Goal: Task Accomplishment & Management: Complete application form

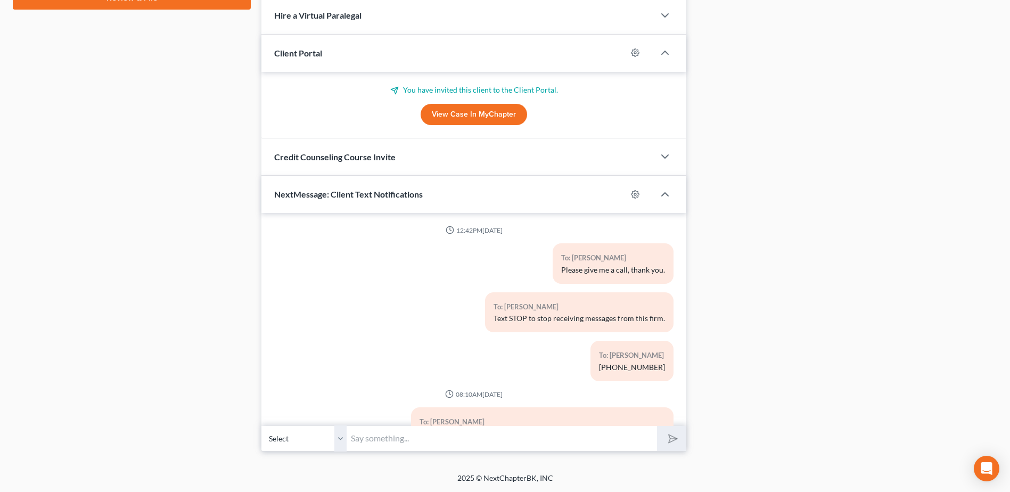
scroll to position [614, 0]
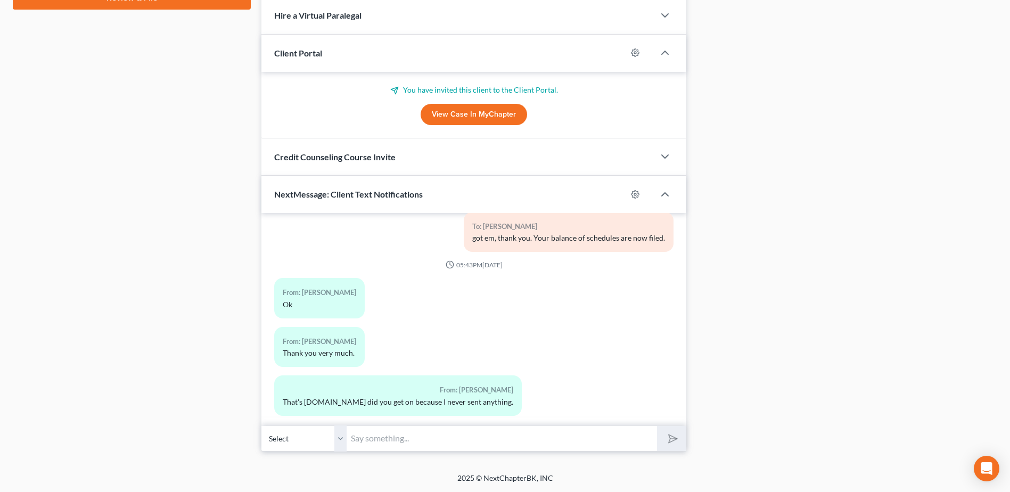
click at [965, 154] on div "Docs Tasks Events Fees Timer 0% Completed Nothing here yet! Bank Statements Bil…" at bounding box center [847, 18] width 311 height 865
click at [38, 64] on div "Case Dashboard Payments Invoices Payments Payments Credit Report Client Profile" at bounding box center [131, 18] width 249 height 865
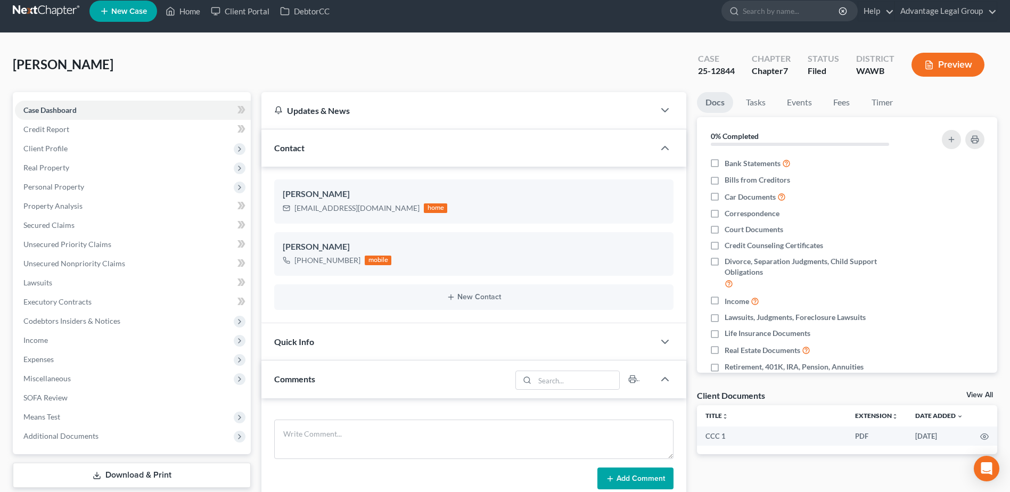
scroll to position [0, 0]
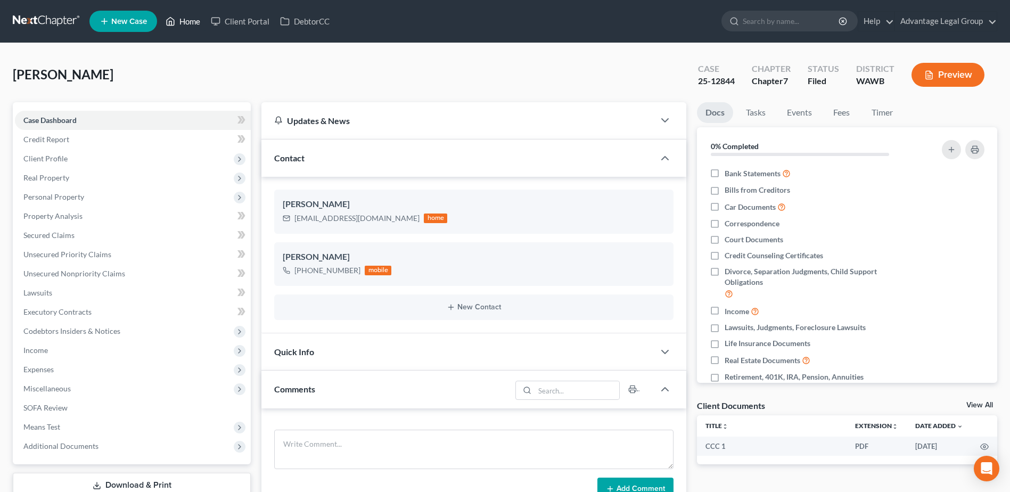
click at [190, 24] on link "Home" at bounding box center [182, 21] width 45 height 19
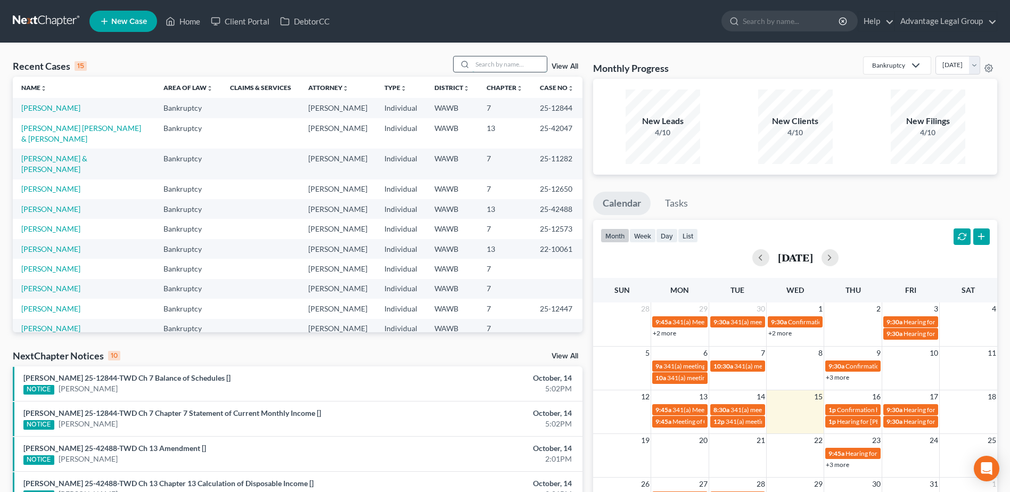
click at [477, 63] on input "search" at bounding box center [509, 63] width 75 height 15
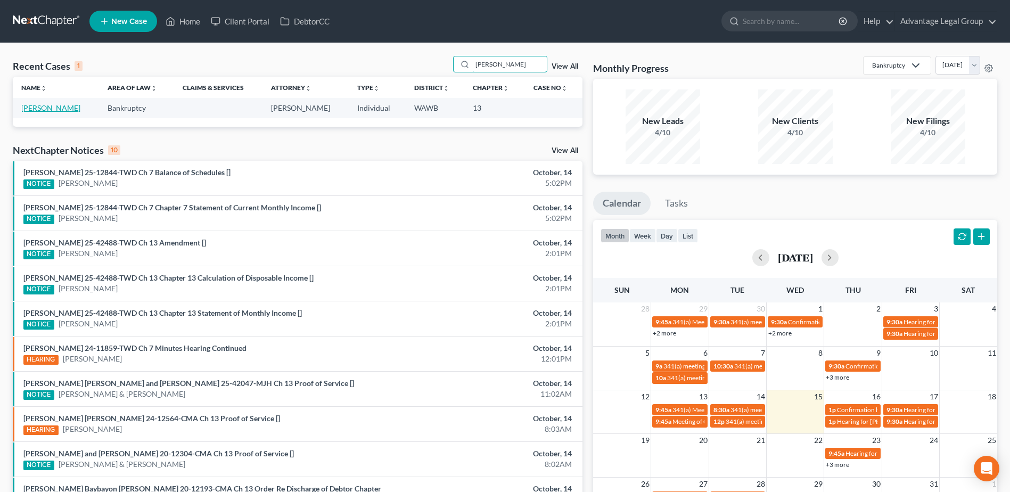
type input "[PERSON_NAME]"
click at [45, 112] on link "[PERSON_NAME]" at bounding box center [50, 107] width 59 height 9
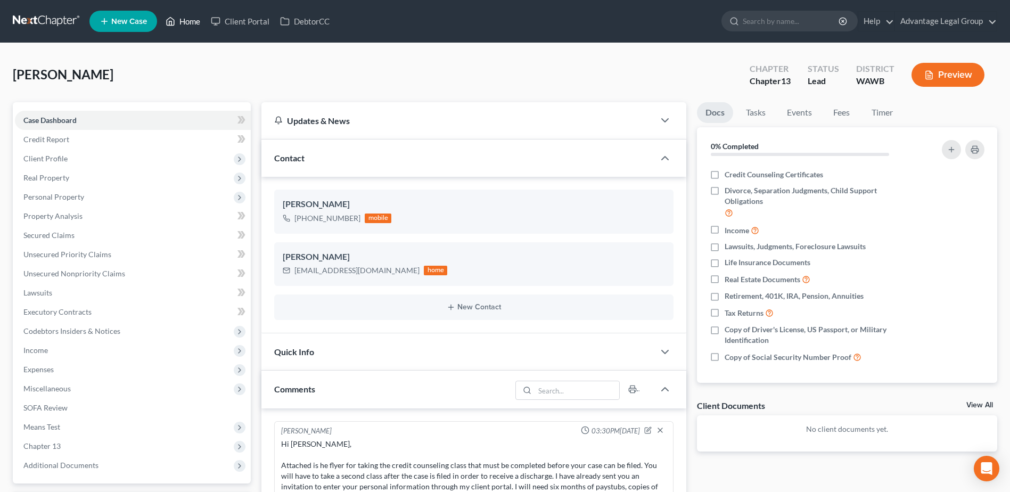
click at [187, 23] on link "Home" at bounding box center [182, 21] width 45 height 19
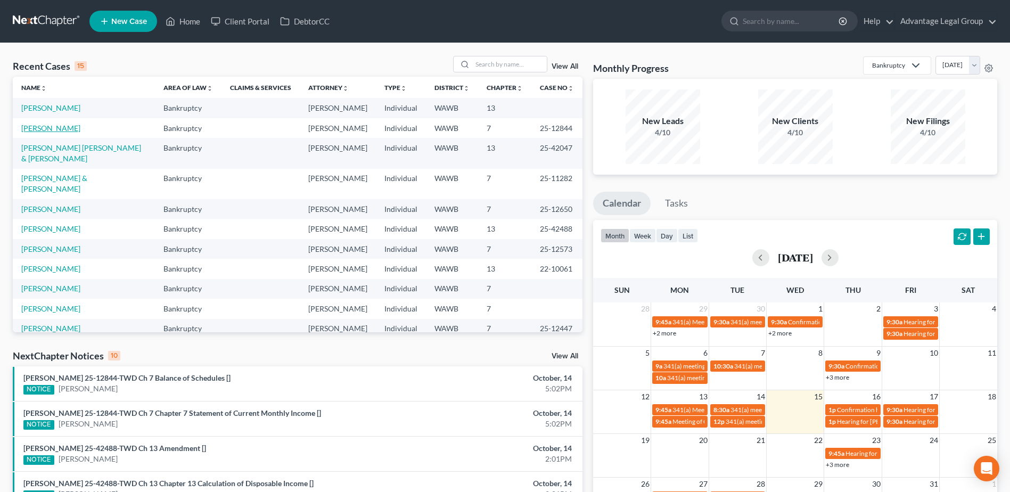
click at [50, 133] on link "[PERSON_NAME]" at bounding box center [50, 128] width 59 height 9
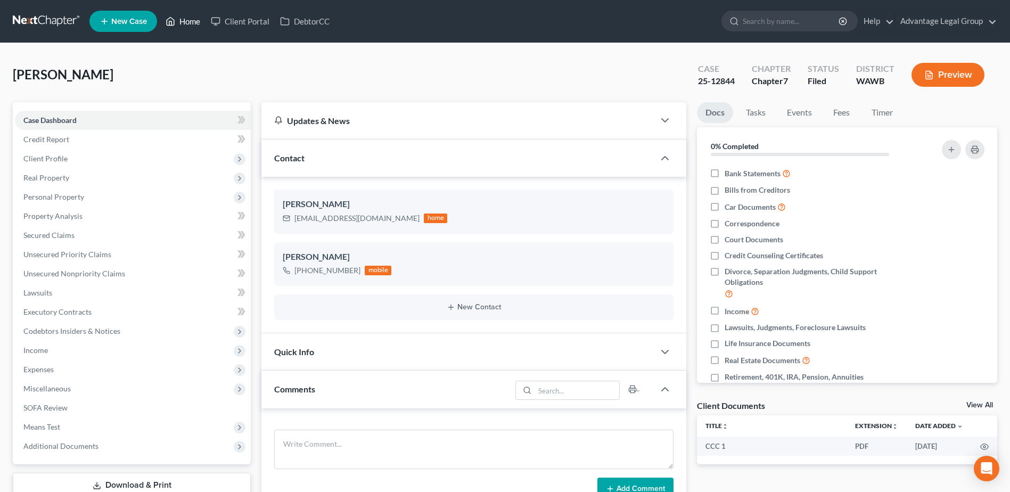
drag, startPoint x: 190, startPoint y: 22, endPoint x: 203, endPoint y: 45, distance: 26.8
click at [190, 22] on link "Home" at bounding box center [182, 21] width 45 height 19
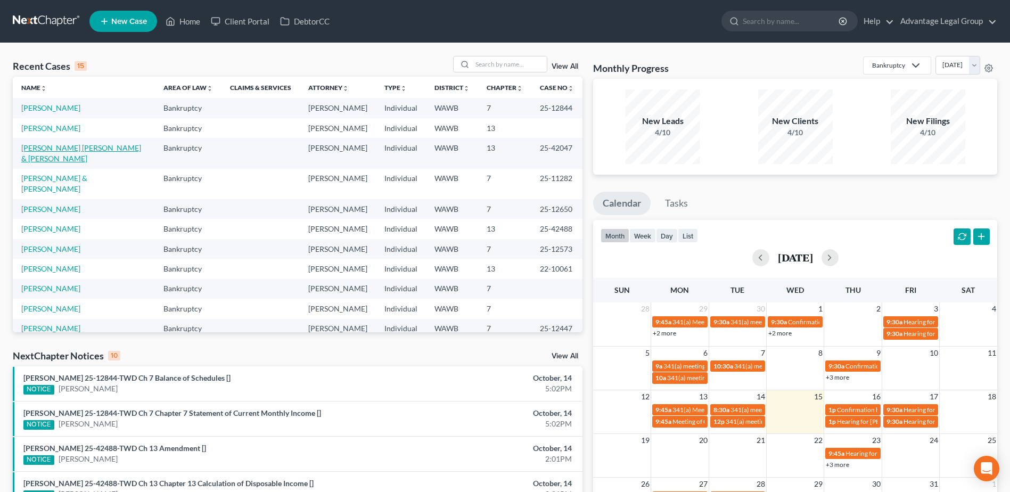
click at [83, 163] on link "[PERSON_NAME] [PERSON_NAME] & [PERSON_NAME]" at bounding box center [81, 153] width 120 height 20
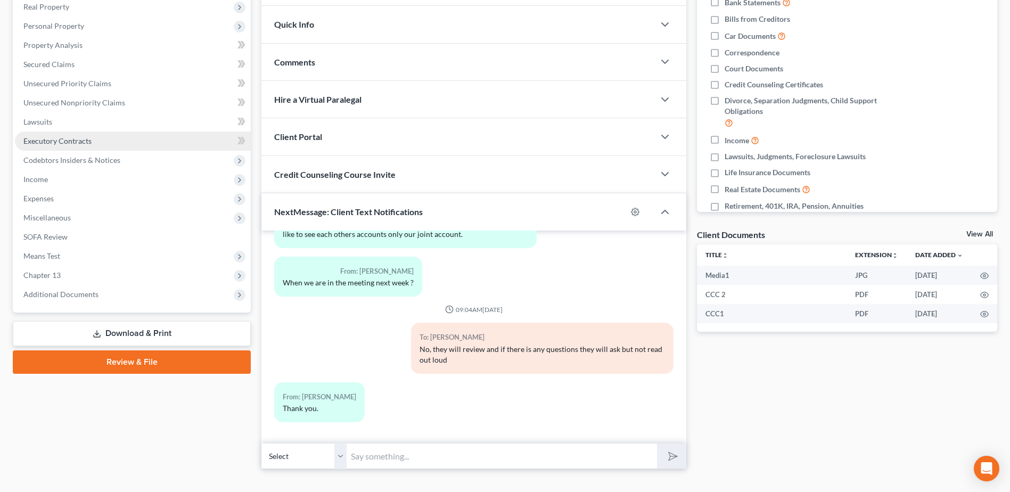
scroll to position [188, 0]
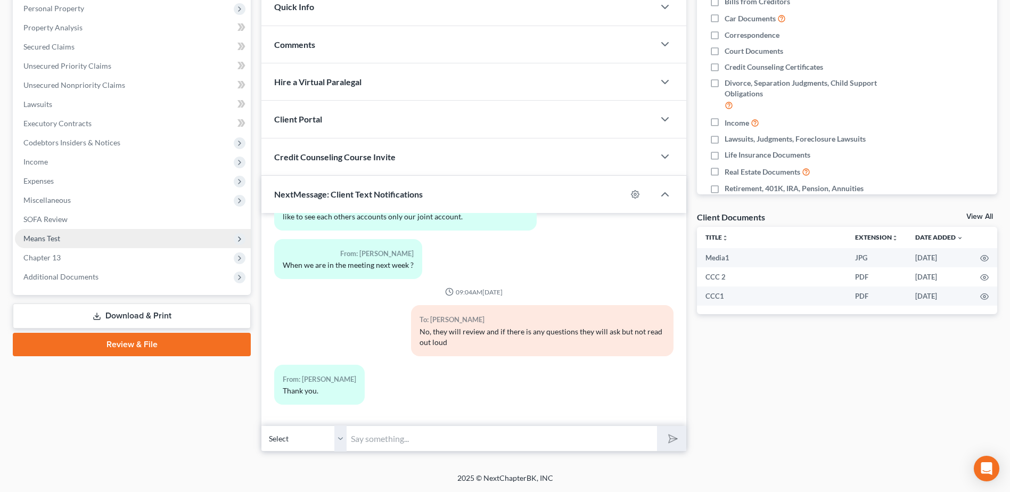
click at [49, 239] on span "Means Test" at bounding box center [41, 238] width 37 height 9
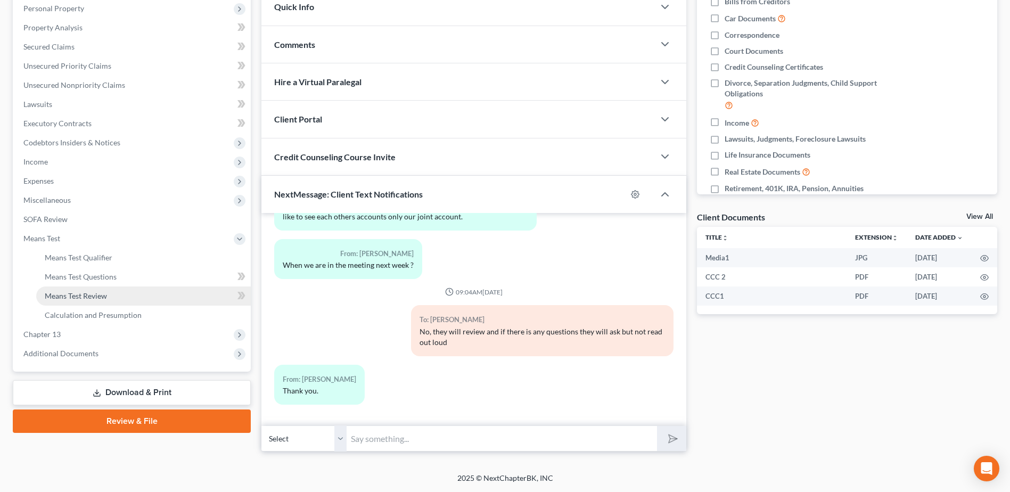
click at [93, 294] on span "Means Test Review" at bounding box center [76, 295] width 62 height 9
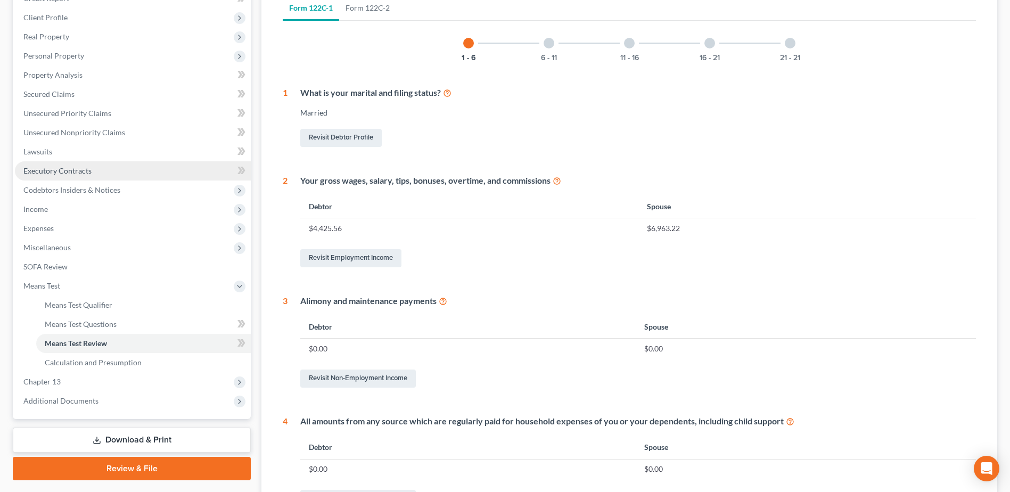
scroll to position [160, 0]
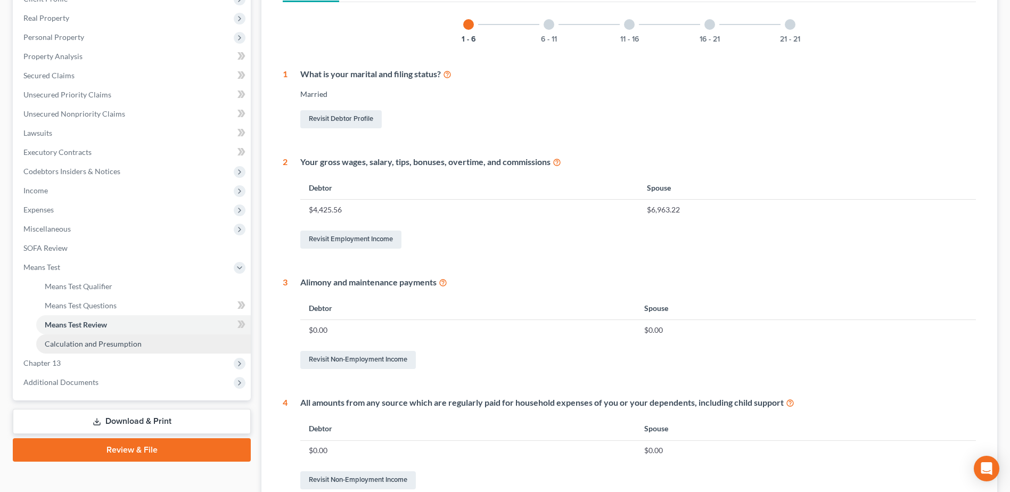
click at [65, 343] on span "Calculation and Presumption" at bounding box center [93, 343] width 97 height 9
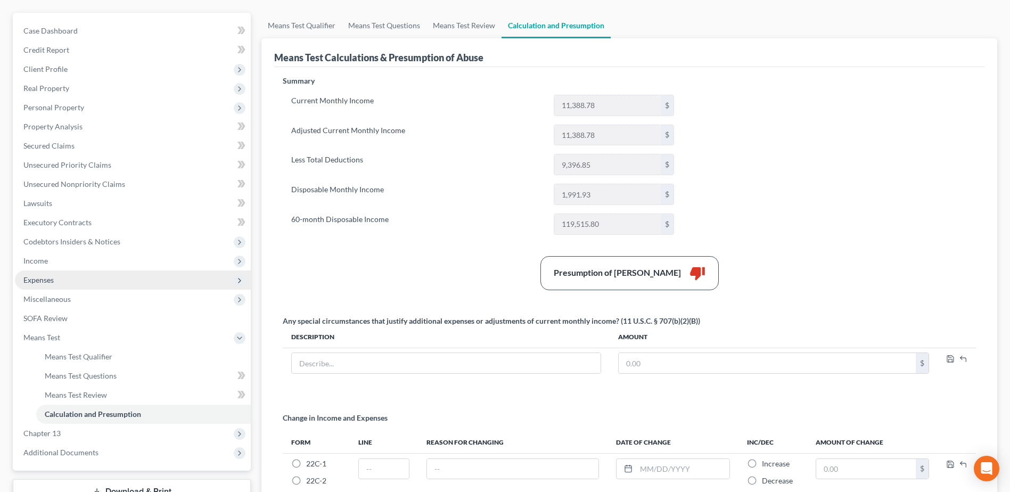
scroll to position [106, 0]
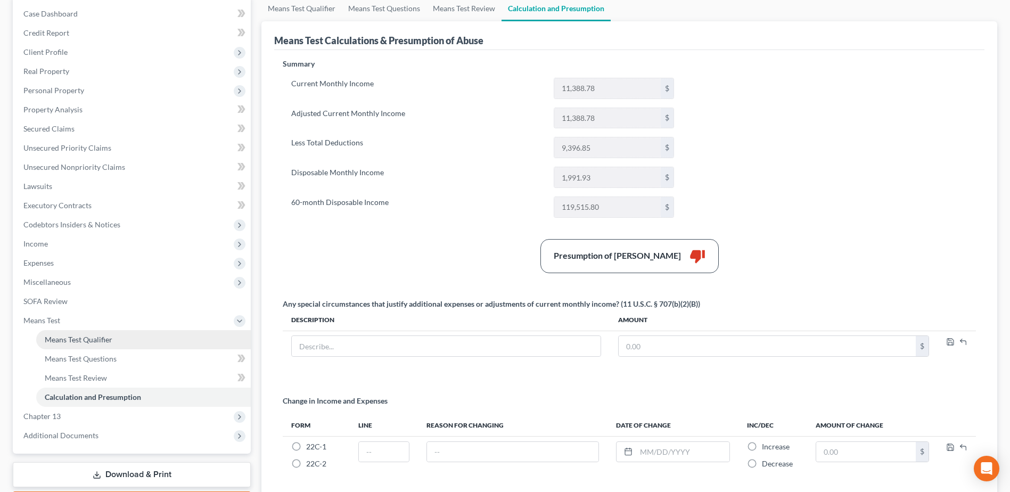
click at [88, 342] on span "Means Test Qualifier" at bounding box center [79, 339] width 68 height 9
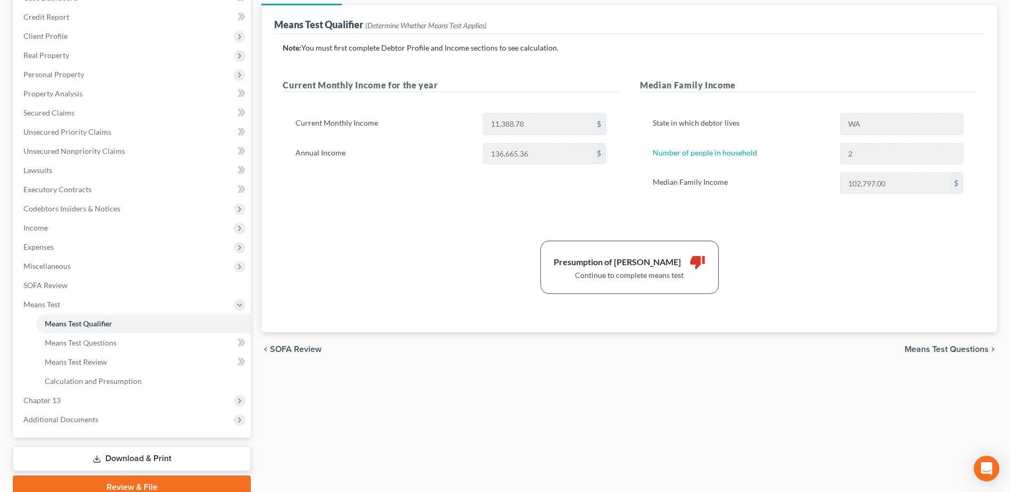
scroll to position [160, 0]
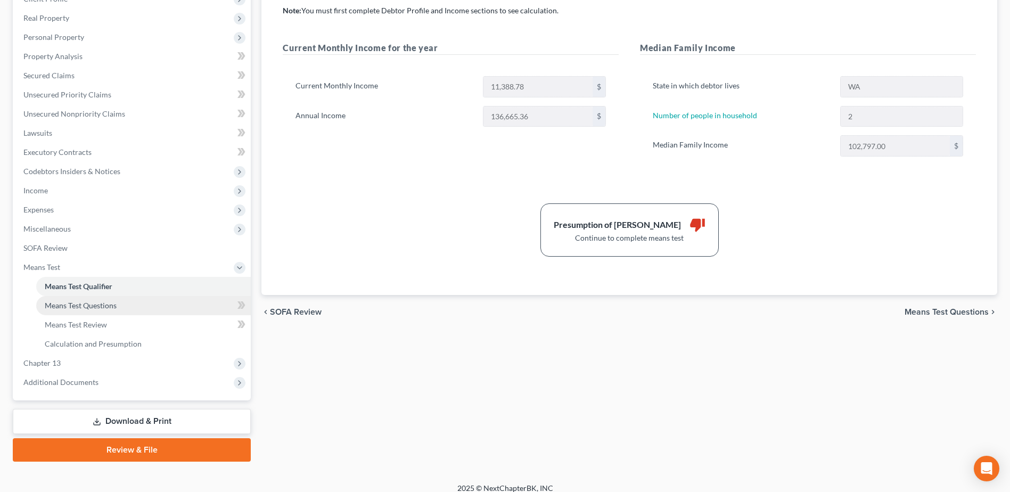
click at [97, 307] on span "Means Test Questions" at bounding box center [81, 305] width 72 height 9
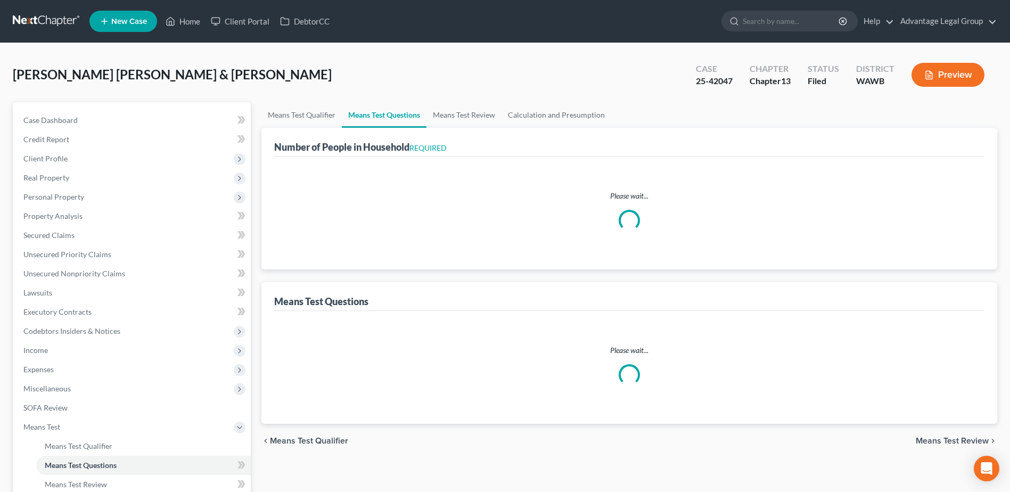
select select "1"
select select "60"
select select "1"
select select "60"
select select "2"
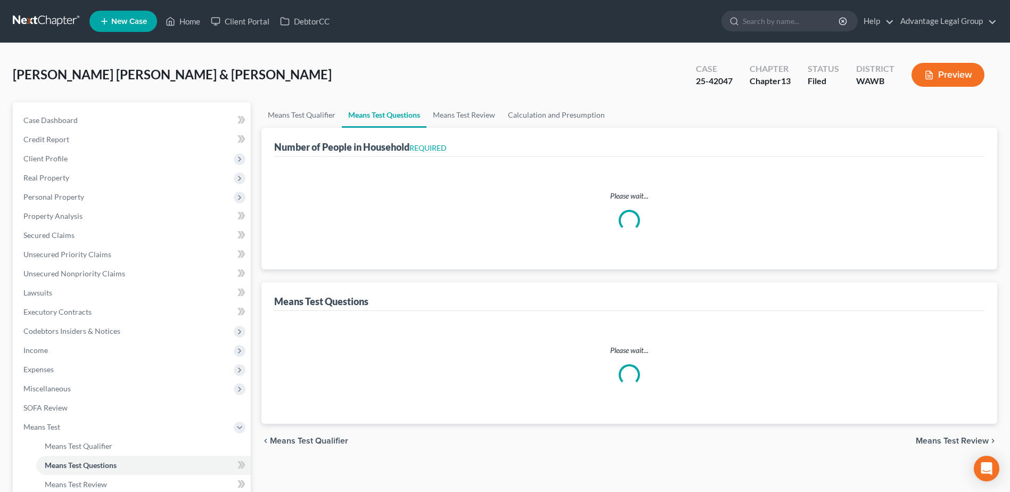
select select "0"
select select "2"
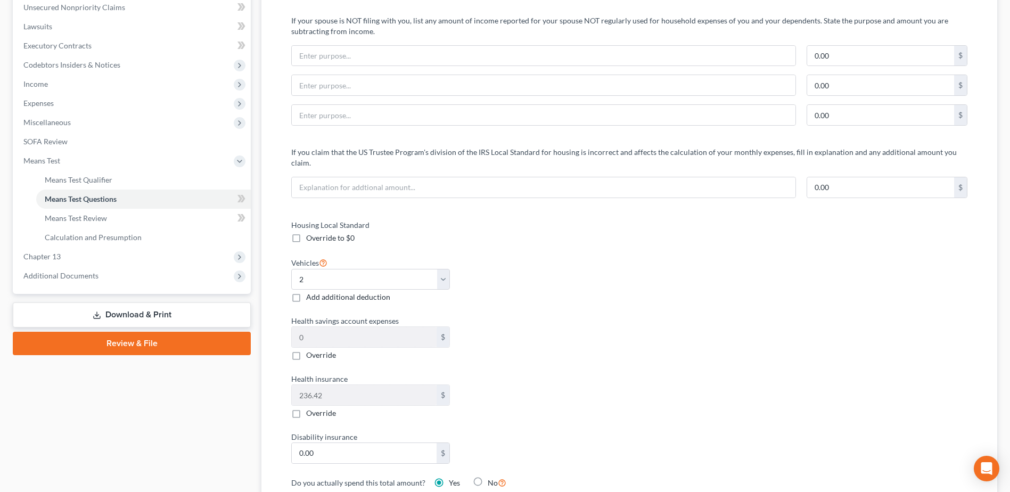
click at [136, 314] on link "Download & Print" at bounding box center [132, 314] width 238 height 25
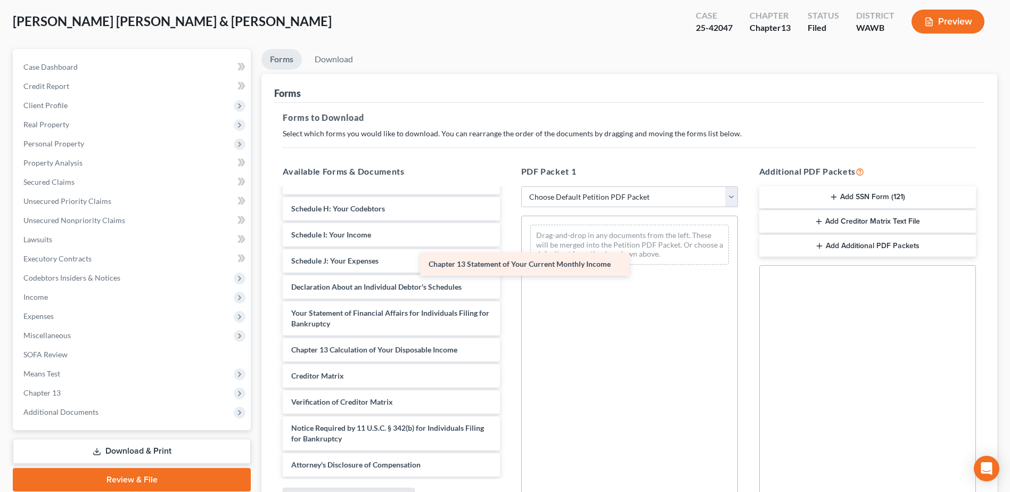
scroll to position [237, 0]
drag, startPoint x: 384, startPoint y: 323, endPoint x: 539, endPoint y: 253, distance: 170.1
click at [508, 256] on div "Chapter 13 Statement of Your Current Monthly Income CCC 2 CCC1 Voluntary Petiti…" at bounding box center [391, 214] width 234 height 525
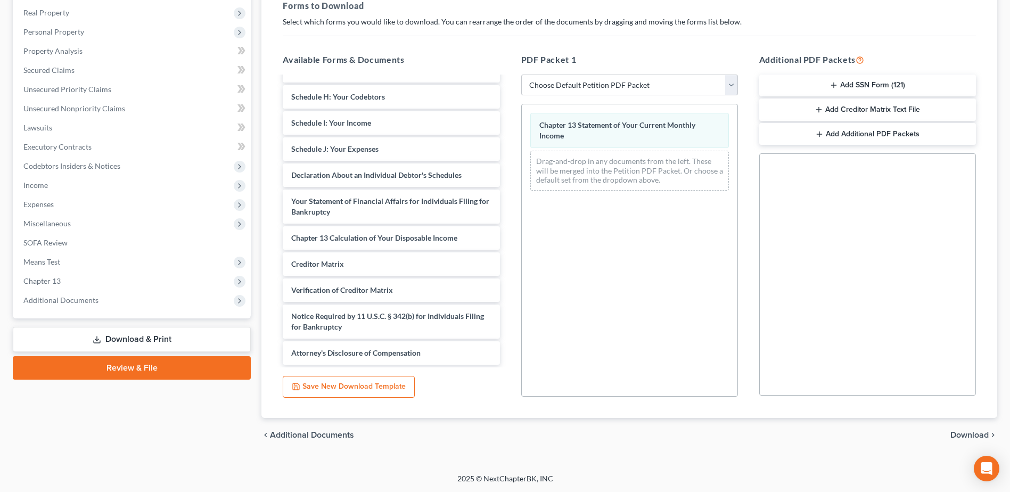
scroll to position [166, 0]
click at [961, 429] on div "chevron_left Additional Documents Download chevron_right" at bounding box center [629, 434] width 736 height 34
click at [957, 438] on span "Download" at bounding box center [969, 434] width 38 height 9
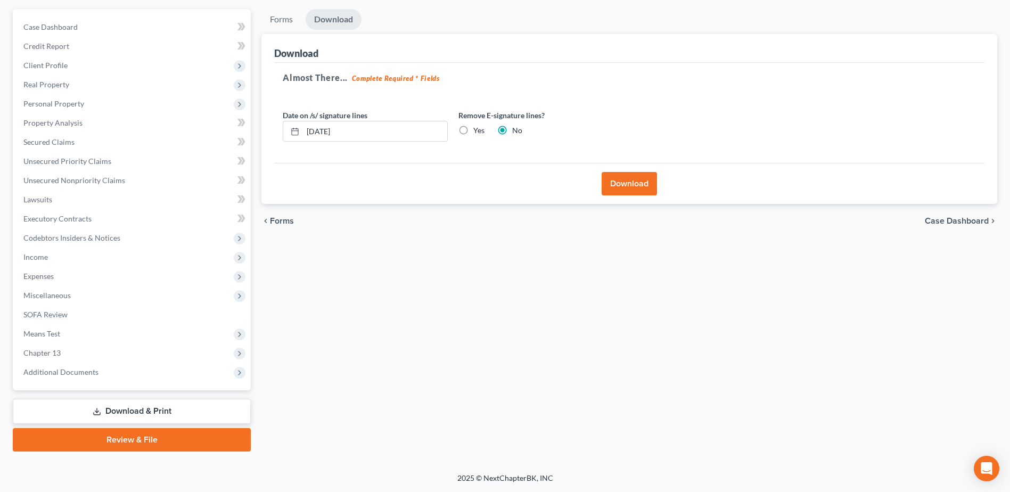
click at [619, 182] on button "Download" at bounding box center [629, 183] width 55 height 23
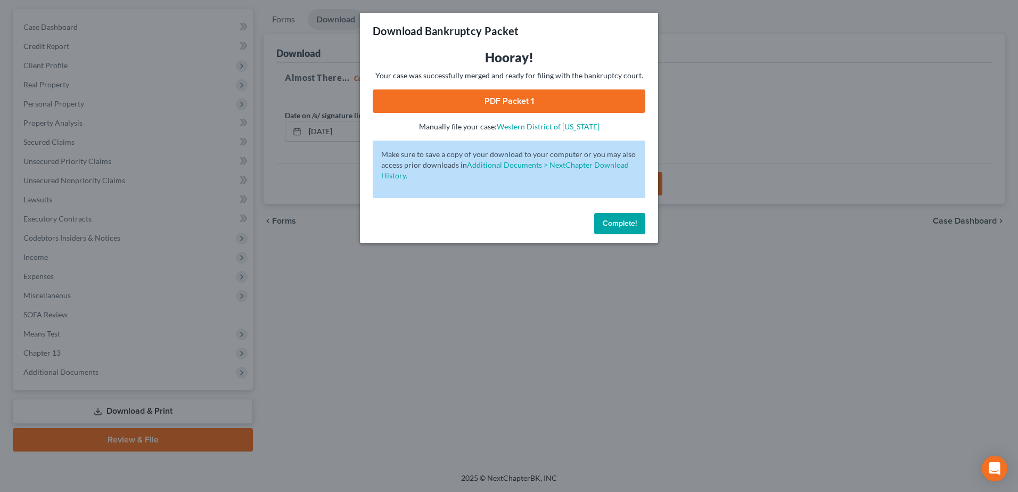
click at [478, 106] on link "PDF Packet 1" at bounding box center [509, 100] width 273 height 23
click at [613, 221] on span "Complete!" at bounding box center [620, 223] width 34 height 9
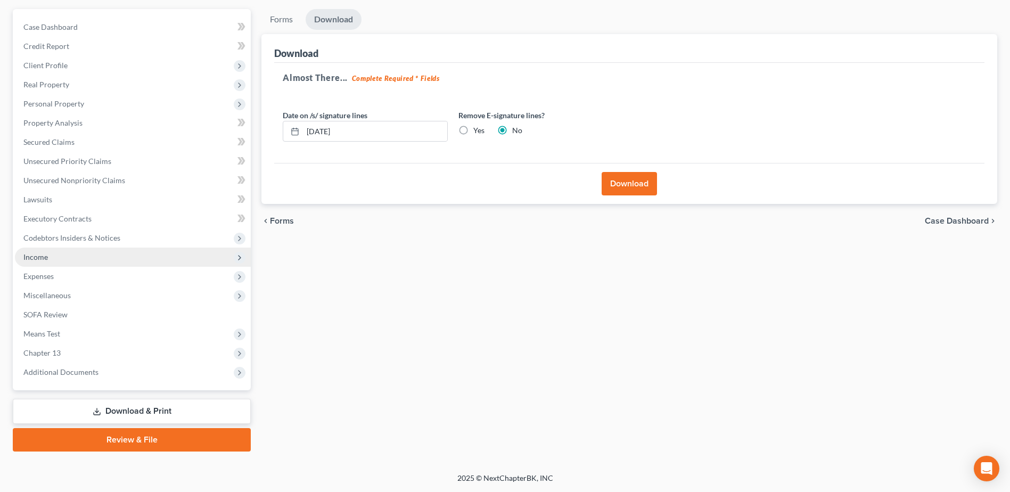
click at [37, 259] on span "Income" at bounding box center [35, 256] width 24 height 9
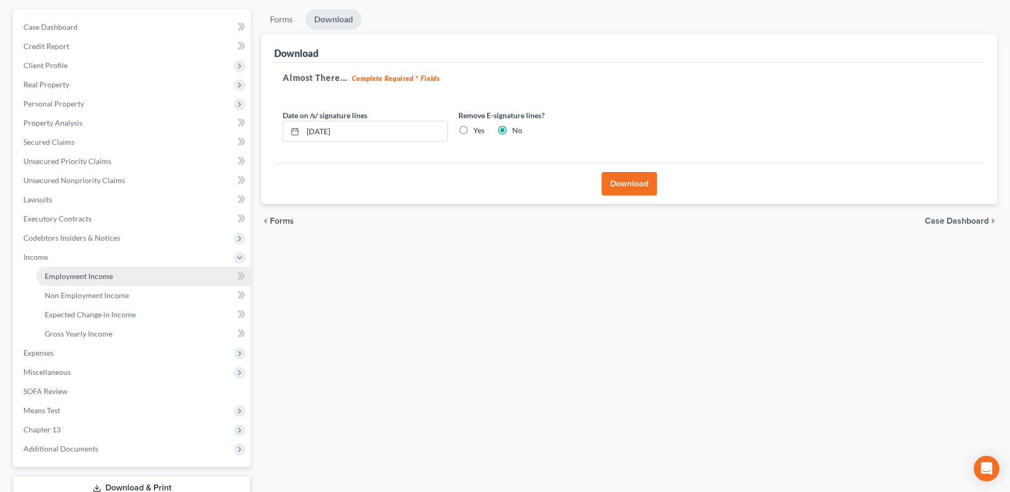
click at [102, 276] on span "Employment Income" at bounding box center [79, 276] width 68 height 9
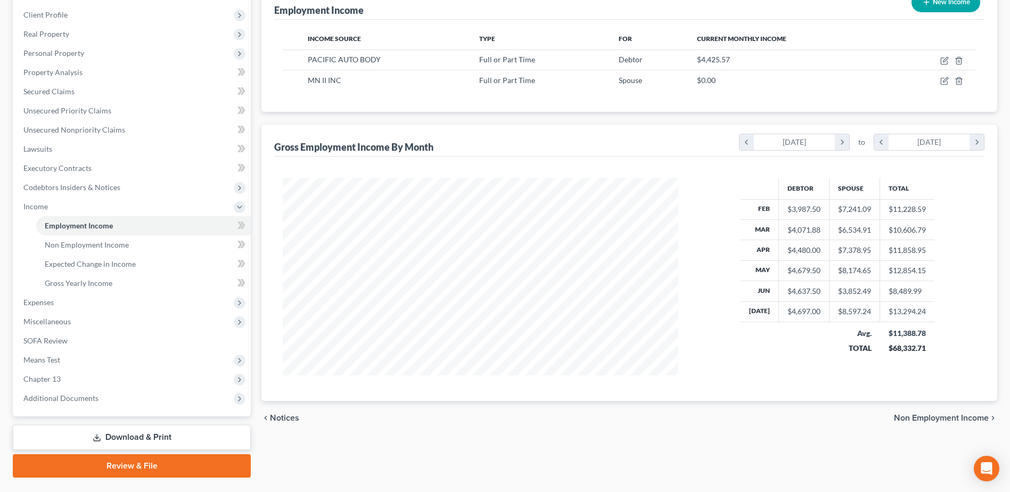
scroll to position [170, 0]
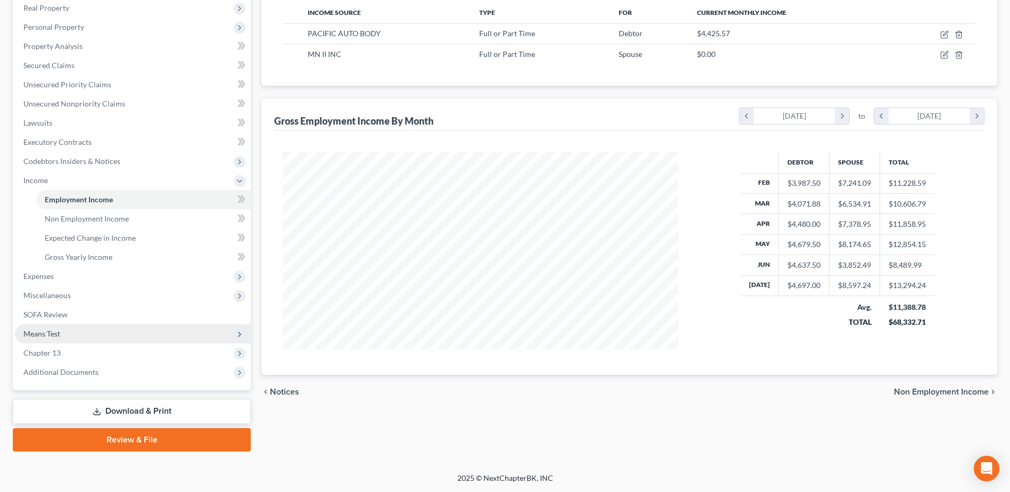
click at [57, 331] on span "Means Test" at bounding box center [41, 333] width 37 height 9
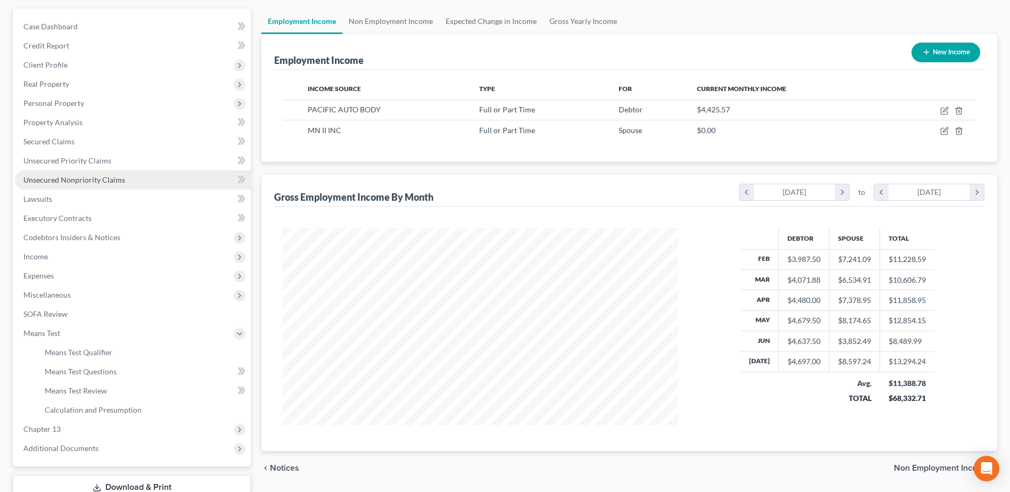
scroll to position [117, 0]
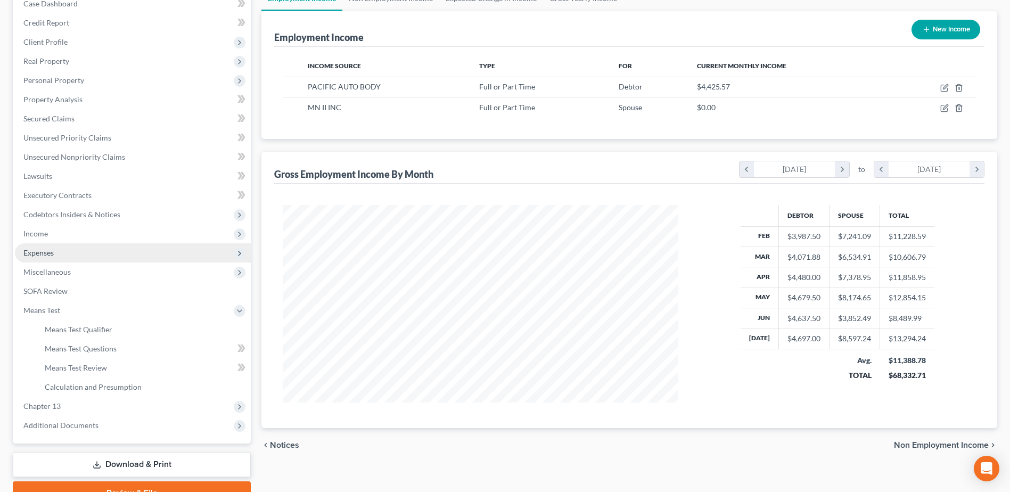
click at [34, 247] on span "Expenses" at bounding box center [133, 252] width 236 height 19
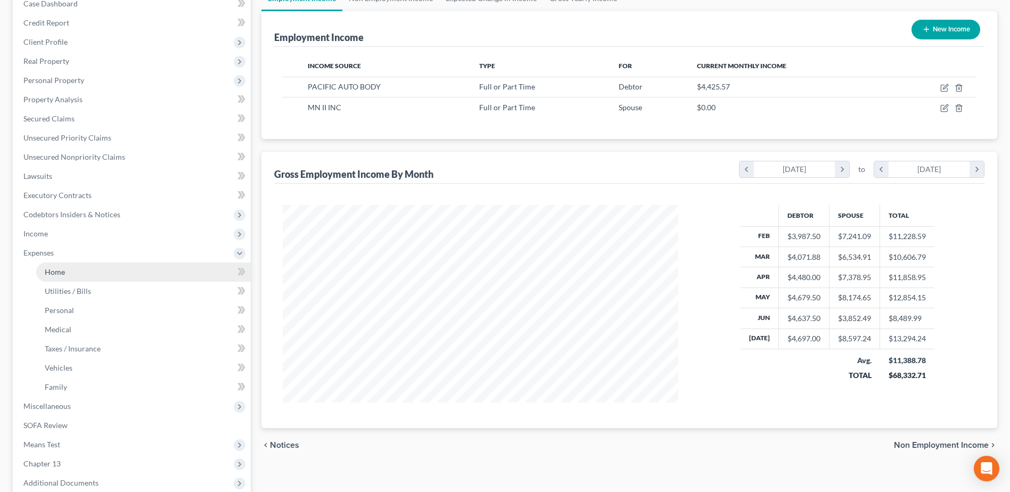
click at [51, 266] on link "Home" at bounding box center [143, 271] width 215 height 19
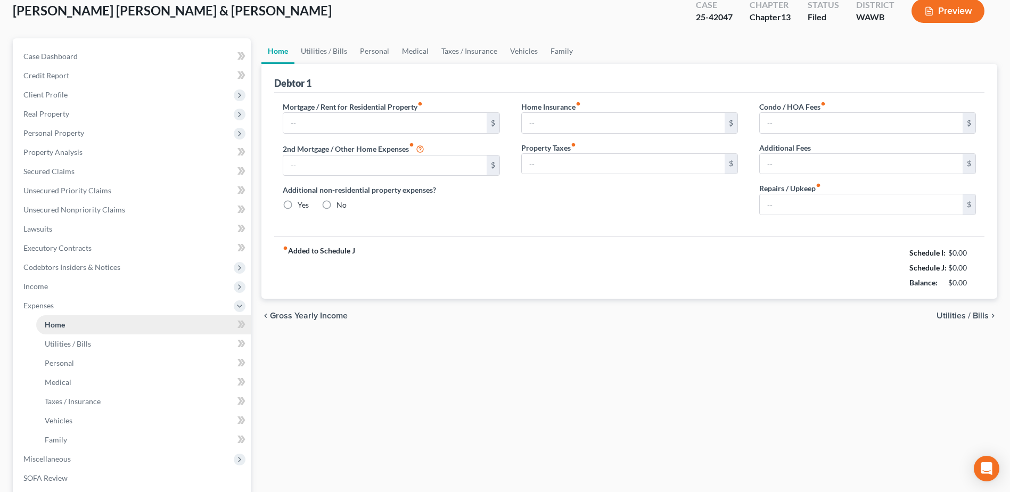
type input "2,214.00"
radio input "true"
type input "20.00"
type input "0.00"
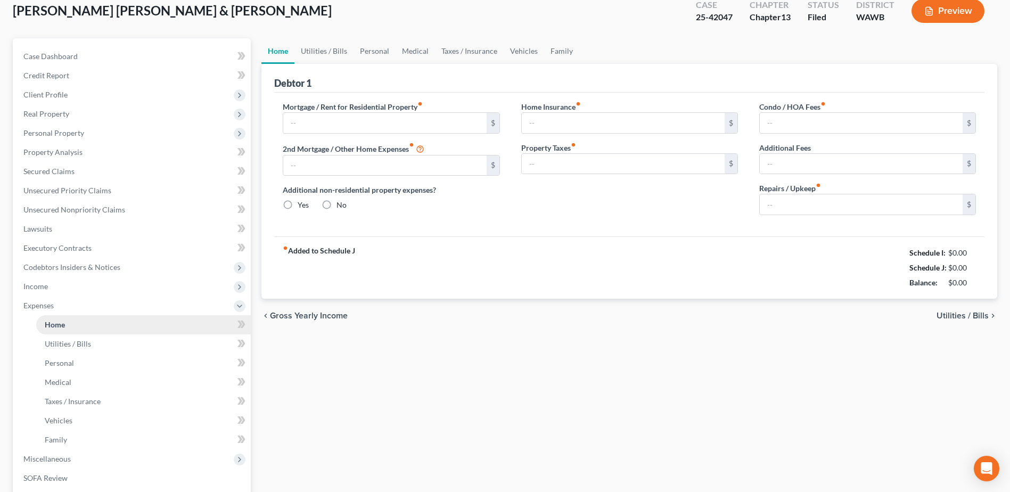
type input "0.00"
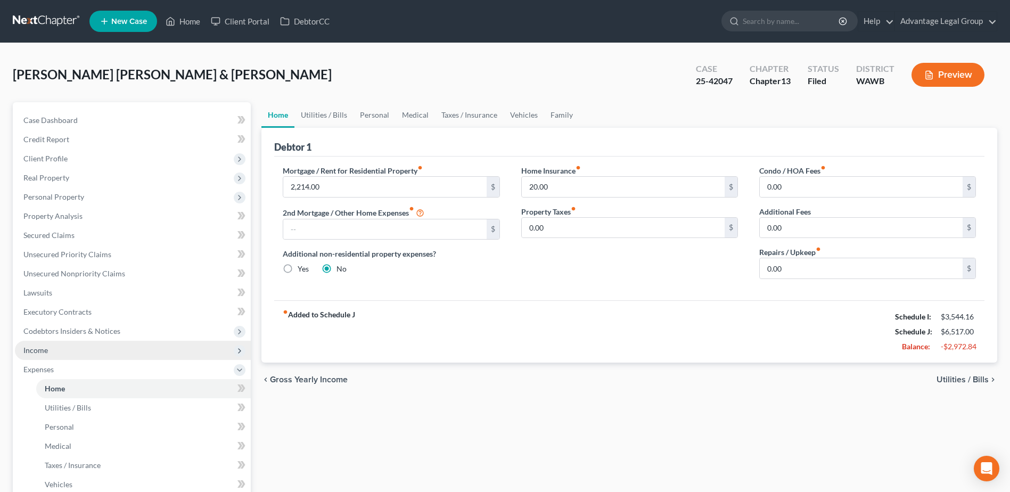
click at [36, 350] on span "Income" at bounding box center [35, 350] width 24 height 9
click at [69, 388] on span "Non Employment Income" at bounding box center [87, 388] width 84 height 9
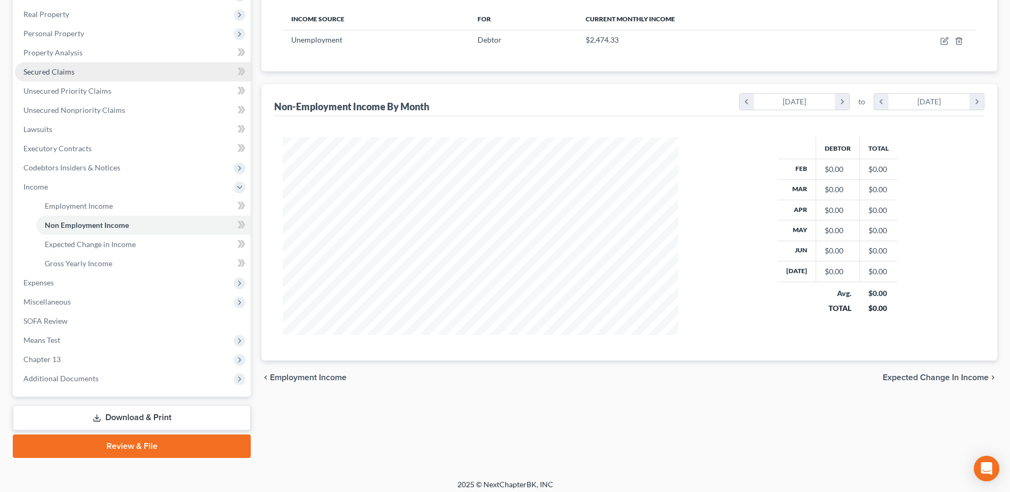
scroll to position [170, 0]
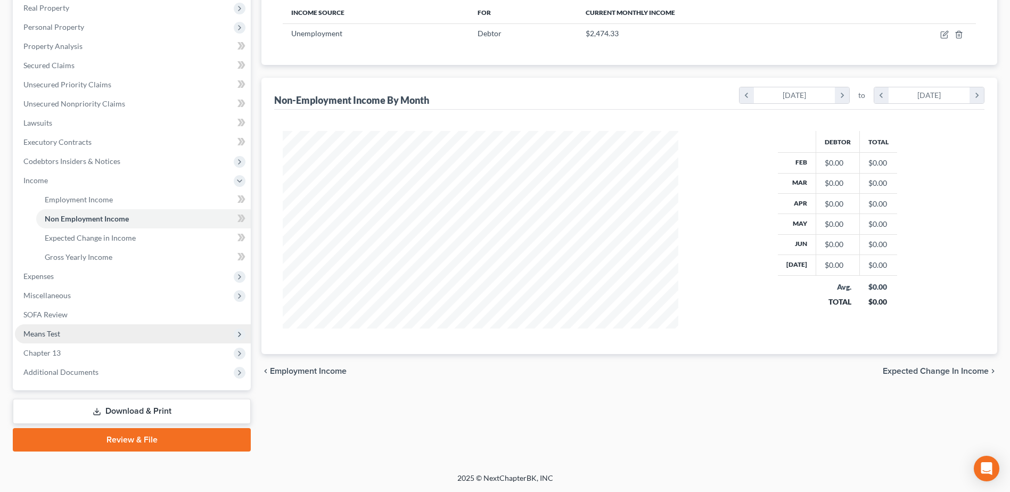
click at [53, 335] on span "Means Test" at bounding box center [41, 333] width 37 height 9
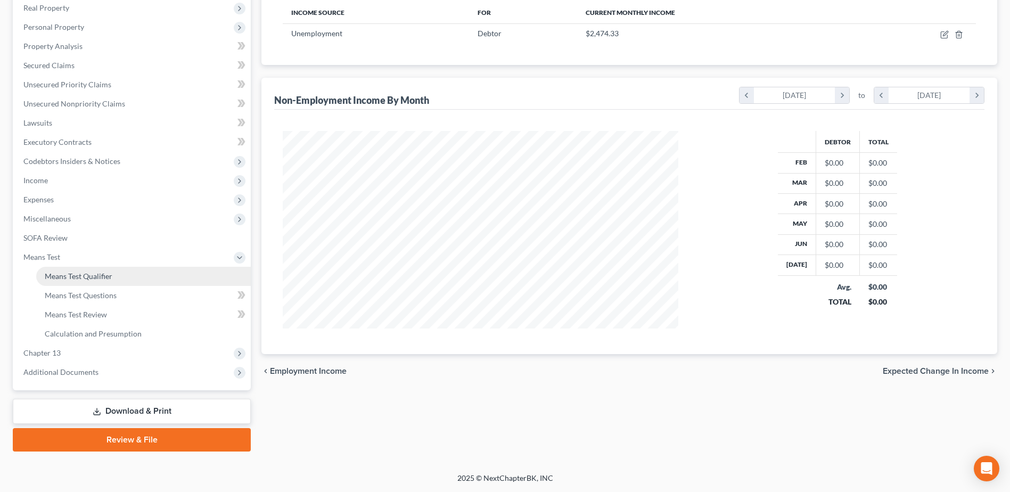
click at [65, 275] on span "Means Test Qualifier" at bounding box center [79, 276] width 68 height 9
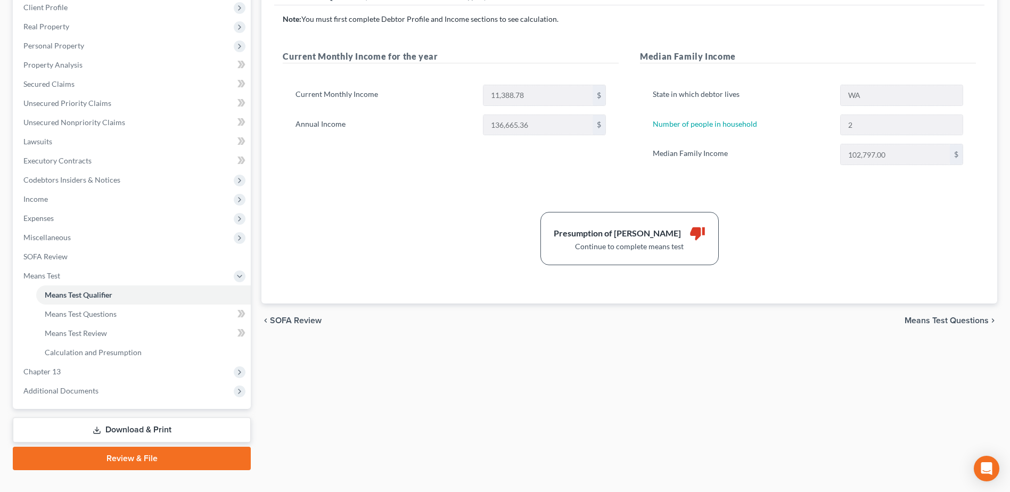
scroll to position [170, 0]
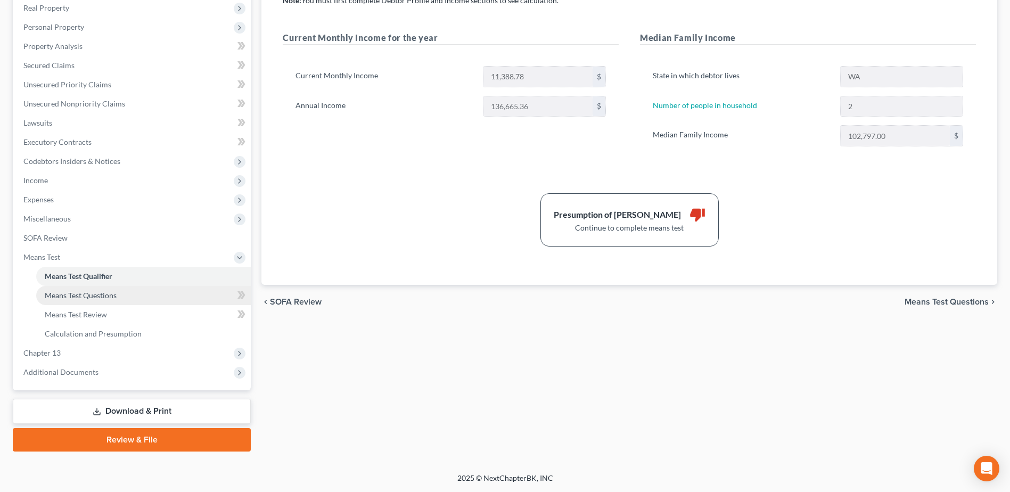
click at [94, 295] on span "Means Test Questions" at bounding box center [81, 295] width 72 height 9
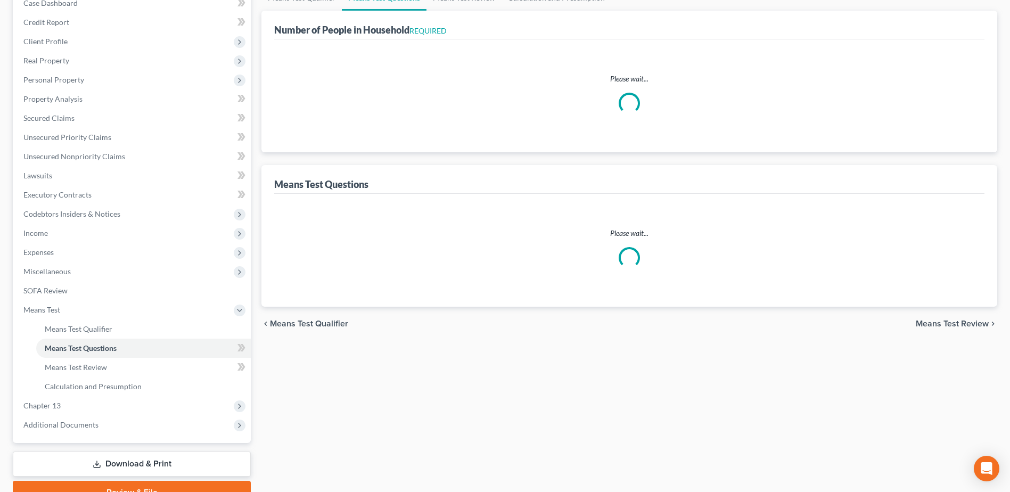
scroll to position [1, 0]
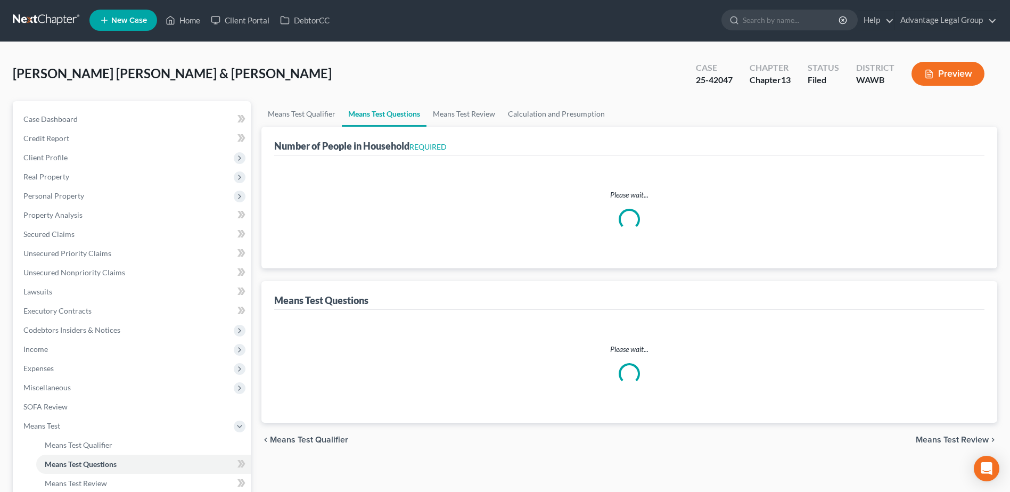
select select "1"
select select "60"
select select "1"
select select "60"
select select "2"
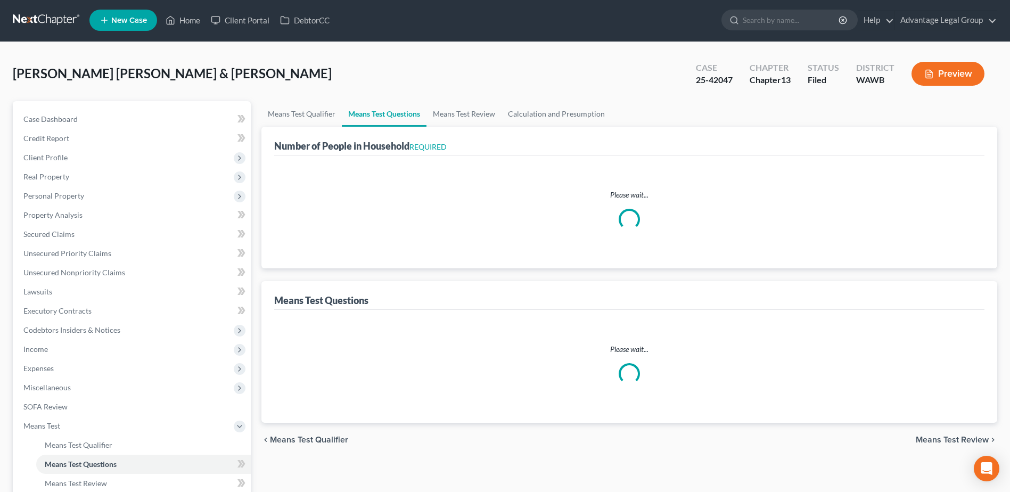
select select "0"
select select "2"
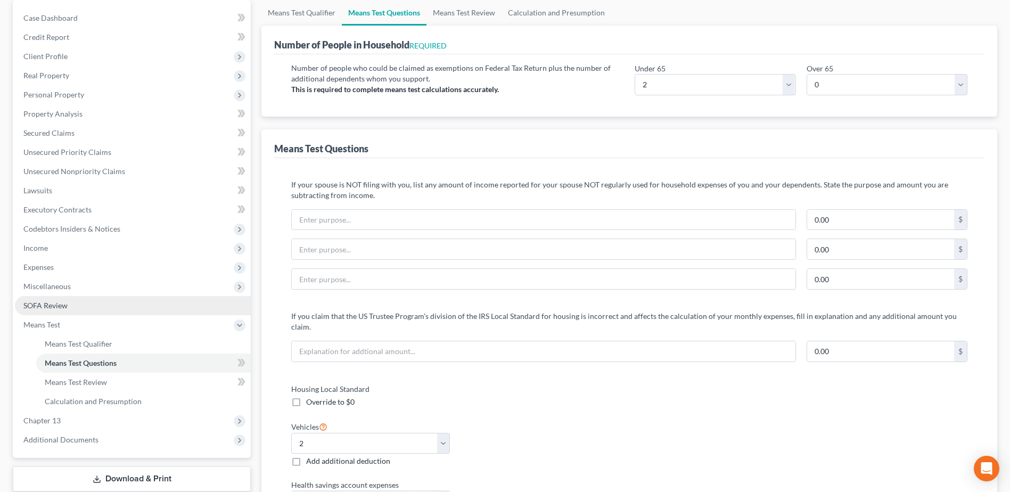
scroll to position [106, 0]
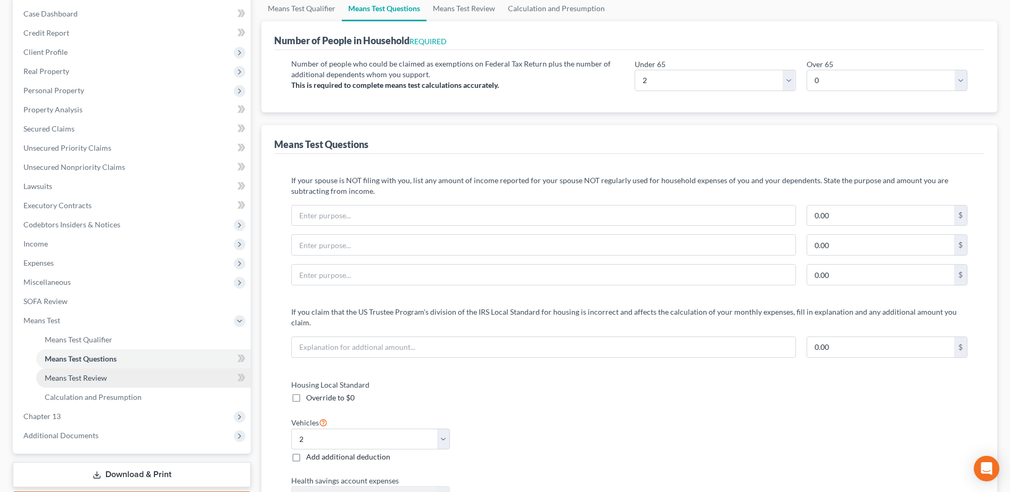
click at [88, 374] on span "Means Test Review" at bounding box center [76, 377] width 62 height 9
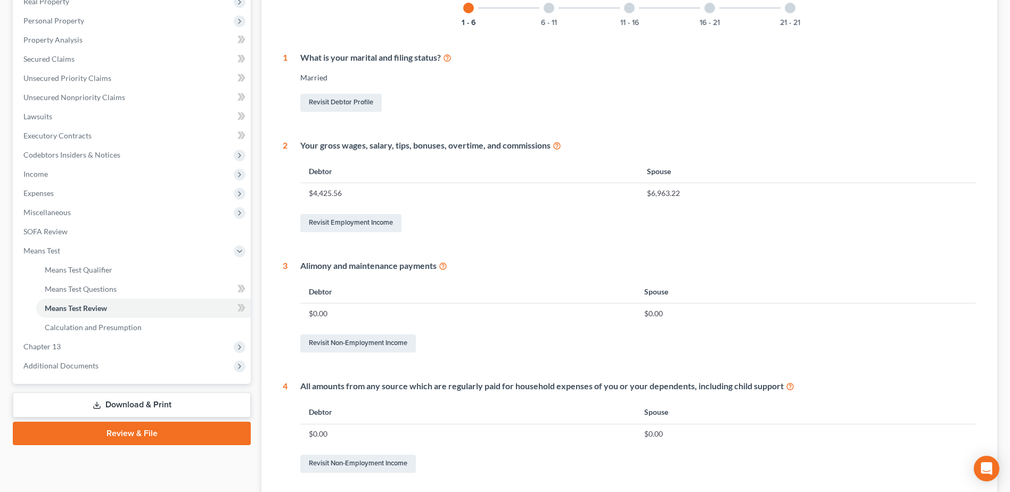
scroll to position [146, 0]
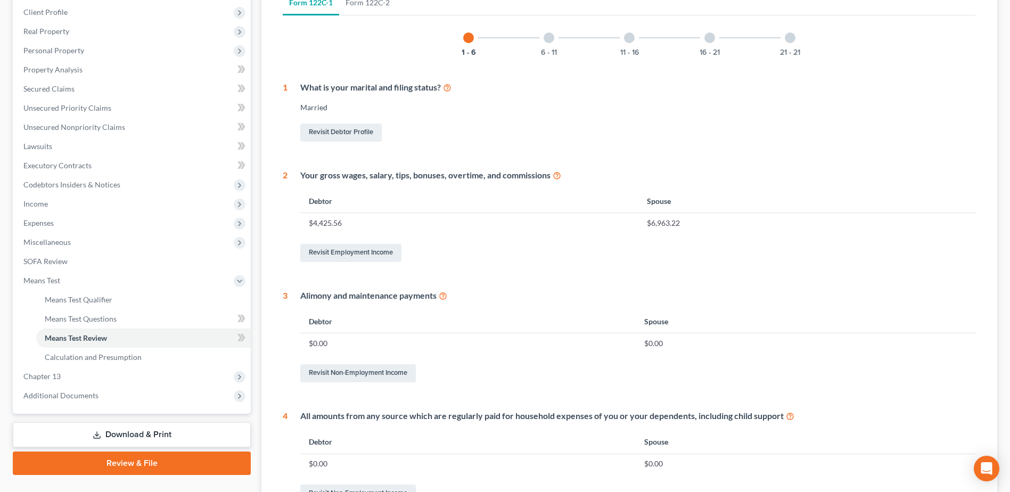
click at [787, 43] on div "21 - 21" at bounding box center [790, 38] width 36 height 36
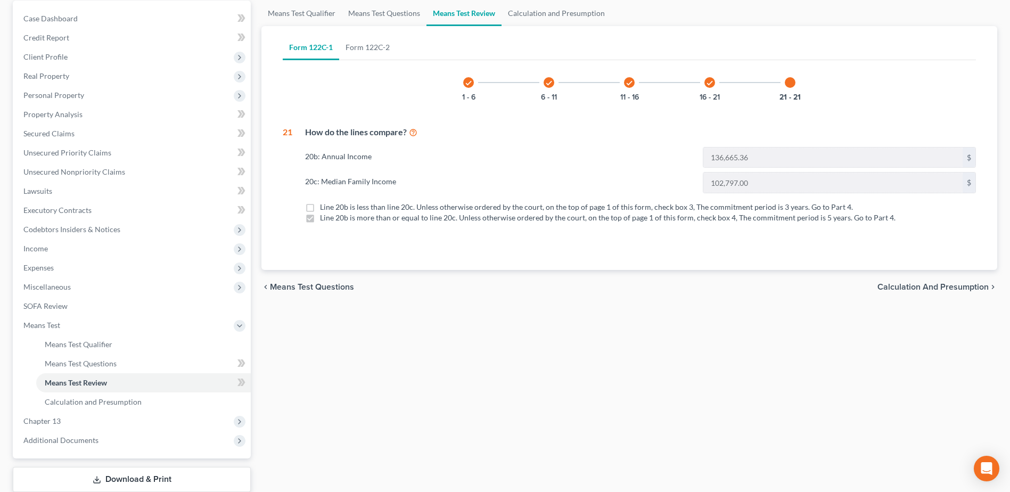
scroll to position [106, 0]
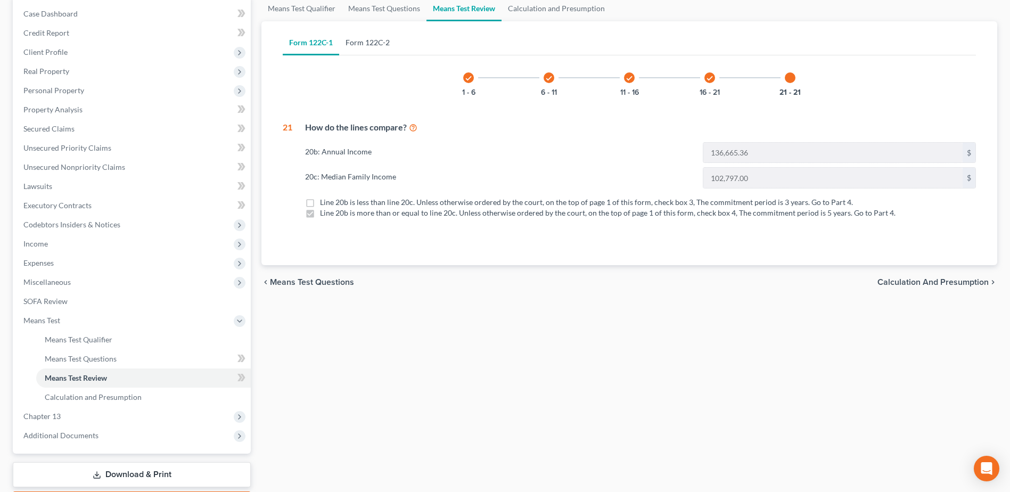
click at [377, 44] on link "Form 122C-2" at bounding box center [367, 43] width 57 height 26
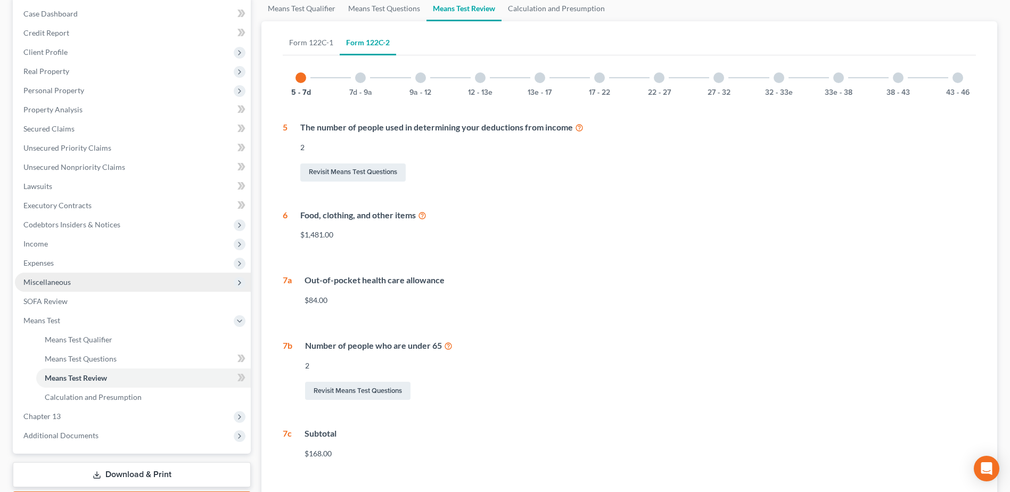
click at [69, 281] on span "Miscellaneous" at bounding box center [46, 281] width 47 height 9
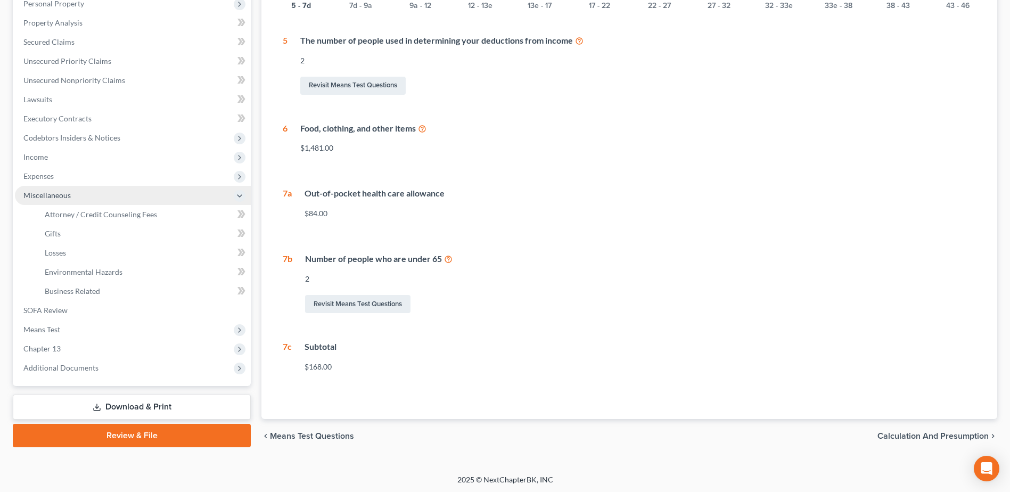
scroll to position [195, 0]
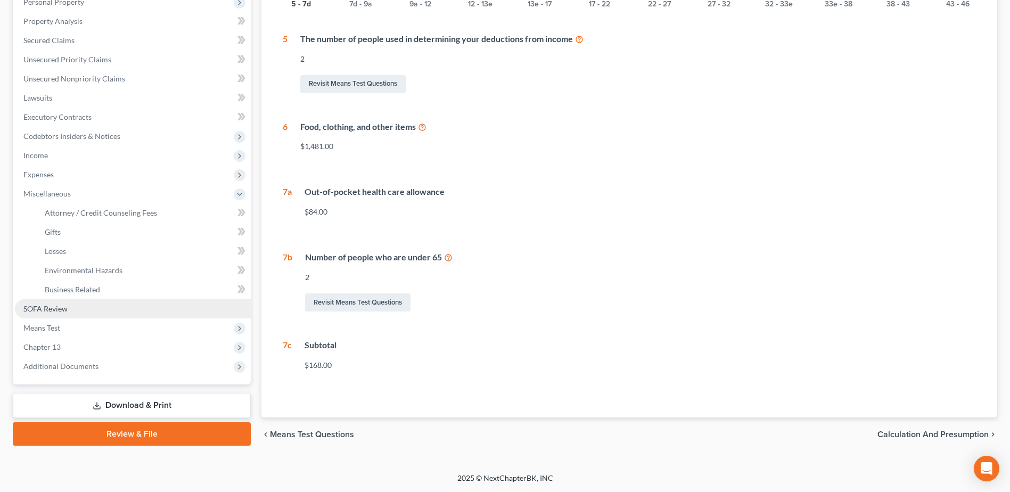
click at [59, 314] on link "SOFA Review" at bounding box center [133, 308] width 236 height 19
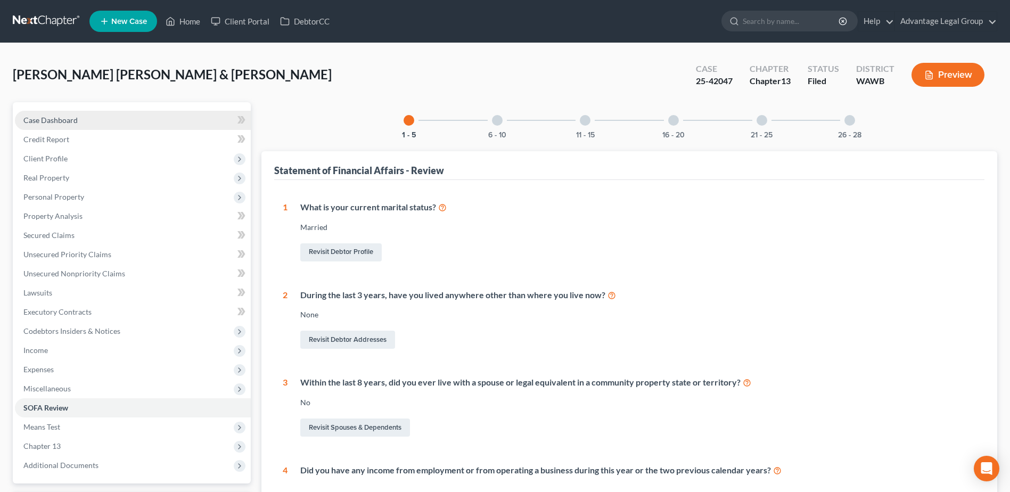
click at [54, 121] on span "Case Dashboard" at bounding box center [50, 120] width 54 height 9
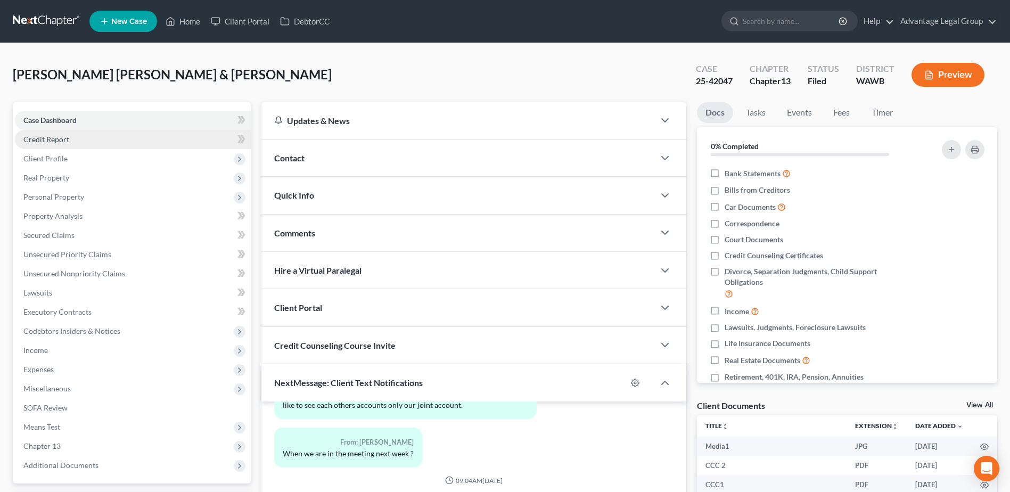
click at [43, 137] on span "Credit Report" at bounding box center [46, 139] width 46 height 9
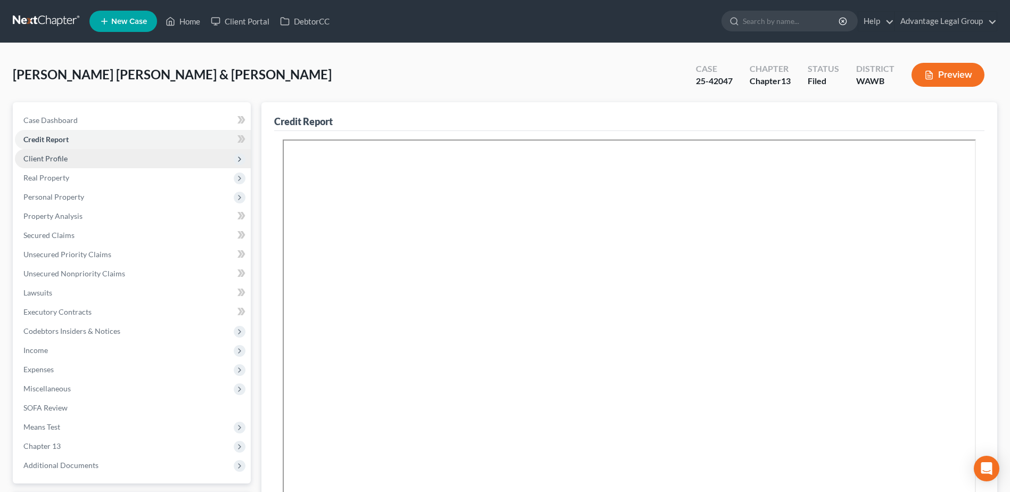
click at [36, 159] on span "Client Profile" at bounding box center [45, 158] width 44 height 9
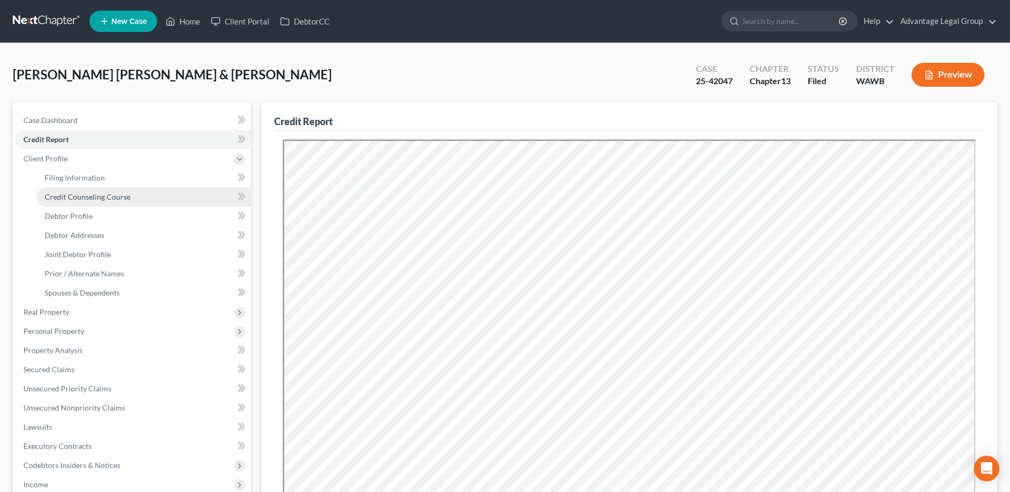
click at [59, 199] on span "Credit Counseling Course" at bounding box center [88, 196] width 86 height 9
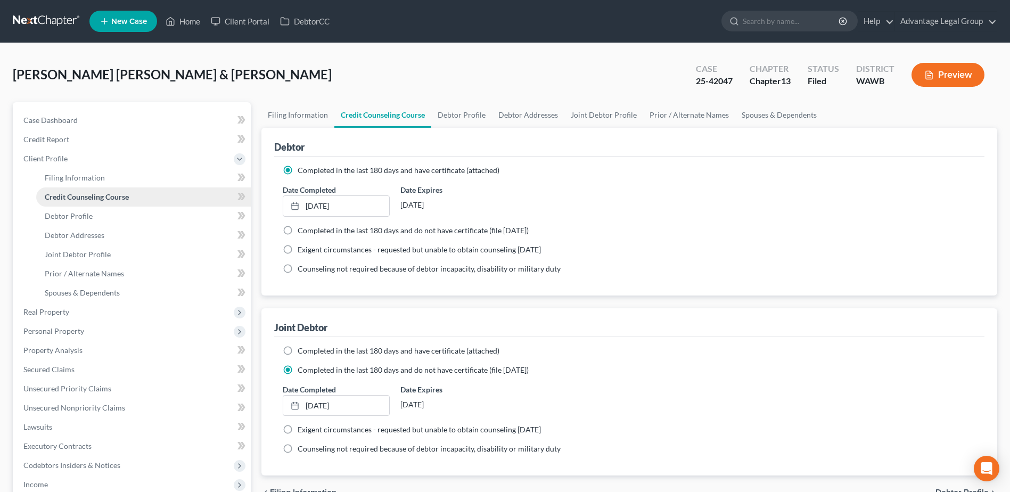
click at [59, 199] on span "Credit Counseling Course" at bounding box center [87, 196] width 84 height 9
click at [67, 219] on span "Debtor Profile" at bounding box center [69, 215] width 48 height 9
select select "1"
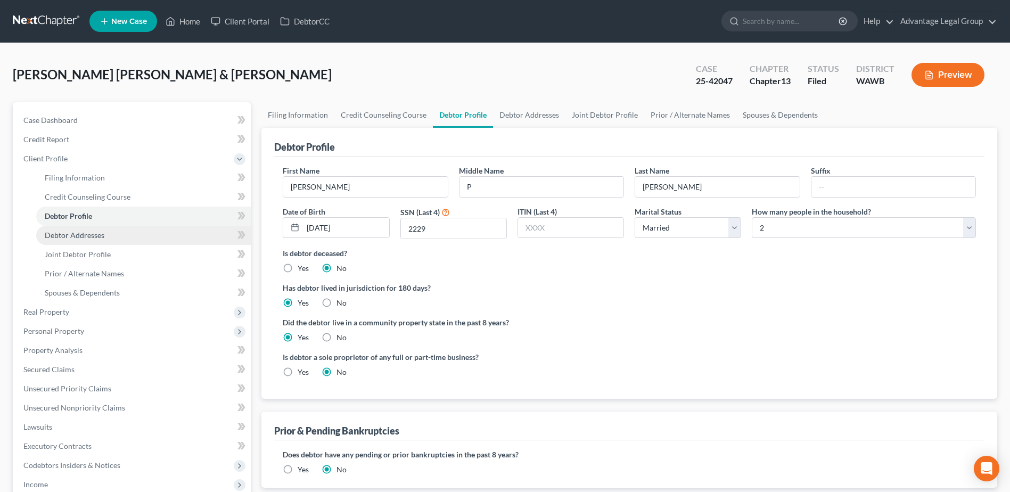
click at [75, 236] on span "Debtor Addresses" at bounding box center [75, 235] width 60 height 9
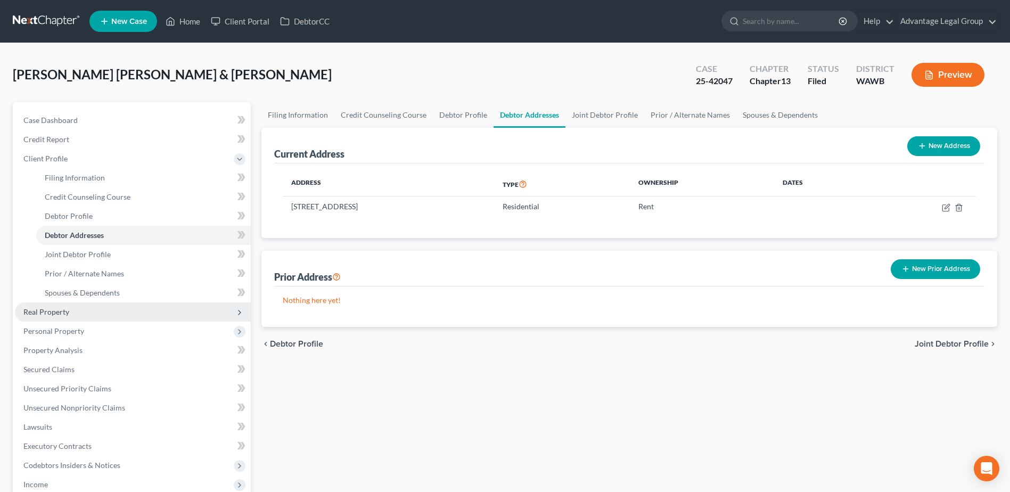
click at [59, 308] on span "Real Property" at bounding box center [46, 311] width 46 height 9
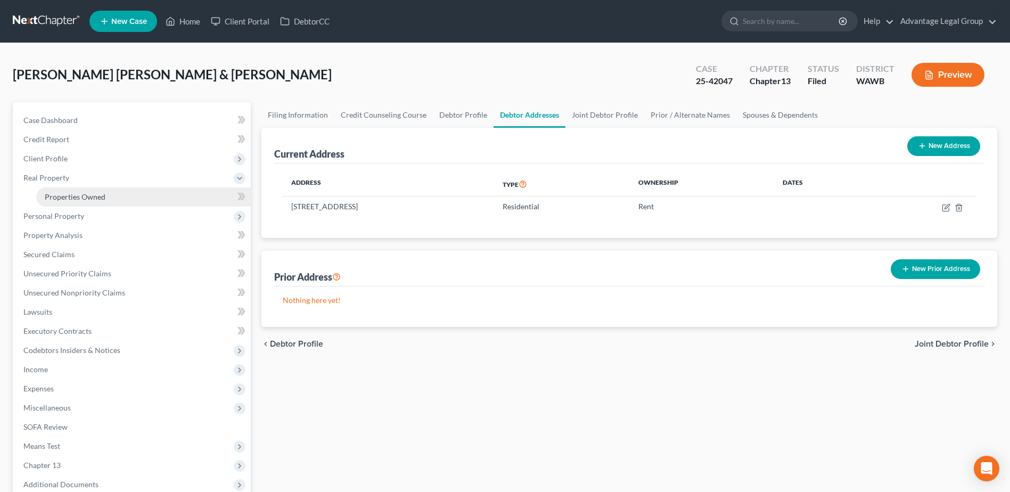
click at [61, 198] on span "Properties Owned" at bounding box center [75, 196] width 61 height 9
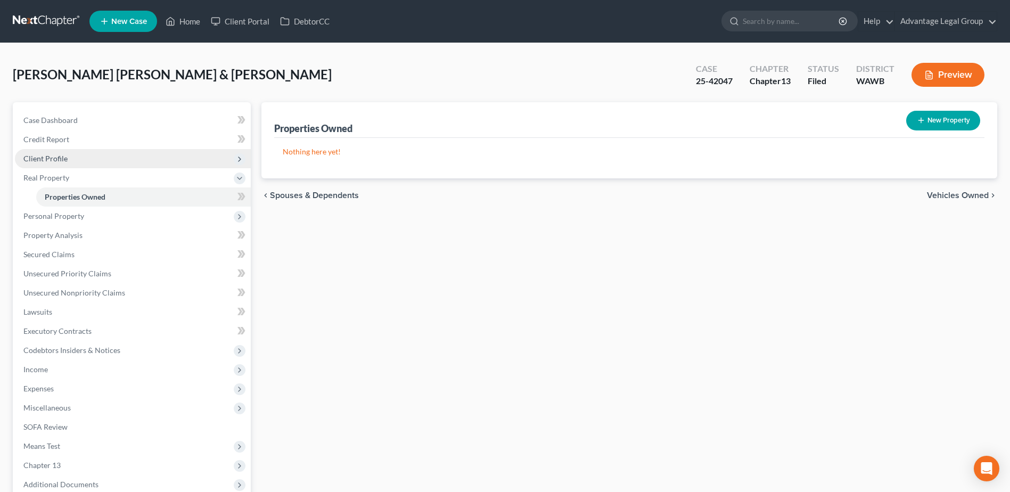
click at [48, 158] on span "Client Profile" at bounding box center [45, 158] width 44 height 9
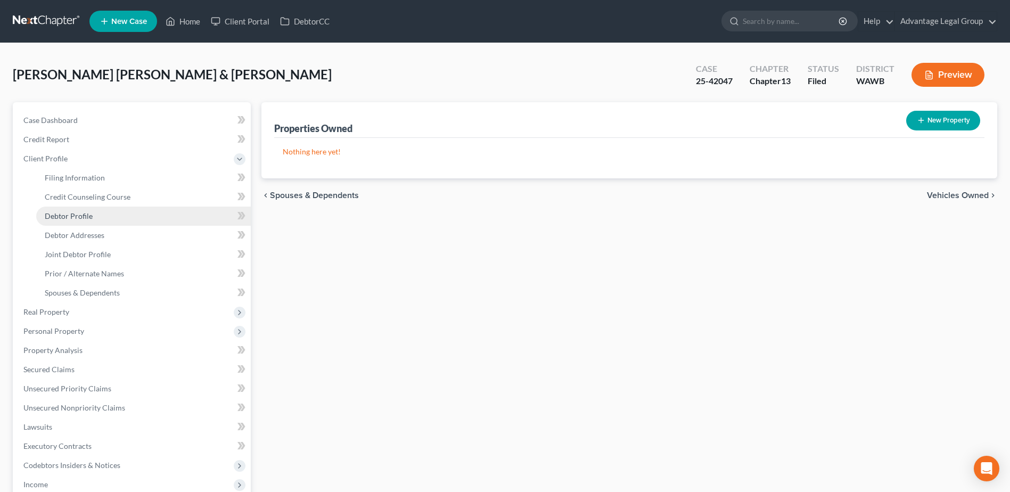
click at [79, 220] on link "Debtor Profile" at bounding box center [143, 216] width 215 height 19
select select "1"
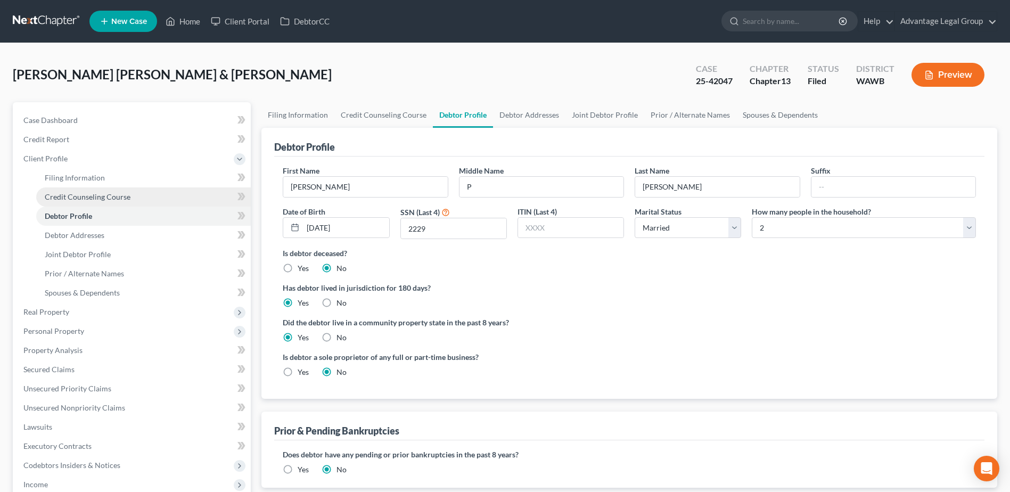
click at [66, 193] on span "Credit Counseling Course" at bounding box center [88, 196] width 86 height 9
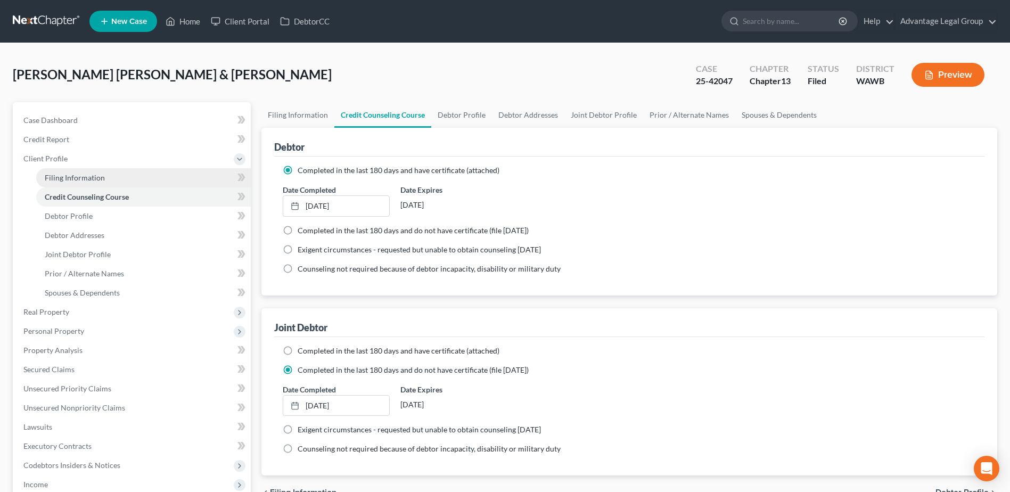
click at [66, 179] on span "Filing Information" at bounding box center [75, 177] width 60 height 9
select select "1"
select select "3"
select select "50"
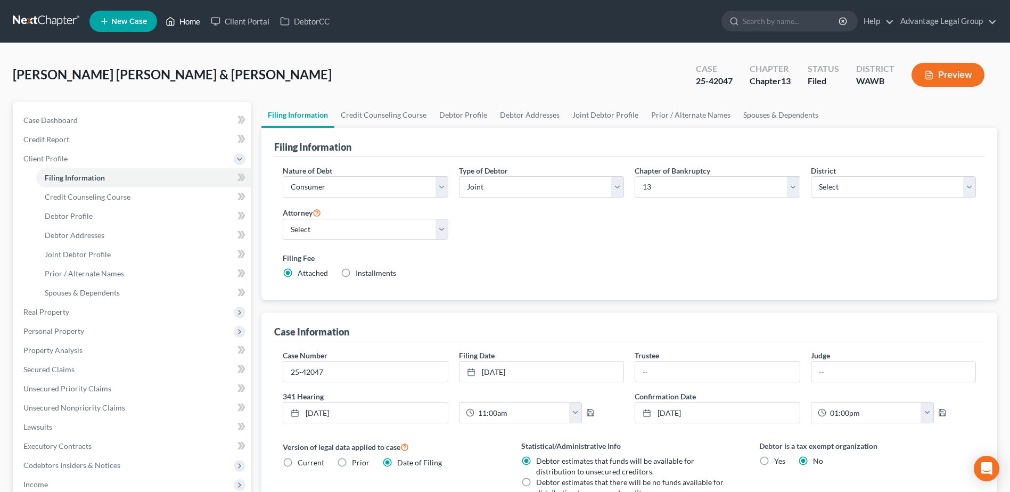
drag, startPoint x: 194, startPoint y: 26, endPoint x: 207, endPoint y: 37, distance: 17.4
click at [194, 26] on link "Home" at bounding box center [182, 21] width 45 height 19
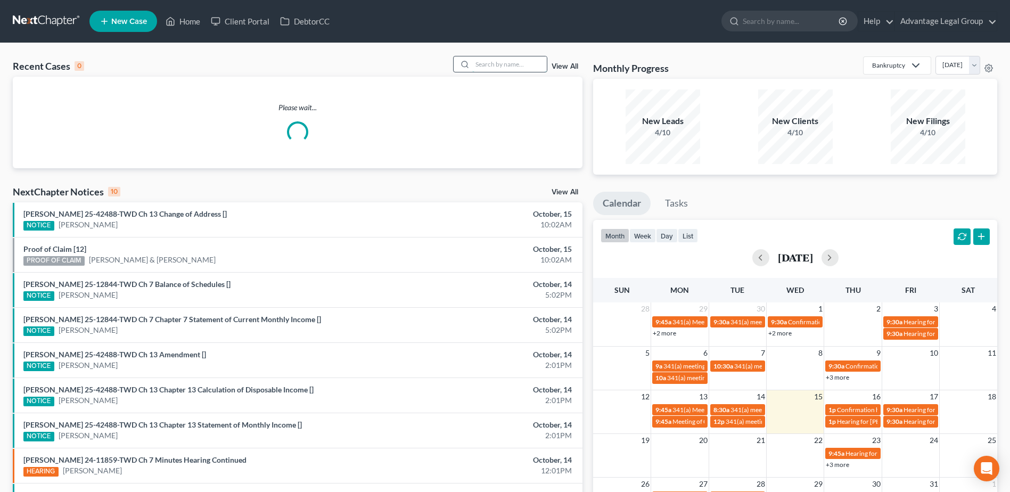
click at [481, 64] on input "search" at bounding box center [509, 63] width 75 height 15
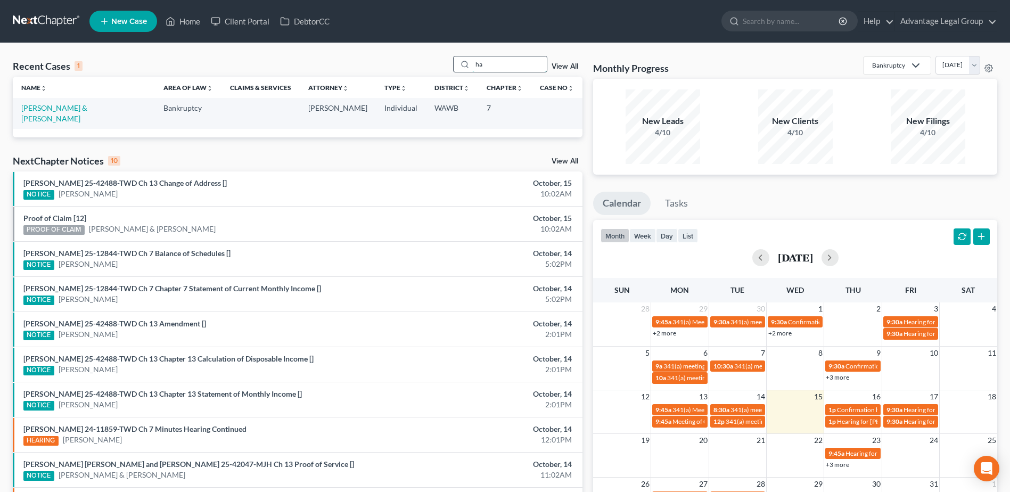
type input "h"
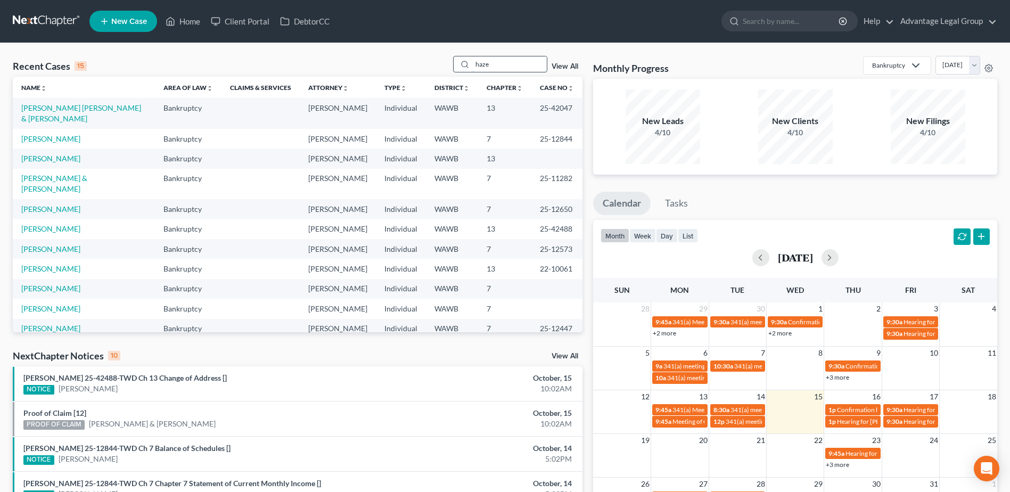
type input "[PERSON_NAME]"
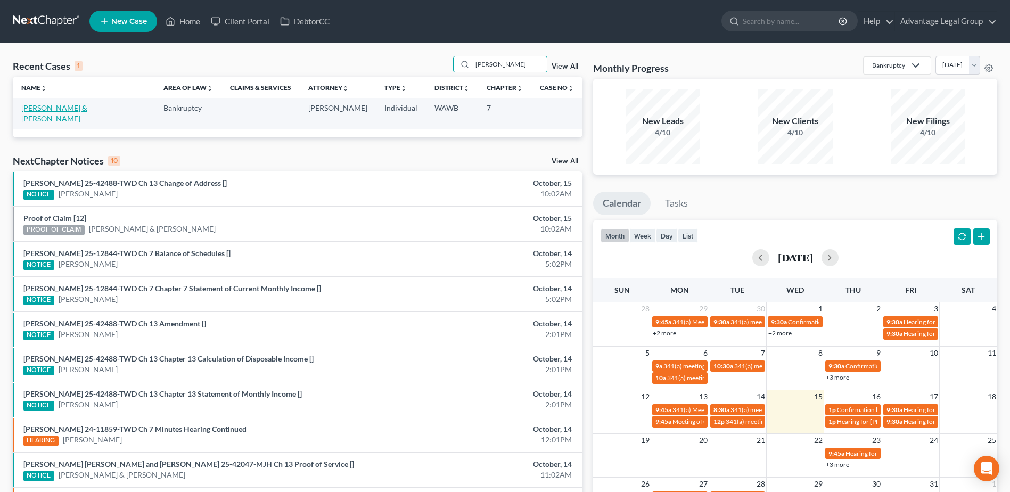
click at [79, 105] on link "[PERSON_NAME] & [PERSON_NAME]" at bounding box center [54, 113] width 66 height 20
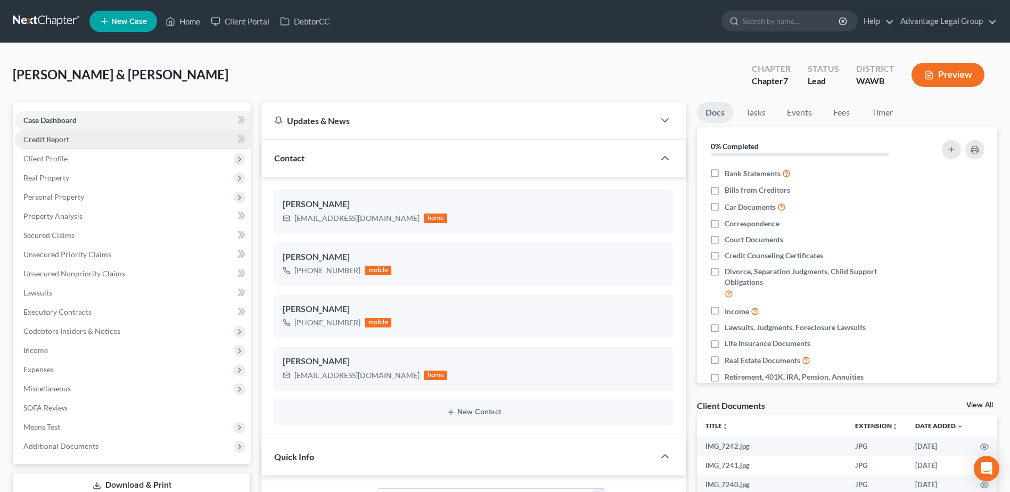
scroll to position [268, 0]
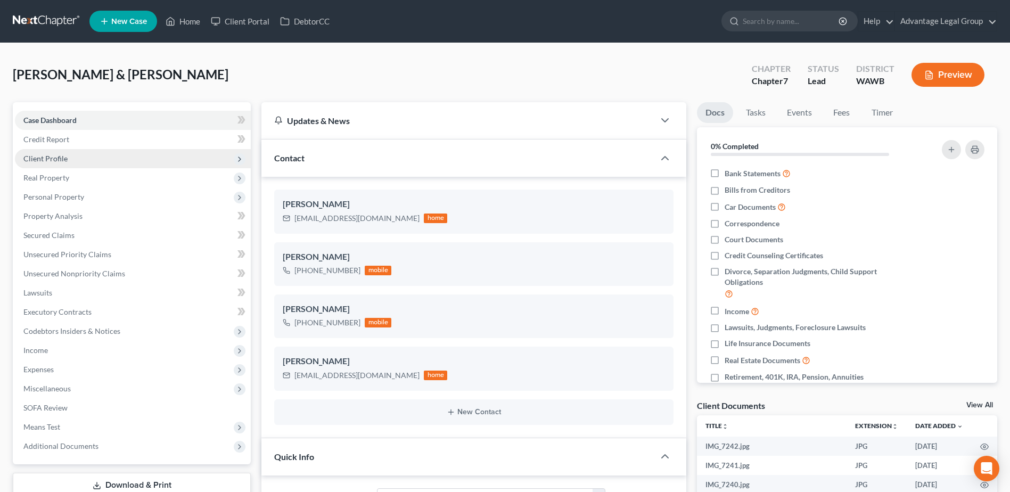
click at [48, 157] on span "Client Profile" at bounding box center [45, 158] width 44 height 9
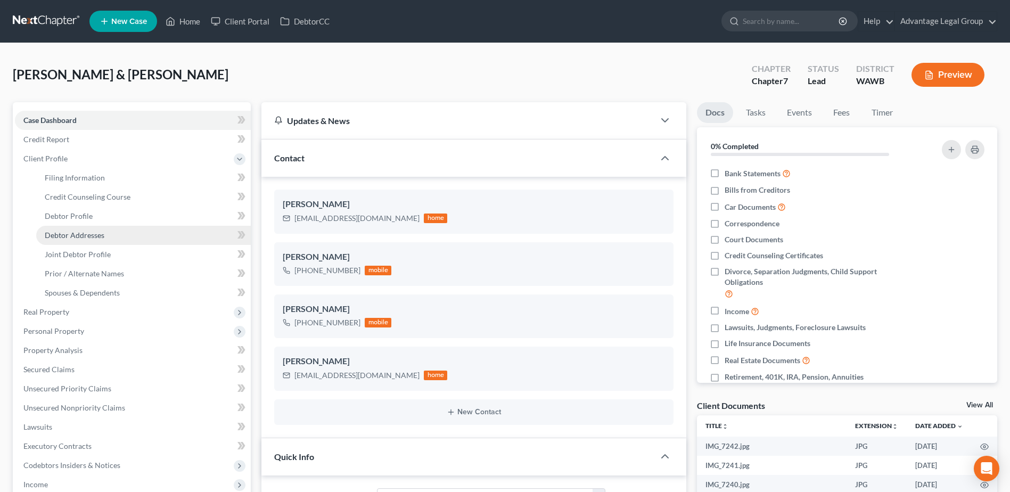
click at [75, 231] on span "Debtor Addresses" at bounding box center [75, 235] width 60 height 9
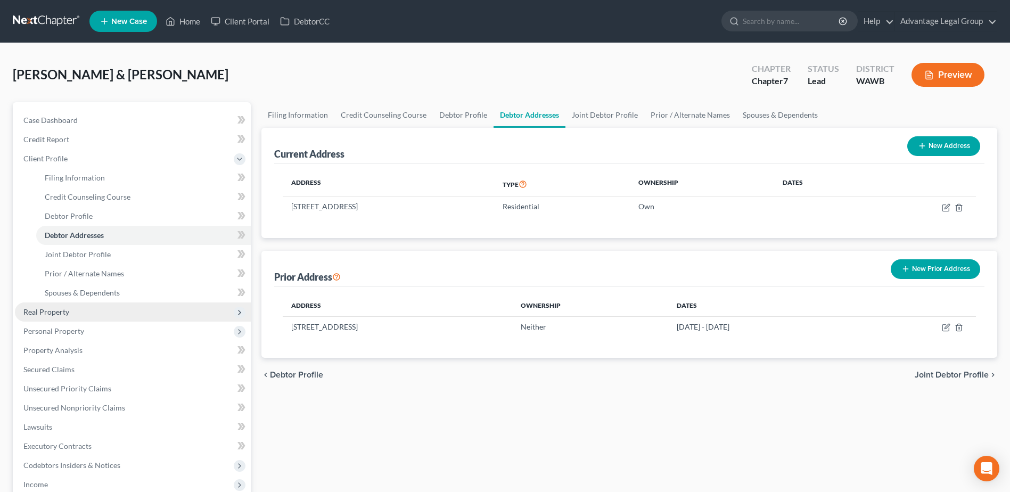
click at [46, 315] on span "Real Property" at bounding box center [46, 311] width 46 height 9
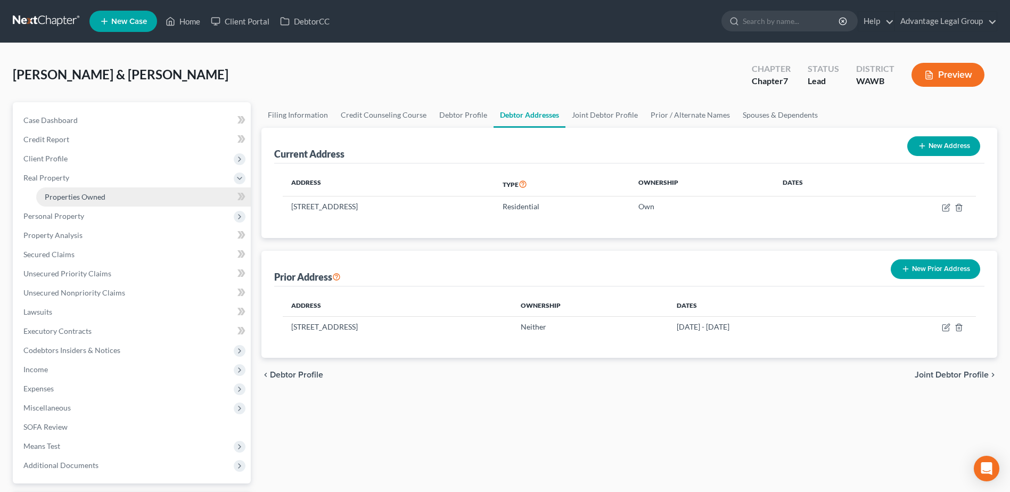
click at [69, 199] on span "Properties Owned" at bounding box center [75, 196] width 61 height 9
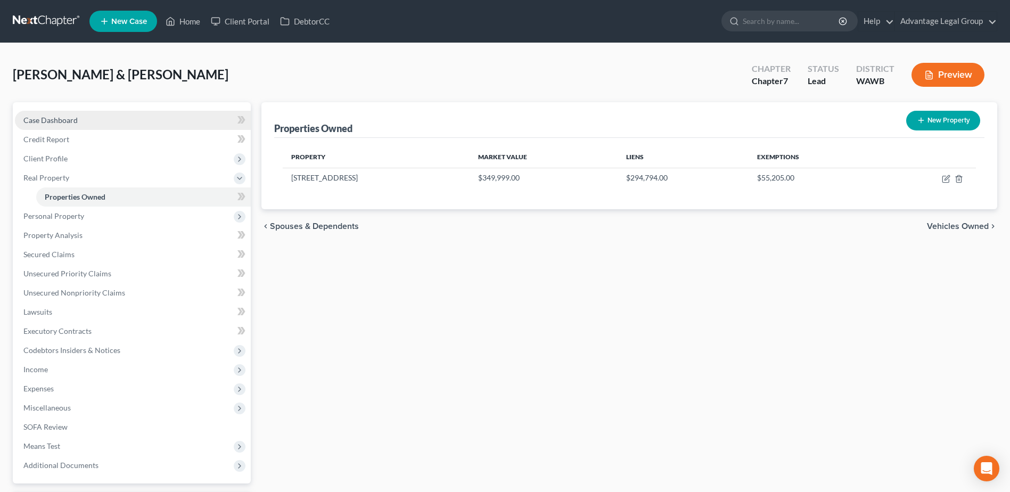
click at [64, 122] on span "Case Dashboard" at bounding box center [50, 120] width 54 height 9
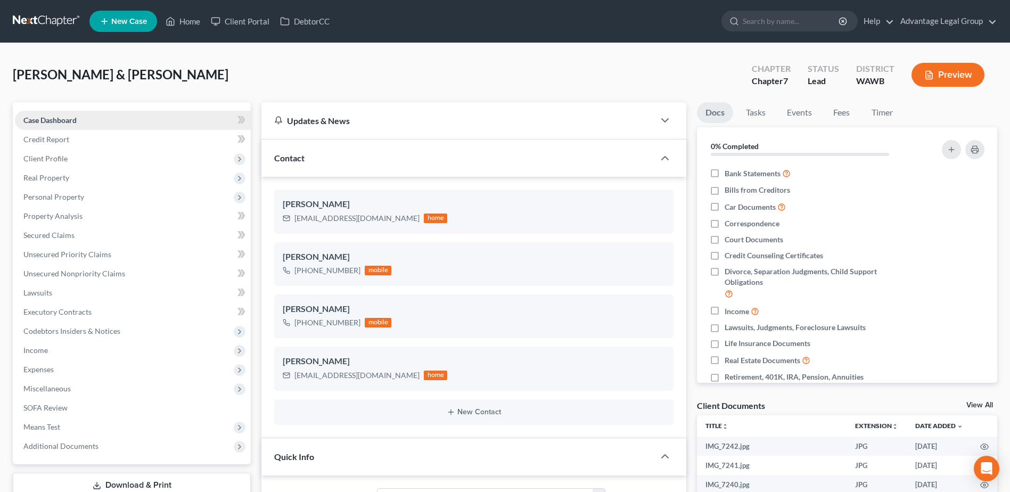
scroll to position [268, 0]
click at [294, 61] on div "[PERSON_NAME] & [PERSON_NAME] Upgraded Chapter Chapter 7 Status Lead District […" at bounding box center [505, 79] width 984 height 46
click at [53, 163] on span "Client Profile" at bounding box center [133, 158] width 236 height 19
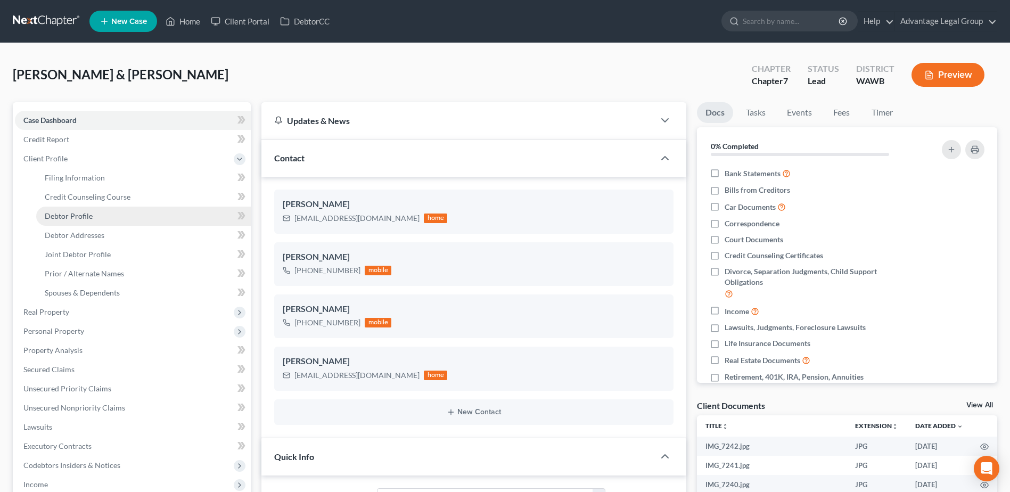
click at [70, 216] on span "Debtor Profile" at bounding box center [69, 215] width 48 height 9
select select "1"
select select "3"
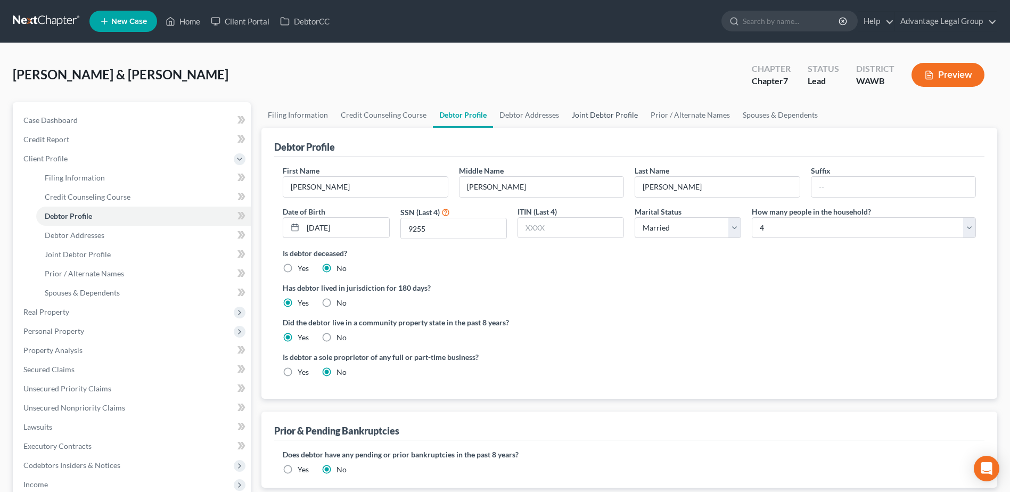
click at [575, 115] on link "Joint Debtor Profile" at bounding box center [604, 115] width 79 height 26
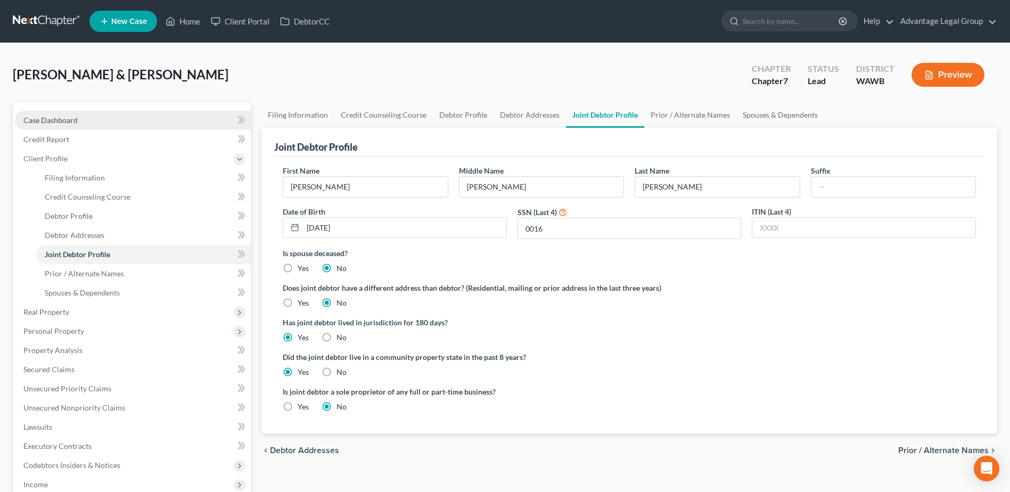
click at [48, 122] on span "Case Dashboard" at bounding box center [50, 120] width 54 height 9
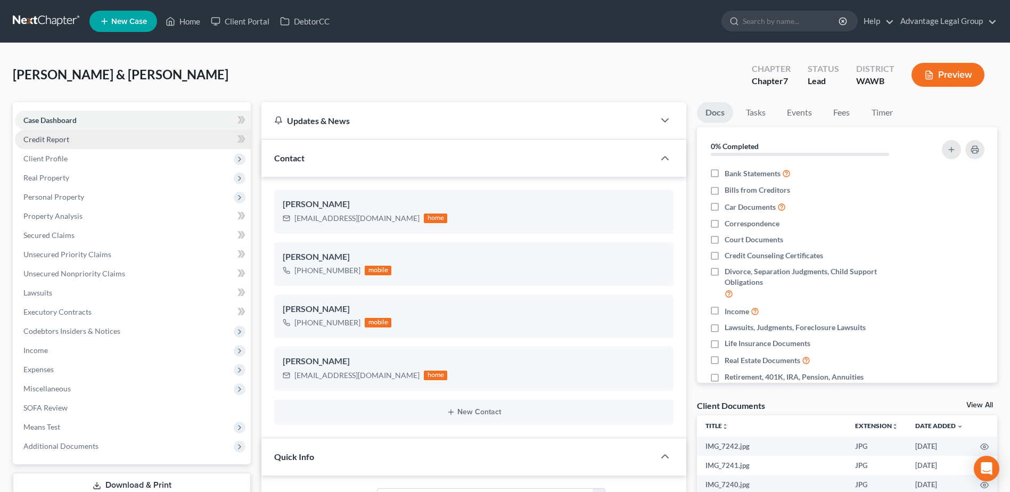
click at [55, 138] on span "Credit Report" at bounding box center [46, 139] width 46 height 9
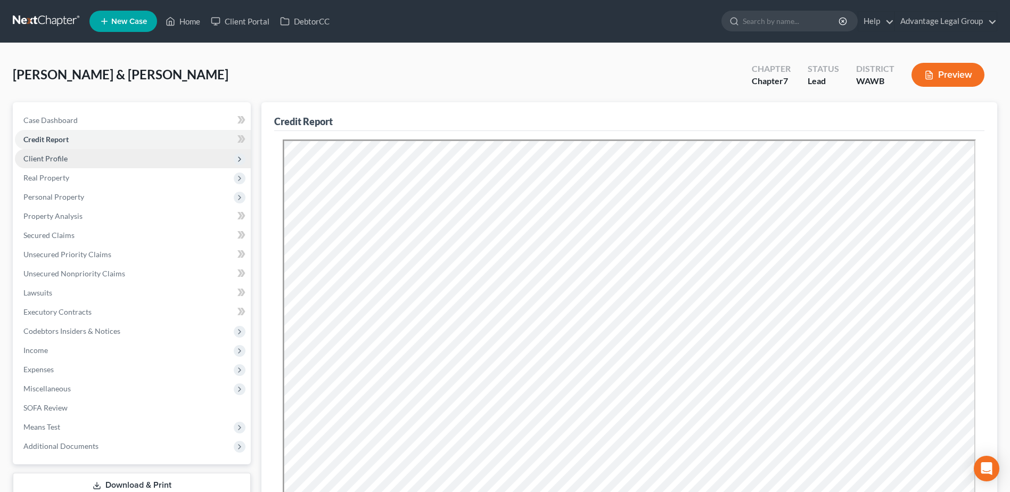
click at [50, 157] on span "Client Profile" at bounding box center [45, 158] width 44 height 9
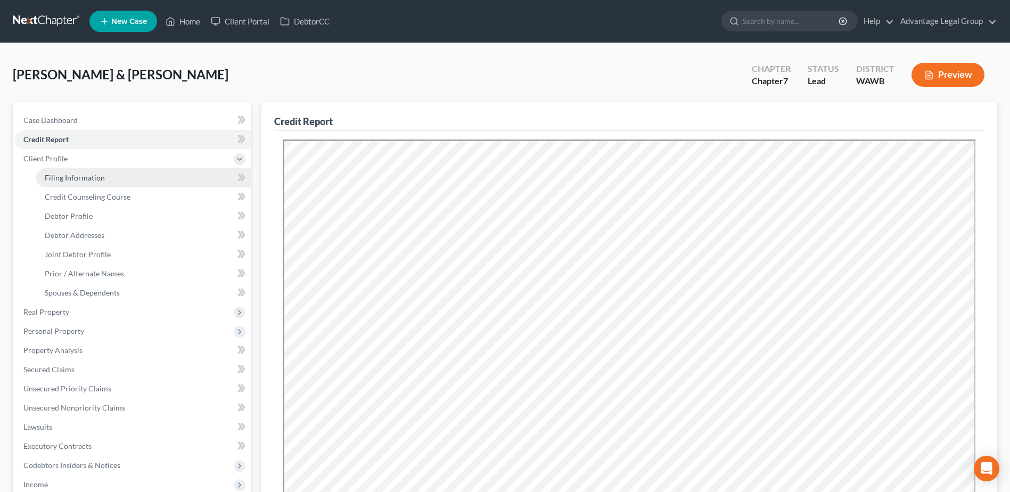
click at [68, 179] on span "Filing Information" at bounding box center [75, 177] width 60 height 9
select select "1"
select select "0"
select select "87"
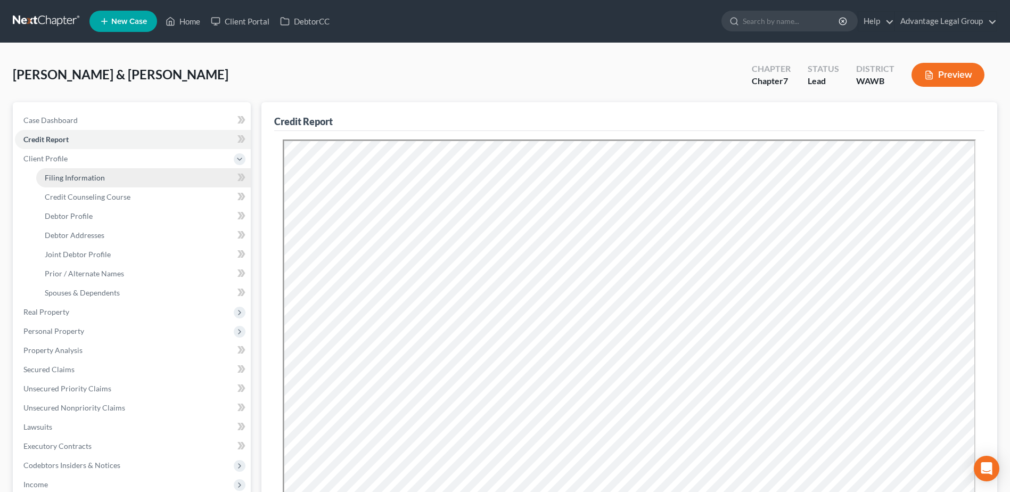
select select "0"
select select "50"
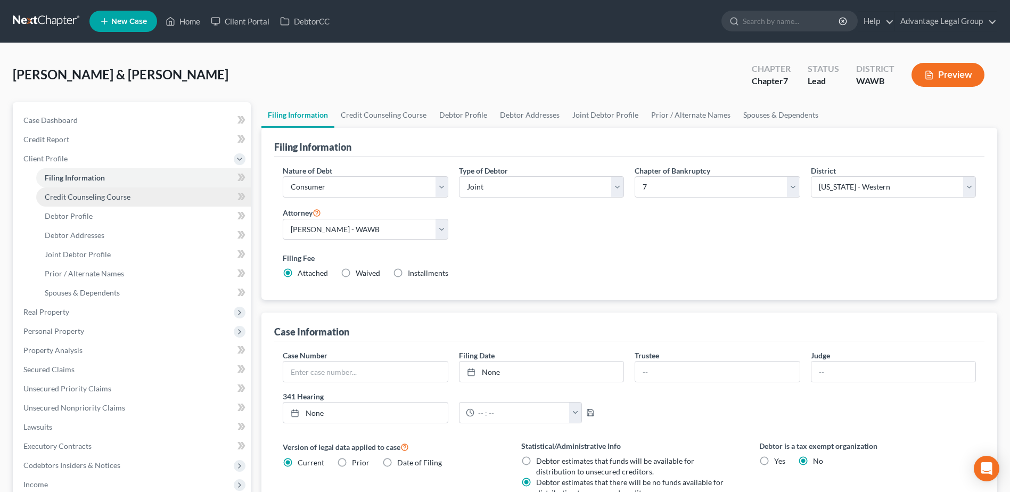
click at [76, 194] on span "Credit Counseling Course" at bounding box center [88, 196] width 86 height 9
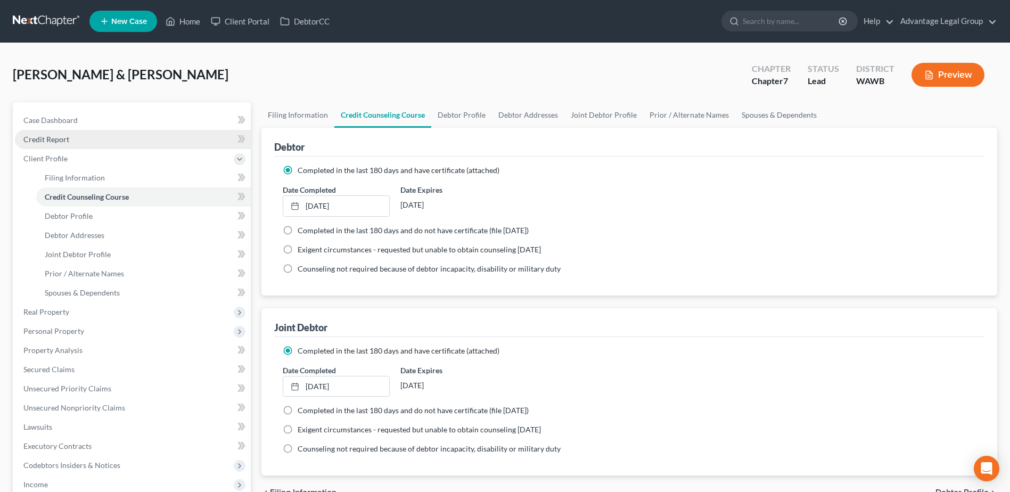
click at [53, 138] on span "Credit Report" at bounding box center [46, 139] width 46 height 9
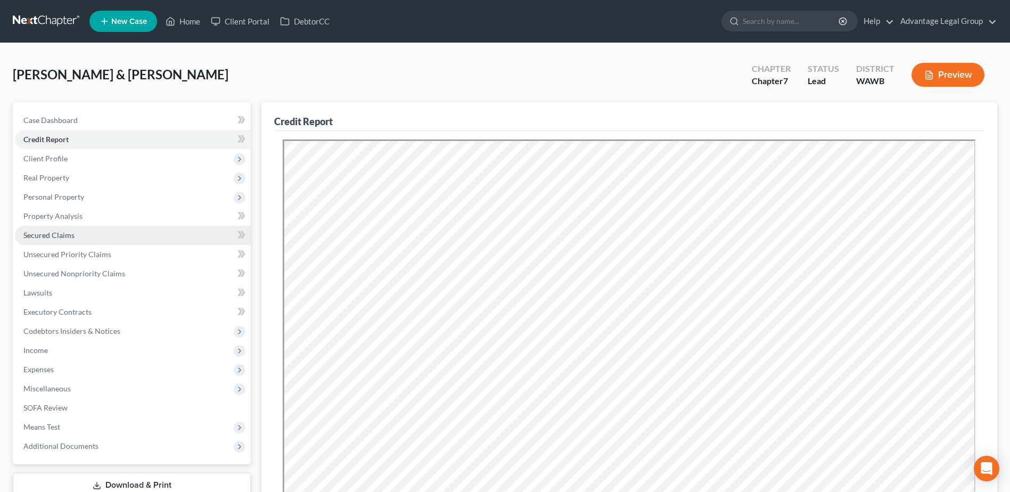
click at [53, 234] on span "Secured Claims" at bounding box center [48, 235] width 51 height 9
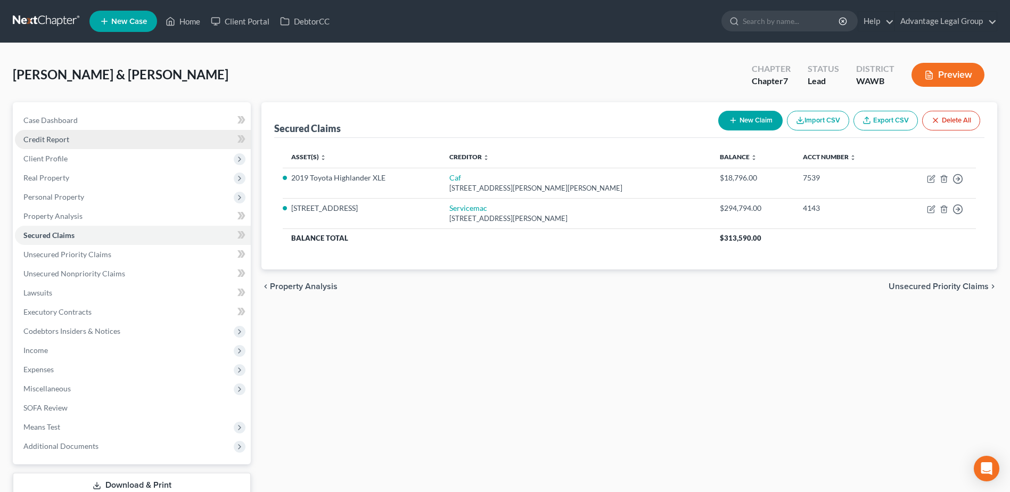
click at [51, 145] on link "Credit Report" at bounding box center [133, 139] width 236 height 19
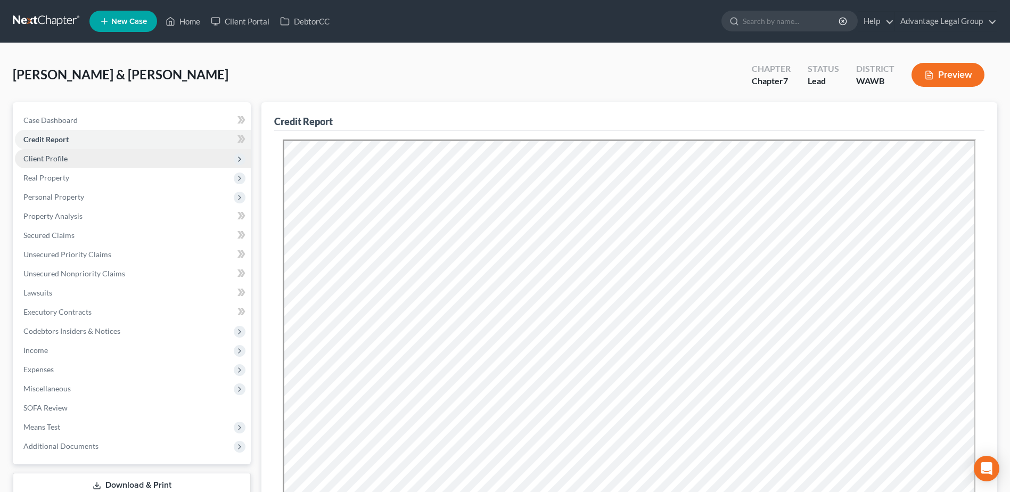
click at [47, 159] on span "Client Profile" at bounding box center [45, 158] width 44 height 9
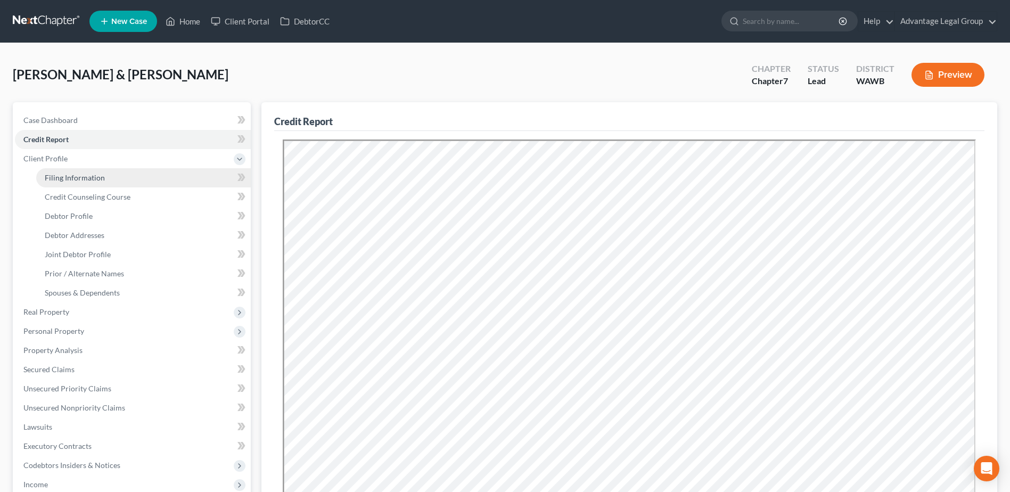
click at [72, 174] on span "Filing Information" at bounding box center [75, 177] width 60 height 9
select select "1"
select select "0"
select select "87"
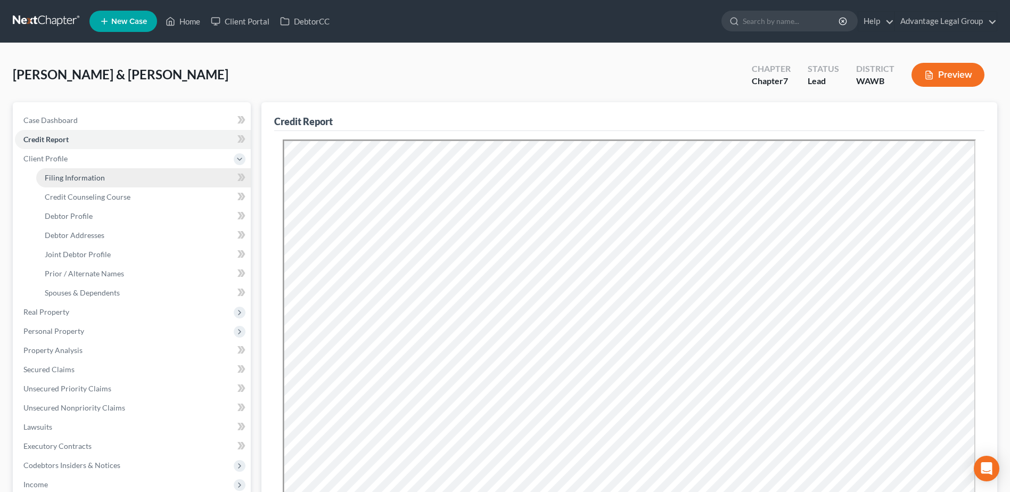
select select "0"
select select "50"
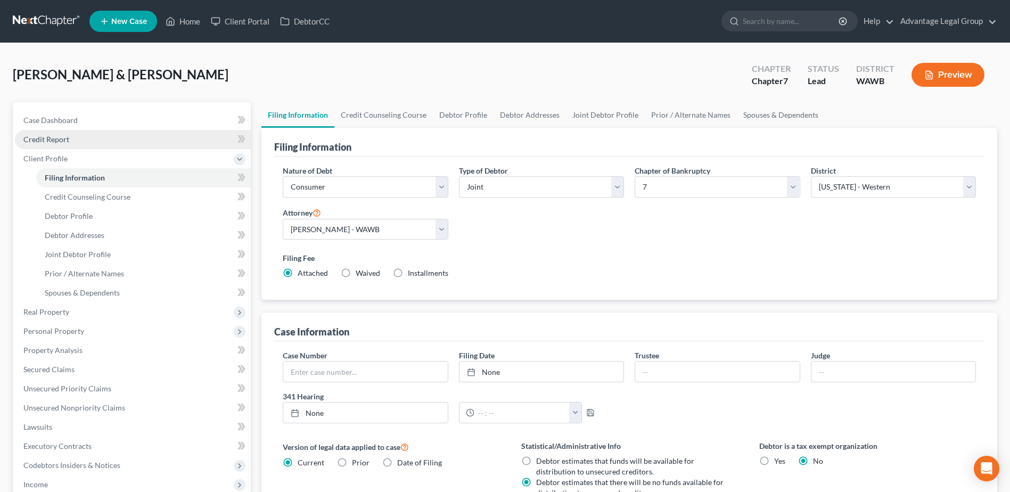
click at [46, 138] on span "Credit Report" at bounding box center [46, 139] width 46 height 9
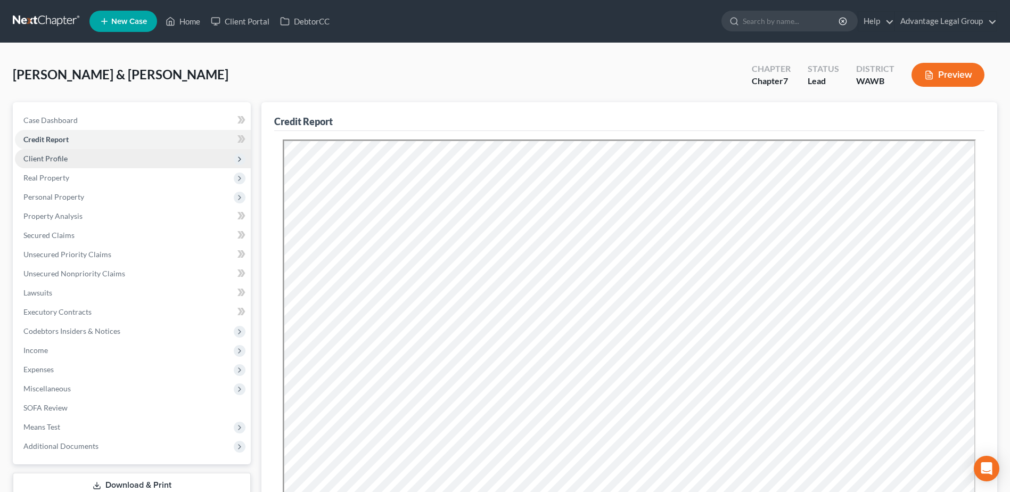
click at [51, 159] on span "Client Profile" at bounding box center [45, 158] width 44 height 9
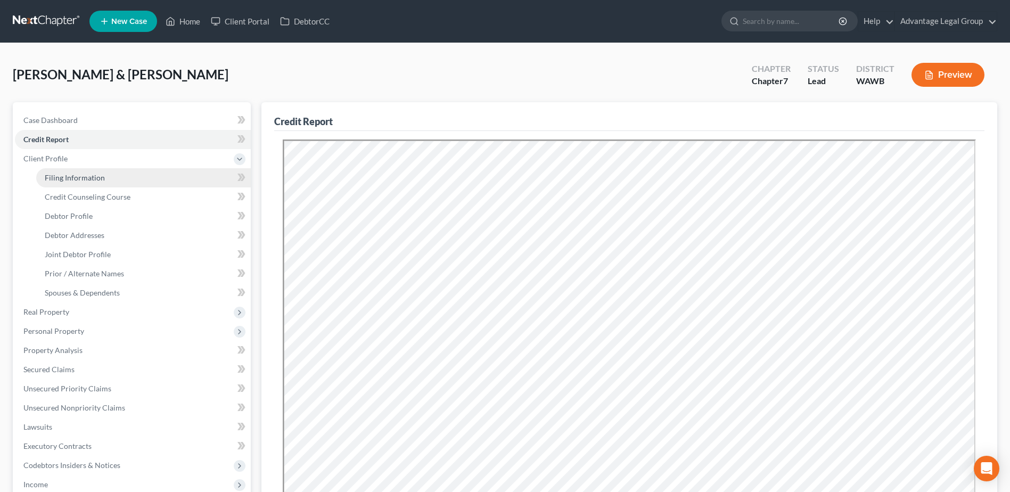
click at [84, 180] on span "Filing Information" at bounding box center [75, 177] width 60 height 9
select select "1"
select select "0"
select select "87"
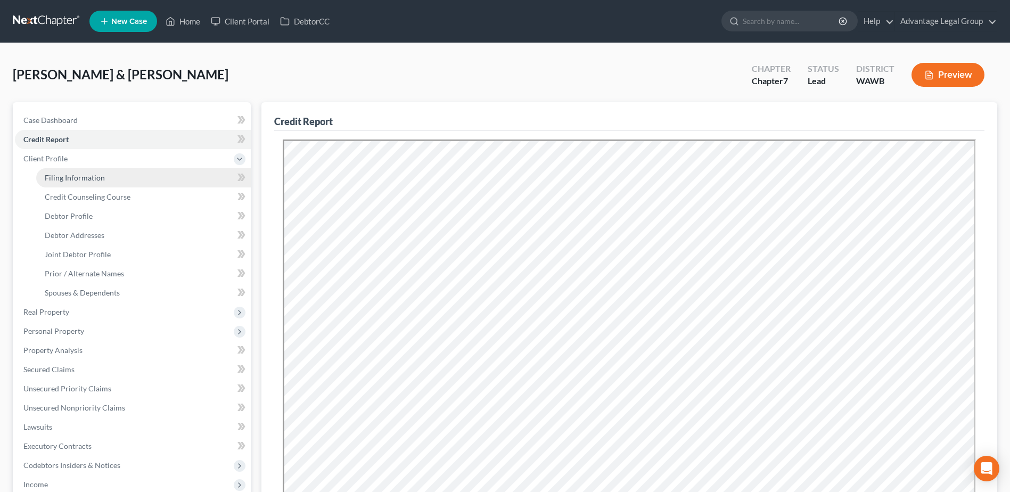
select select "0"
select select "50"
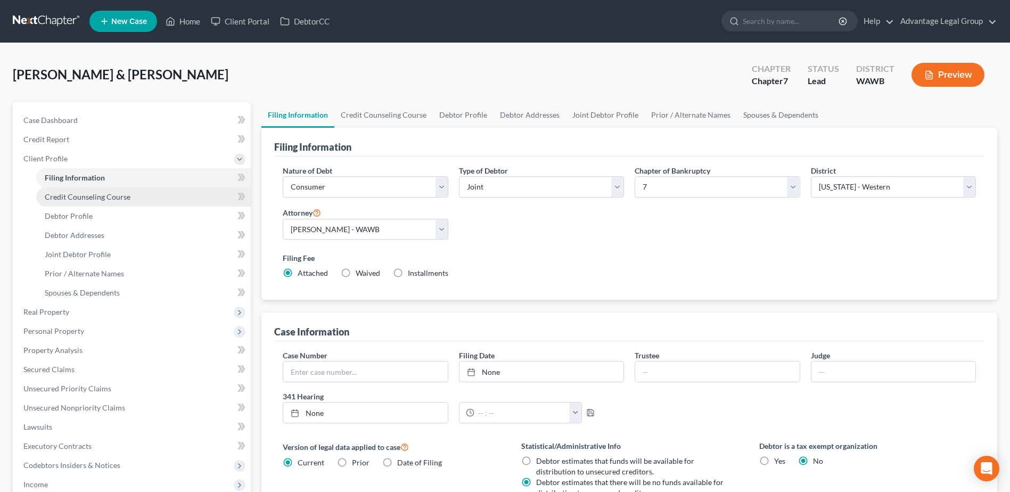
click at [84, 198] on span "Credit Counseling Course" at bounding box center [88, 196] width 86 height 9
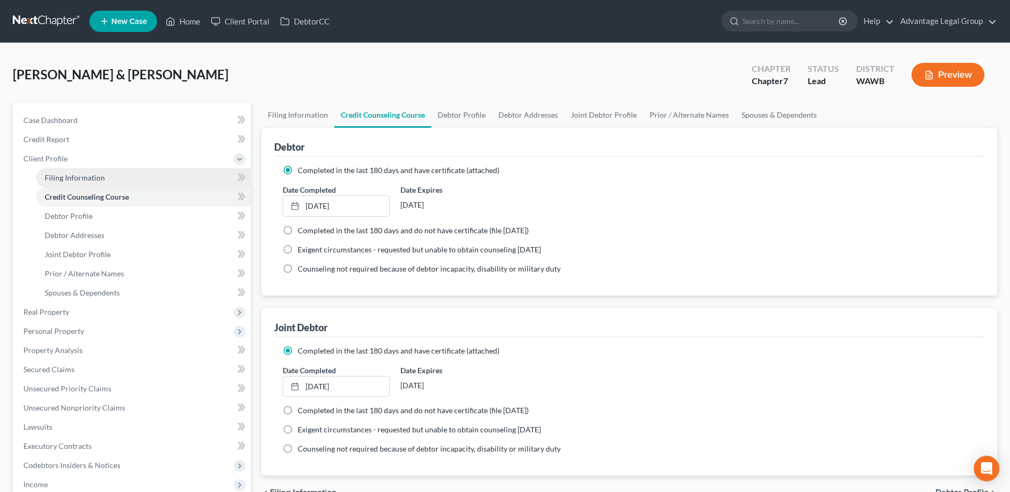
click at [64, 177] on span "Filing Information" at bounding box center [75, 177] width 60 height 9
select select "1"
select select "0"
select select "87"
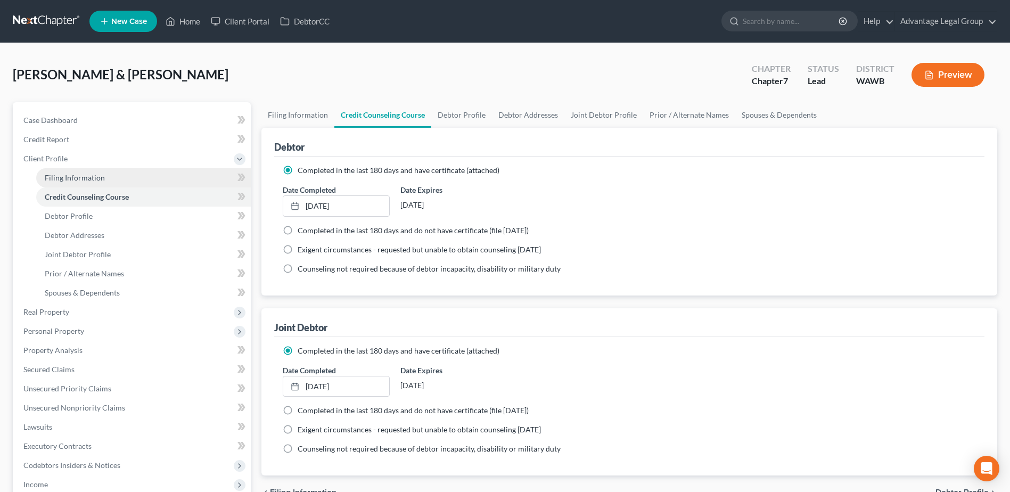
select select "0"
select select "50"
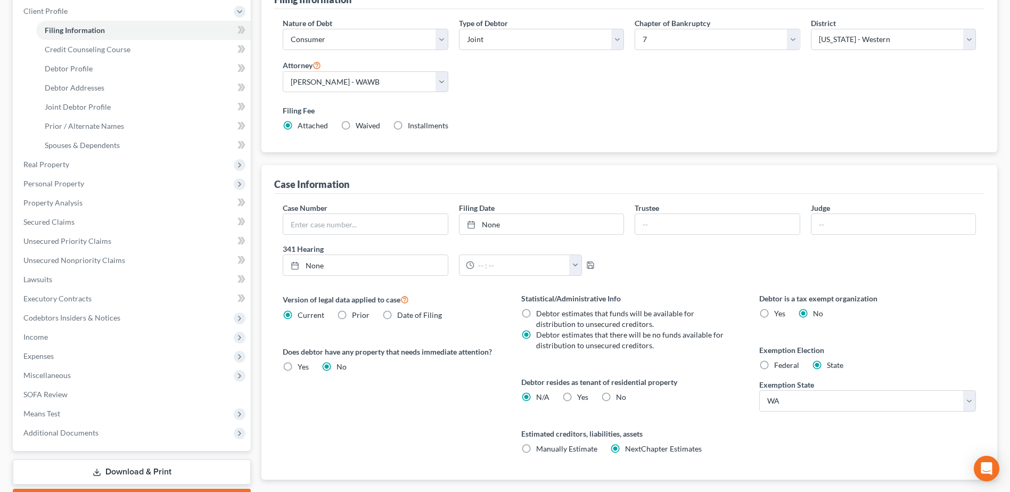
scroll to position [160, 0]
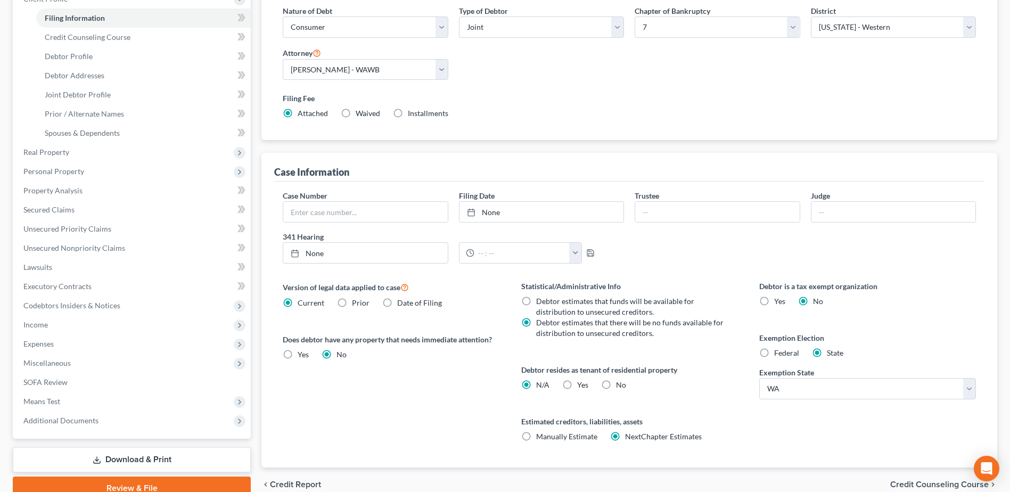
click at [917, 483] on span "Credit Counseling Course" at bounding box center [939, 484] width 98 height 9
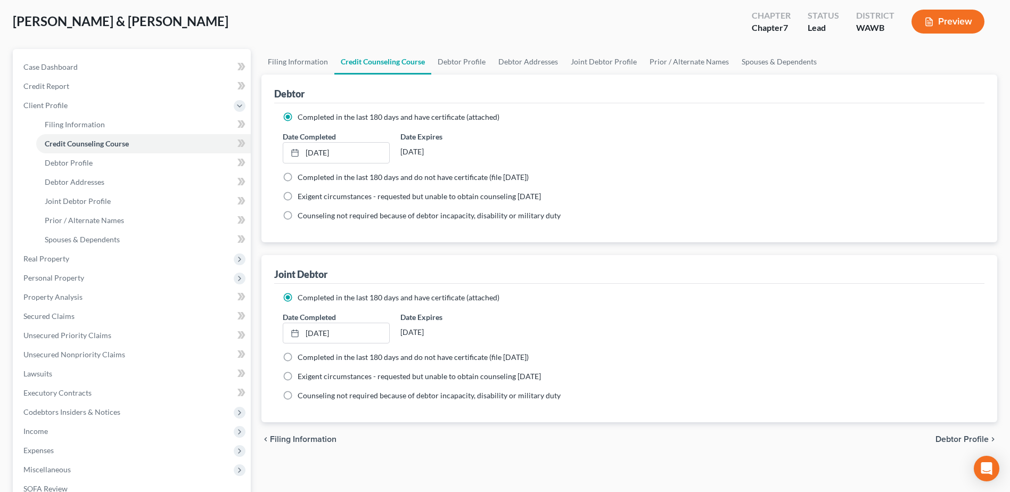
scroll to position [106, 0]
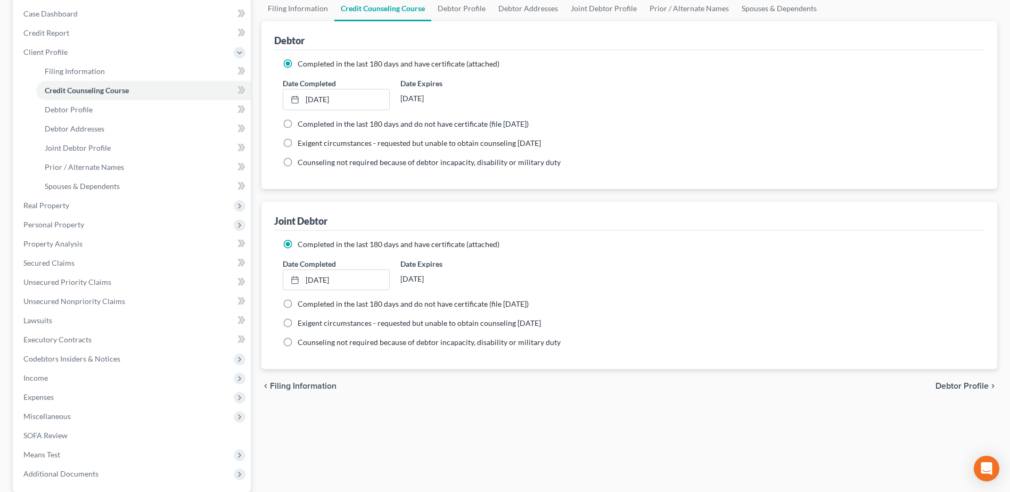
click at [948, 384] on span "Debtor Profile" at bounding box center [961, 386] width 53 height 9
select select "1"
select select "3"
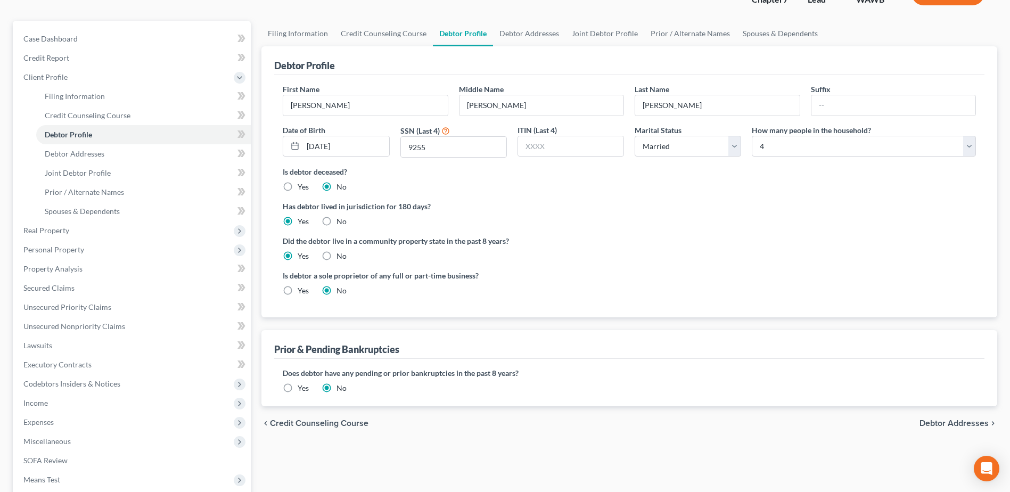
scroll to position [106, 0]
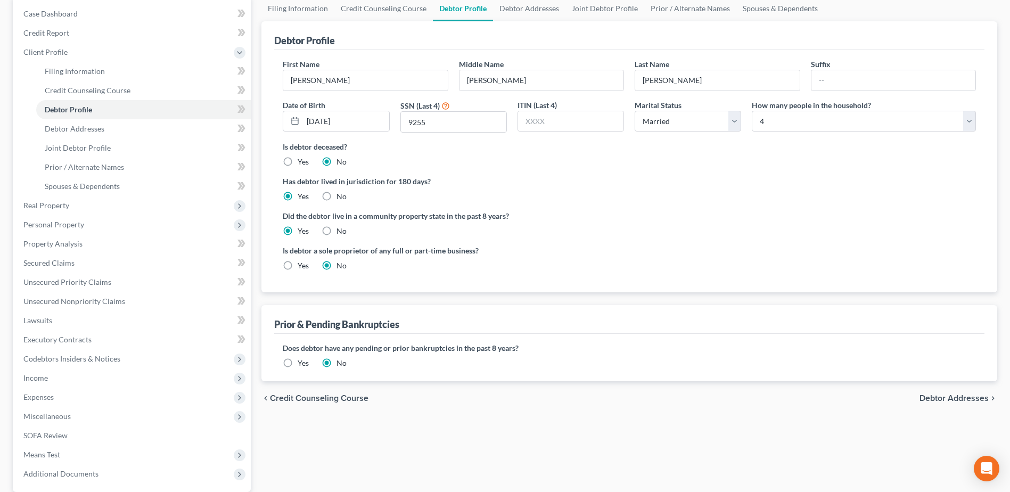
click at [942, 400] on span "Debtor Addresses" at bounding box center [953, 398] width 69 height 9
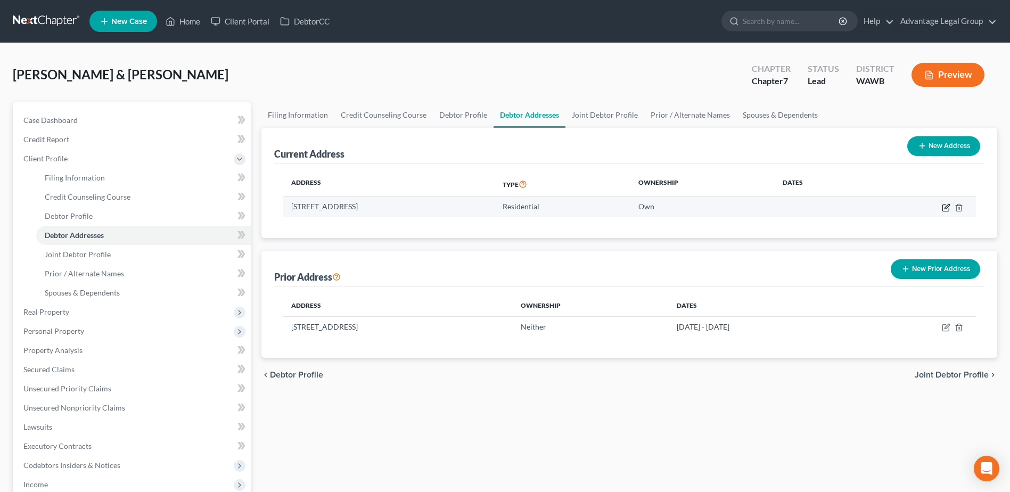
click at [944, 210] on icon "button" at bounding box center [946, 207] width 9 height 9
select select "50"
select select "0"
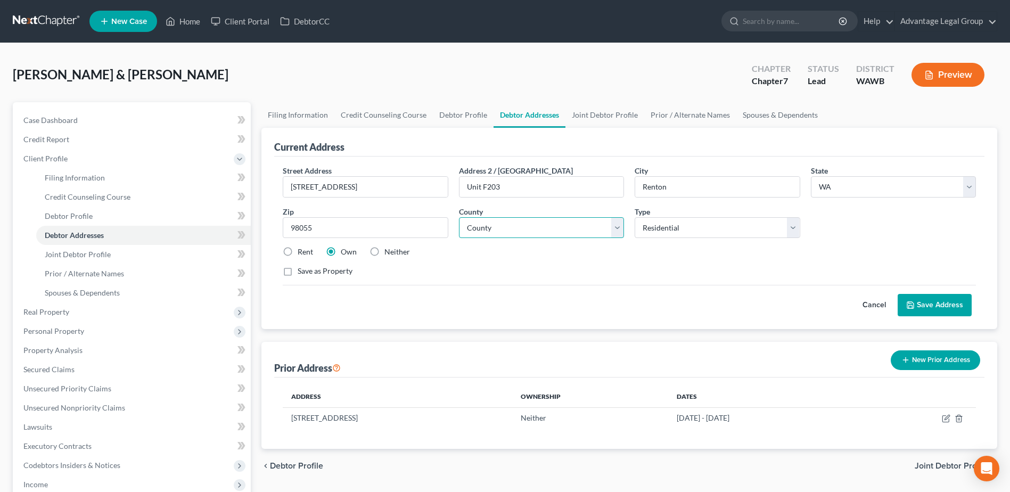
click at [618, 228] on select "County [GEOGRAPHIC_DATA] [GEOGRAPHIC_DATA] [GEOGRAPHIC_DATA] [GEOGRAPHIC_DATA] …" at bounding box center [541, 227] width 165 height 21
select select "16"
click at [459, 217] on select "County [GEOGRAPHIC_DATA] [GEOGRAPHIC_DATA] [GEOGRAPHIC_DATA] [GEOGRAPHIC_DATA] …" at bounding box center [541, 227] width 165 height 21
click at [600, 270] on div "Save as Property" at bounding box center [629, 271] width 693 height 11
click at [796, 228] on select "Select Residential Mailing Rental Business" at bounding box center [717, 227] width 165 height 21
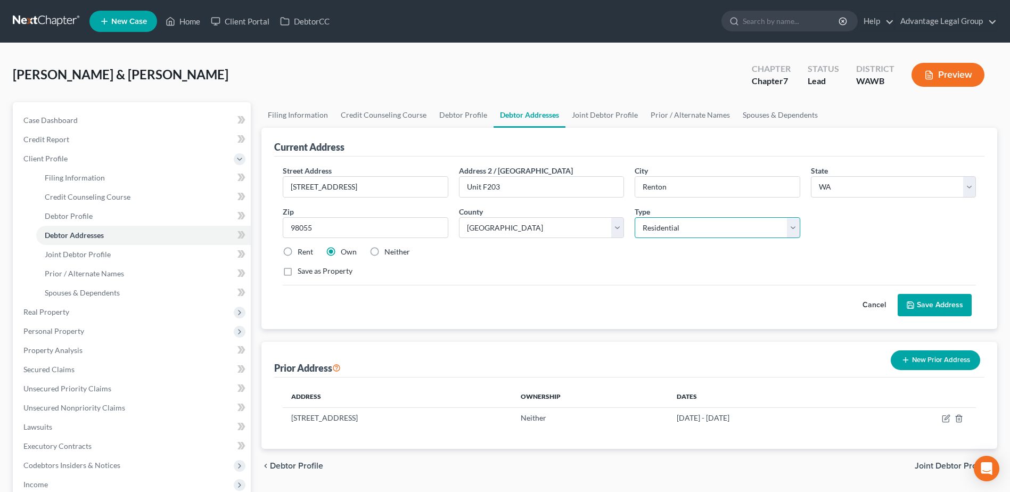
click at [796, 228] on select "Select Residential Mailing Rental Business" at bounding box center [717, 227] width 165 height 21
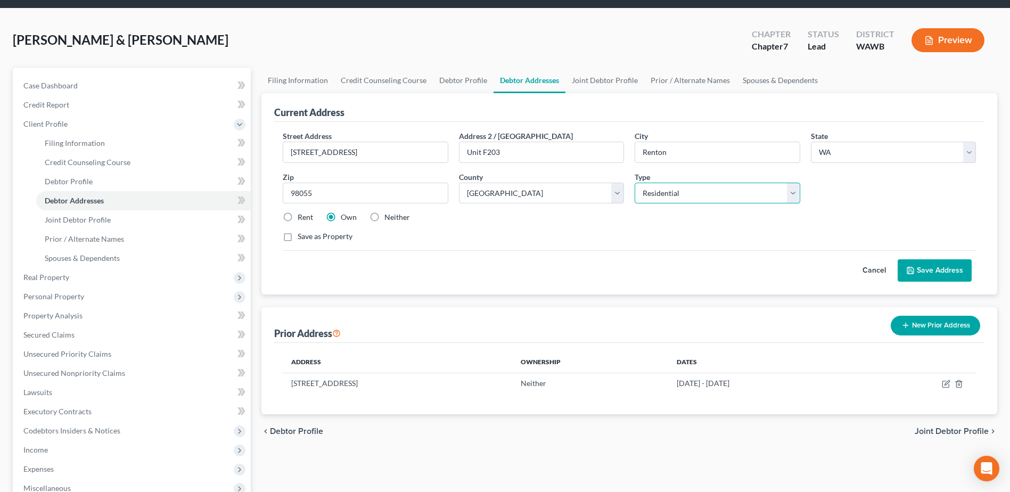
scroll to position [53, 0]
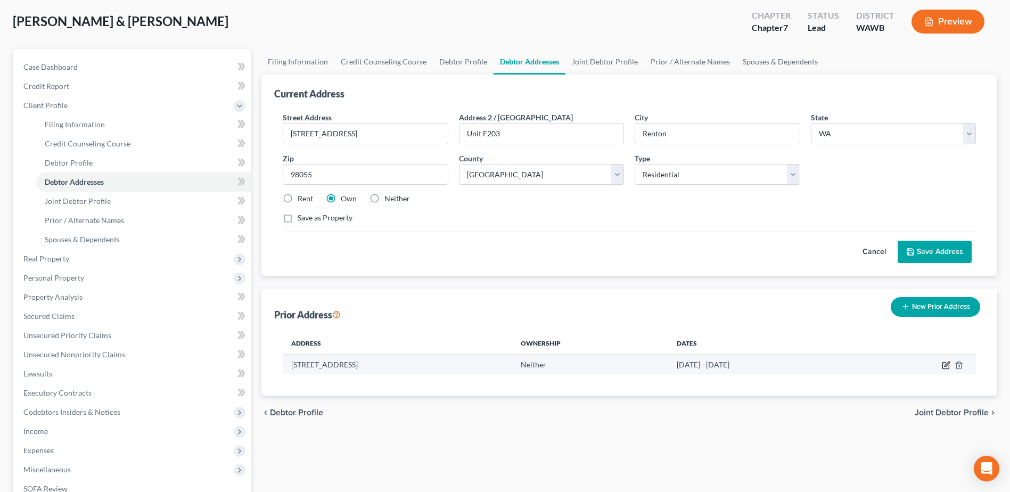
click at [946, 365] on icon "button" at bounding box center [946, 363] width 5 height 5
select select "50"
select select "16"
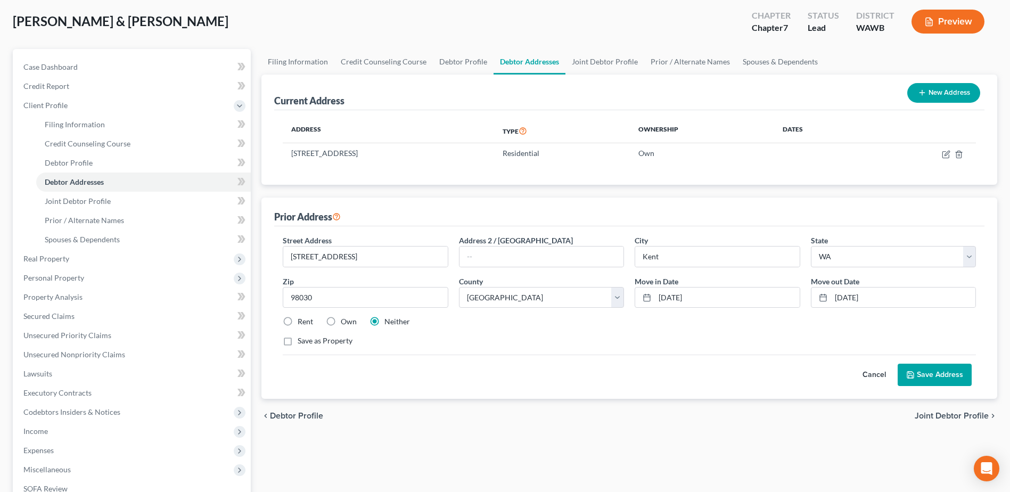
click at [298, 322] on label "Rent" at bounding box center [305, 321] width 15 height 11
click at [302, 322] on input "Rent" at bounding box center [305, 319] width 7 height 7
radio input "true"
click at [917, 377] on button "Save Address" at bounding box center [935, 375] width 74 height 22
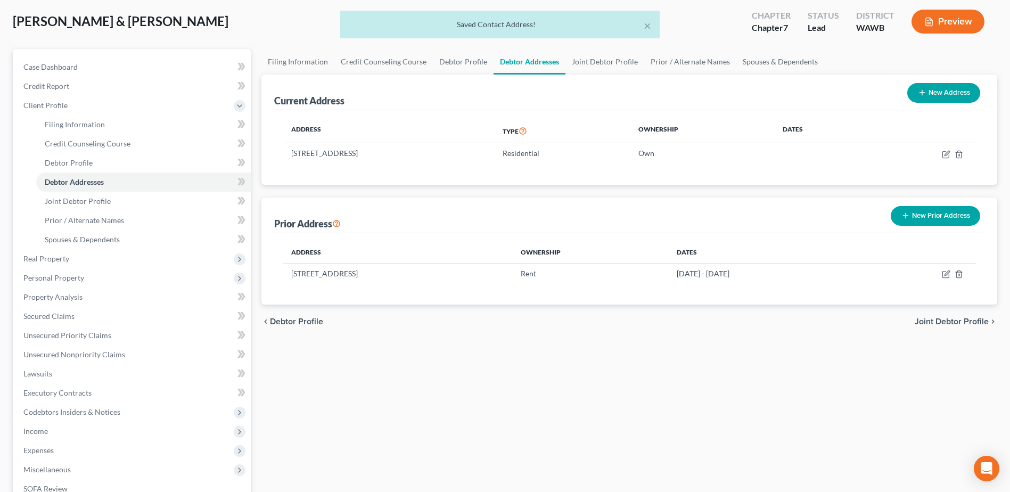
click at [943, 319] on span "Joint Debtor Profile" at bounding box center [952, 321] width 74 height 9
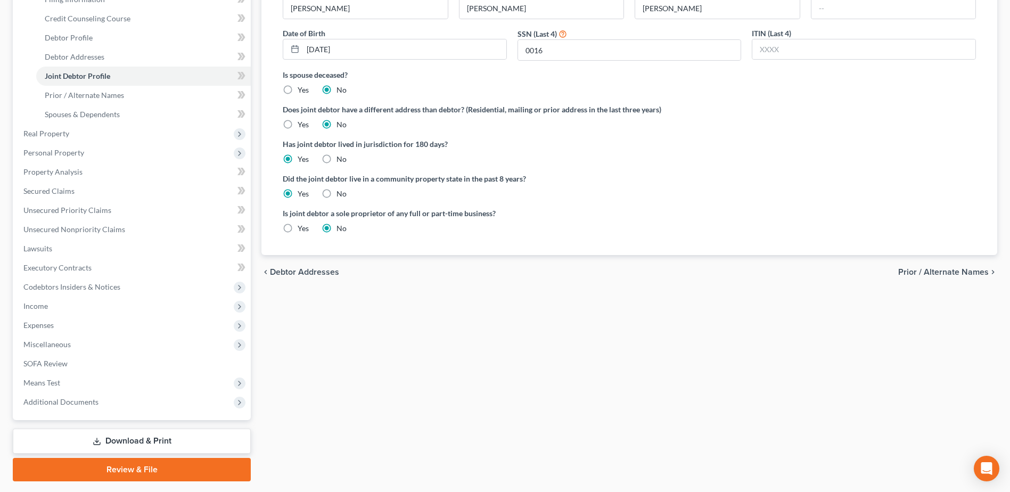
scroll to position [208, 0]
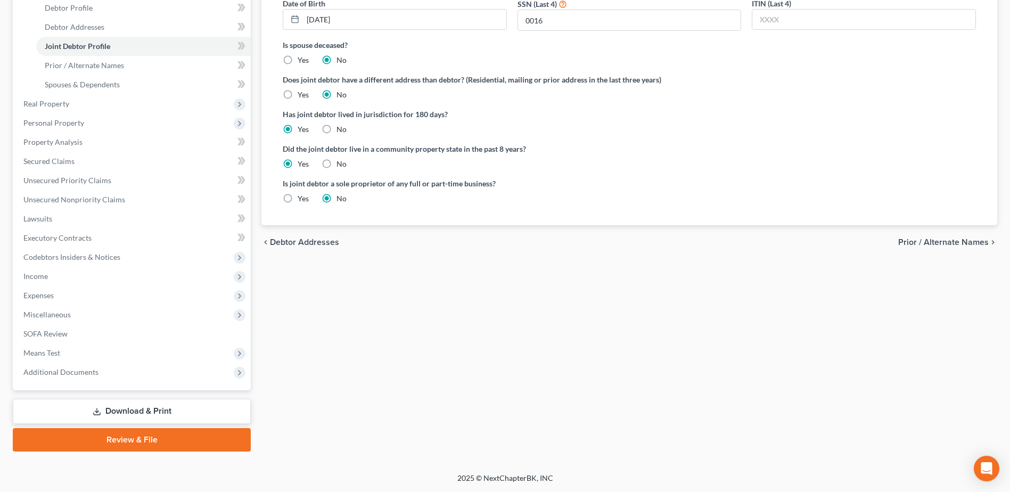
click at [937, 242] on span "Prior / Alternate Names" at bounding box center [943, 242] width 91 height 9
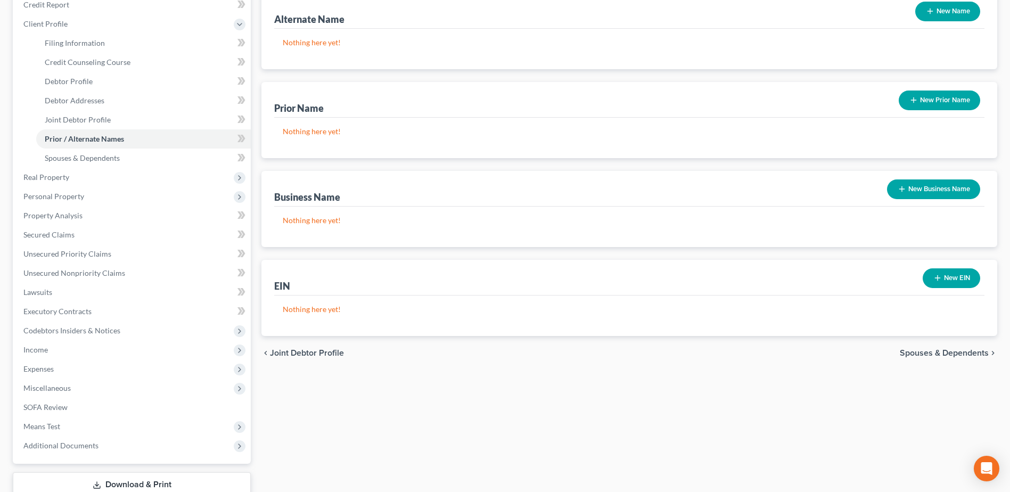
scroll to position [160, 0]
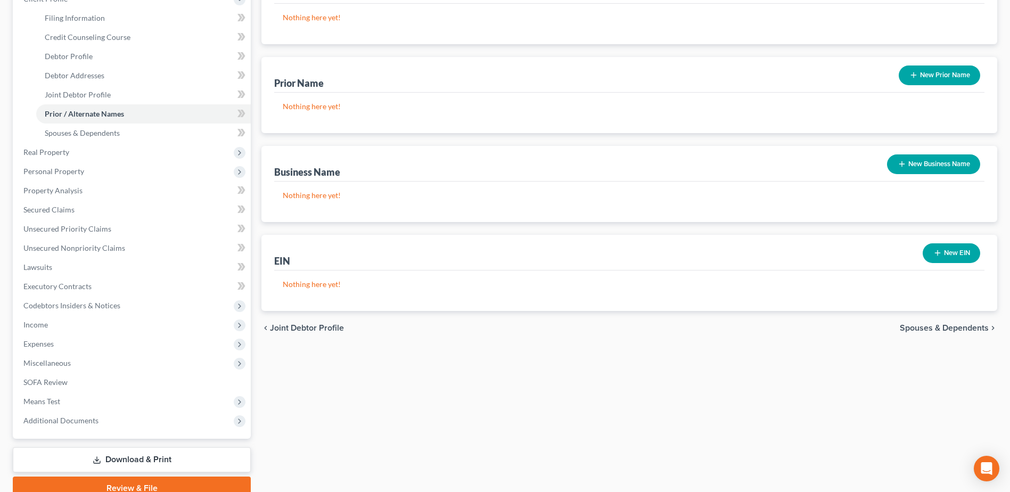
click at [948, 327] on span "Spouses & Dependents" at bounding box center [944, 328] width 89 height 9
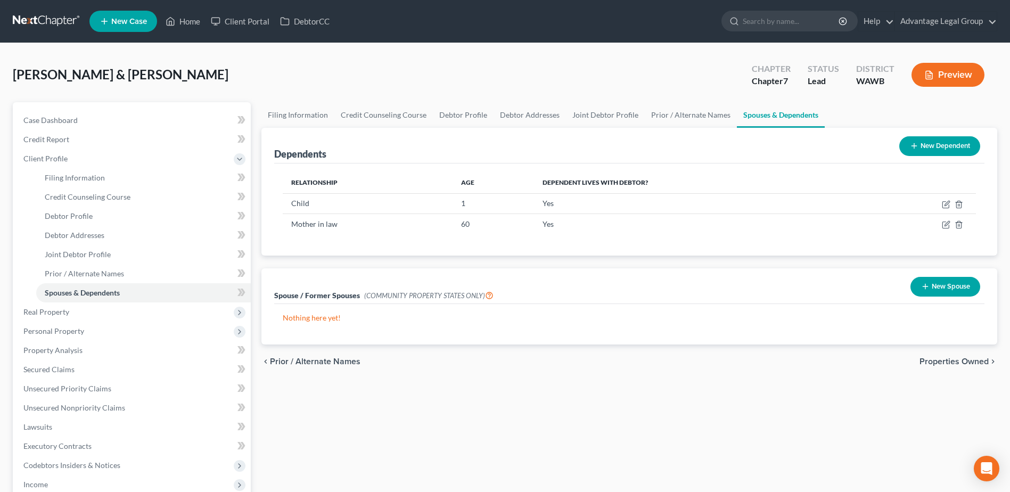
click at [942, 363] on span "Properties Owned" at bounding box center [953, 361] width 69 height 9
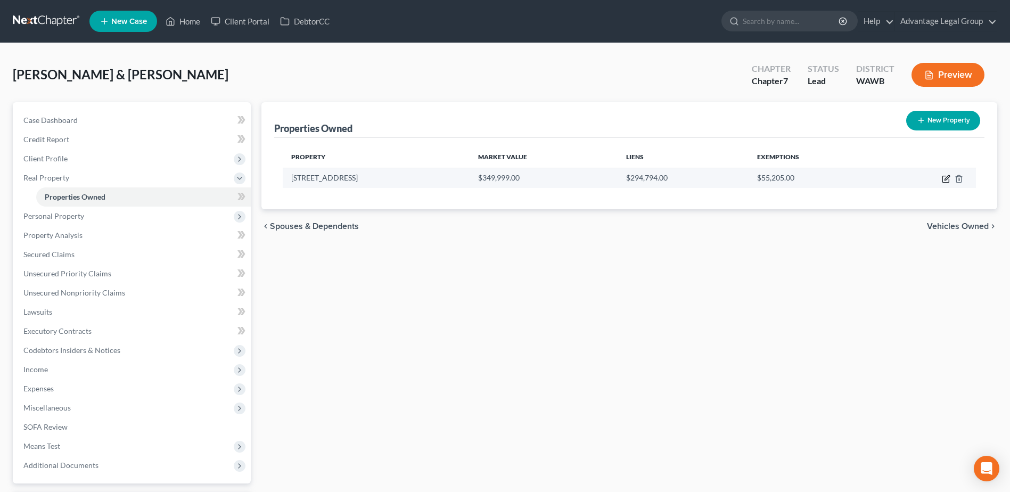
click at [944, 180] on icon "button" at bounding box center [946, 177] width 5 height 5
select select "50"
select select "2"
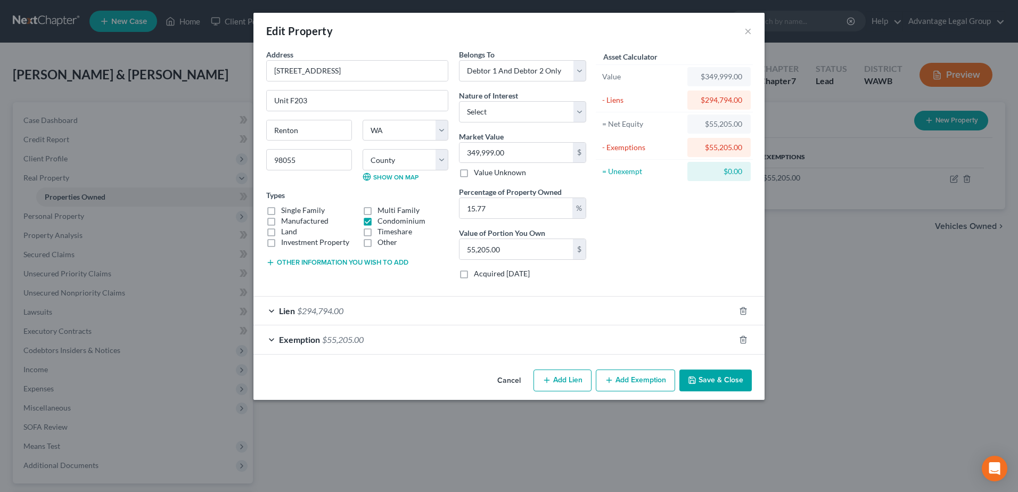
click at [710, 376] on button "Save & Close" at bounding box center [715, 380] width 72 height 22
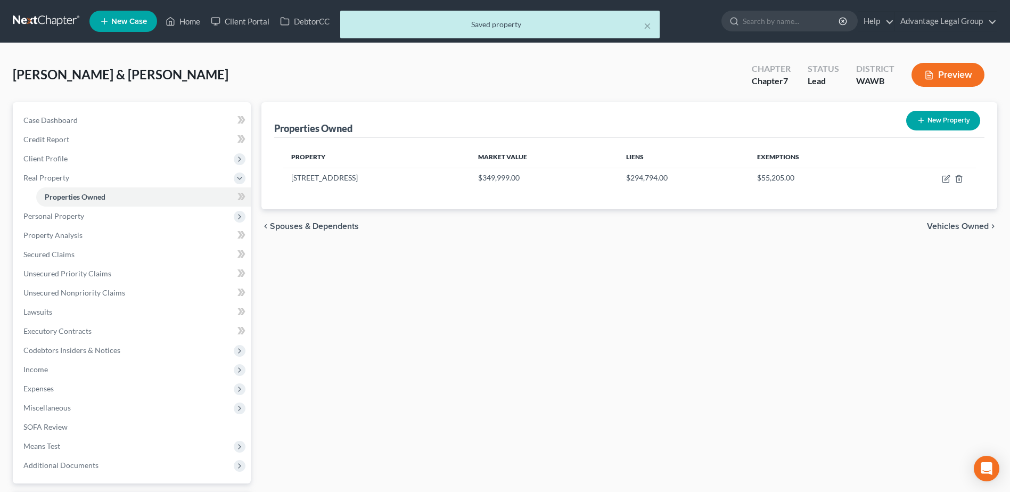
click at [942, 226] on span "Vehicles Owned" at bounding box center [958, 226] width 62 height 9
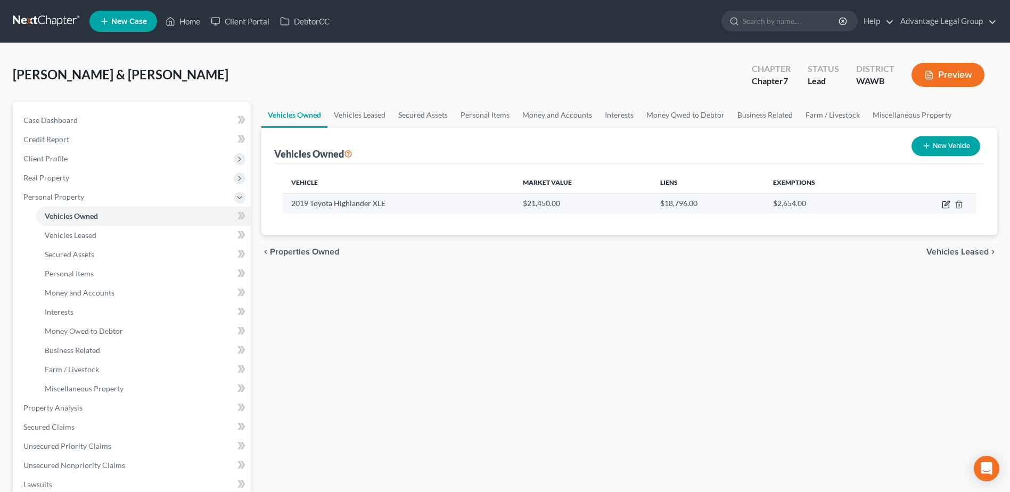
click at [944, 207] on icon "button" at bounding box center [946, 204] width 9 height 9
select select "0"
select select "7"
select select "0"
select select "2"
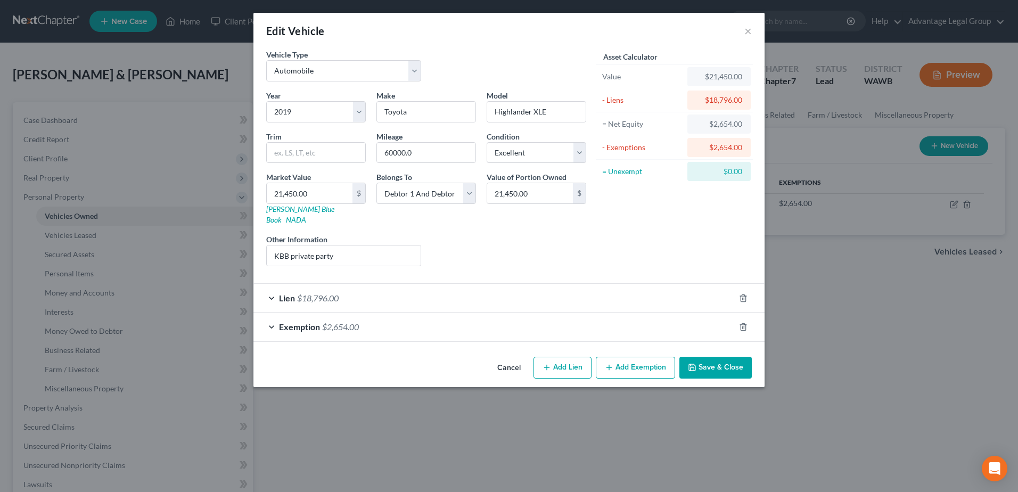
click at [724, 357] on button "Save & Close" at bounding box center [715, 368] width 72 height 22
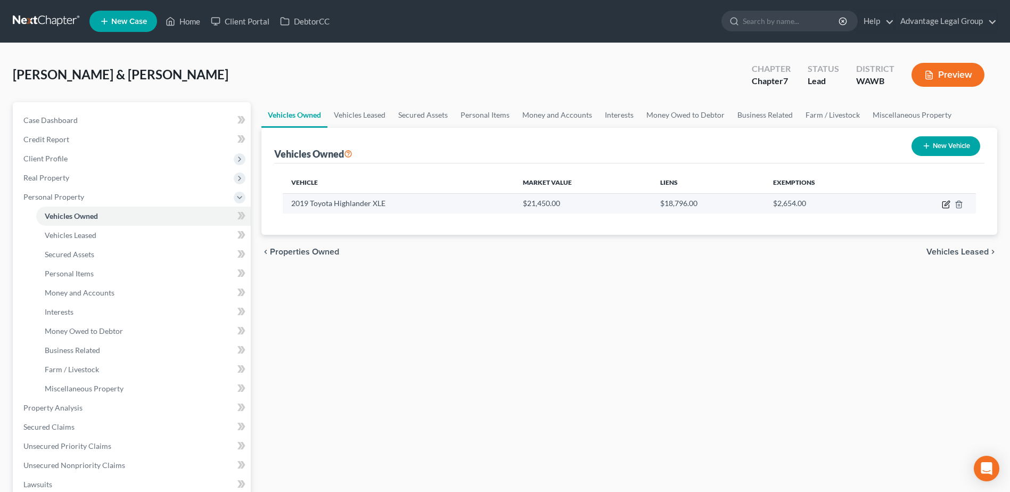
click at [942, 207] on icon "button" at bounding box center [945, 205] width 6 height 6
select select "0"
select select "7"
select select "0"
select select "2"
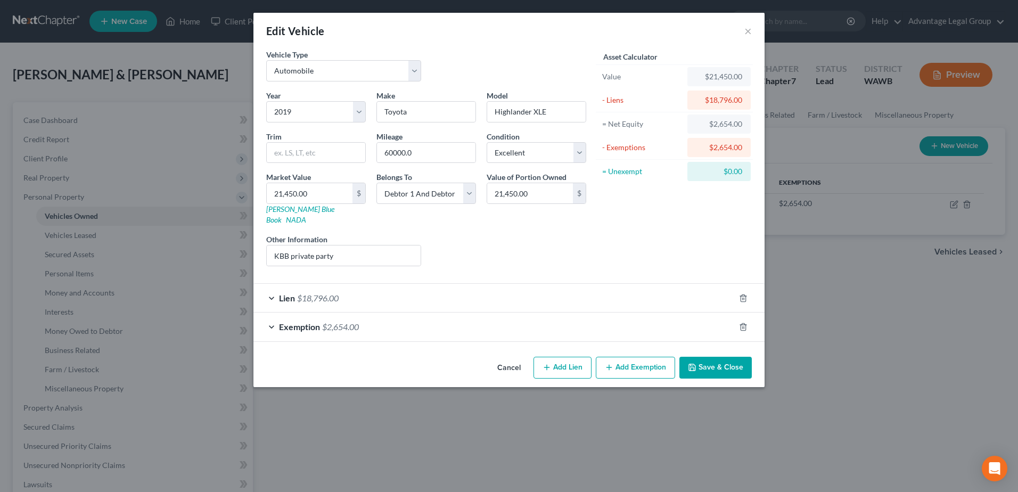
click at [709, 357] on button "Save & Close" at bounding box center [715, 368] width 72 height 22
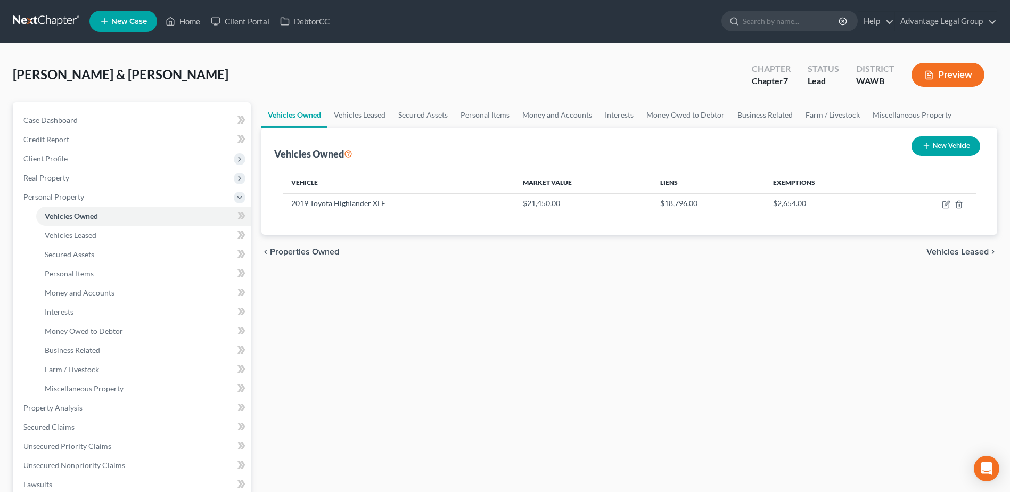
click at [959, 252] on span "Vehicles Leased" at bounding box center [957, 252] width 62 height 9
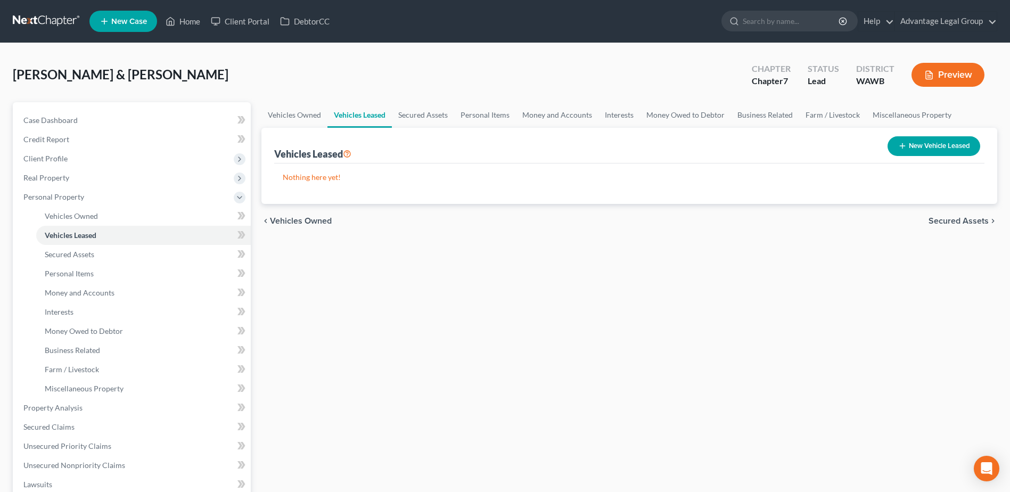
click at [943, 221] on span "Secured Assets" at bounding box center [958, 221] width 60 height 9
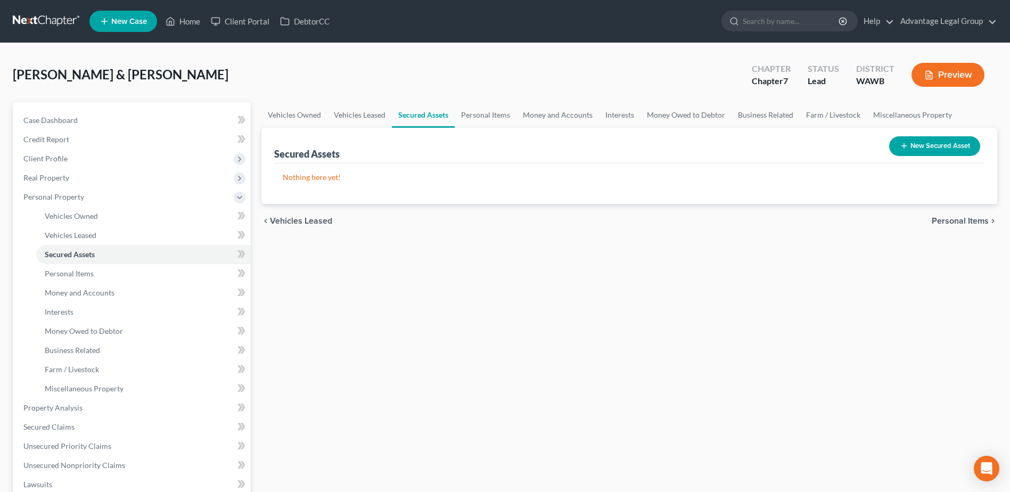
click at [958, 221] on span "Personal Items" at bounding box center [960, 221] width 57 height 9
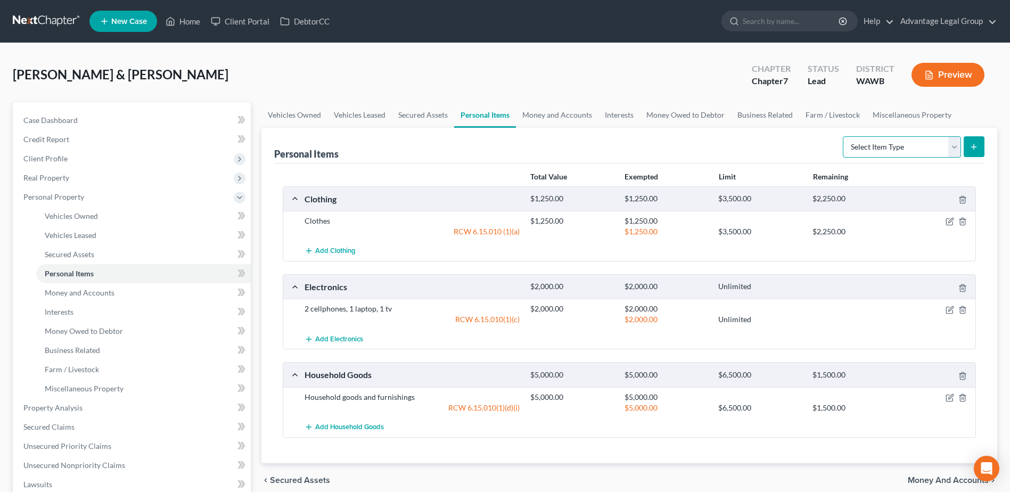
click at [958, 144] on select "Select Item Type Clothing Collectibles Of Value Electronics Firearms Household …" at bounding box center [902, 146] width 118 height 21
click at [844, 475] on div "chevron_left Secured Assets Money and Accounts chevron_right" at bounding box center [629, 480] width 736 height 34
click at [931, 481] on span "Money and Accounts" at bounding box center [948, 480] width 81 height 9
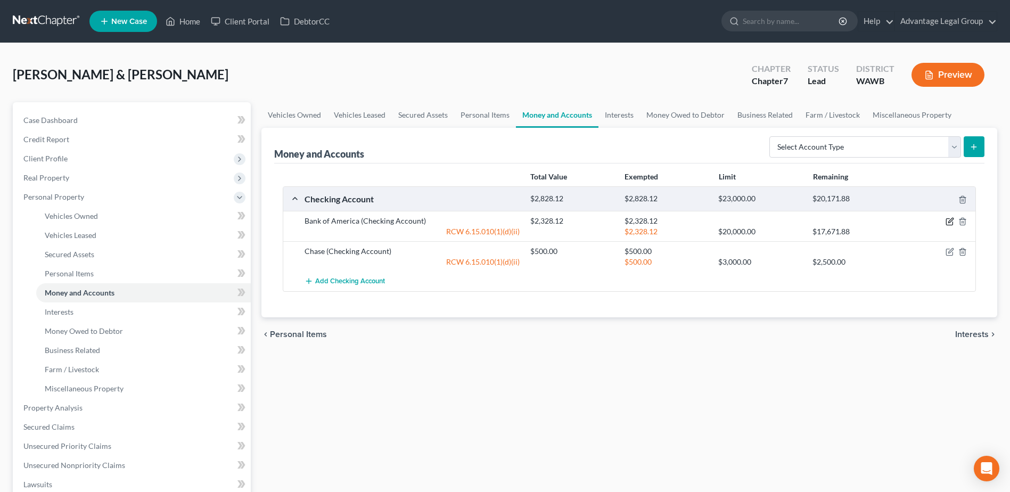
click at [949, 225] on icon "button" at bounding box center [949, 221] width 9 height 9
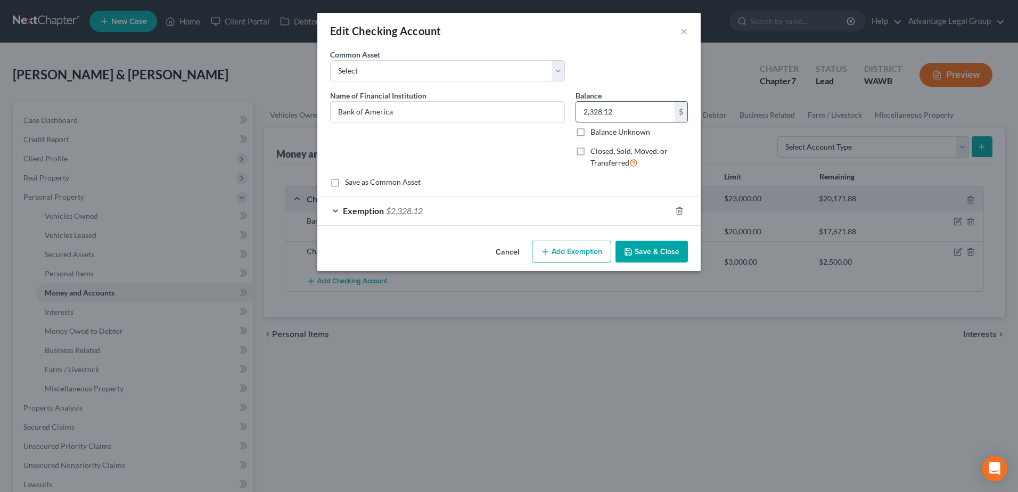
click at [625, 110] on input "2,328.12" at bounding box center [625, 112] width 98 height 20
click at [680, 212] on line "button" at bounding box center [680, 211] width 0 height 2
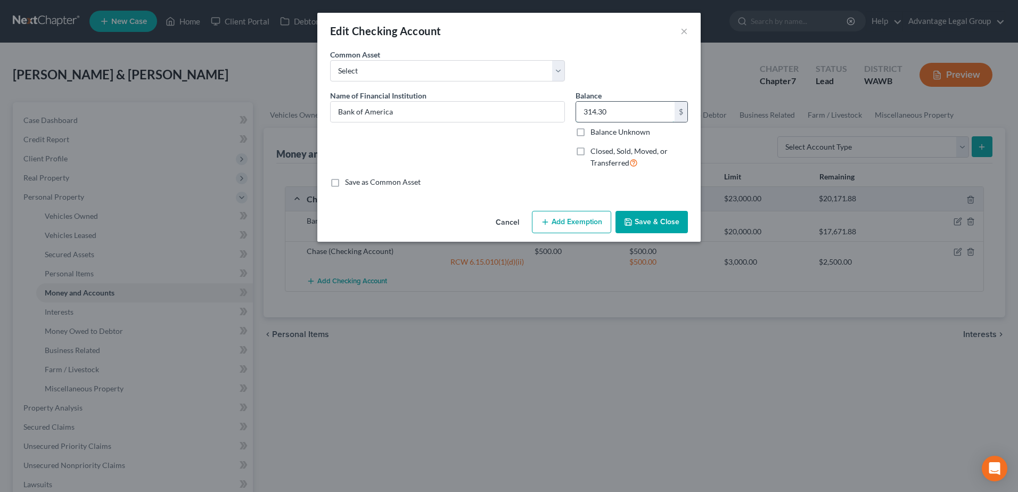
click at [613, 108] on input "314.30" at bounding box center [625, 112] width 98 height 20
click at [614, 108] on input "314.30" at bounding box center [625, 112] width 98 height 20
click at [616, 109] on input "314.30" at bounding box center [625, 112] width 98 height 20
type input "314.36"
click at [565, 216] on button "Add Exemption" at bounding box center [571, 222] width 79 height 22
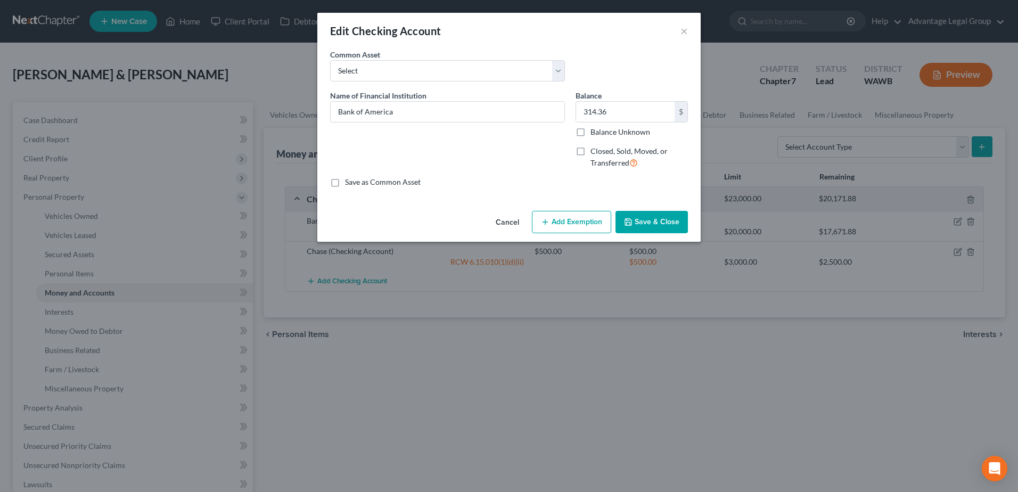
select select "2"
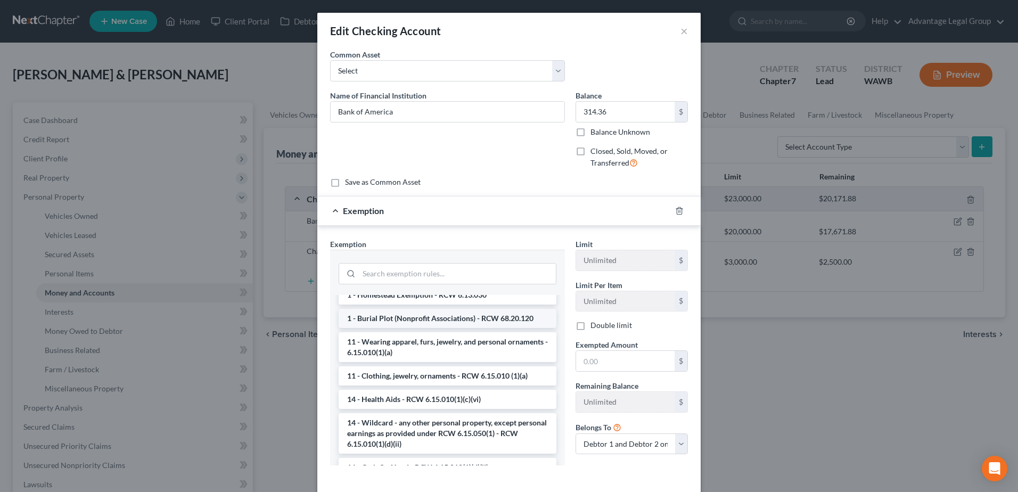
scroll to position [106, 0]
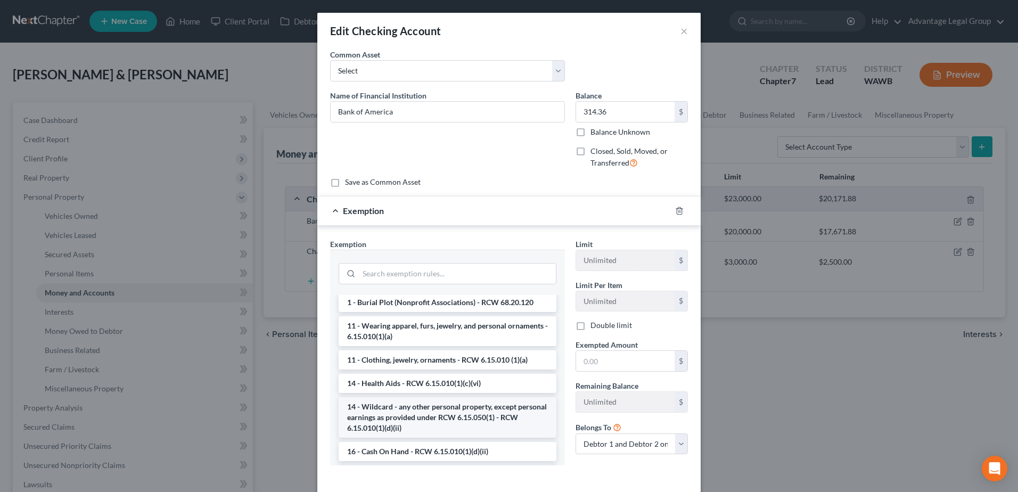
click at [476, 418] on li "14 - Wildcard - any other personal property, except personal earnings as provid…" at bounding box center [448, 417] width 218 height 40
checkbox input "true"
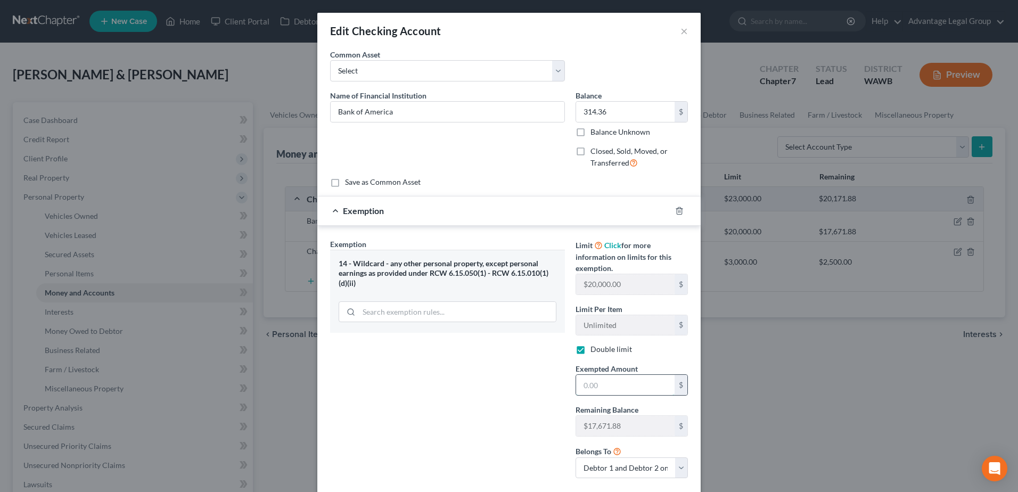
click at [610, 388] on input "text" at bounding box center [625, 385] width 98 height 20
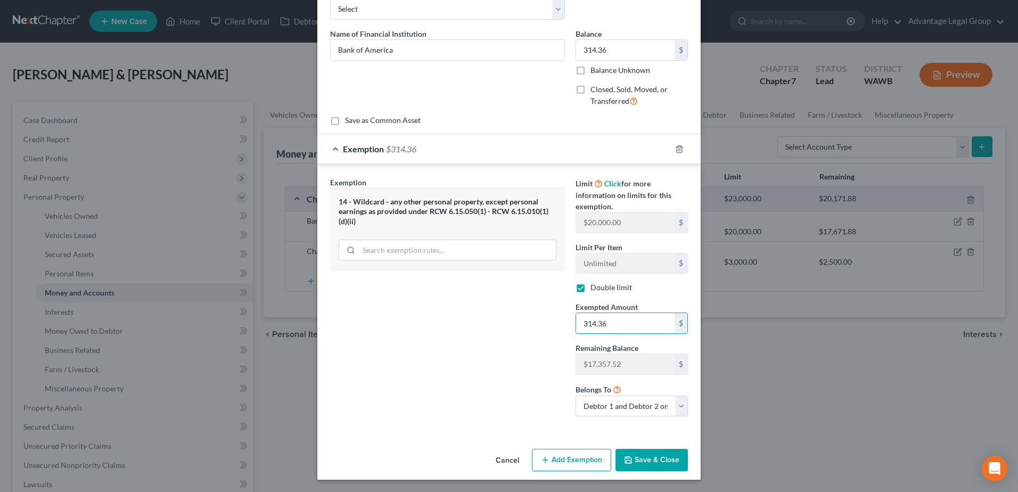
scroll to position [62, 0]
type input "314.36"
click at [635, 456] on button "Save & Close" at bounding box center [651, 459] width 72 height 22
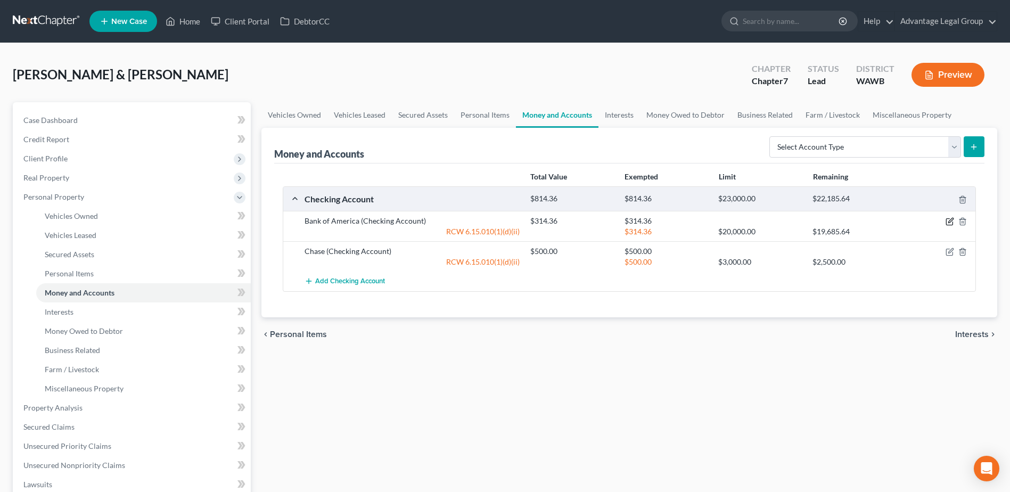
click at [948, 223] on icon "button" at bounding box center [949, 221] width 9 height 9
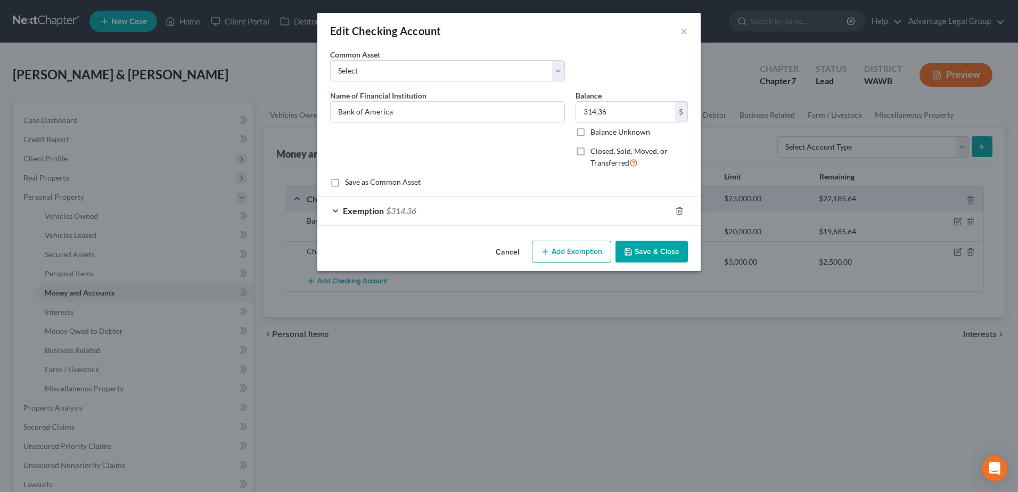
click at [408, 209] on span "$314.36" at bounding box center [401, 210] width 30 height 10
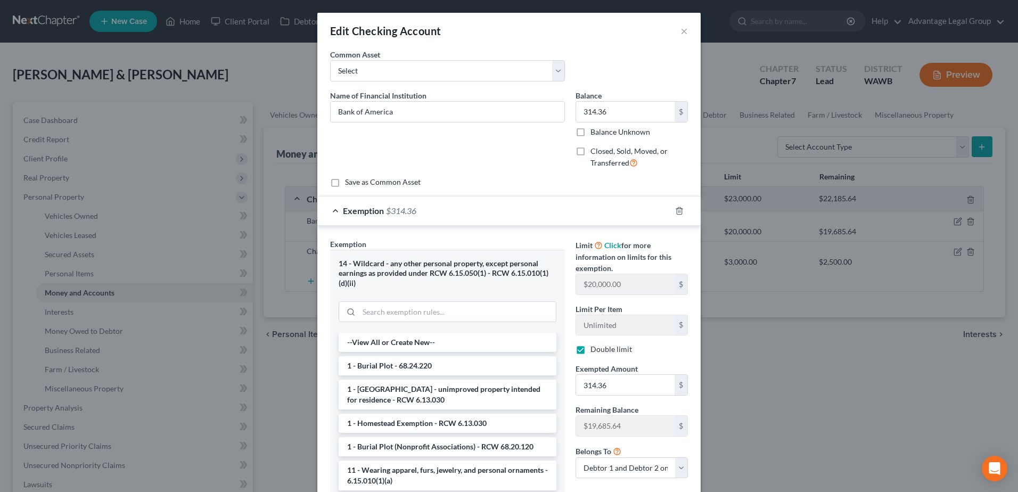
scroll to position [87, 0]
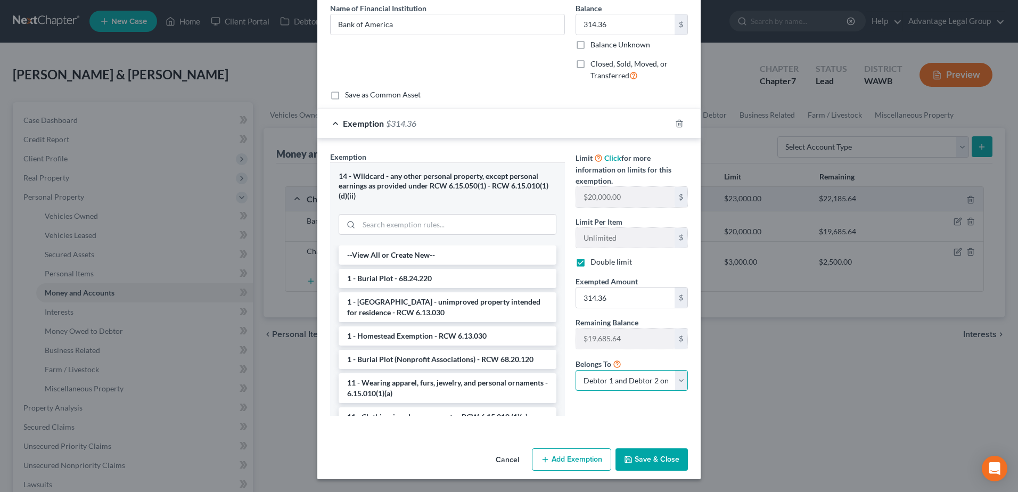
click at [676, 384] on select "Debtor 1 only Debtor 2 only Debtor 1 and Debtor 2 only" at bounding box center [631, 380] width 112 height 21
select select "0"
click at [575, 370] on select "Debtor 1 only Debtor 2 only Debtor 1 and Debtor 2 only" at bounding box center [631, 380] width 112 height 21
click at [645, 462] on button "Save & Close" at bounding box center [651, 459] width 72 height 22
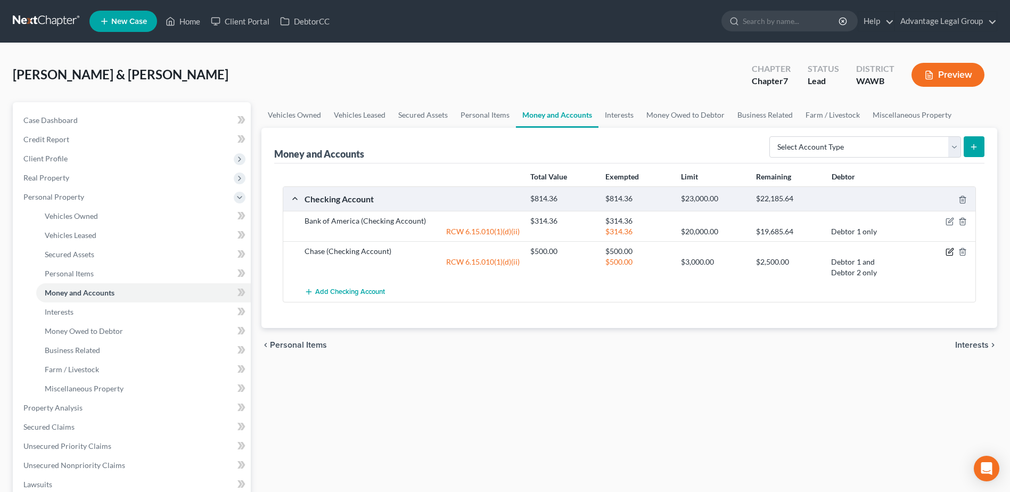
click at [950, 252] on icon "button" at bounding box center [949, 252] width 9 height 9
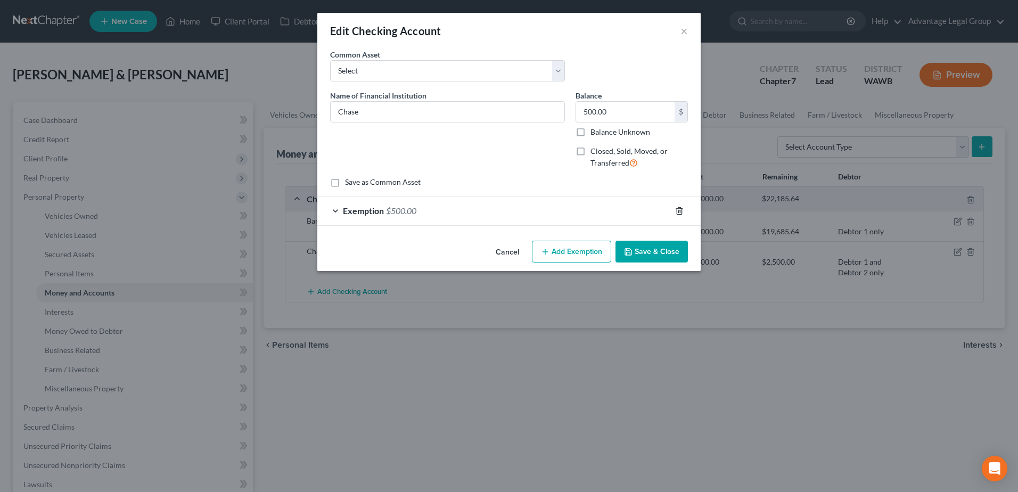
click at [681, 209] on icon "button" at bounding box center [679, 210] width 5 height 7
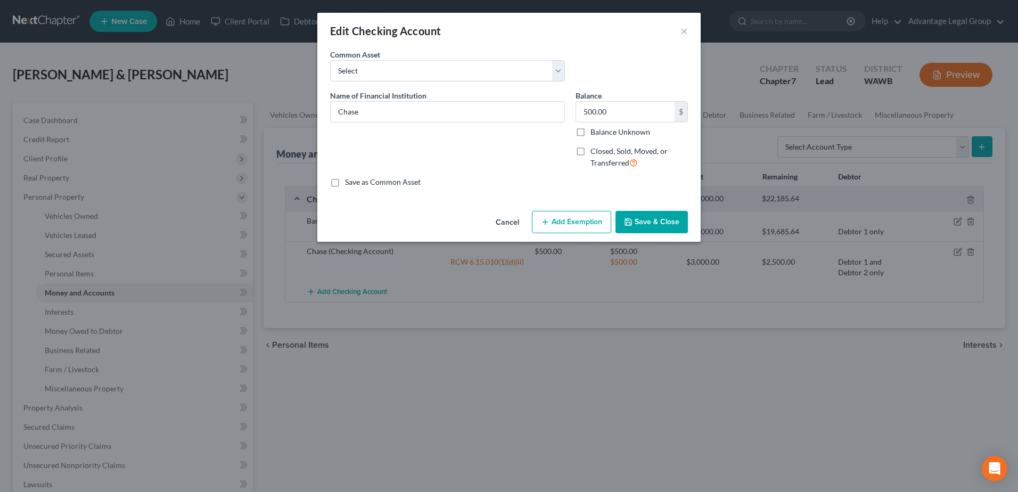
click at [575, 221] on button "Add Exemption" at bounding box center [571, 222] width 79 height 22
select select "2"
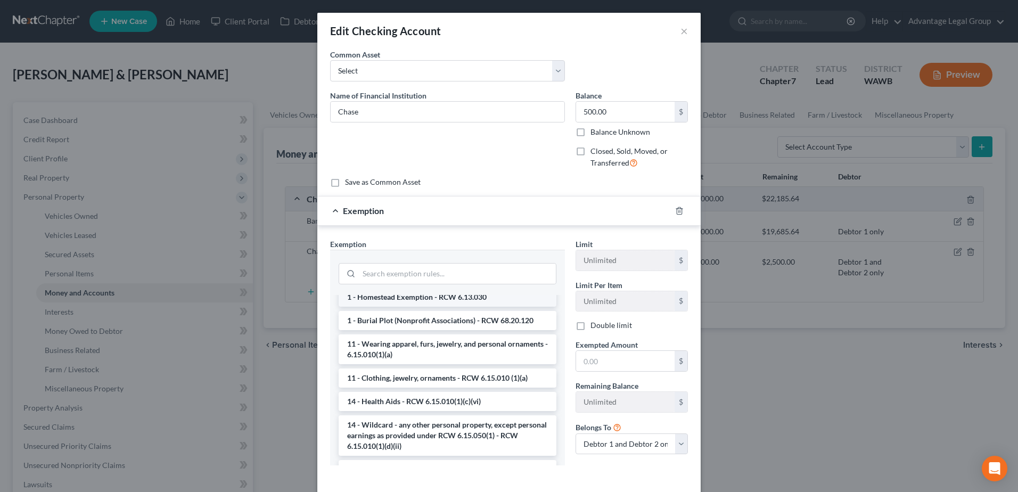
scroll to position [106, 0]
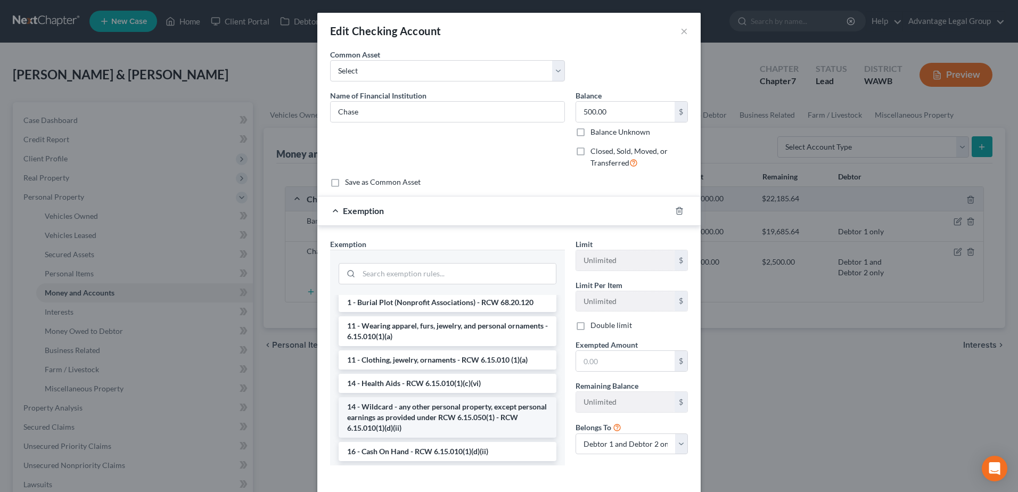
click at [438, 404] on li "14 - Wildcard - any other personal property, except personal earnings as provid…" at bounding box center [448, 417] width 218 height 40
checkbox input "true"
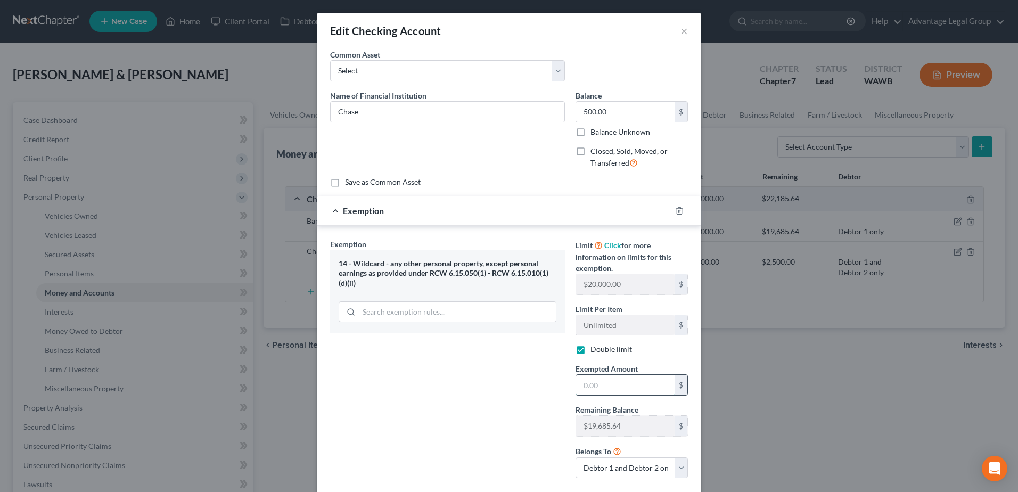
click at [606, 390] on input "text" at bounding box center [625, 385] width 98 height 20
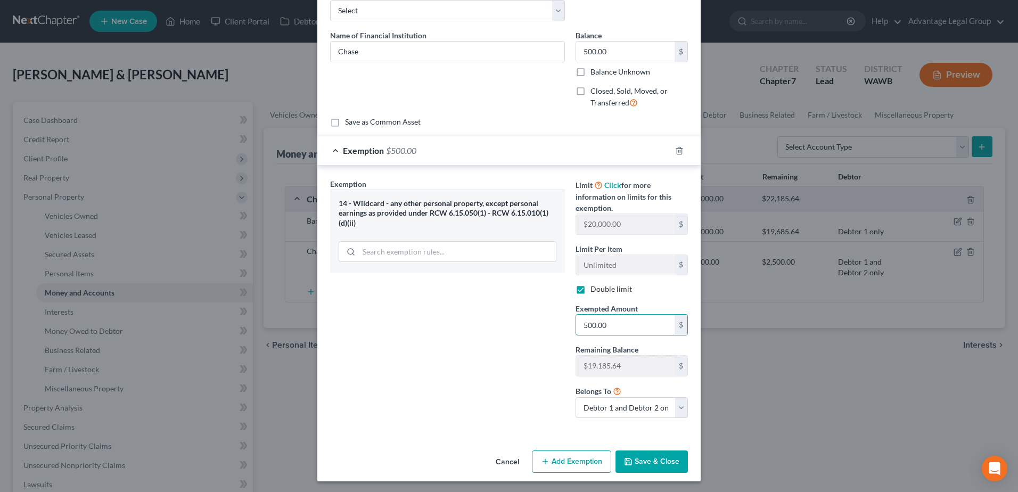
scroll to position [62, 0]
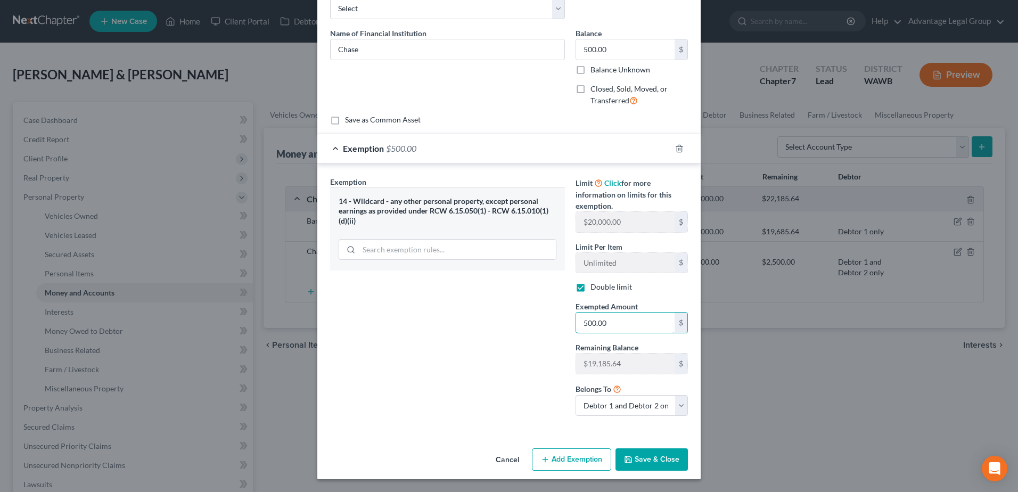
type input "500.00"
click at [658, 461] on button "Save & Close" at bounding box center [651, 459] width 72 height 22
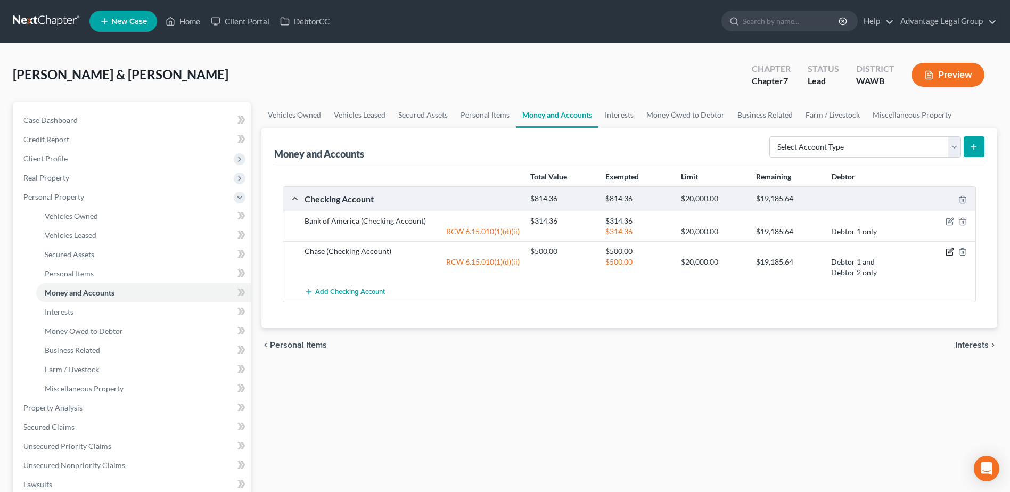
click at [949, 255] on icon "button" at bounding box center [949, 252] width 9 height 9
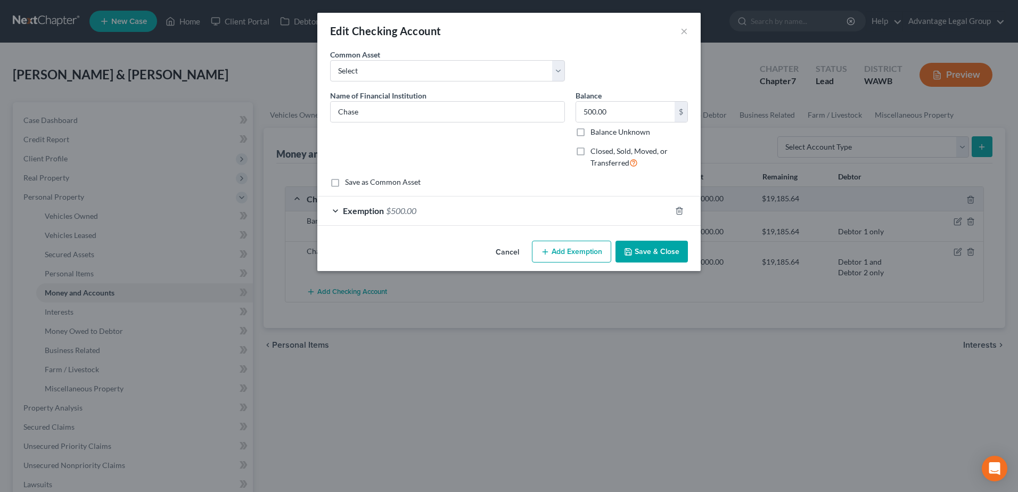
click at [404, 210] on span "$500.00" at bounding box center [401, 210] width 30 height 10
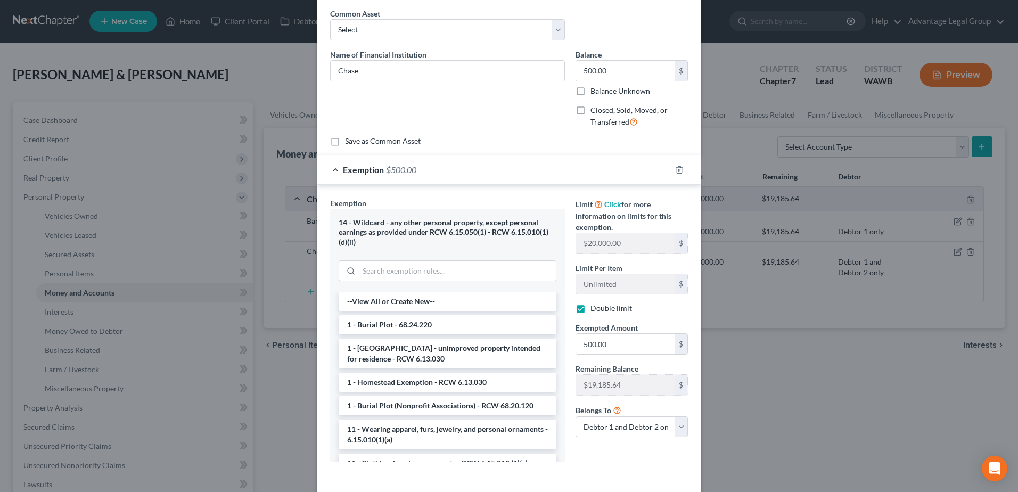
scroll to position [87, 0]
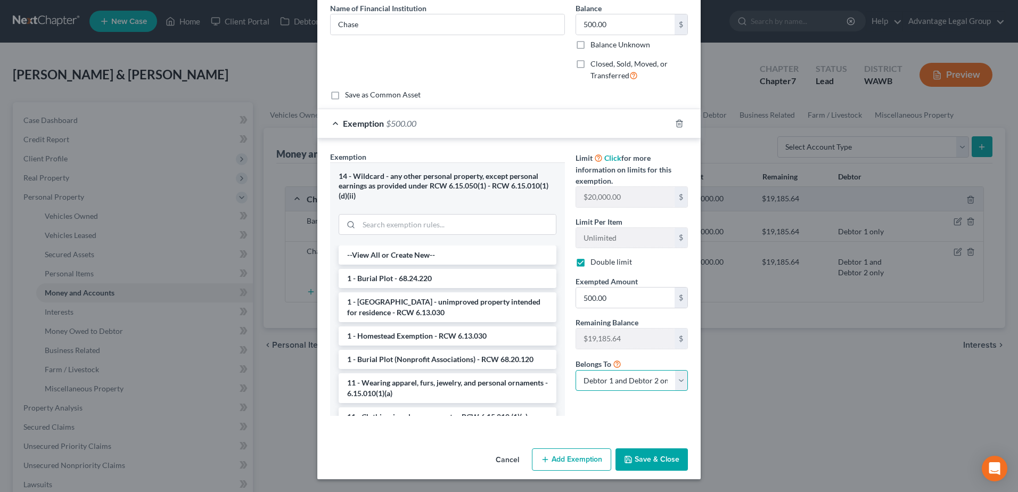
click at [676, 380] on select "Debtor 1 only Debtor 2 only Debtor 1 and Debtor 2 only" at bounding box center [631, 380] width 112 height 21
select select "1"
click at [575, 370] on select "Debtor 1 only Debtor 2 only Debtor 1 and Debtor 2 only" at bounding box center [631, 380] width 112 height 21
click at [649, 461] on button "Save & Close" at bounding box center [651, 459] width 72 height 22
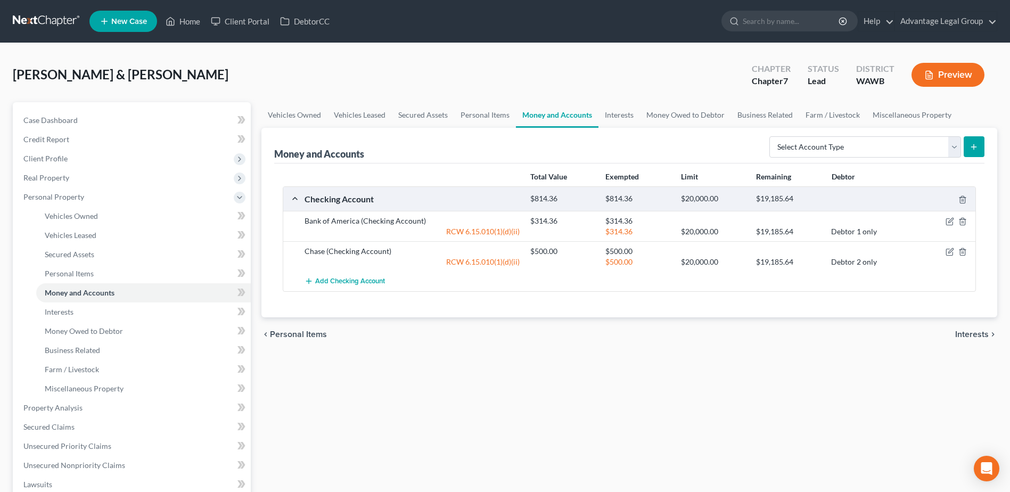
click at [972, 333] on span "Interests" at bounding box center [972, 334] width 34 height 9
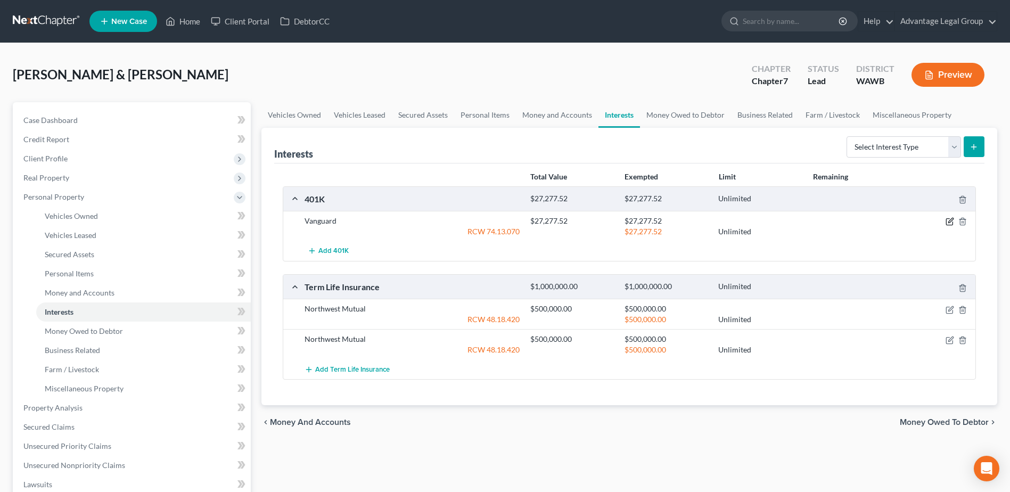
click at [947, 221] on icon "button" at bounding box center [949, 221] width 9 height 9
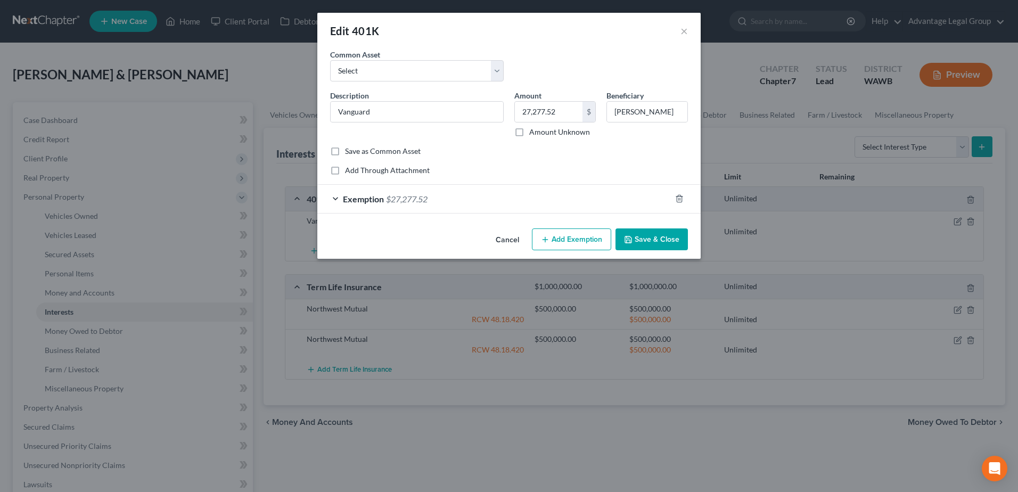
click at [393, 200] on span "$27,277.52" at bounding box center [407, 199] width 42 height 10
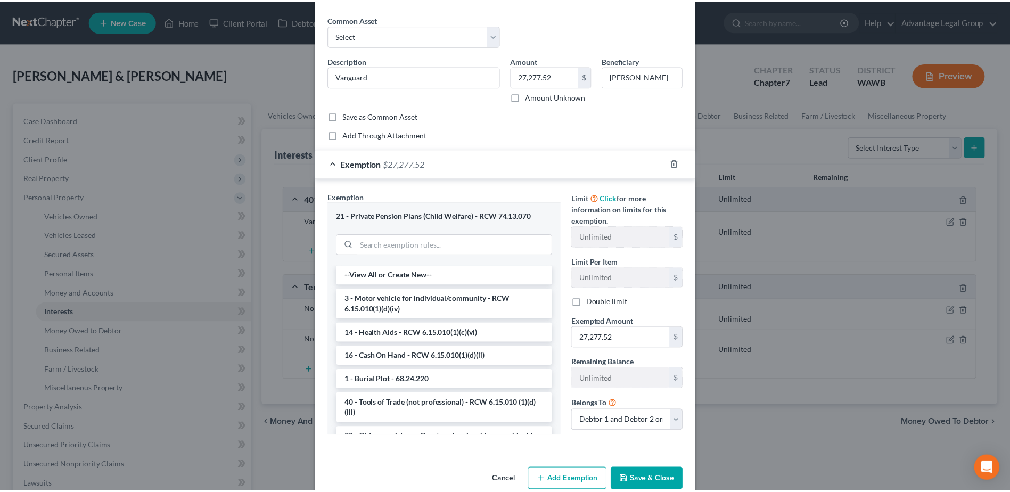
scroll to position [55, 0]
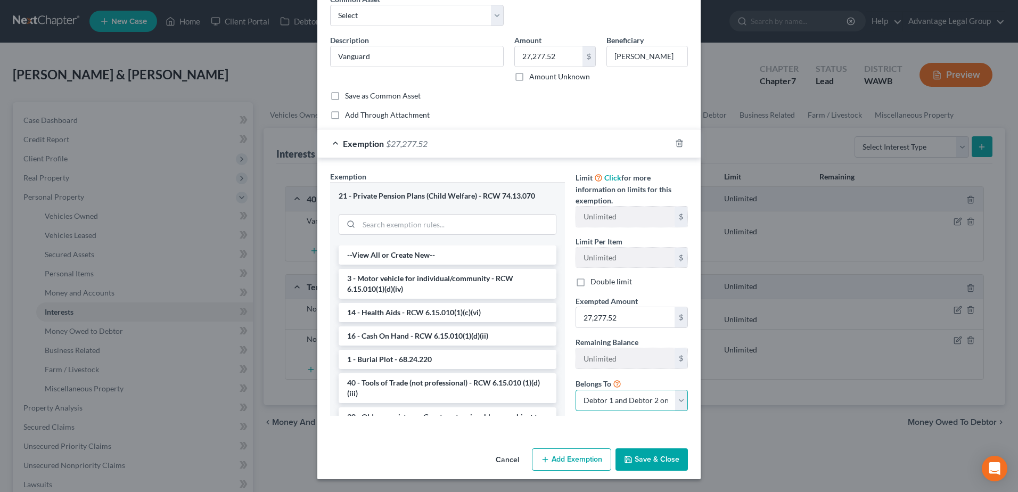
click at [679, 403] on select "Debtor 1 only Debtor 2 only Debtor 1 and Debtor 2 only" at bounding box center [631, 400] width 112 height 21
select select "0"
click at [575, 390] on select "Debtor 1 only Debtor 2 only Debtor 1 and Debtor 2 only" at bounding box center [631, 400] width 112 height 21
click at [645, 460] on button "Save & Close" at bounding box center [651, 459] width 72 height 22
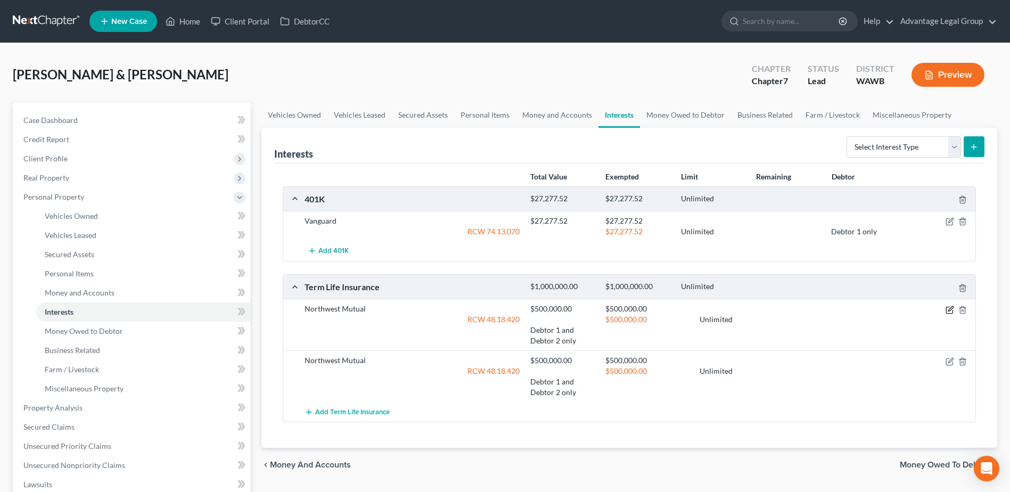
click at [948, 312] on icon "button" at bounding box center [949, 310] width 9 height 9
select select "2"
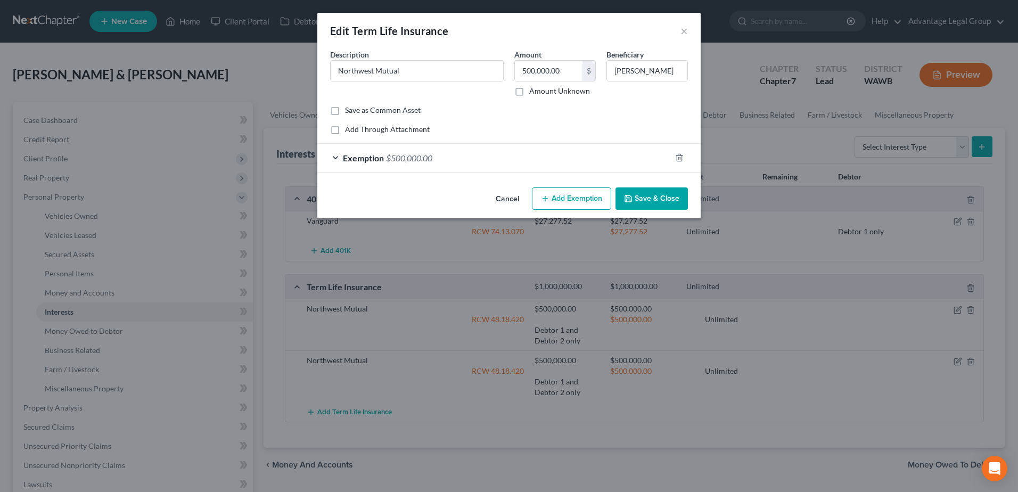
checkbox input "true"
click at [382, 155] on span "Exemption" at bounding box center [363, 158] width 41 height 10
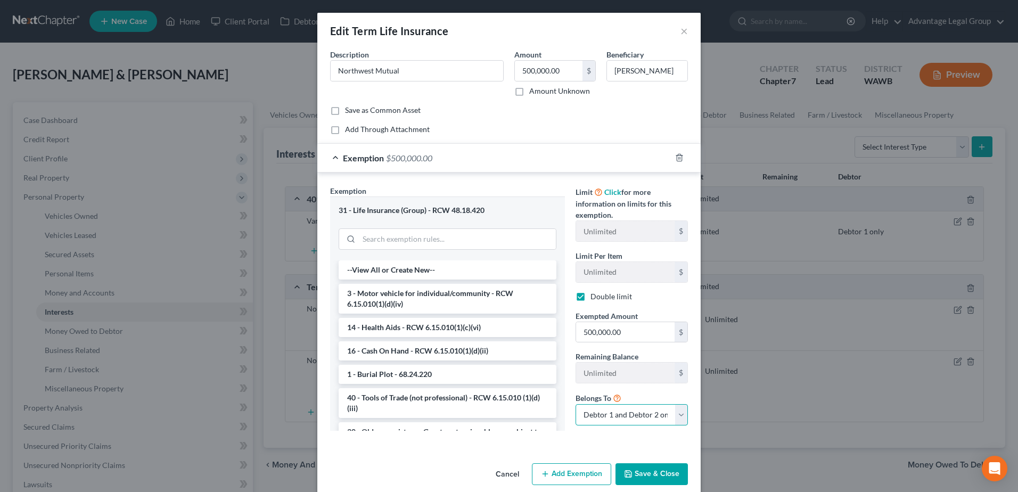
click at [679, 421] on select "Debtor 1 only Debtor 2 only Debtor 1 and Debtor 2 only" at bounding box center [631, 414] width 112 height 21
select select "0"
click at [575, 404] on select "Debtor 1 only Debtor 2 only Debtor 1 and Debtor 2 only" at bounding box center [631, 414] width 112 height 21
click at [655, 468] on button "Save & Close" at bounding box center [651, 474] width 72 height 22
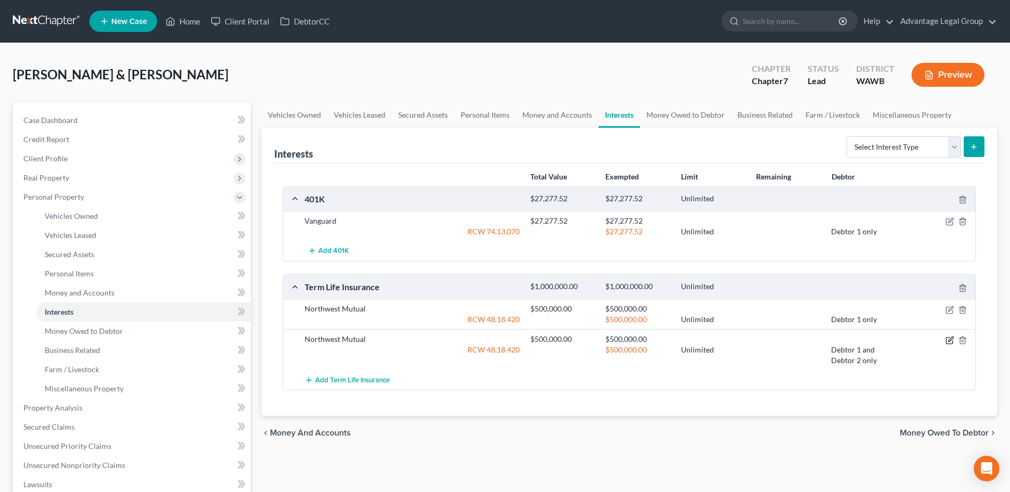
click at [947, 343] on icon "button" at bounding box center [949, 340] width 6 height 6
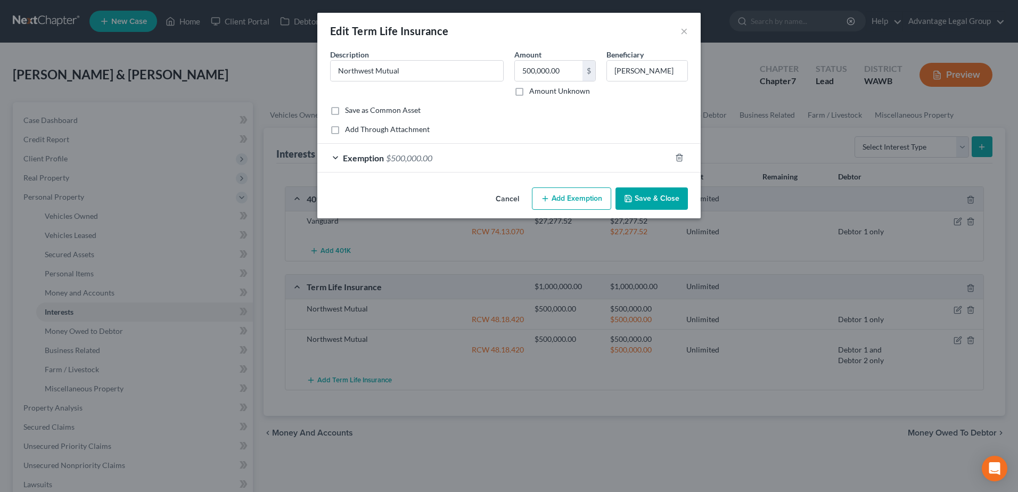
click at [414, 157] on span "$500,000.00" at bounding box center [409, 158] width 46 height 10
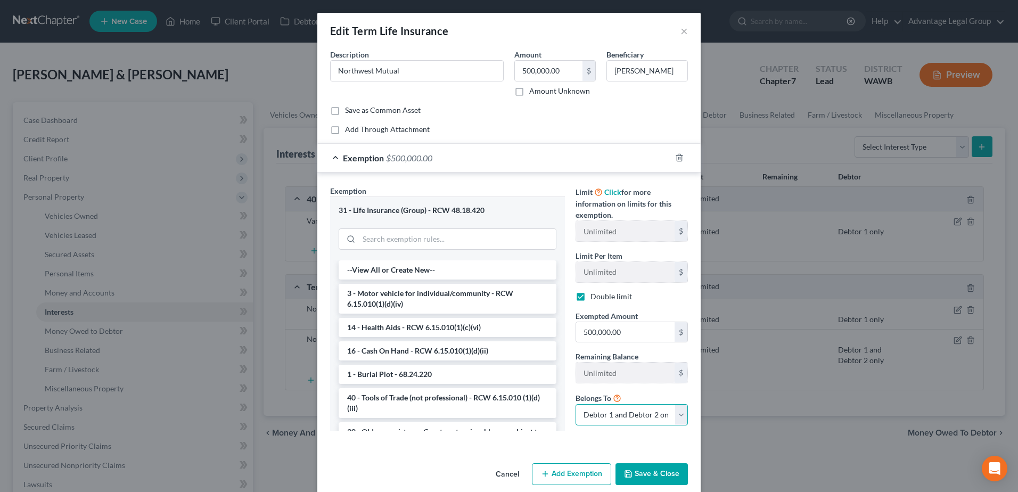
click at [677, 416] on select "Debtor 1 only Debtor 2 only Debtor 1 and Debtor 2 only" at bounding box center [631, 414] width 112 height 21
select select "1"
click at [575, 404] on select "Debtor 1 only Debtor 2 only Debtor 1 and Debtor 2 only" at bounding box center [631, 414] width 112 height 21
click at [645, 472] on button "Save & Close" at bounding box center [651, 474] width 72 height 22
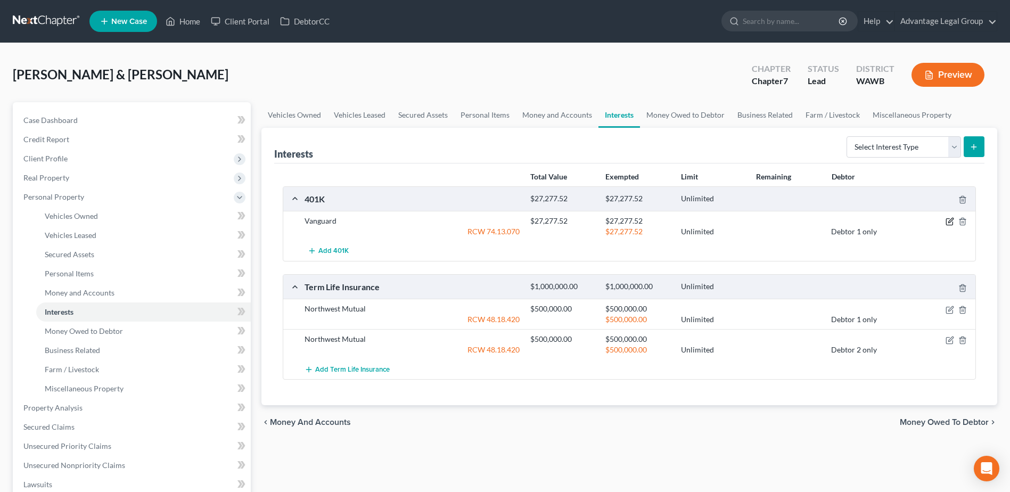
click at [950, 220] on icon "button" at bounding box center [950, 220] width 5 height 5
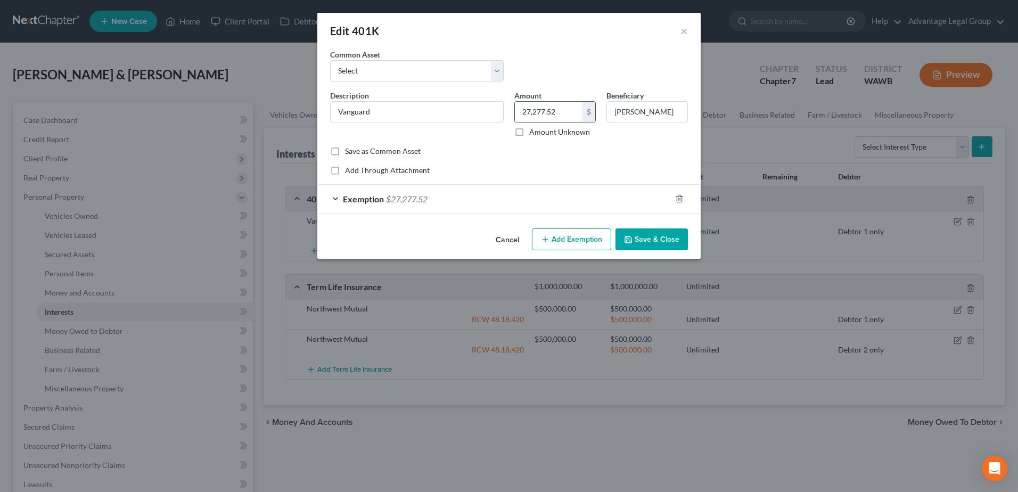
click at [557, 113] on input "27,277.52" at bounding box center [549, 112] width 68 height 20
click at [650, 236] on button "Save & Close" at bounding box center [651, 239] width 72 height 22
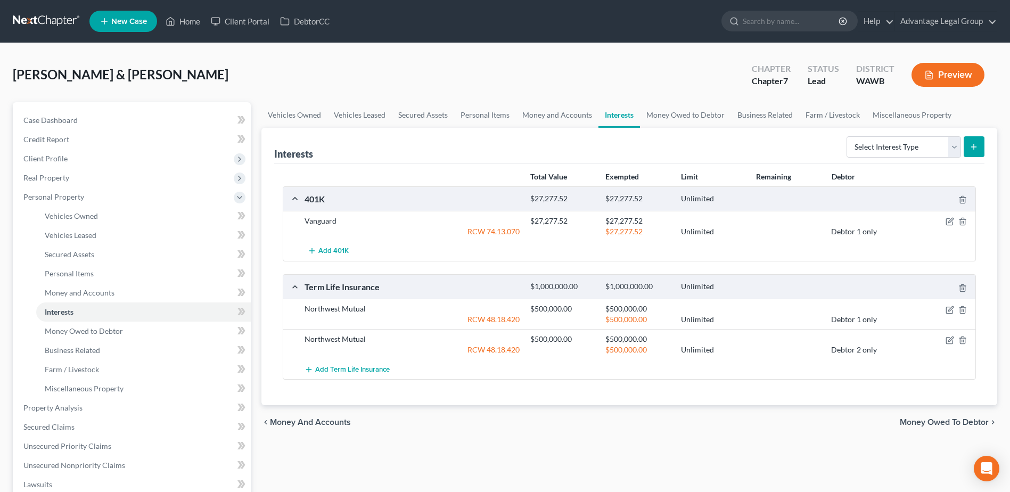
scroll to position [53, 0]
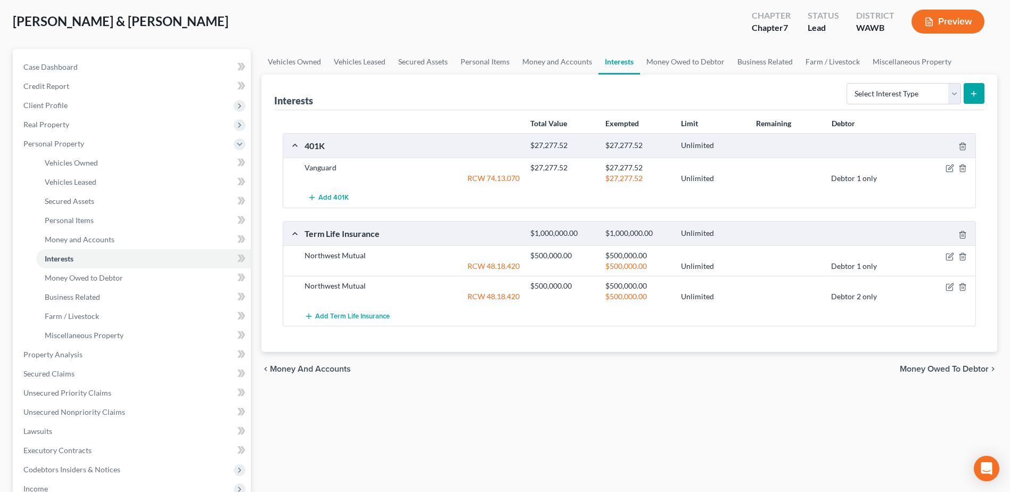
click at [932, 365] on span "Money Owed to Debtor" at bounding box center [944, 369] width 89 height 9
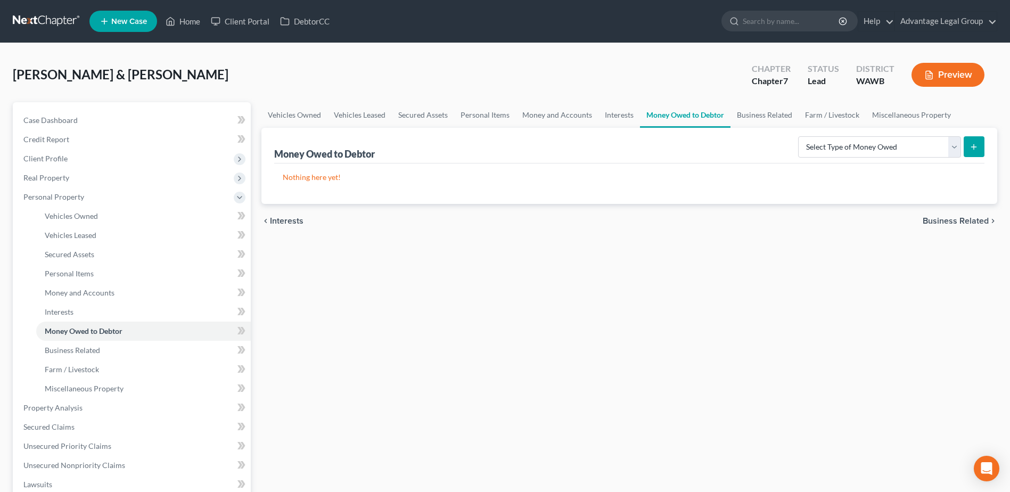
click at [286, 219] on span "Interests" at bounding box center [287, 221] width 34 height 9
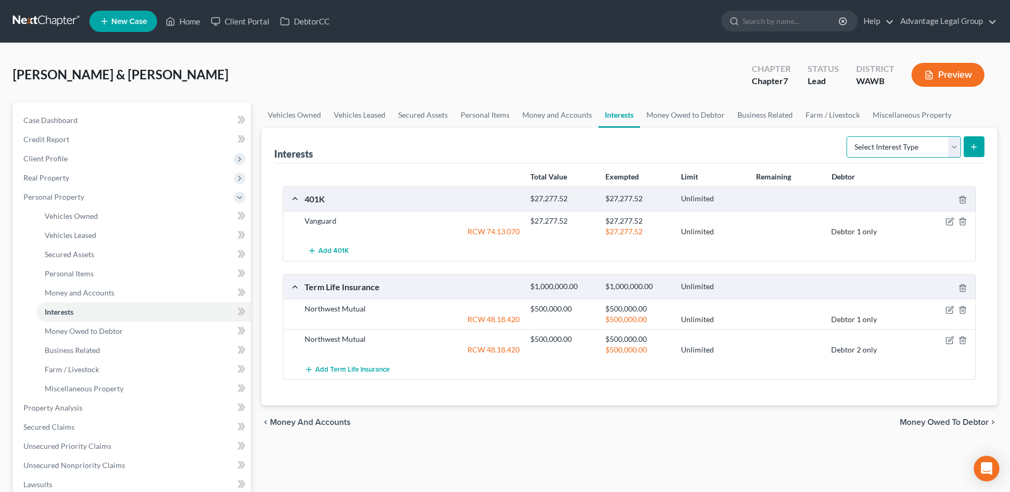
click at [956, 143] on select "Select Interest Type 401K Annuity Bond Education IRA Government Bond Government…" at bounding box center [903, 146] width 114 height 21
click at [978, 424] on span "Money Owed to Debtor" at bounding box center [944, 422] width 89 height 9
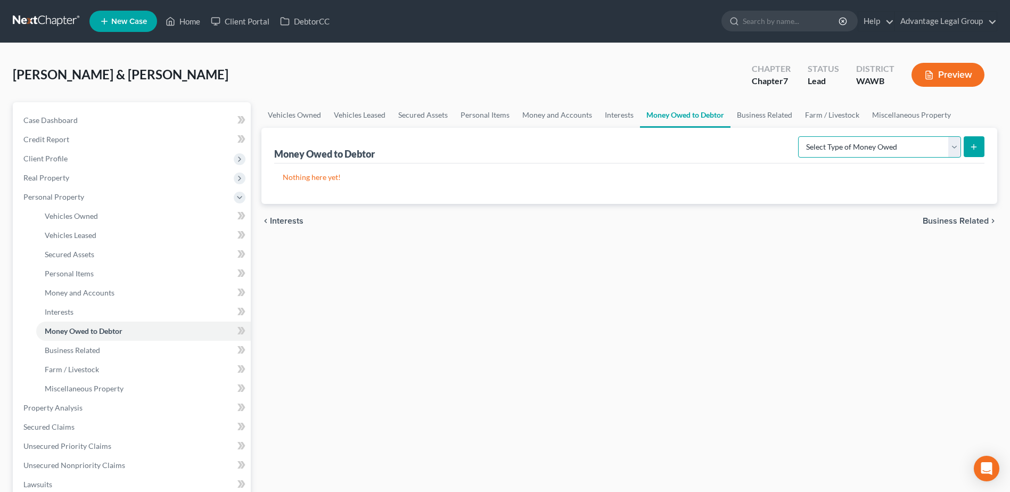
click at [954, 146] on select "Select Type of Money Owed Accounts Receivable Alimony Child Support Claims Agai…" at bounding box center [879, 146] width 163 height 21
click at [988, 244] on div "Vehicles Owned Vehicles Leased Secured Assets Personal Items Money and Accounts…" at bounding box center [629, 409] width 746 height 615
click at [951, 221] on span "Business Related" at bounding box center [956, 221] width 66 height 9
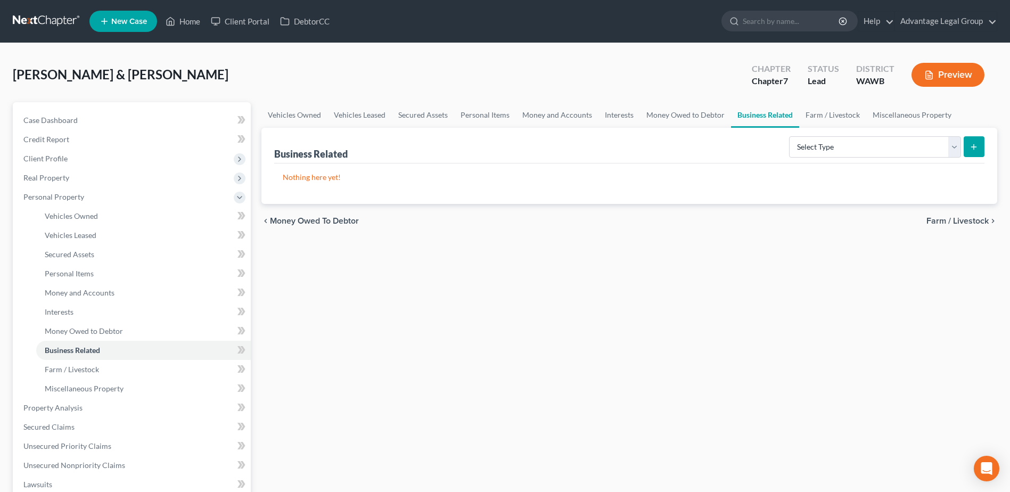
click at [952, 219] on span "Farm / Livestock" at bounding box center [957, 221] width 62 height 9
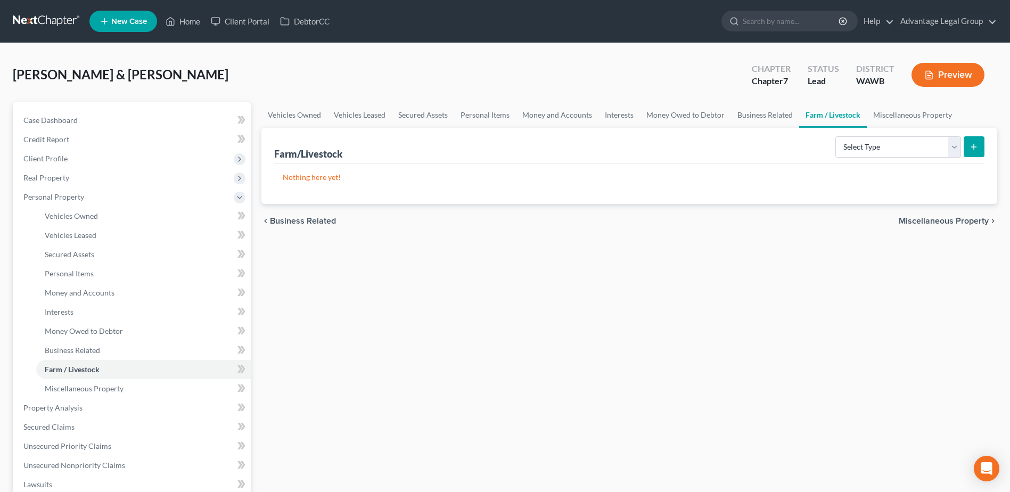
click at [921, 218] on span "Miscellaneous Property" at bounding box center [944, 221] width 90 height 9
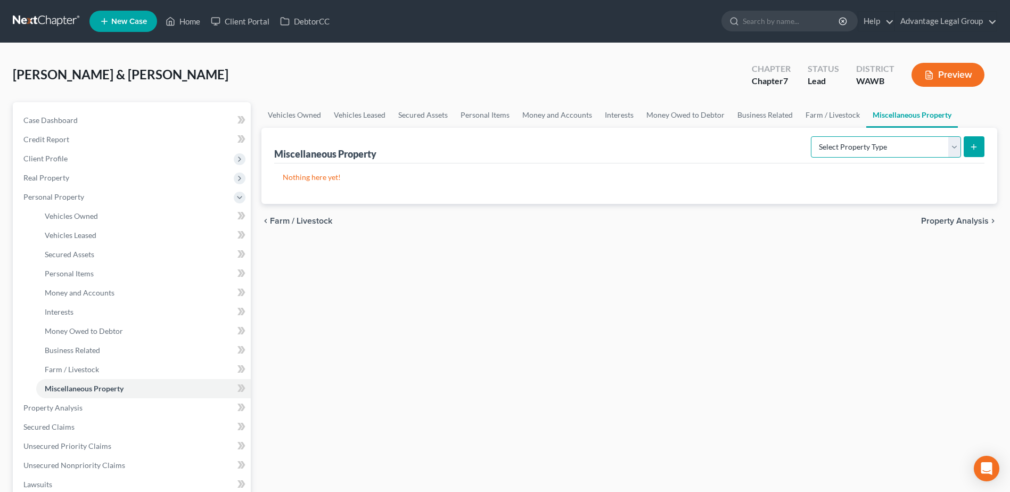
click at [950, 145] on select "Select Property Type Assigned for Creditor Benefit [DATE] Holding for Another N…" at bounding box center [886, 146] width 150 height 21
click at [825, 298] on div "Vehicles Owned Vehicles Leased Secured Assets Personal Items Money and Accounts…" at bounding box center [629, 409] width 746 height 615
click at [945, 221] on span "Property Analysis" at bounding box center [955, 221] width 68 height 9
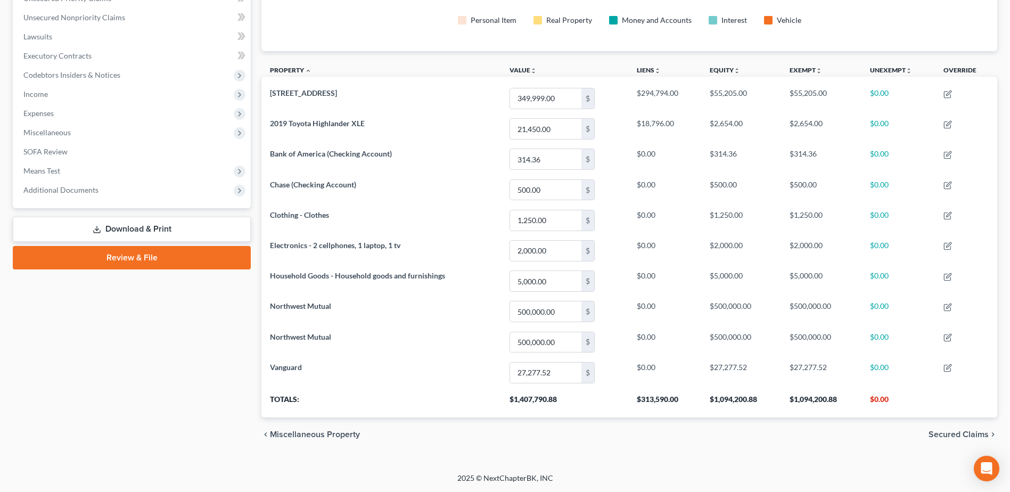
click at [950, 432] on span "Secured Claims" at bounding box center [958, 434] width 60 height 9
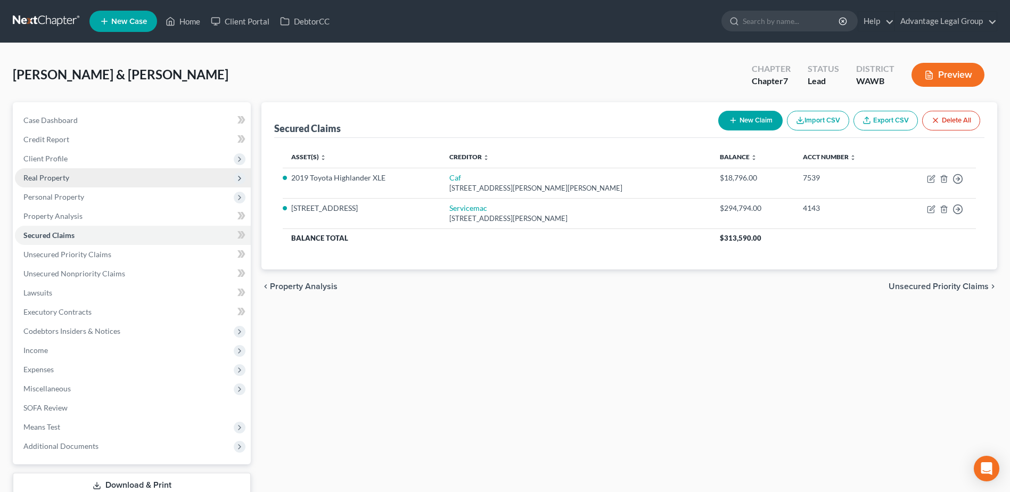
drag, startPoint x: 47, startPoint y: 177, endPoint x: 60, endPoint y: 178, distance: 12.3
click at [47, 177] on span "Real Property" at bounding box center [46, 177] width 46 height 9
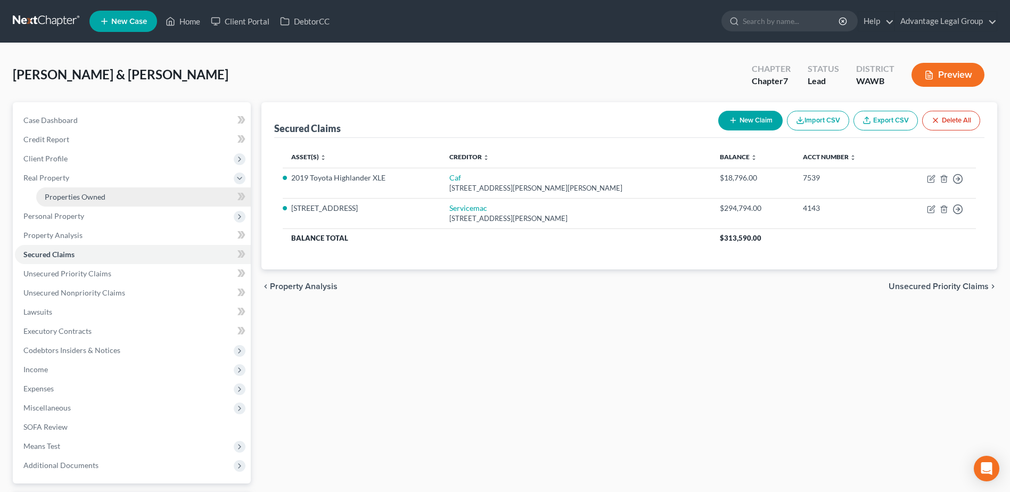
click at [73, 198] on span "Properties Owned" at bounding box center [75, 196] width 61 height 9
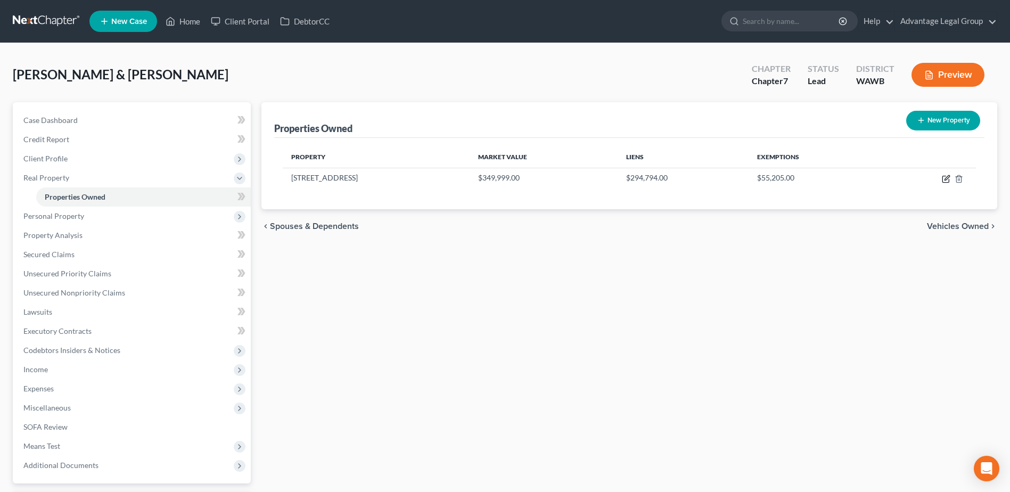
drag, startPoint x: 948, startPoint y: 178, endPoint x: 943, endPoint y: 195, distance: 17.3
click at [948, 179] on icon "button" at bounding box center [946, 179] width 9 height 9
select select "50"
select select "2"
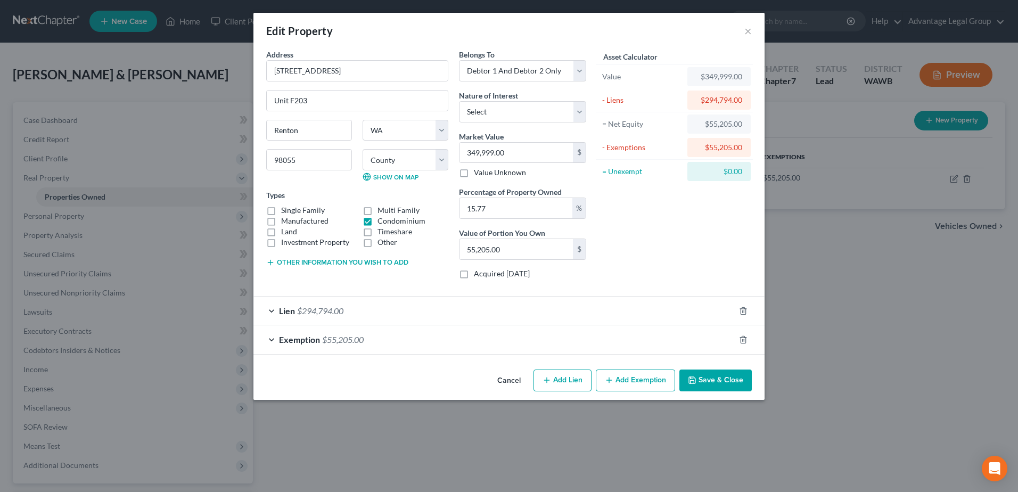
click at [290, 307] on span "Lien" at bounding box center [287, 311] width 16 height 10
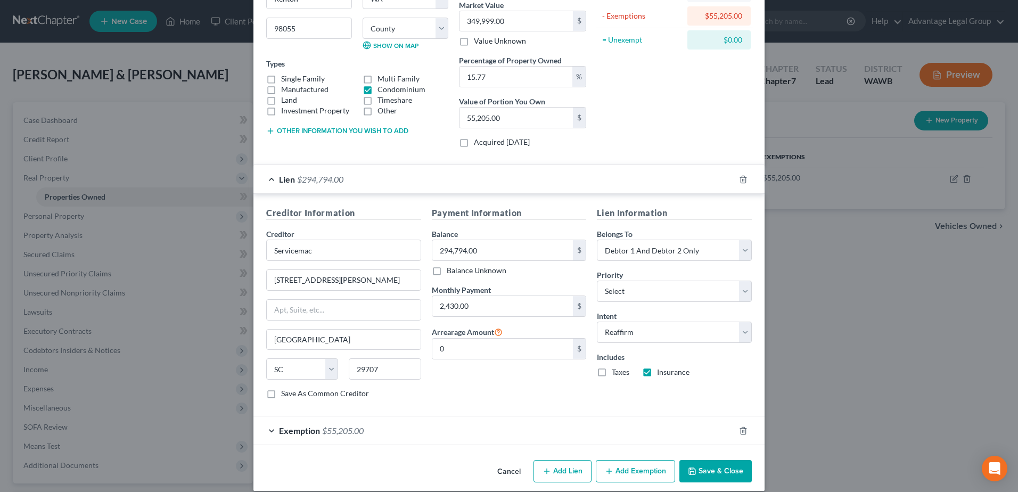
scroll to position [143, 0]
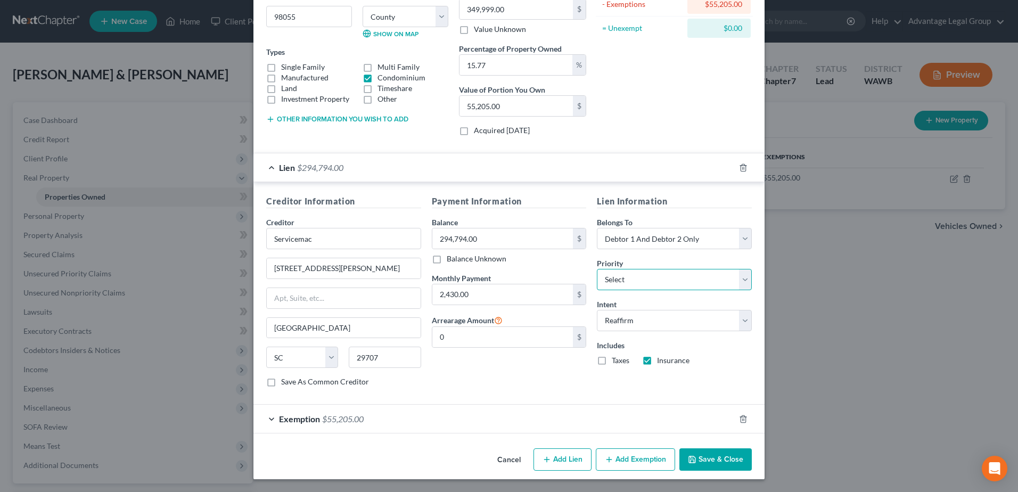
click at [742, 284] on select "Select 1st 2nd 3rd 4th 5th 6th 7th 8th 9th 10th 11th 12th 13th 14th 15th 16th 1…" at bounding box center [674, 279] width 155 height 21
select select "0"
click at [597, 269] on select "Select 1st 2nd 3rd 4th 5th 6th 7th 8th 9th 10th 11th 12th 13th 14th 15th 16th 1…" at bounding box center [674, 279] width 155 height 21
click at [834, 273] on div "Edit Property × Address * 11002 [GEOGRAPHIC_DATA] Unit F203 [GEOGRAPHIC_DATA] […" at bounding box center [509, 246] width 1018 height 492
click at [612, 361] on label "Taxes" at bounding box center [621, 360] width 18 height 11
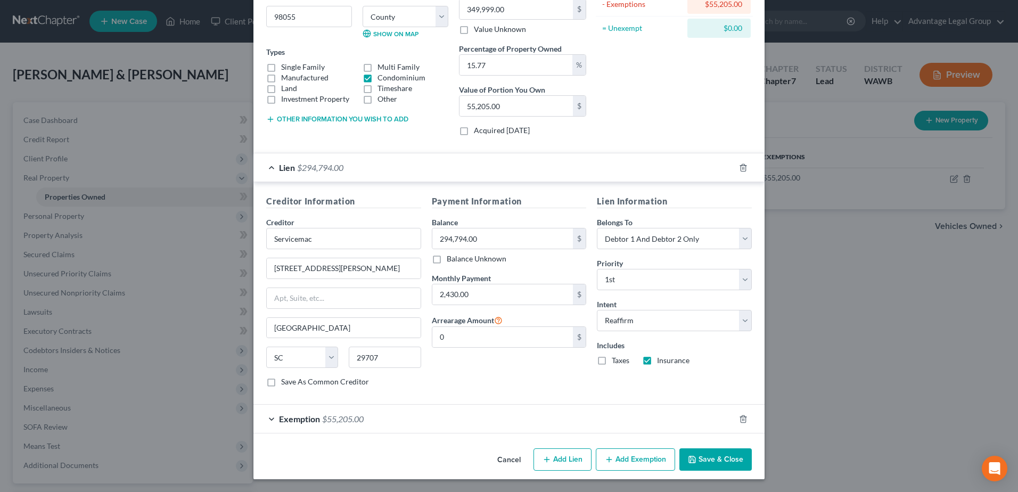
click at [616, 361] on input "Taxes" at bounding box center [619, 358] width 7 height 7
checkbox input "true"
drag, startPoint x: 643, startPoint y: 361, endPoint x: 722, endPoint y: 360, distance: 78.8
click at [657, 361] on label "Insurance" at bounding box center [673, 360] width 32 height 11
click at [661, 361] on input "Insurance" at bounding box center [664, 358] width 7 height 7
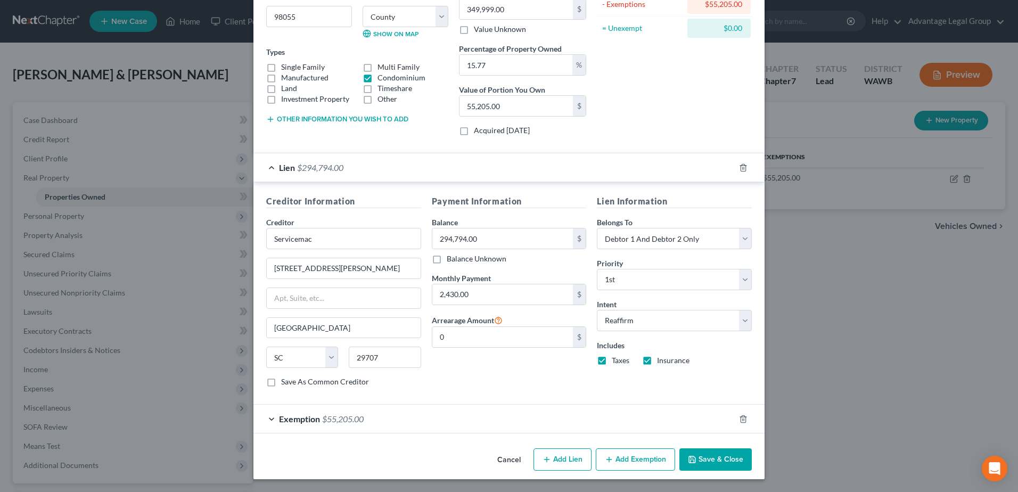
checkbox input "false"
click at [706, 454] on button "Save & Close" at bounding box center [715, 459] width 72 height 22
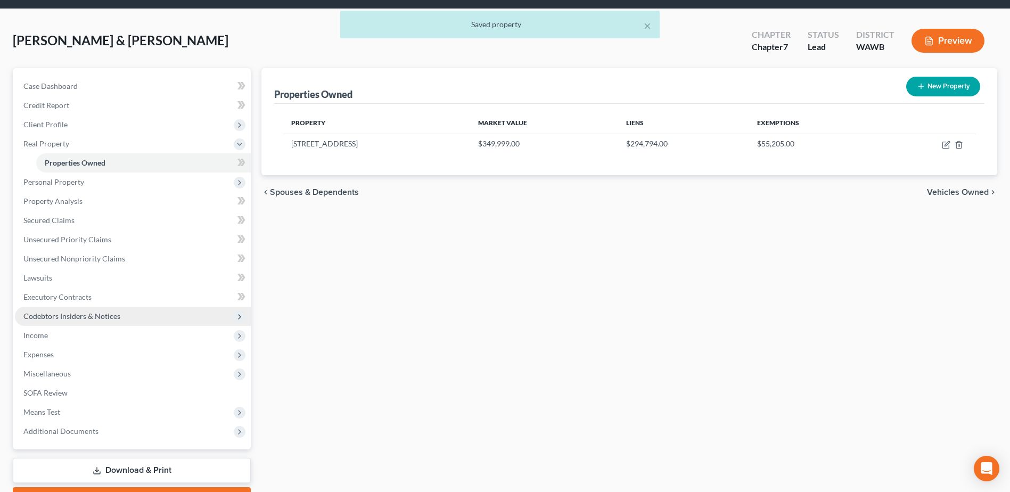
scroll to position [53, 0]
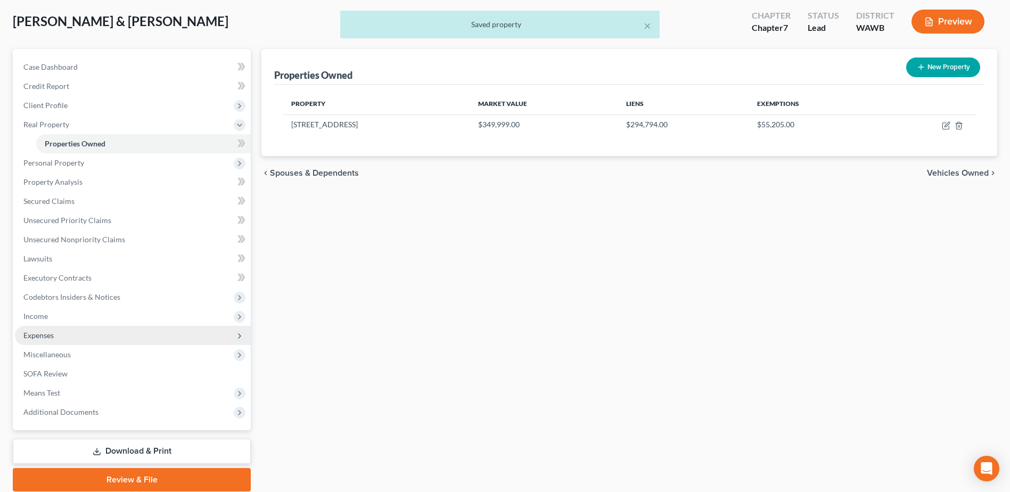
click at [37, 335] on span "Expenses" at bounding box center [38, 335] width 30 height 9
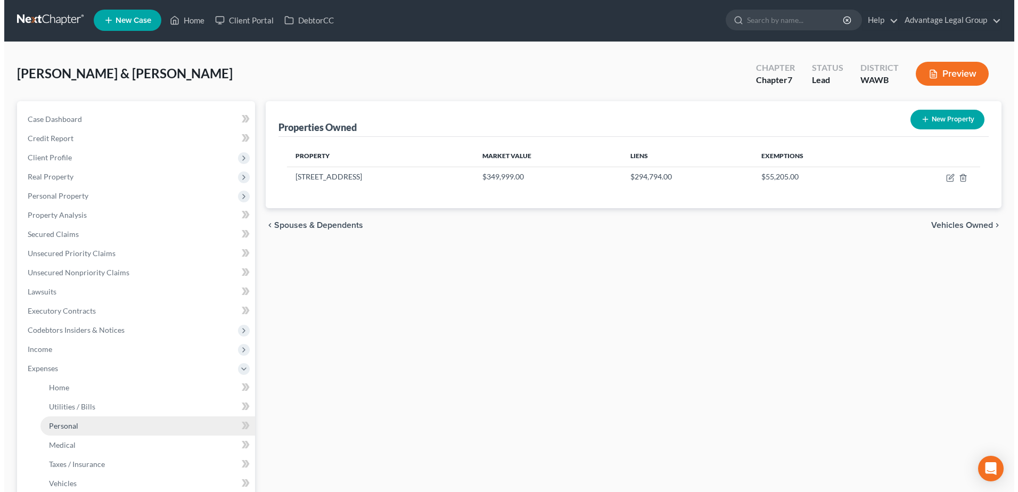
scroll to position [0, 0]
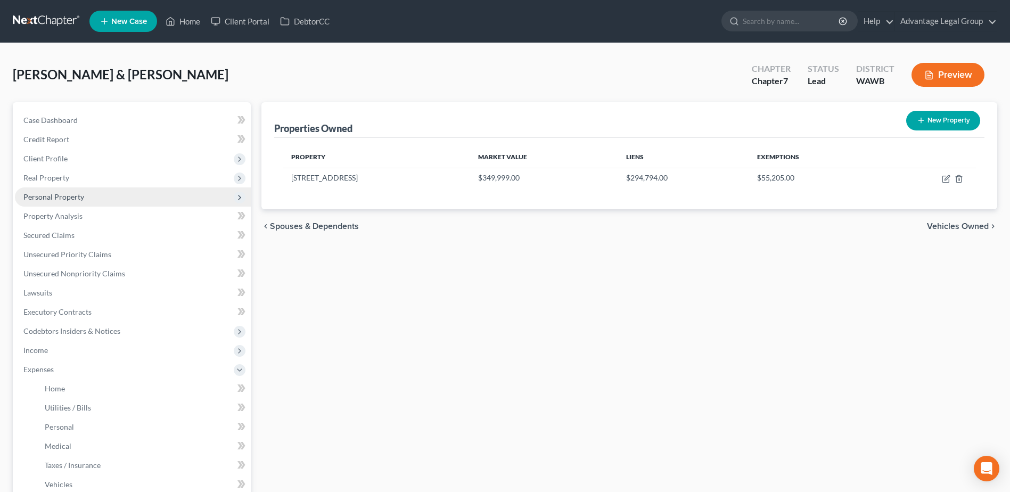
click at [46, 193] on span "Personal Property" at bounding box center [53, 196] width 61 height 9
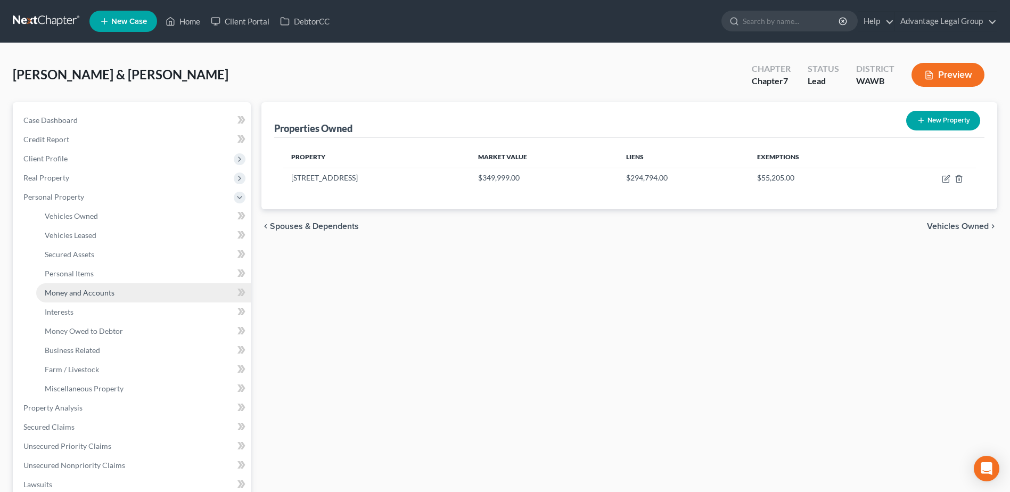
click at [80, 291] on span "Money and Accounts" at bounding box center [80, 292] width 70 height 9
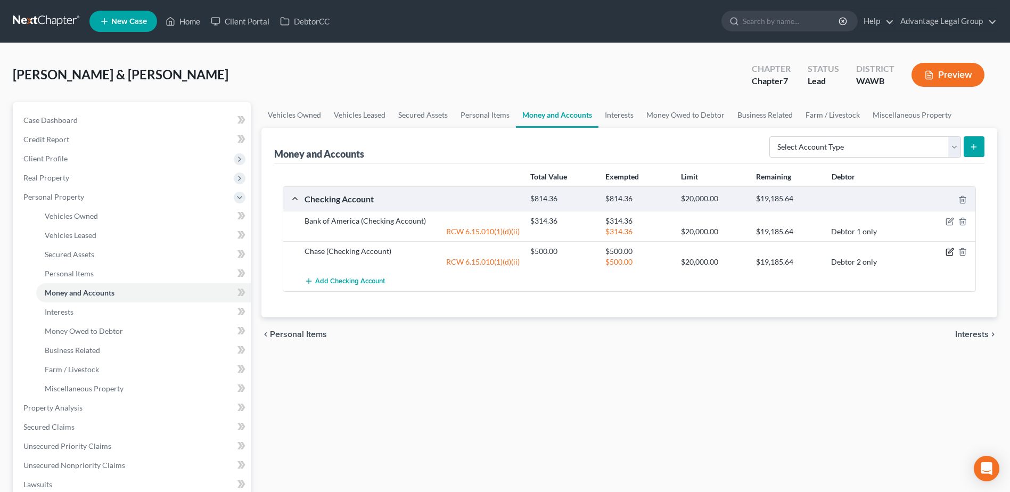
drag, startPoint x: 950, startPoint y: 253, endPoint x: 949, endPoint y: 260, distance: 6.9
click at [950, 253] on icon "button" at bounding box center [950, 251] width 5 height 5
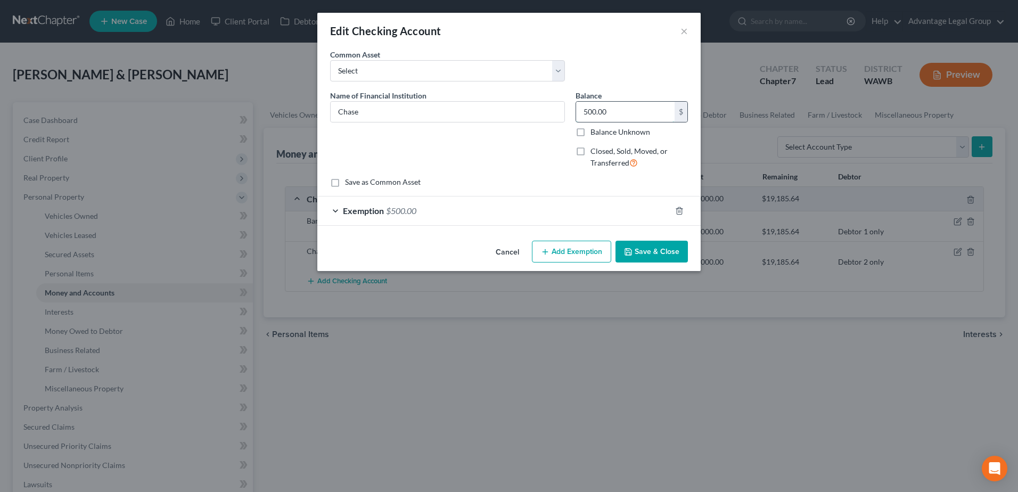
click at [614, 109] on input "500.00" at bounding box center [625, 112] width 98 height 20
type input "122.57"
click at [679, 211] on icon "button" at bounding box center [679, 211] width 9 height 9
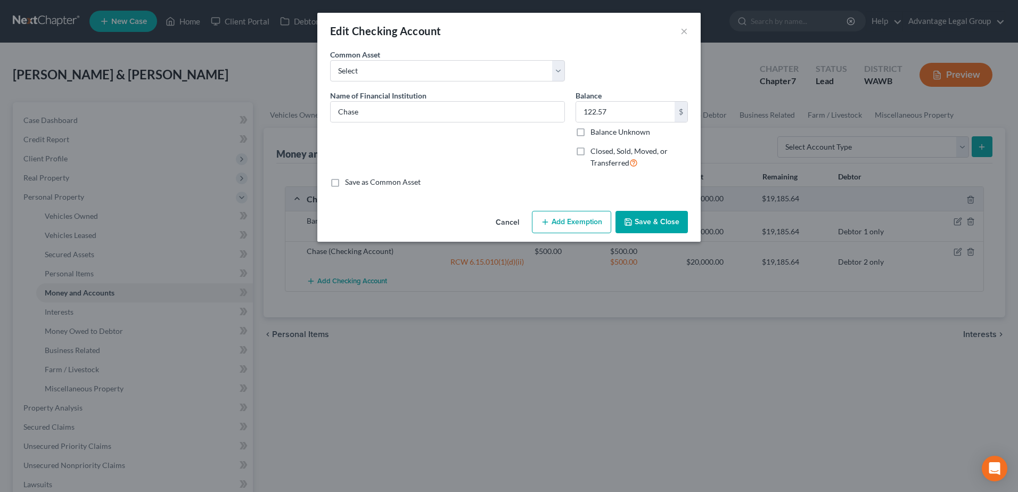
click at [572, 227] on button "Add Exemption" at bounding box center [571, 222] width 79 height 22
select select "2"
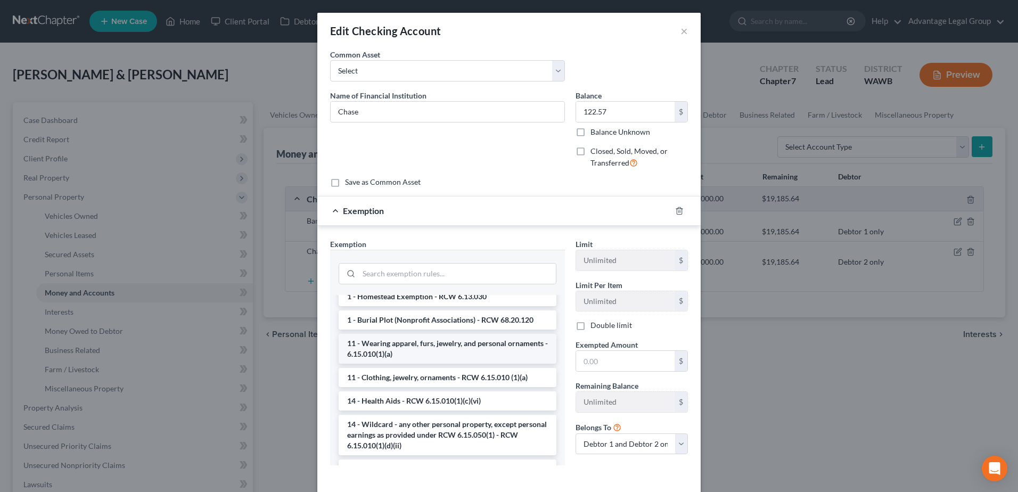
scroll to position [106, 0]
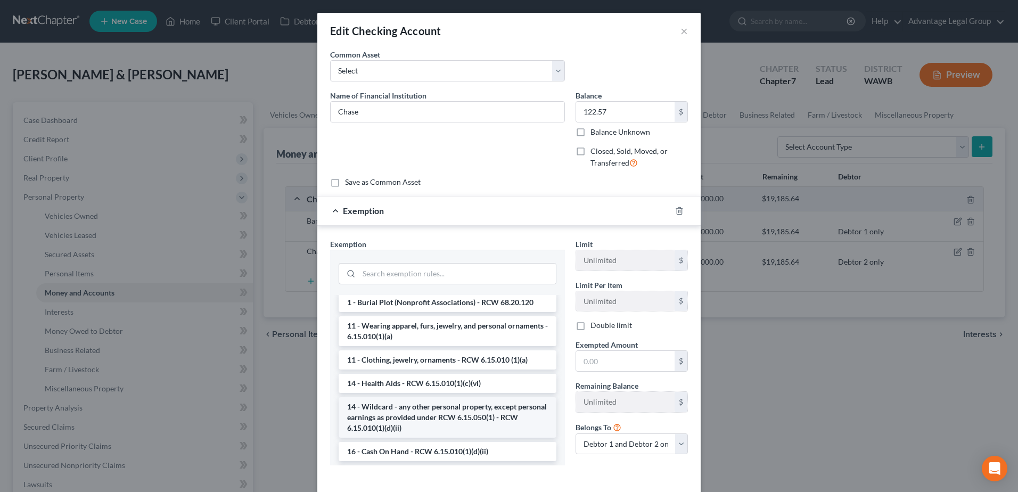
click at [448, 410] on li "14 - Wildcard - any other personal property, except personal earnings as provid…" at bounding box center [448, 417] width 218 height 40
checkbox input "true"
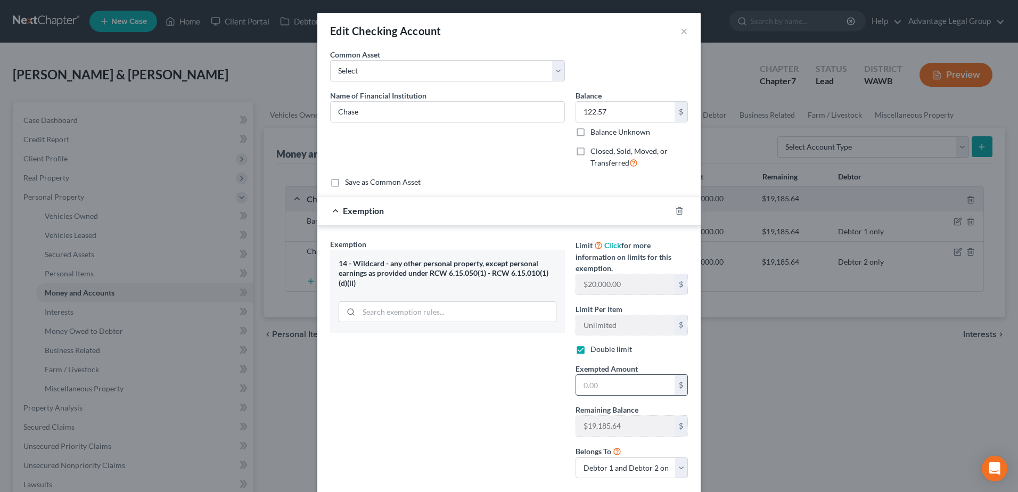
click at [584, 385] on input "text" at bounding box center [625, 385] width 98 height 20
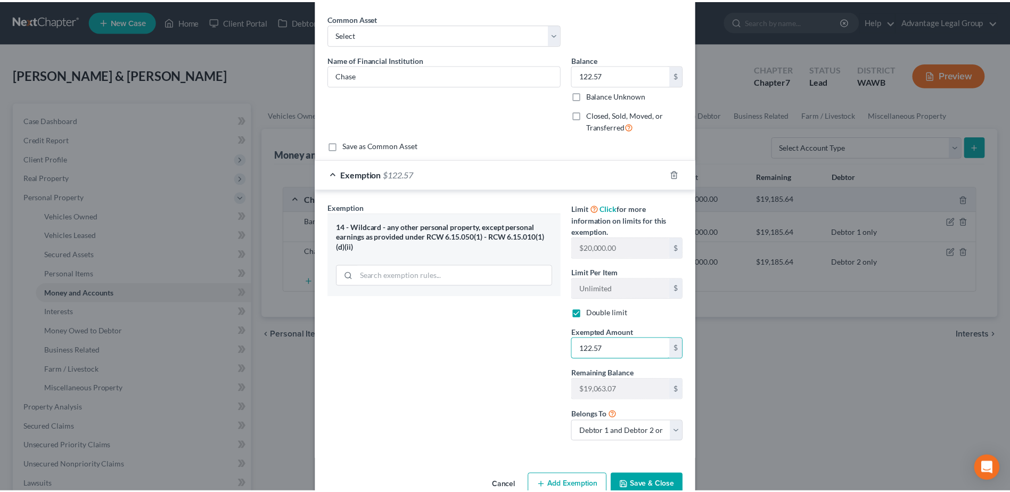
scroll to position [62, 0]
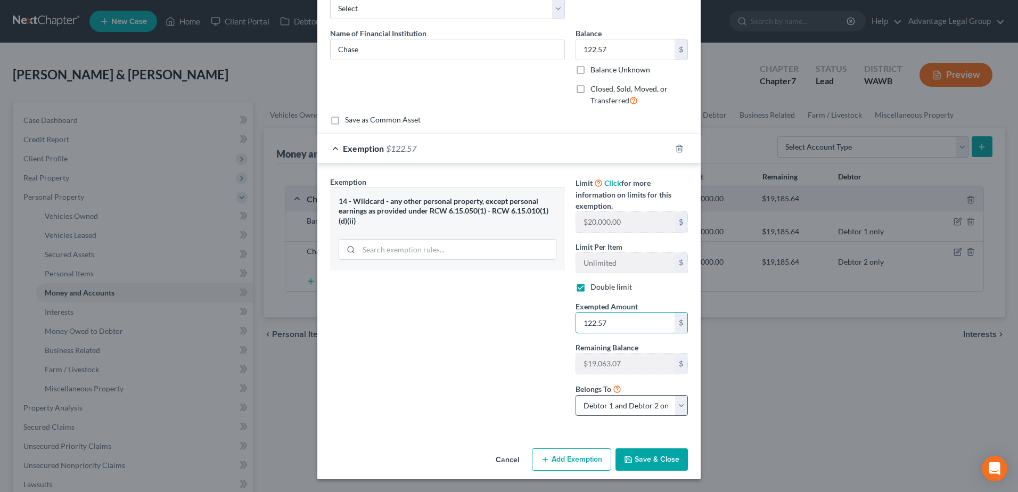
type input "122.57"
click at [674, 407] on select "Debtor 1 only Debtor 2 only Debtor 1 and Debtor 2 only" at bounding box center [631, 405] width 112 height 21
select select "1"
click at [575, 395] on select "Debtor 1 only Debtor 2 only Debtor 1 and Debtor 2 only" at bounding box center [631, 405] width 112 height 21
click at [655, 456] on button "Save & Close" at bounding box center [651, 459] width 72 height 22
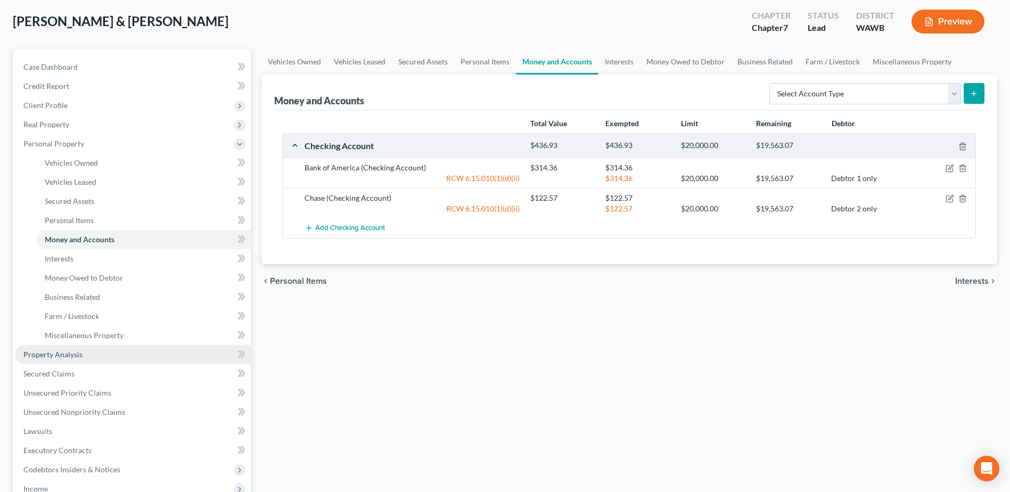
scroll to position [106, 0]
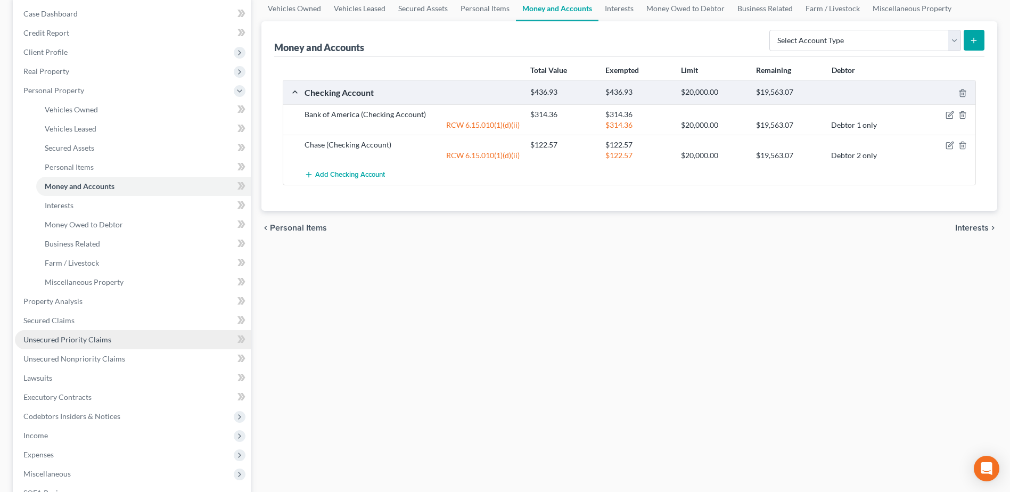
click at [69, 341] on span "Unsecured Priority Claims" at bounding box center [67, 339] width 88 height 9
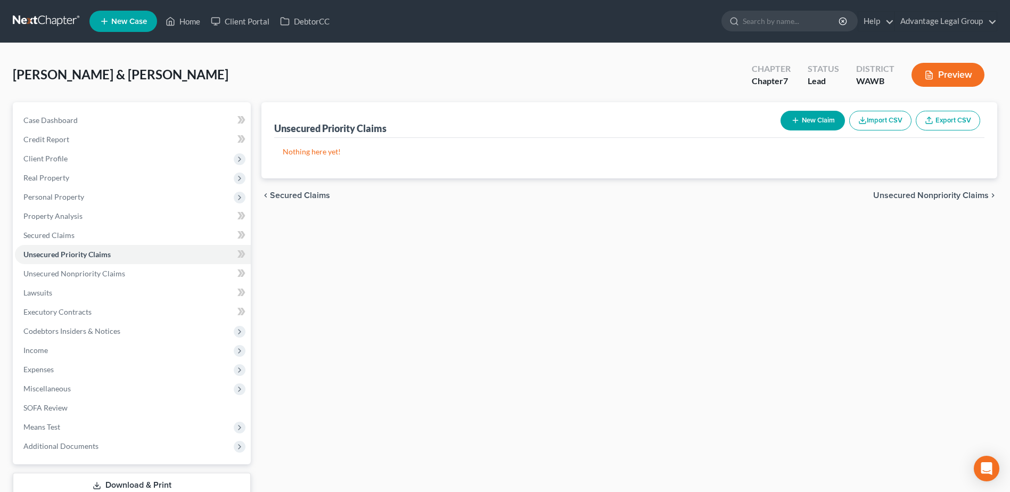
click at [907, 194] on span "Unsecured Nonpriority Claims" at bounding box center [931, 195] width 116 height 9
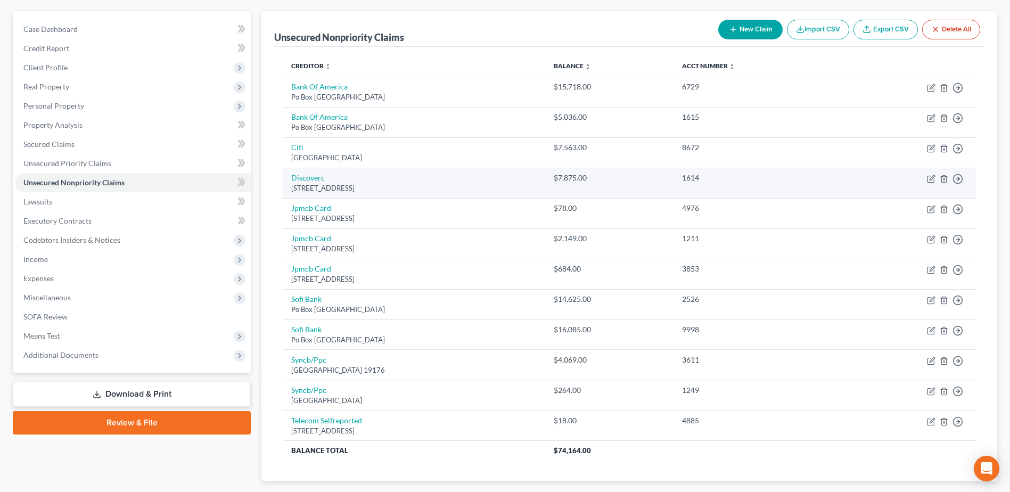
scroll to position [155, 0]
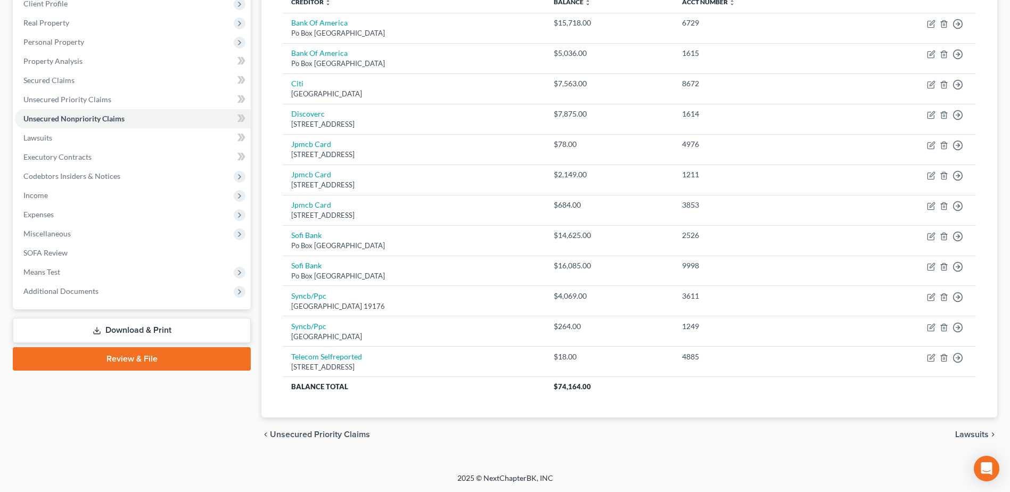
drag, startPoint x: 975, startPoint y: 434, endPoint x: 928, endPoint y: 427, distance: 48.0
click at [975, 434] on span "Lawsuits" at bounding box center [972, 434] width 34 height 9
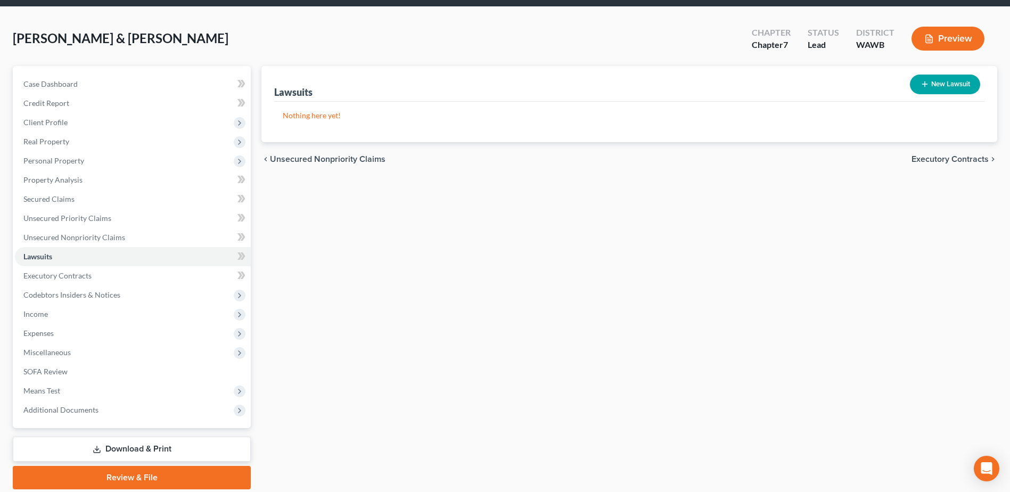
scroll to position [53, 0]
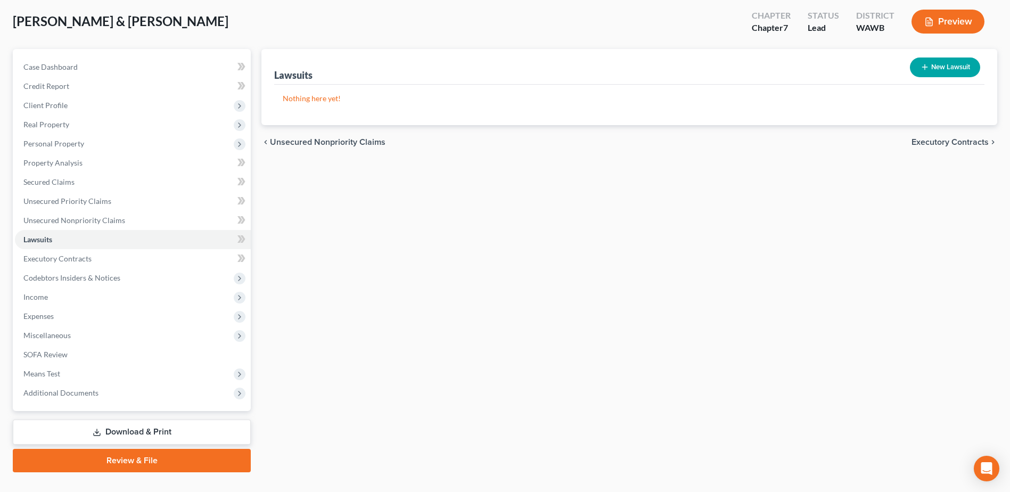
click at [940, 143] on span "Executory Contracts" at bounding box center [949, 142] width 77 height 9
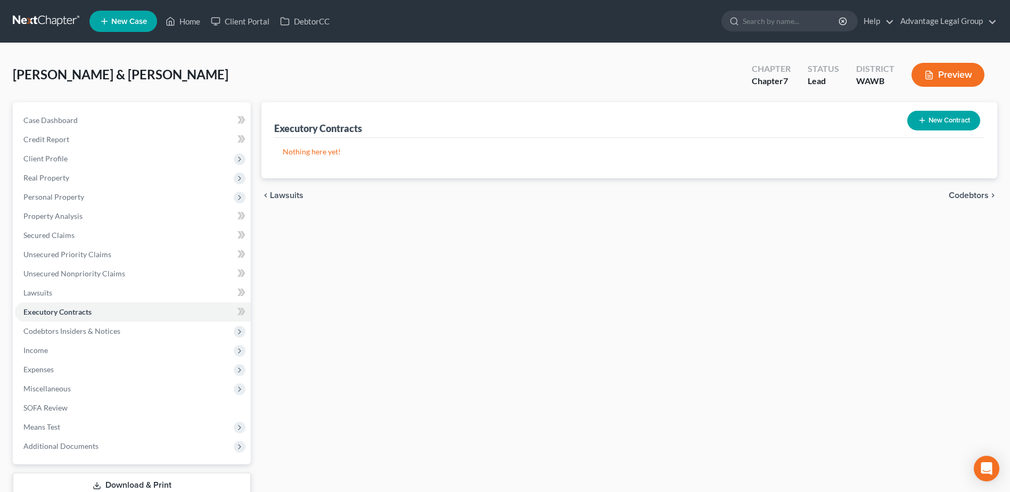
click at [958, 192] on span "Codebtors" at bounding box center [969, 195] width 40 height 9
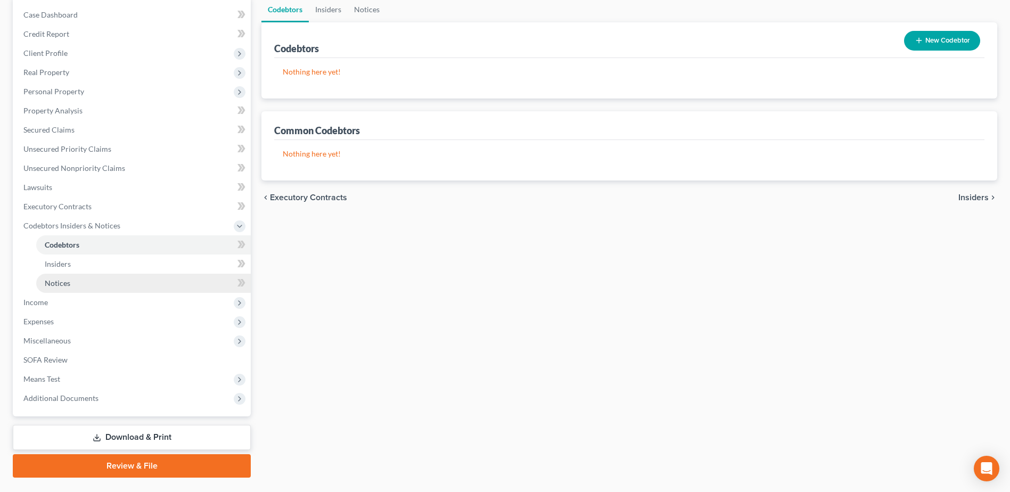
scroll to position [106, 0]
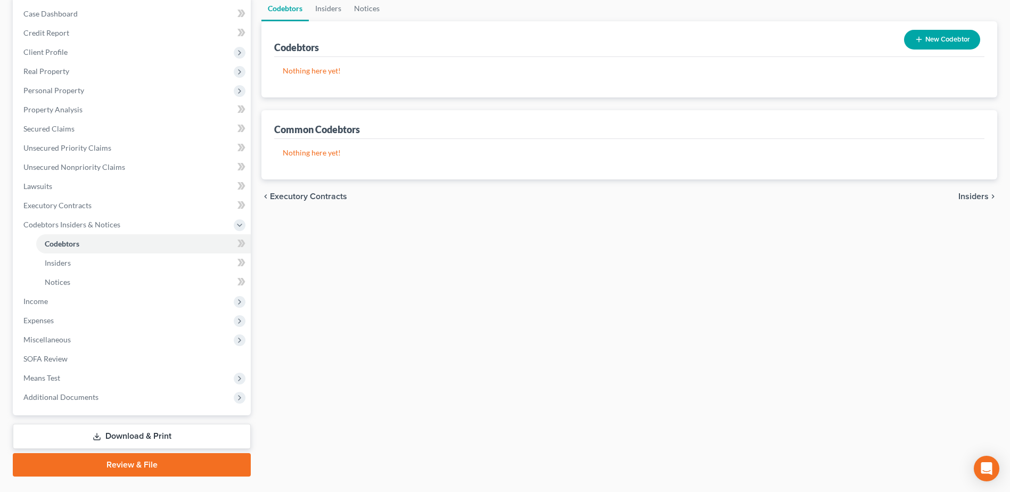
drag, startPoint x: 970, startPoint y: 195, endPoint x: 963, endPoint y: 201, distance: 9.1
click at [970, 195] on span "Insiders" at bounding box center [973, 196] width 30 height 9
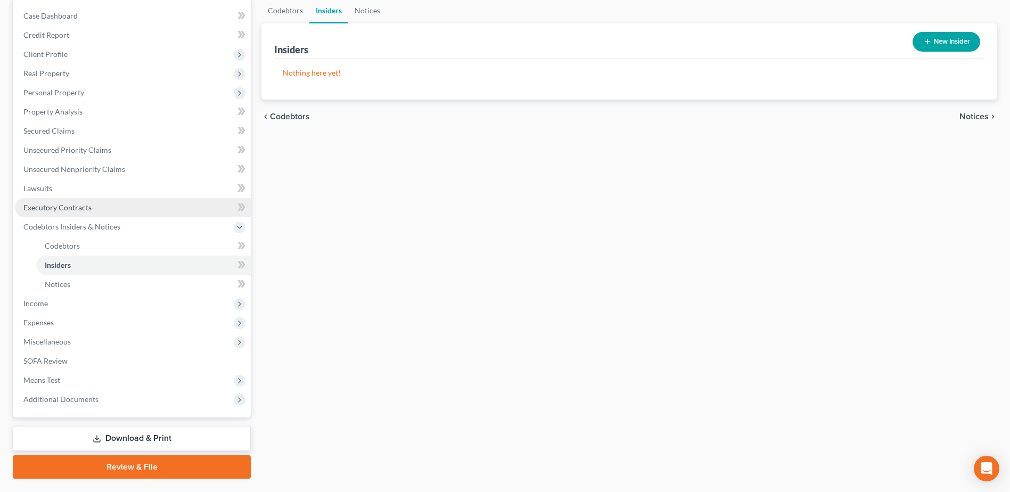
scroll to position [131, 0]
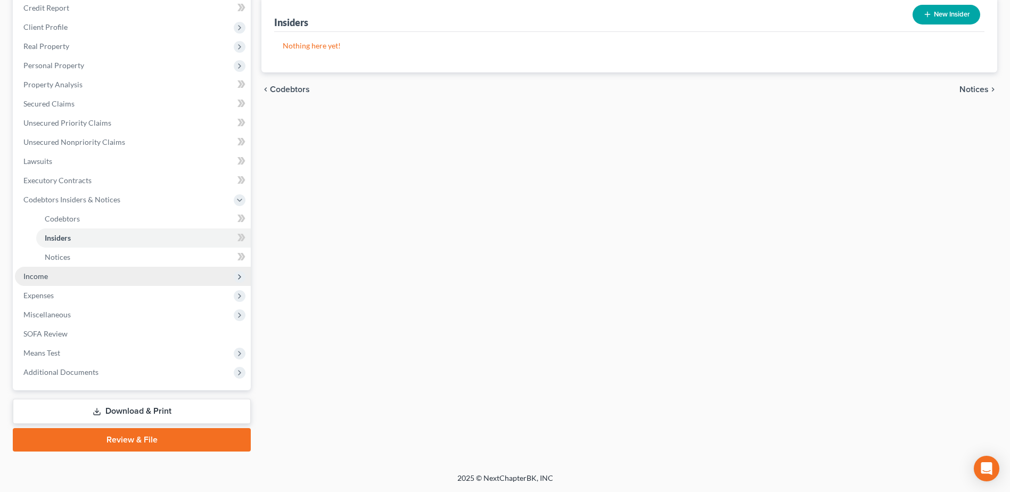
click at [30, 276] on span "Income" at bounding box center [35, 276] width 24 height 9
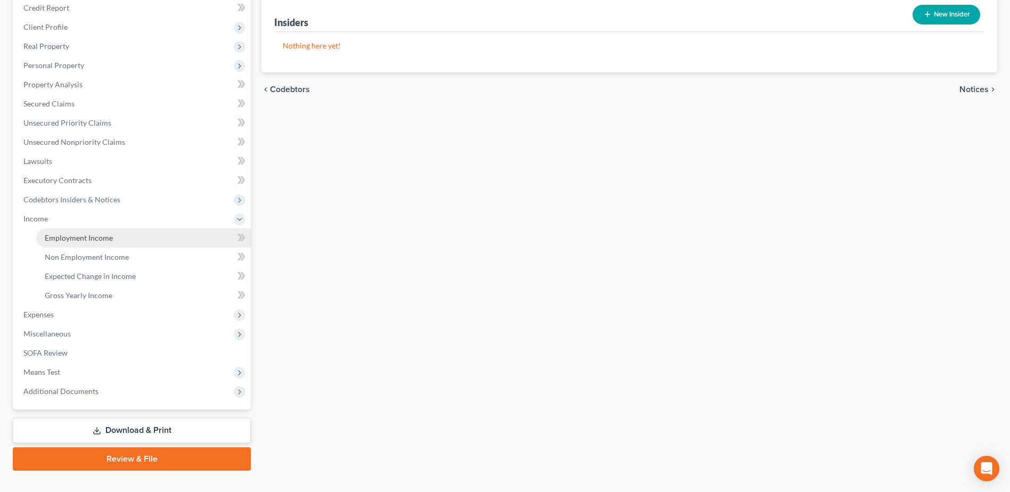
click at [97, 237] on span "Employment Income" at bounding box center [79, 237] width 68 height 9
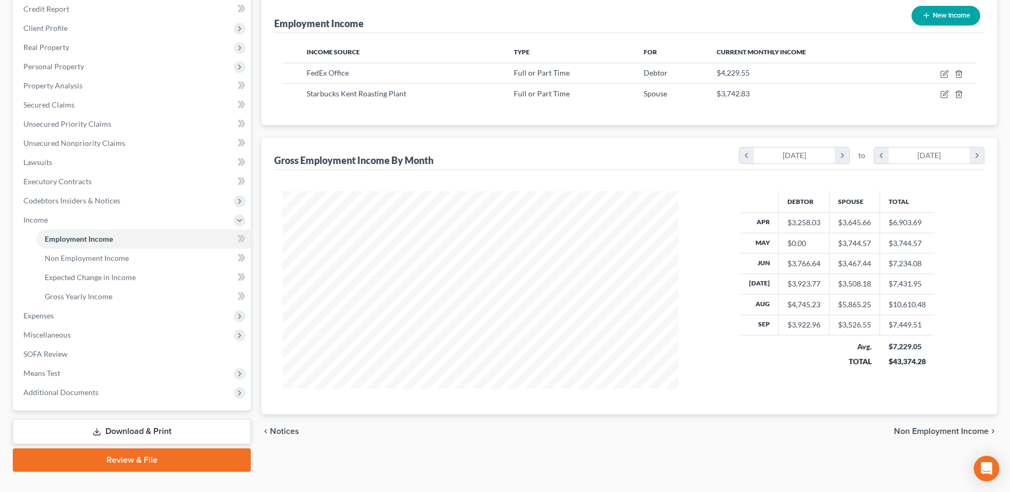
scroll to position [151, 0]
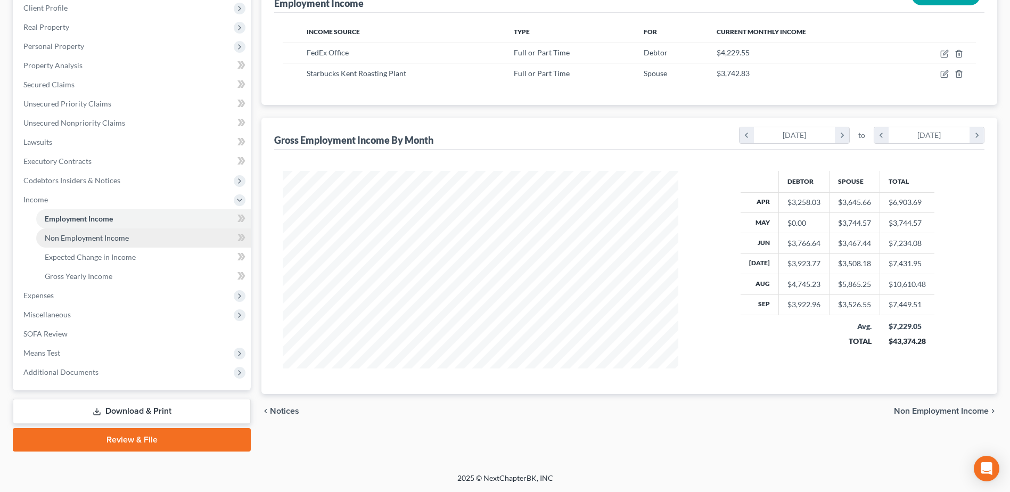
click at [100, 238] on span "Non Employment Income" at bounding box center [87, 237] width 84 height 9
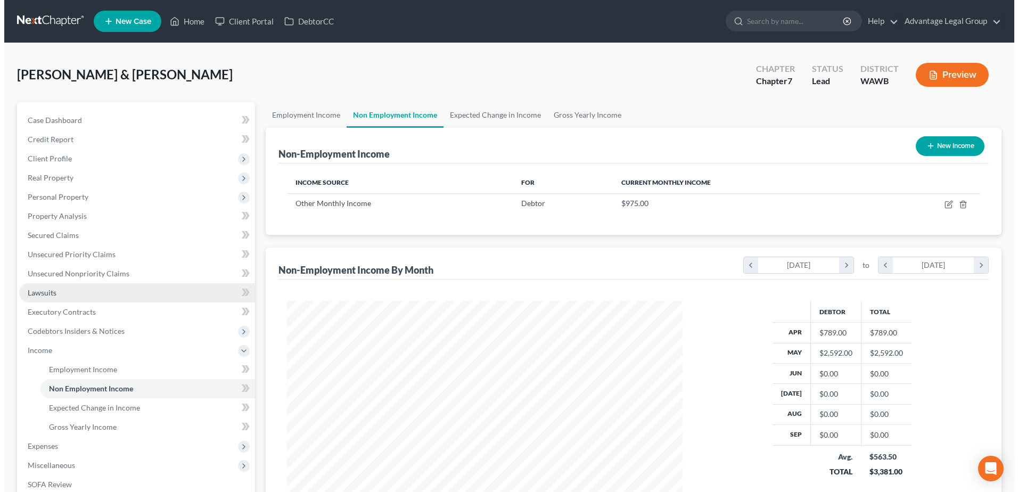
scroll to position [198, 416]
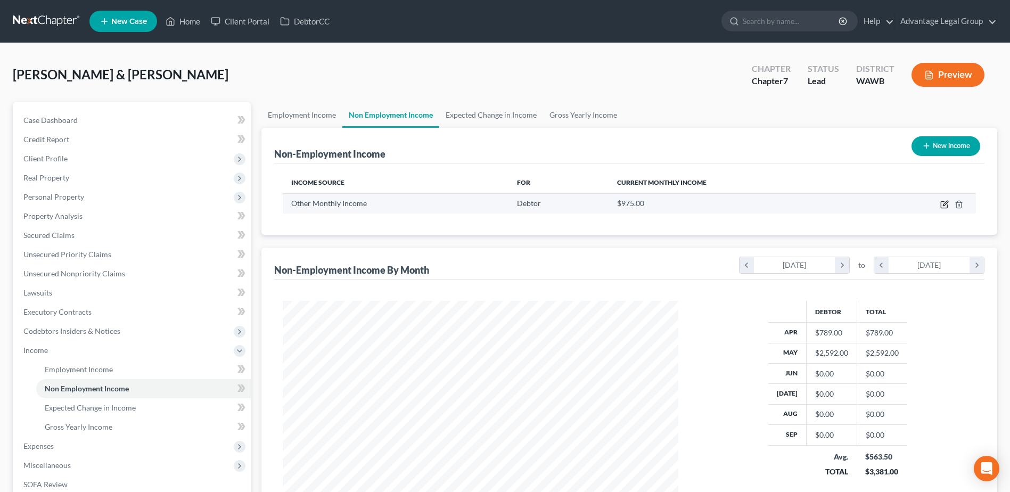
click at [942, 205] on icon "button" at bounding box center [944, 204] width 9 height 9
select select "13"
select select "3"
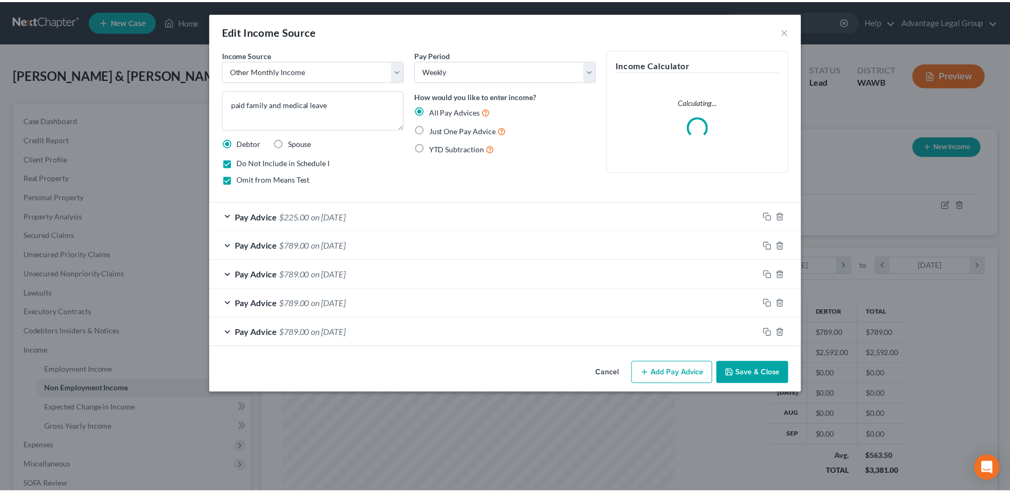
scroll to position [199, 421]
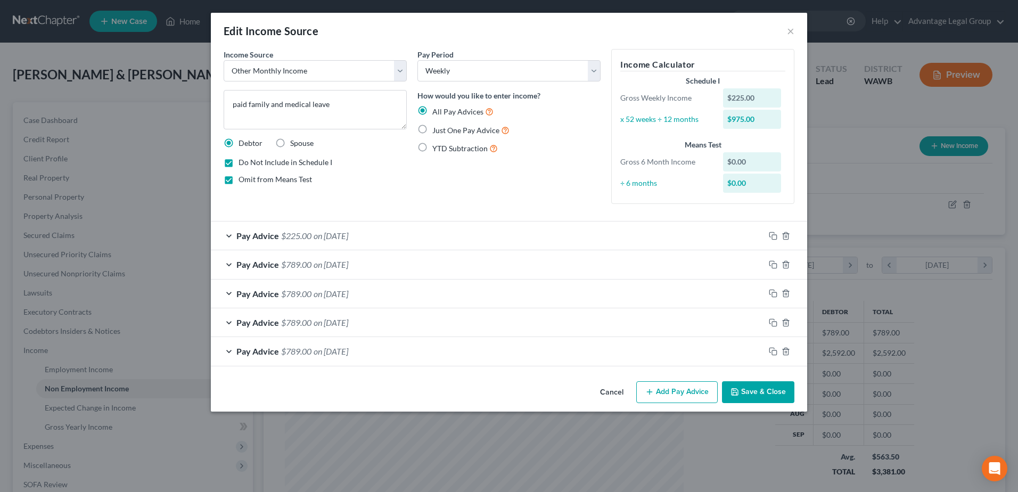
click at [756, 392] on button "Save & Close" at bounding box center [758, 392] width 72 height 22
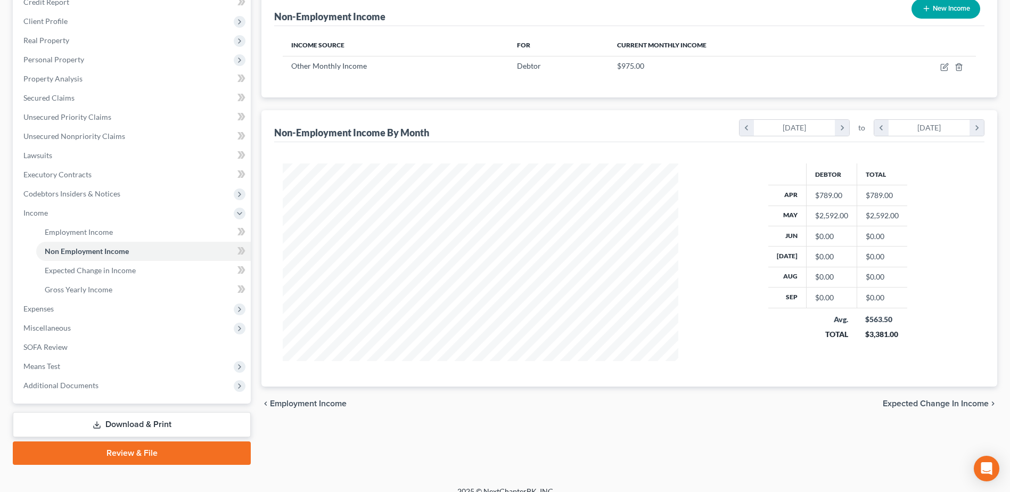
scroll to position [151, 0]
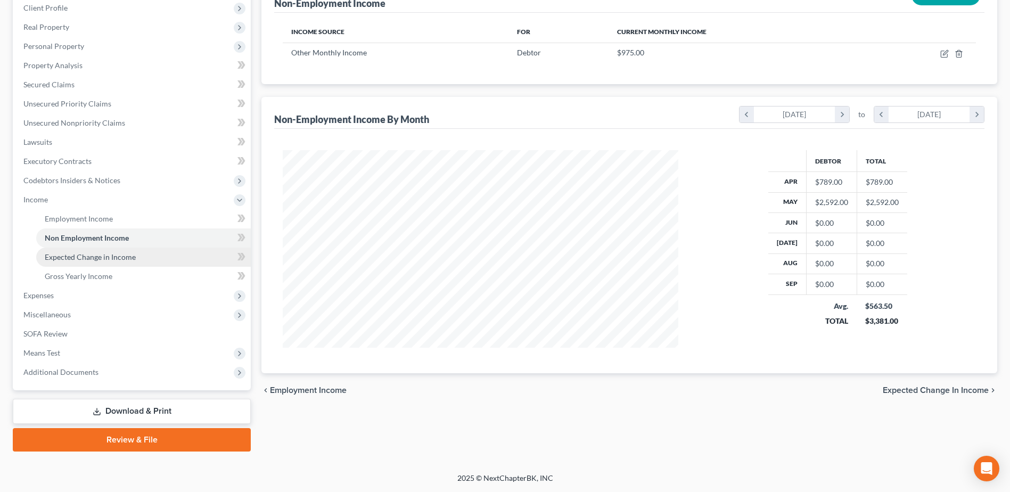
click at [91, 255] on span "Expected Change in Income" at bounding box center [90, 256] width 91 height 9
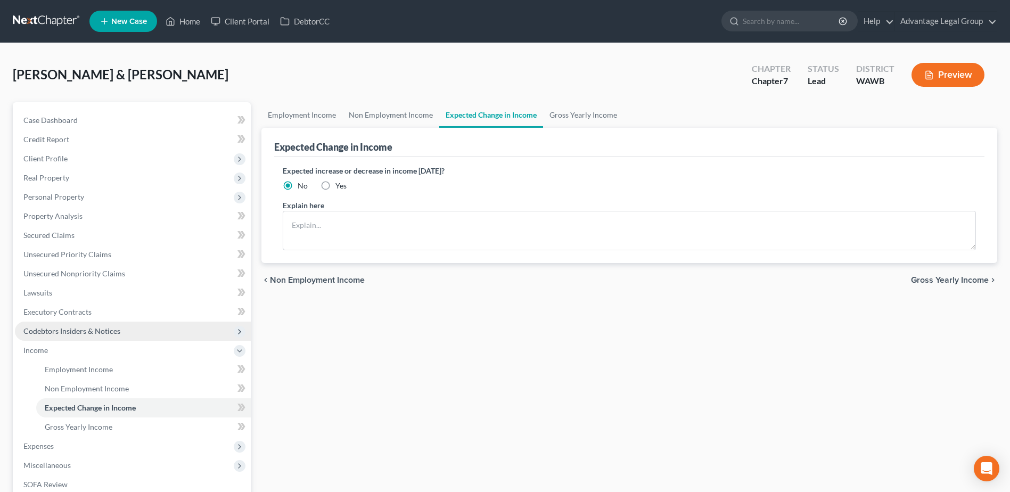
scroll to position [53, 0]
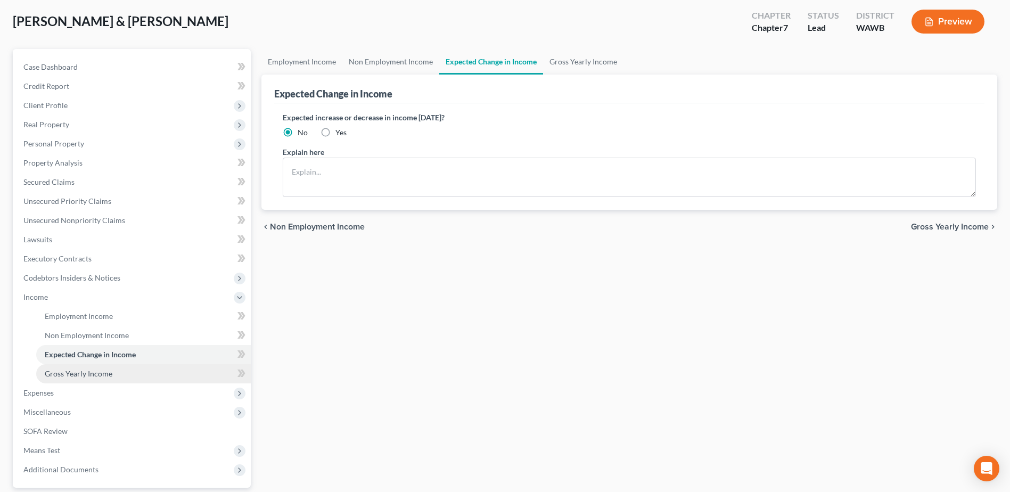
click at [78, 373] on span "Gross Yearly Income" at bounding box center [79, 373] width 68 height 9
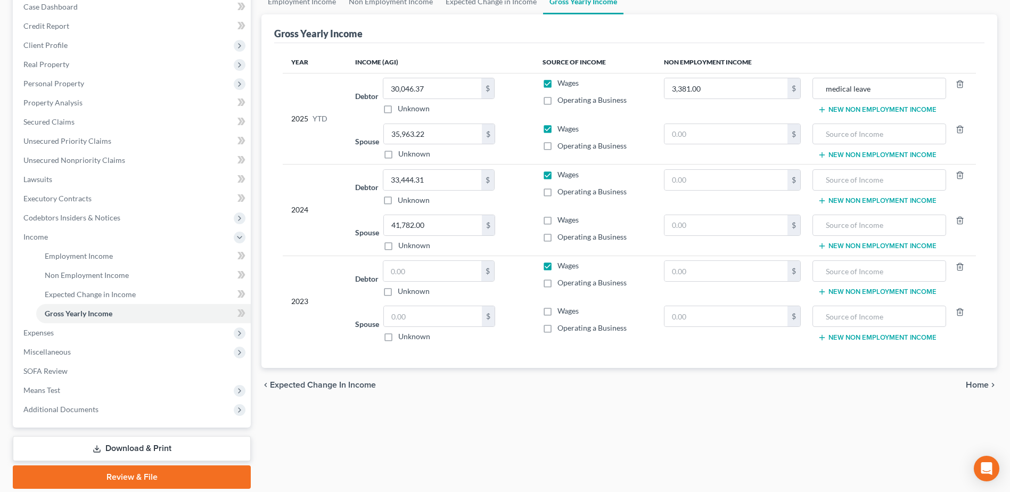
scroll to position [151, 0]
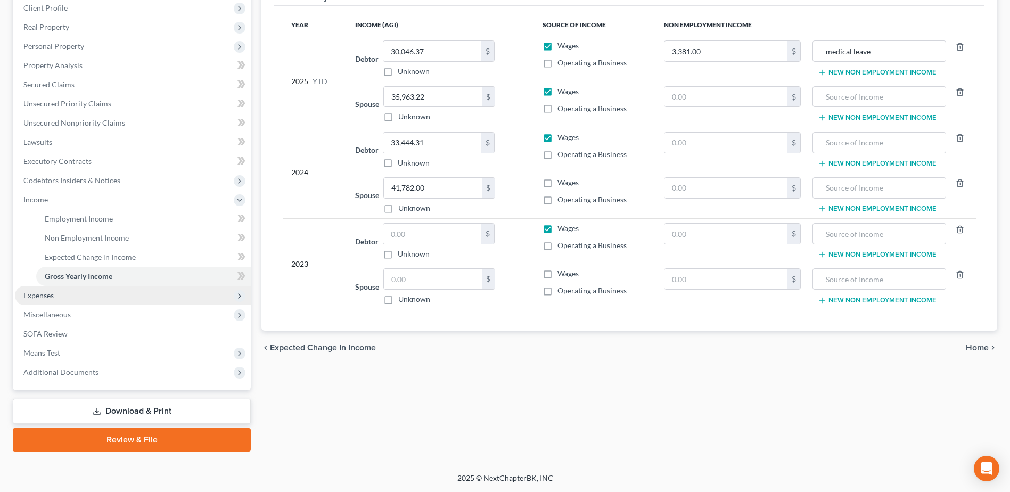
click at [41, 294] on span "Expenses" at bounding box center [38, 295] width 30 height 9
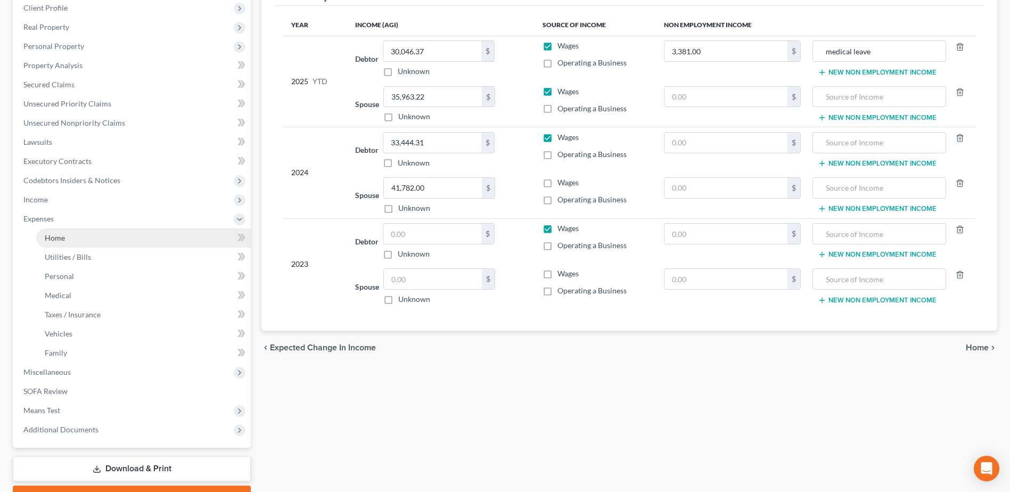
click at [55, 239] on span "Home" at bounding box center [55, 237] width 20 height 9
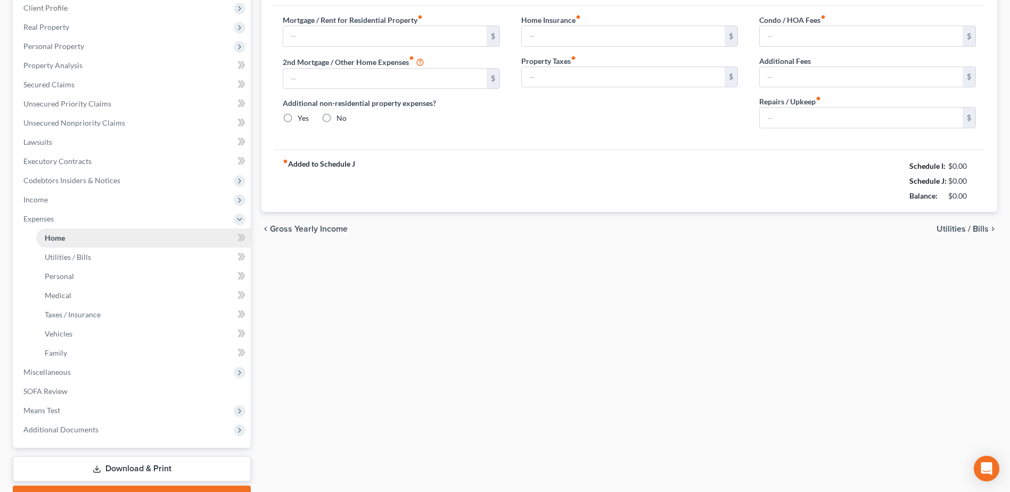
scroll to position [81, 0]
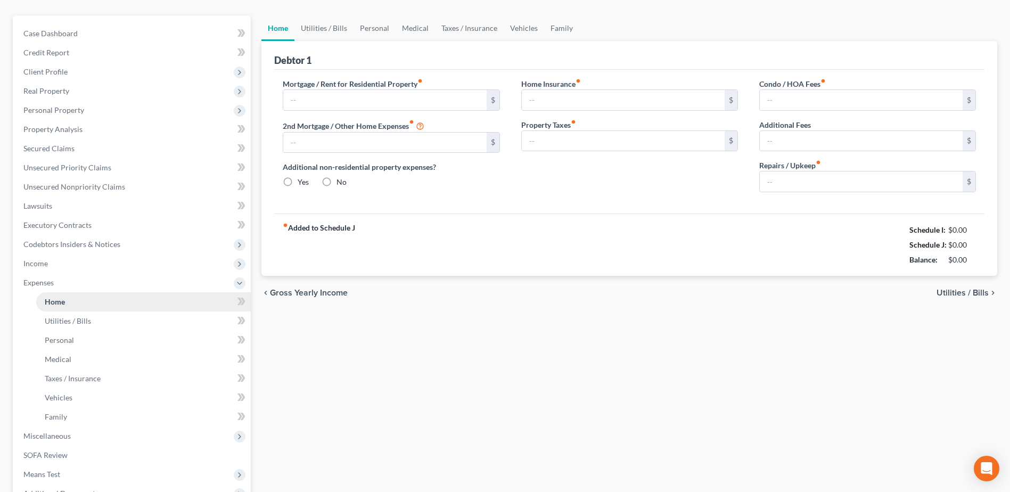
type input "2,513.36"
type input "0.00"
radio input "true"
type input "93.00"
type input "0.00"
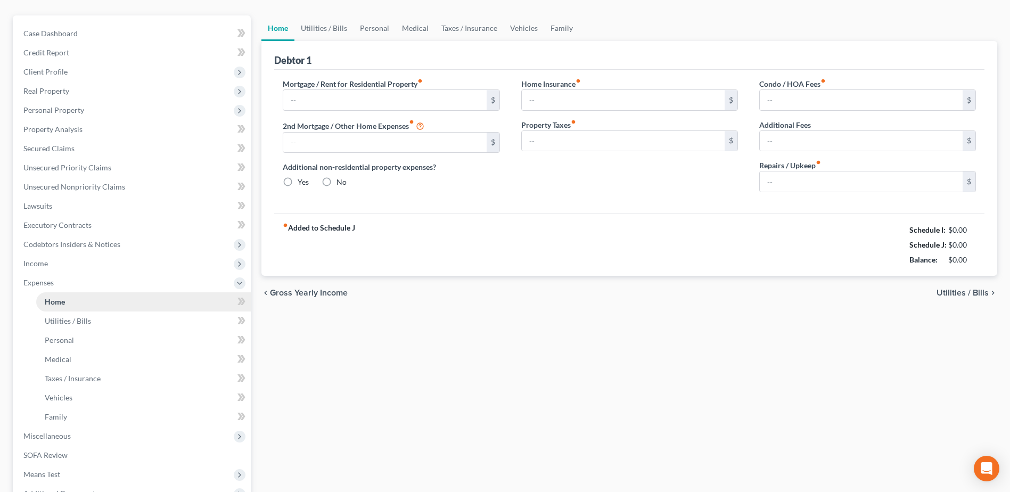
type input "576.96"
type input "0.00"
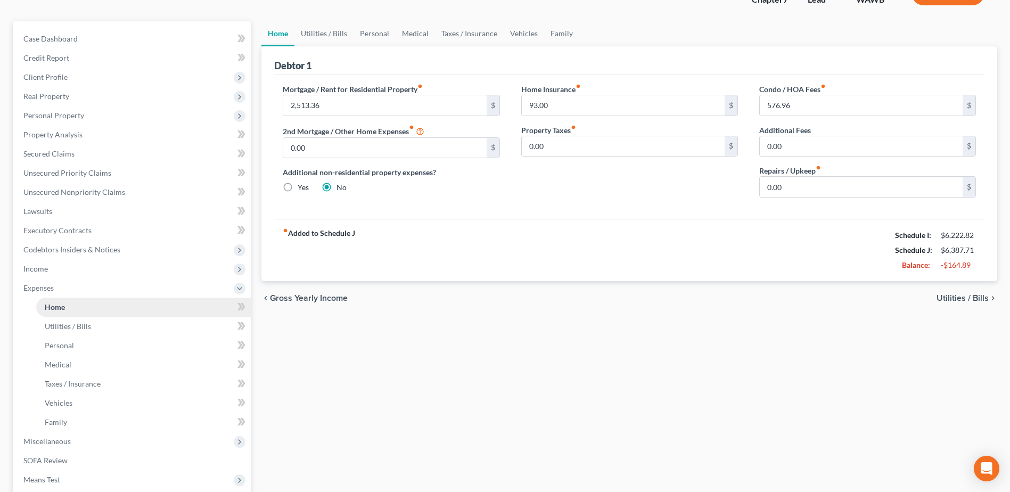
scroll to position [0, 0]
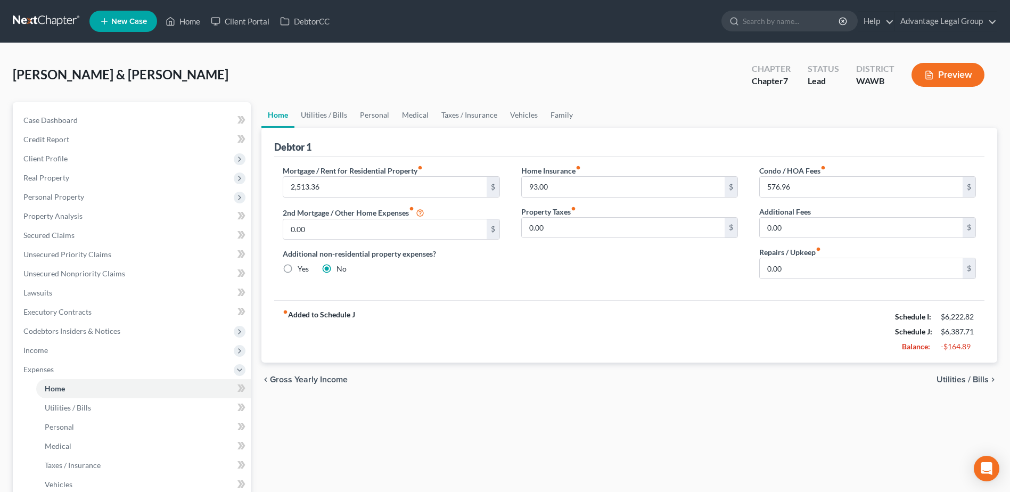
click at [947, 381] on span "Utilities / Bills" at bounding box center [962, 379] width 52 height 9
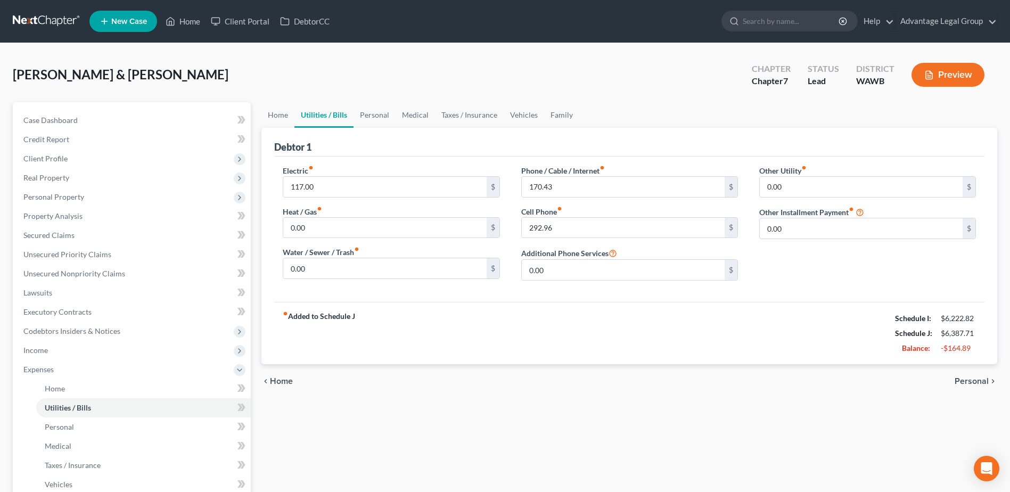
click at [957, 379] on span "Personal" at bounding box center [972, 381] width 34 height 9
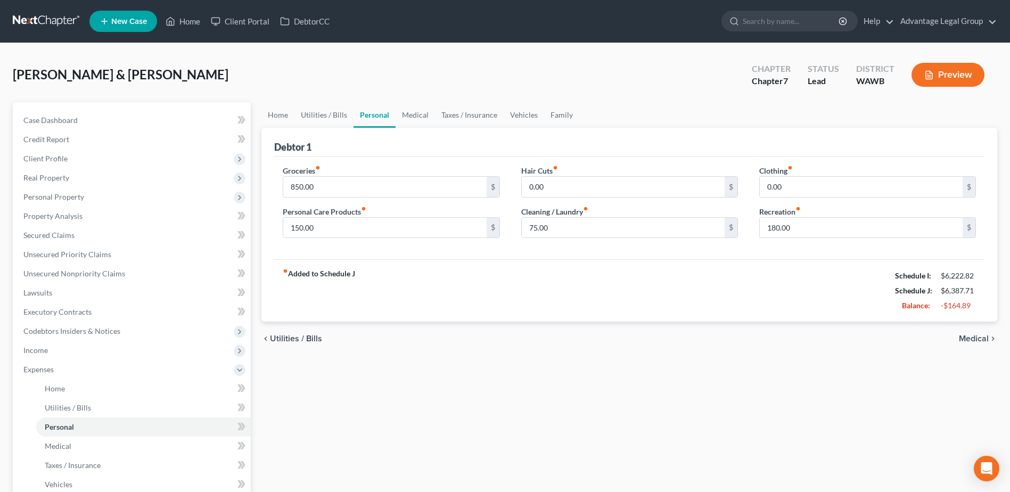
drag, startPoint x: 967, startPoint y: 340, endPoint x: 929, endPoint y: 351, distance: 39.4
click at [966, 340] on span "Medical" at bounding box center [974, 338] width 30 height 9
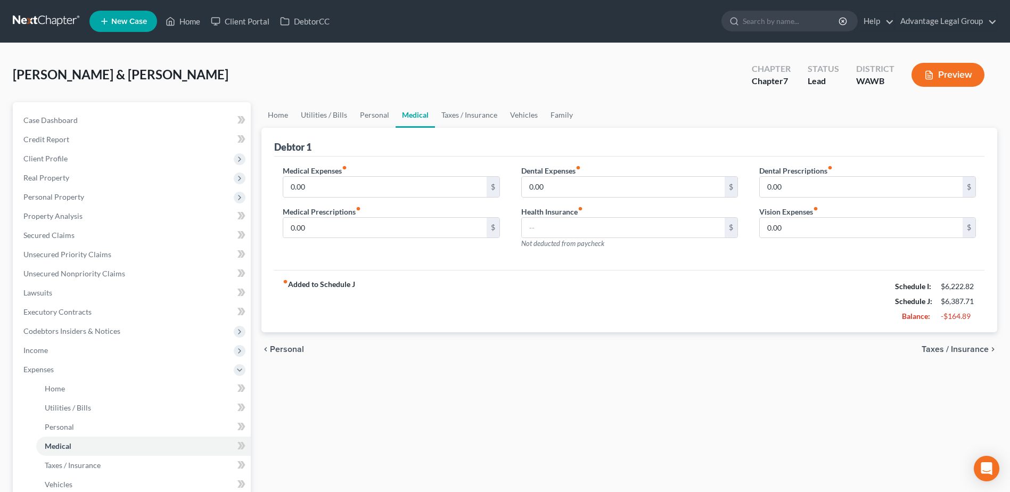
click at [933, 349] on span "Taxes / Insurance" at bounding box center [955, 349] width 67 height 9
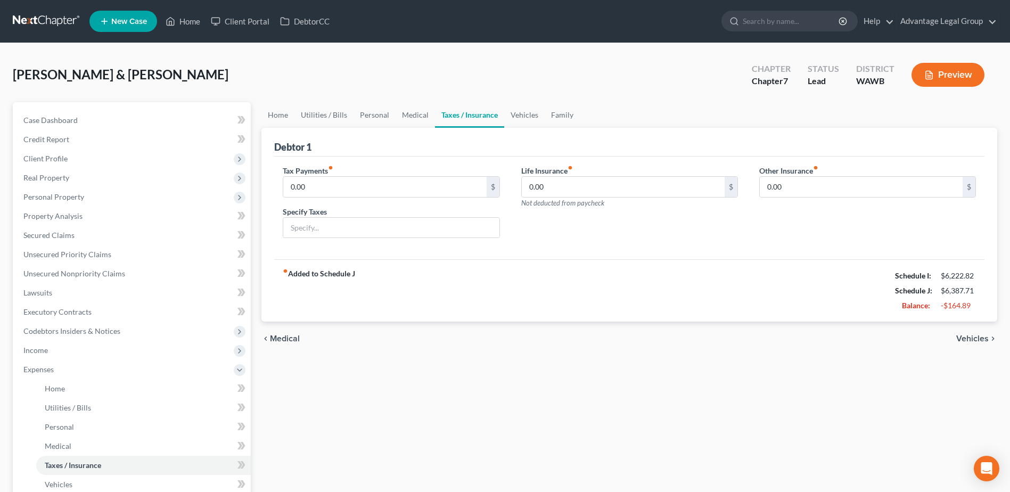
click at [969, 340] on span "Vehicles" at bounding box center [972, 338] width 32 height 9
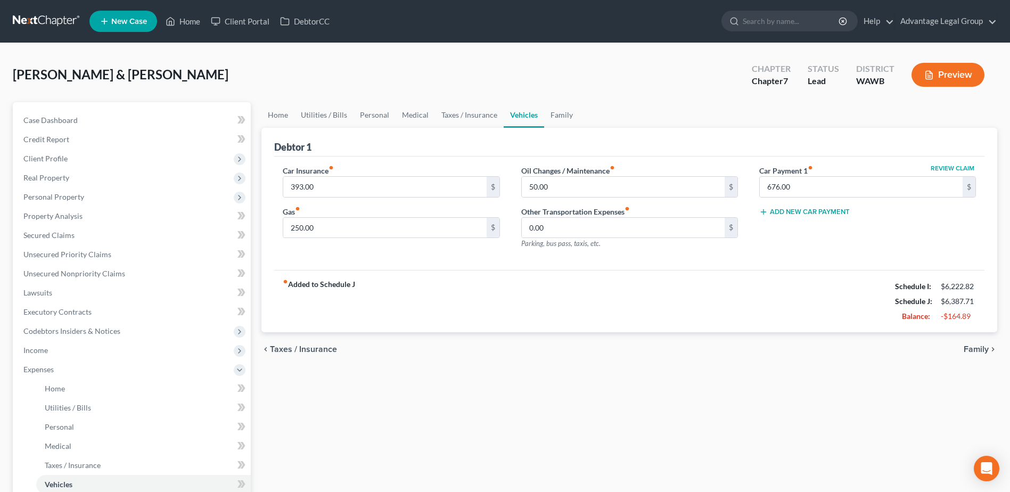
click at [975, 346] on span "Family" at bounding box center [976, 349] width 25 height 9
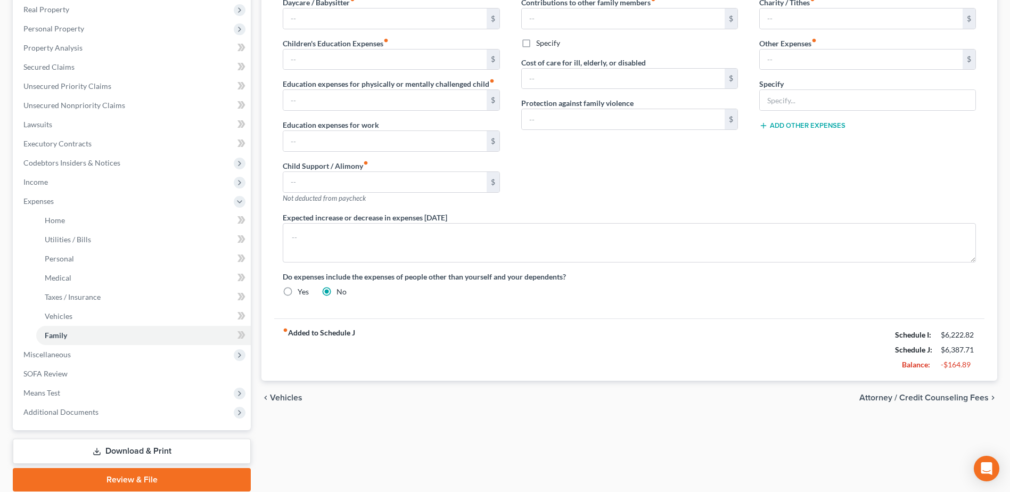
scroll to position [208, 0]
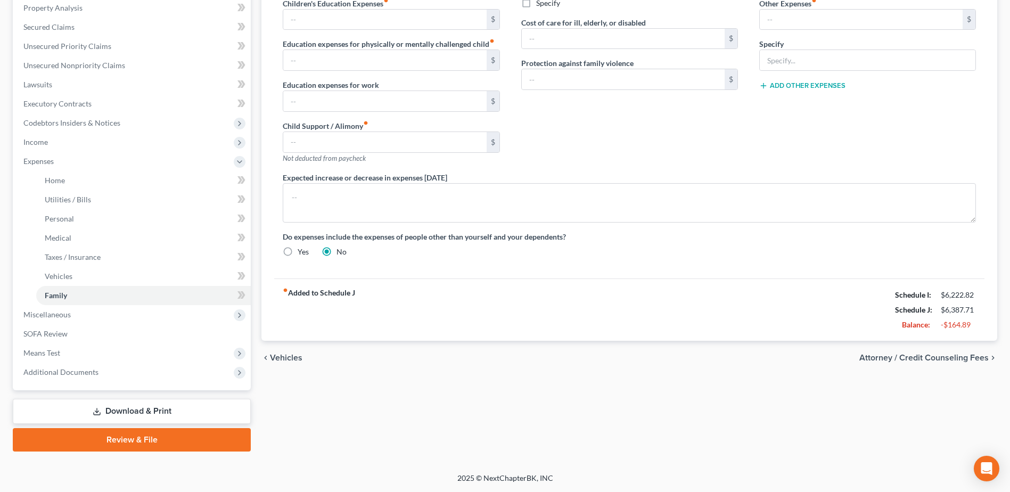
click at [908, 355] on span "Attorney / Credit Counseling Fees" at bounding box center [923, 357] width 129 height 9
select select "0"
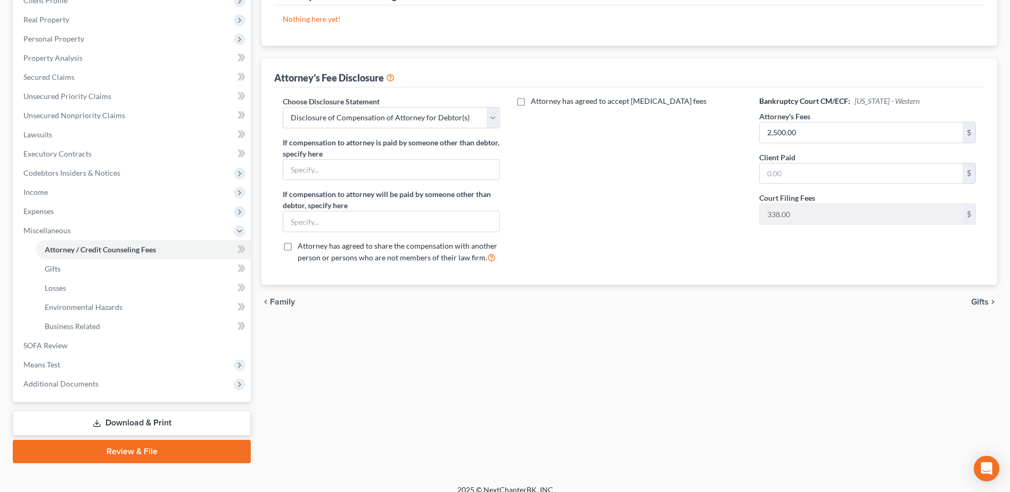
scroll to position [160, 0]
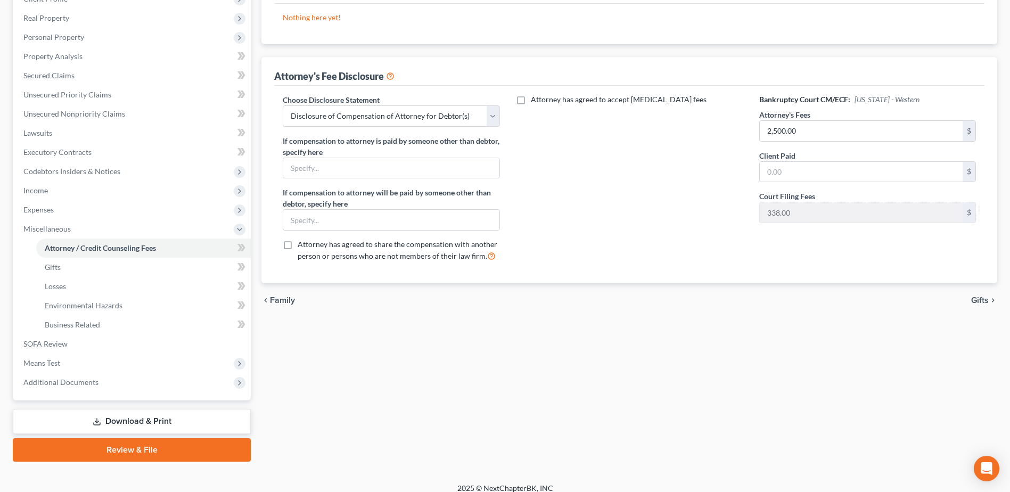
click at [977, 300] on span "Gifts" at bounding box center [980, 300] width 18 height 9
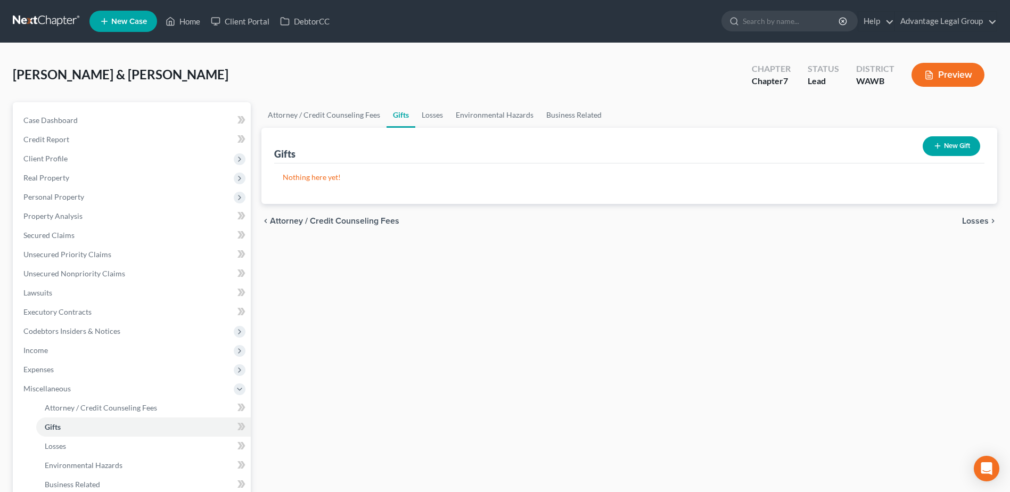
click at [978, 220] on span "Losses" at bounding box center [975, 221] width 27 height 9
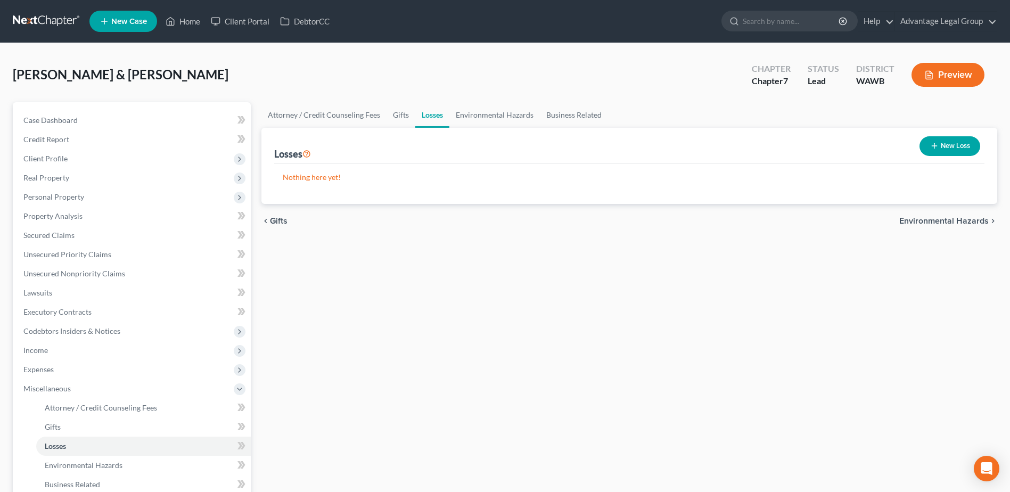
click at [944, 220] on span "Environmental Hazards" at bounding box center [943, 221] width 89 height 9
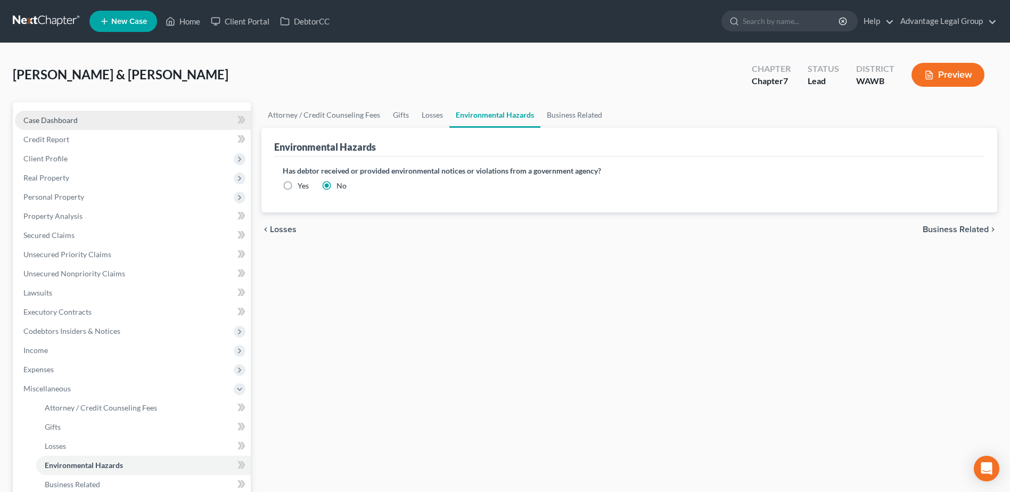
click at [39, 117] on span "Case Dashboard" at bounding box center [50, 120] width 54 height 9
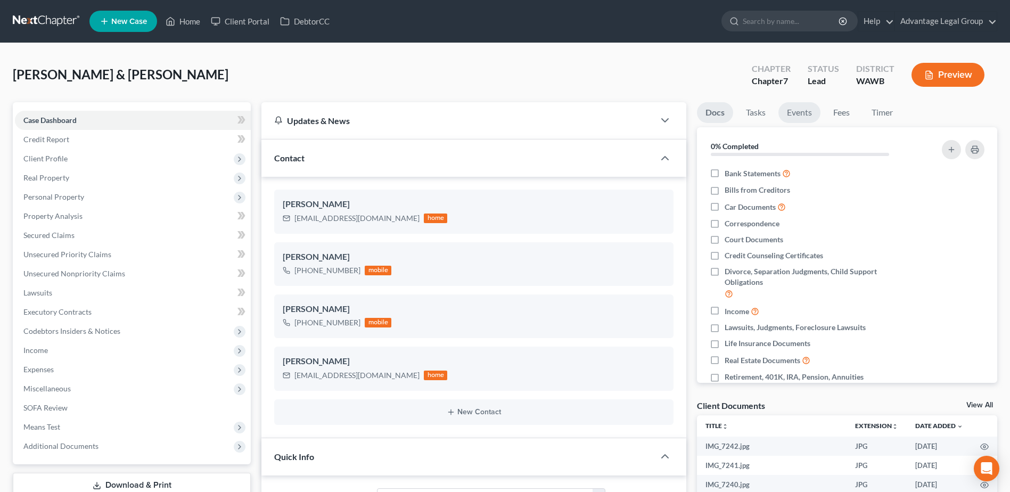
scroll to position [268, 0]
click at [838, 113] on link "Fees" at bounding box center [842, 112] width 34 height 21
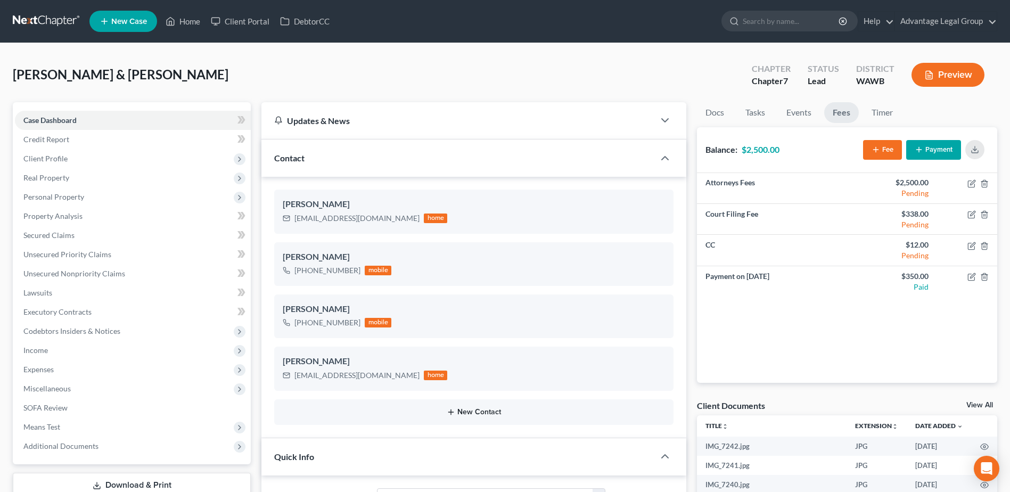
click at [461, 410] on button "New Contact" at bounding box center [474, 412] width 382 height 9
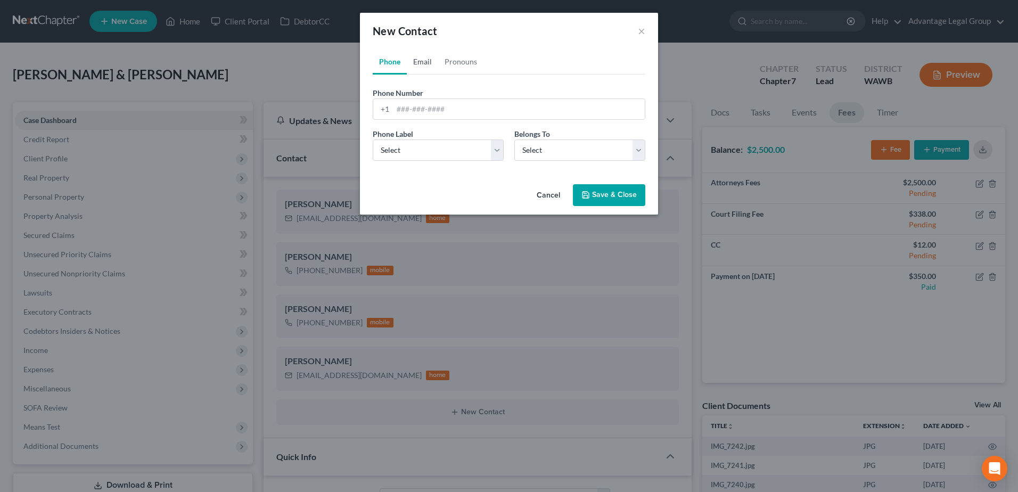
drag, startPoint x: 419, startPoint y: 61, endPoint x: 432, endPoint y: 87, distance: 29.0
click at [419, 61] on link "Email" at bounding box center [422, 62] width 31 height 26
click at [432, 104] on input "email" at bounding box center [519, 109] width 252 height 20
click at [411, 107] on input "email" at bounding box center [519, 109] width 252 height 20
paste input "[PERSON_NAME] <[PERSON_NAME][EMAIL_ADDRESS][PERSON_NAME][DOMAIN_NAME]>"
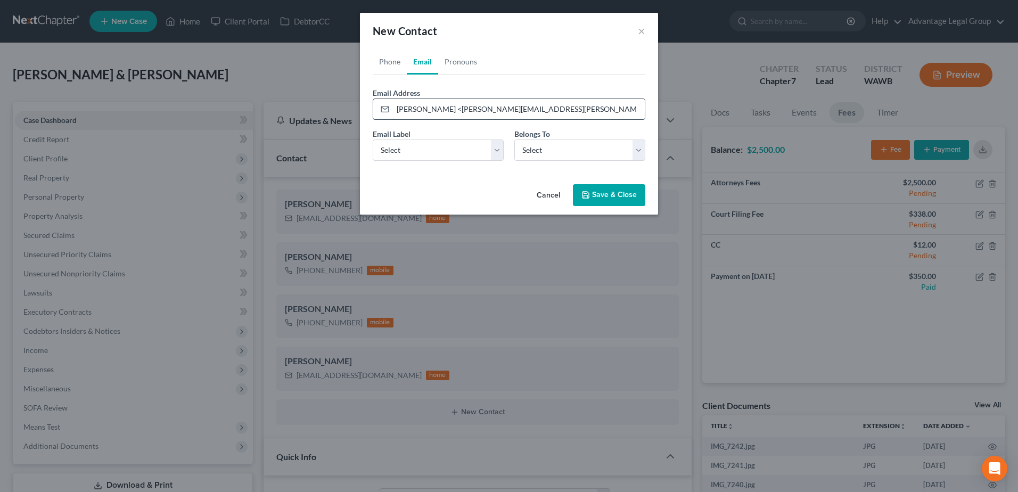
click at [465, 109] on input "[PERSON_NAME] <[PERSON_NAME][EMAIL_ADDRESS][PERSON_NAME][DOMAIN_NAME]" at bounding box center [519, 109] width 252 height 20
type input "[PERSON_NAME][EMAIL_ADDRESS][PERSON_NAME][DOMAIN_NAME]"
drag, startPoint x: 498, startPoint y: 145, endPoint x: 469, endPoint y: 162, distance: 33.9
click at [498, 145] on select "Select Home Work Other" at bounding box center [438, 149] width 131 height 21
select select "0"
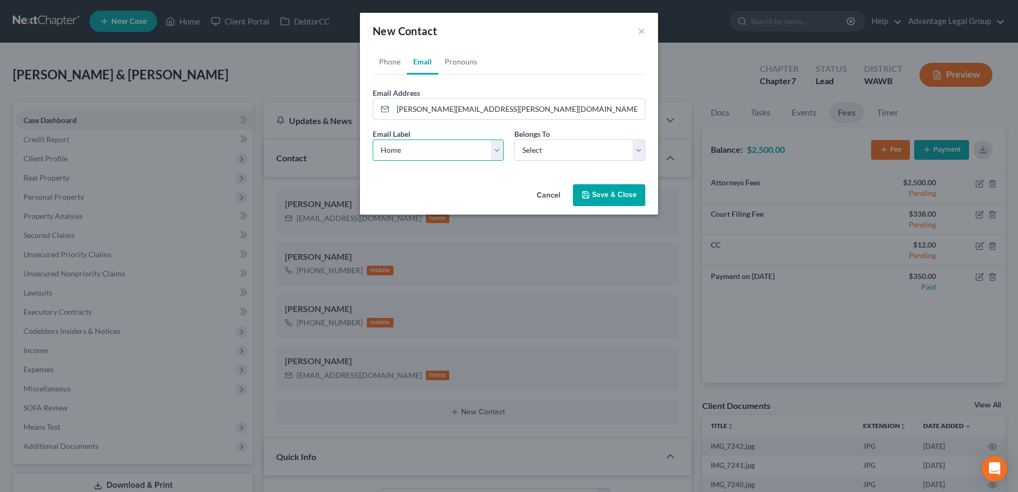
click at [373, 139] on select "Select Home Work Other" at bounding box center [438, 149] width 131 height 21
drag, startPoint x: 643, startPoint y: 151, endPoint x: 615, endPoint y: 162, distance: 30.3
click at [643, 151] on select "Select Client Spouse Other" at bounding box center [579, 149] width 131 height 21
click at [514, 139] on select "Select Client Spouse Other" at bounding box center [579, 149] width 131 height 21
click at [637, 147] on select "Select Client Spouse Other" at bounding box center [579, 149] width 131 height 21
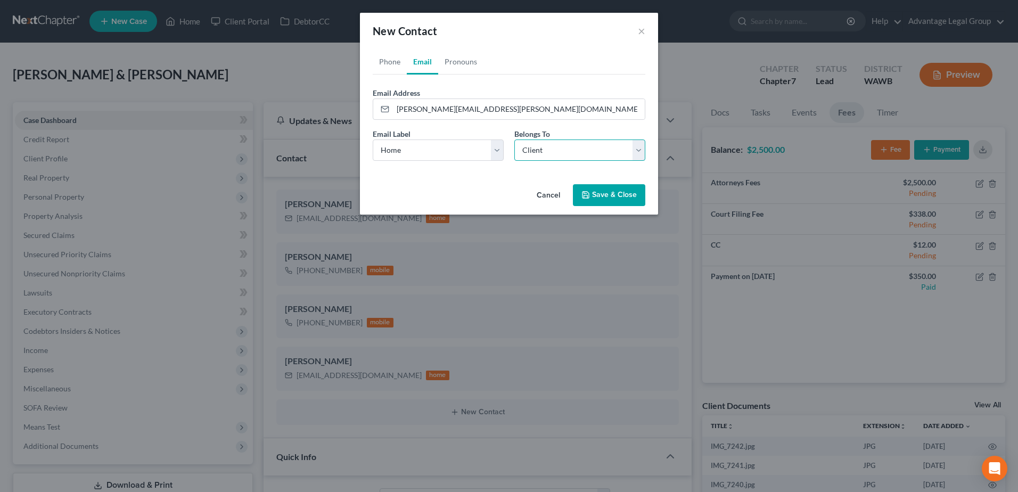
select select "1"
click at [514, 139] on select "Select Client Spouse Other" at bounding box center [579, 149] width 131 height 21
click at [604, 200] on button "Save & Close" at bounding box center [609, 195] width 72 height 22
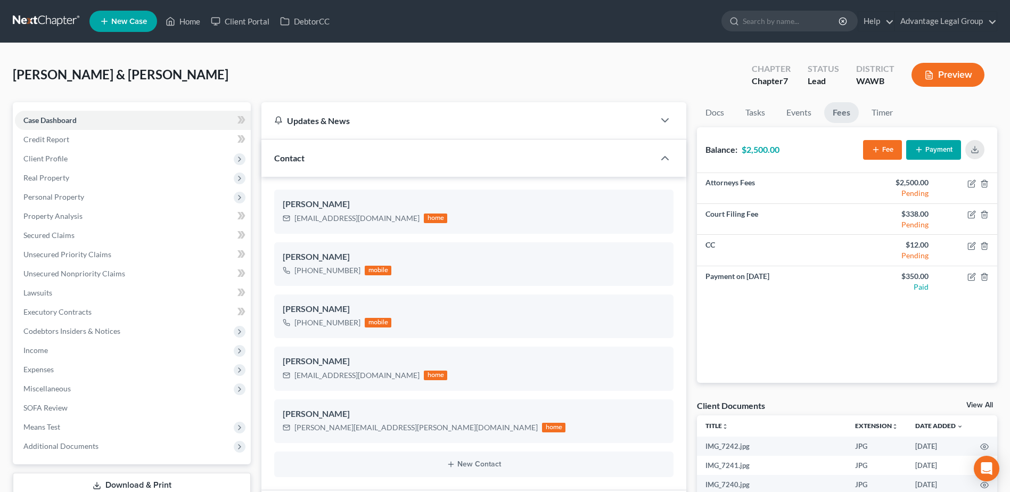
click at [217, 59] on div "[PERSON_NAME] & [PERSON_NAME] Upgraded Chapter Chapter 7 Status Lead District […" at bounding box center [505, 79] width 984 height 46
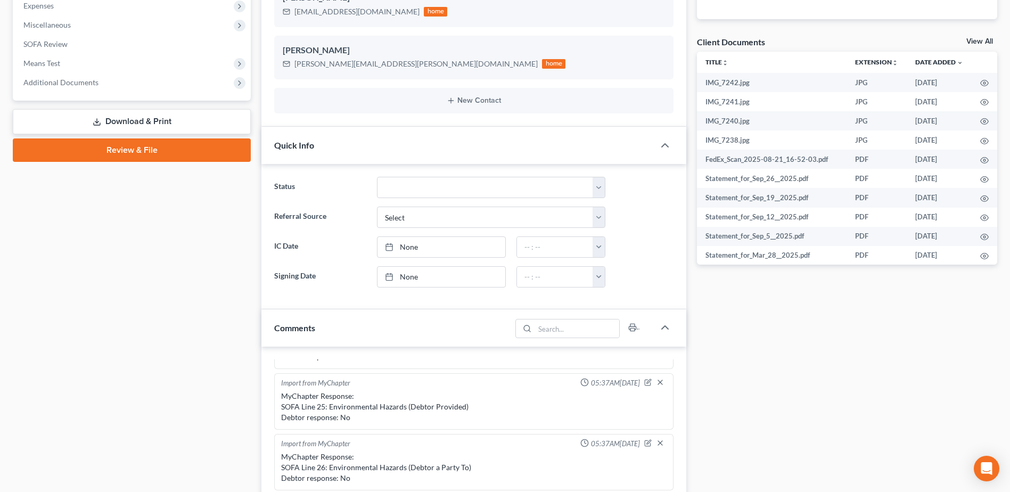
scroll to position [373, 0]
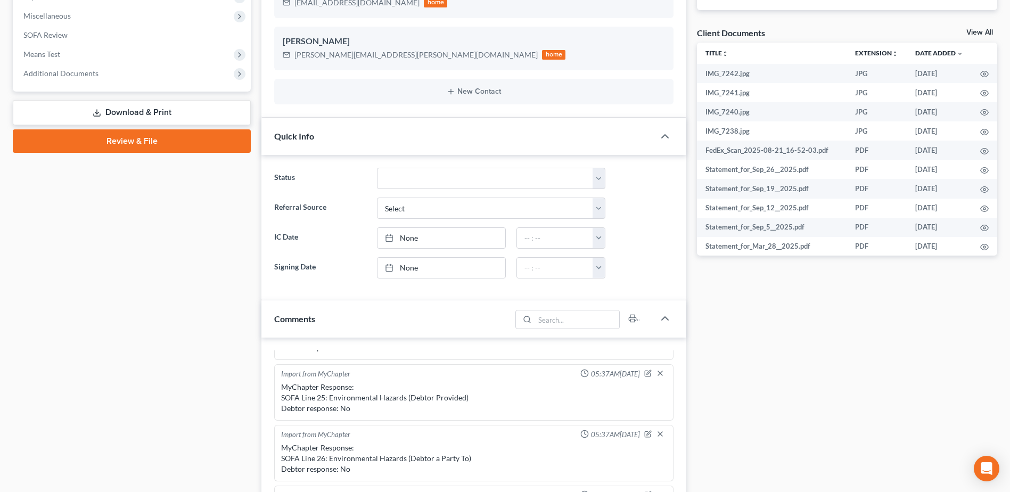
drag, startPoint x: 127, startPoint y: 113, endPoint x: 393, endPoint y: 298, distance: 323.9
click at [127, 113] on link "Download & Print" at bounding box center [132, 112] width 238 height 25
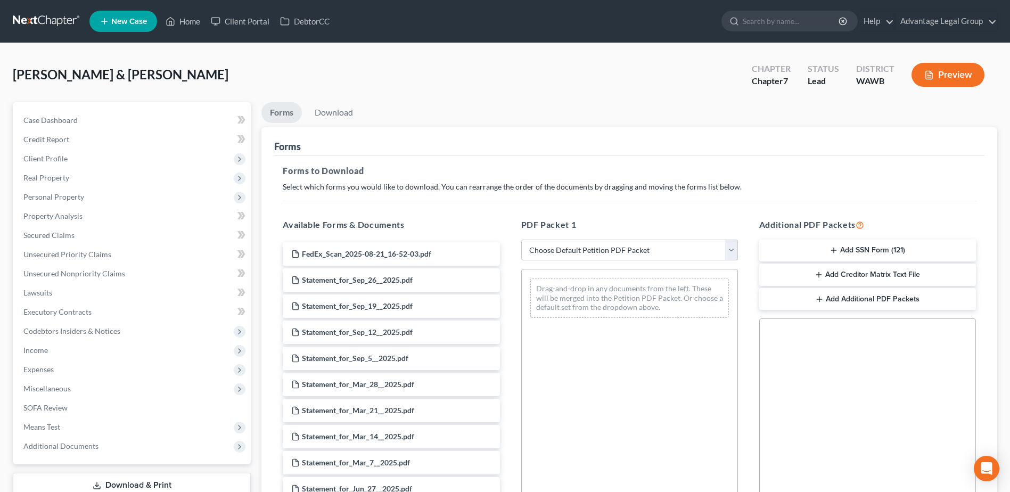
click at [730, 248] on select "Choose Default Petition PDF Packet Complete Bankruptcy Petition (all forms and …" at bounding box center [629, 250] width 217 height 21
select select "1"
click at [525, 240] on select "Choose Default Petition PDF Packet Complete Bankruptcy Petition (all forms and …" at bounding box center [629, 250] width 217 height 21
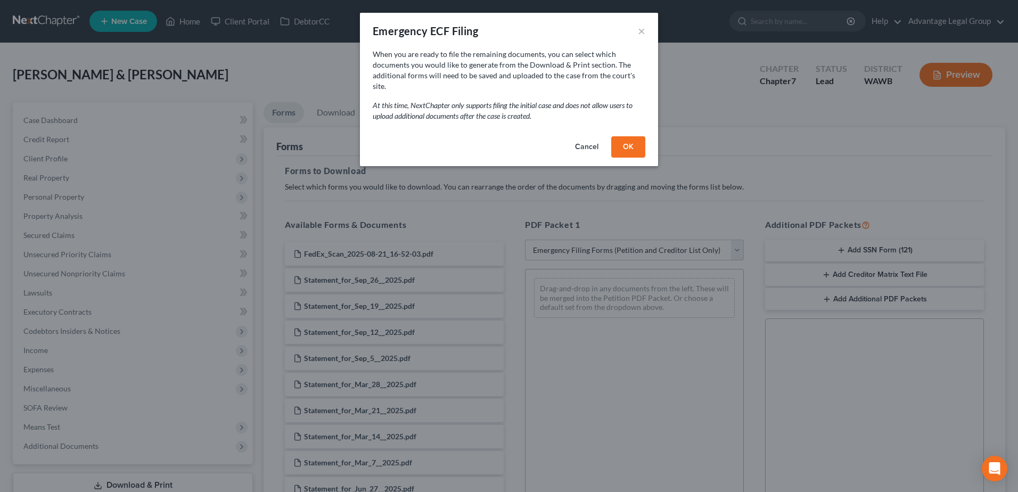
click at [634, 138] on button "OK" at bounding box center [628, 146] width 34 height 21
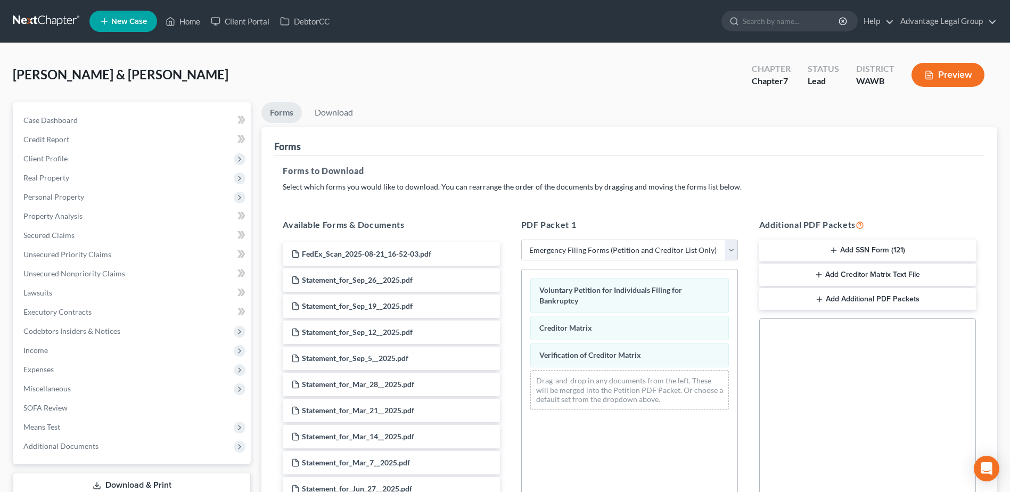
click at [854, 246] on button "Add SSN Form (121)" at bounding box center [867, 251] width 217 height 22
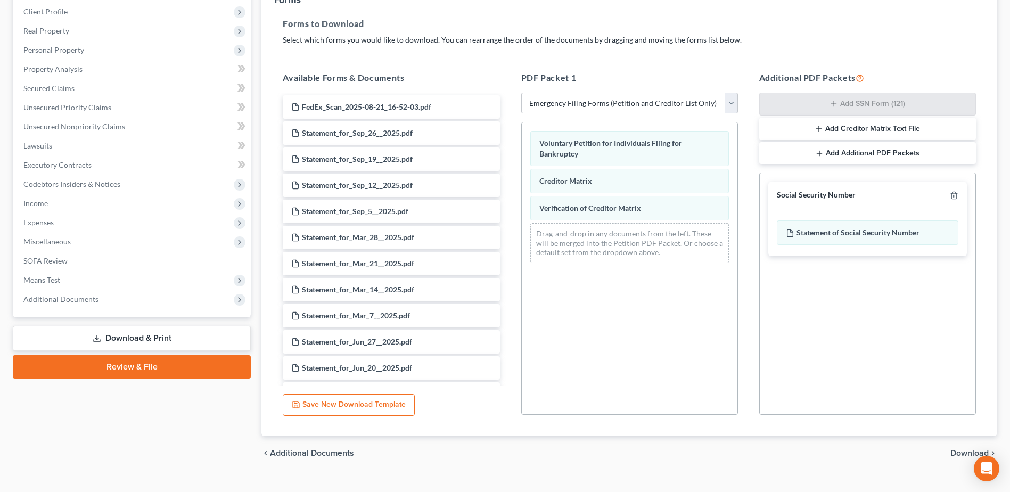
scroll to position [160, 0]
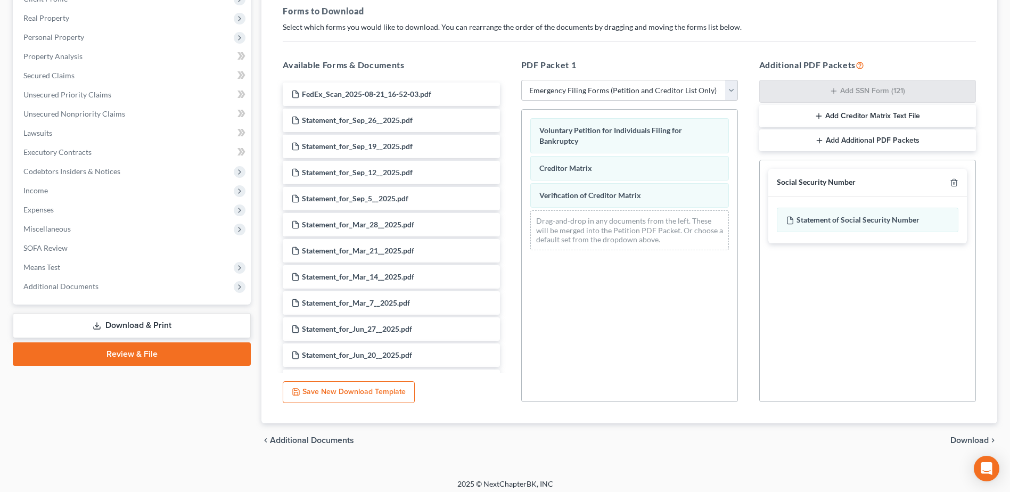
click at [958, 438] on span "Download" at bounding box center [969, 440] width 38 height 9
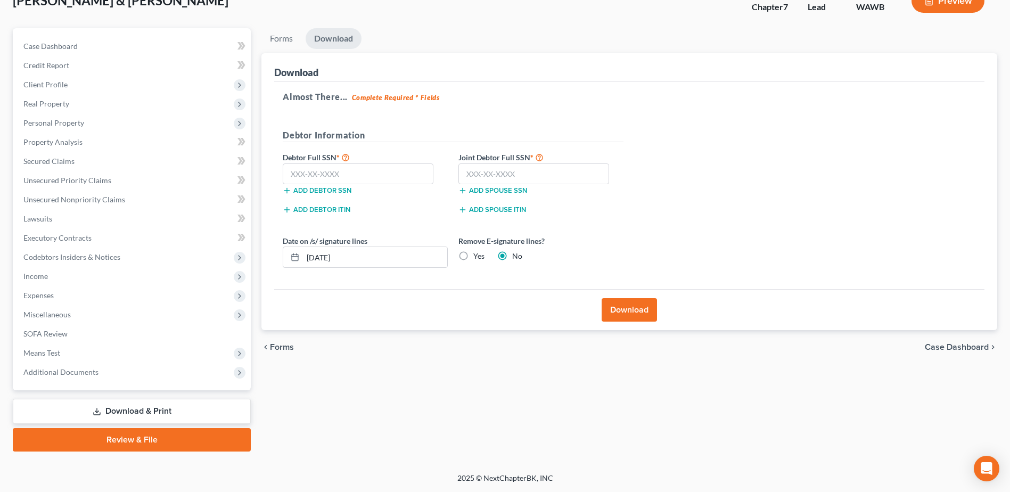
scroll to position [74, 0]
drag, startPoint x: 319, startPoint y: 174, endPoint x: 267, endPoint y: 180, distance: 53.0
click at [319, 174] on input "text" at bounding box center [358, 173] width 151 height 21
type input "607-62-9255"
click at [479, 171] on input "text" at bounding box center [533, 173] width 151 height 21
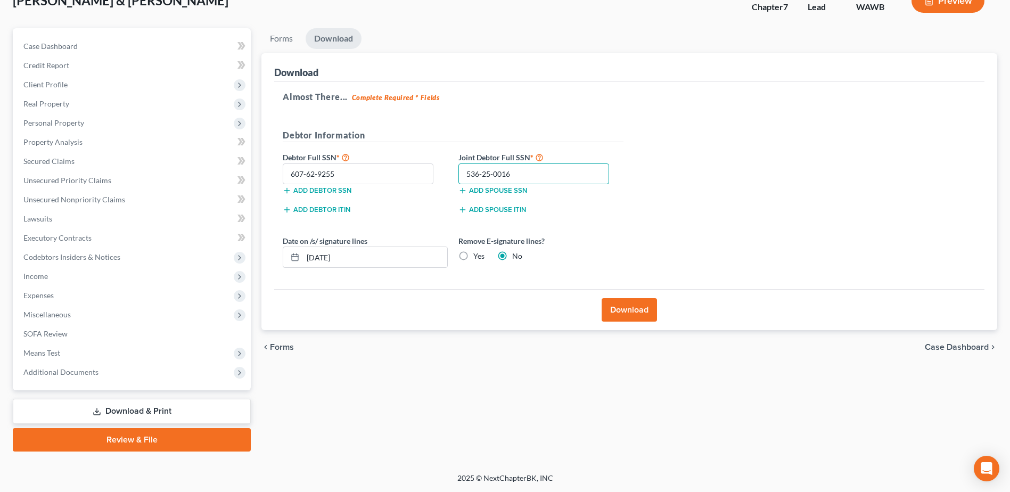
type input "536-25-0016"
click at [625, 316] on button "Download" at bounding box center [629, 309] width 55 height 23
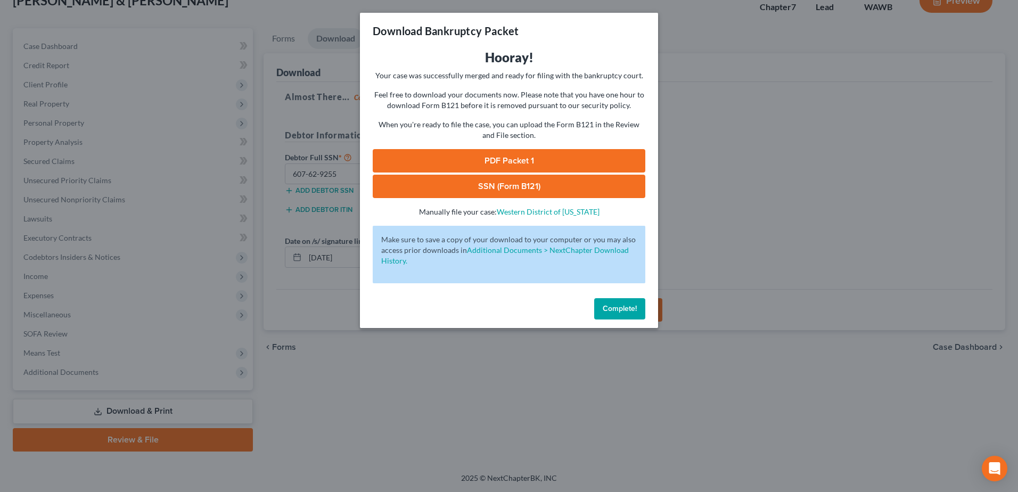
click at [504, 154] on link "PDF Packet 1" at bounding box center [509, 160] width 273 height 23
drag, startPoint x: 497, startPoint y: 186, endPoint x: 545, endPoint y: 212, distance: 54.8
click at [497, 186] on link "SSN (Form B121)" at bounding box center [509, 186] width 273 height 23
click at [606, 298] on div "Complete!" at bounding box center [509, 311] width 298 height 34
click at [609, 316] on button "Complete!" at bounding box center [619, 308] width 51 height 21
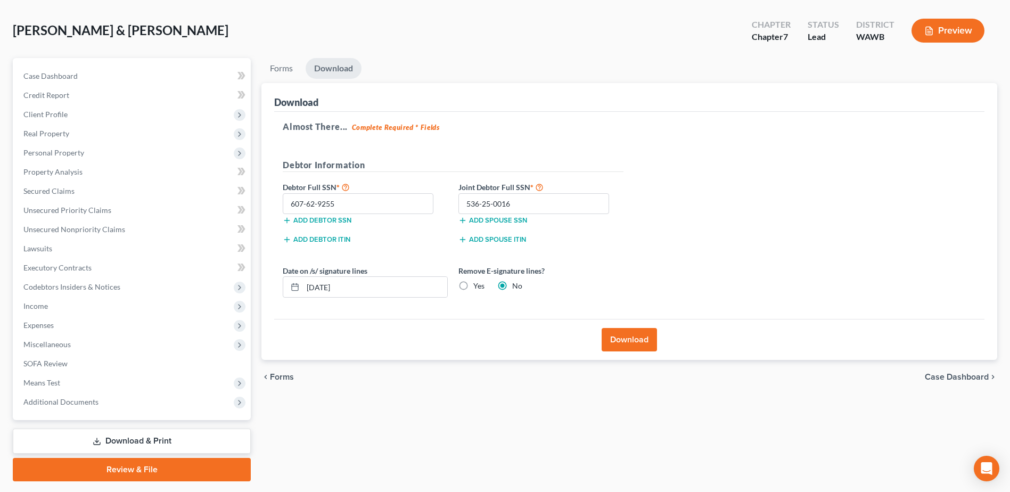
scroll to position [0, 0]
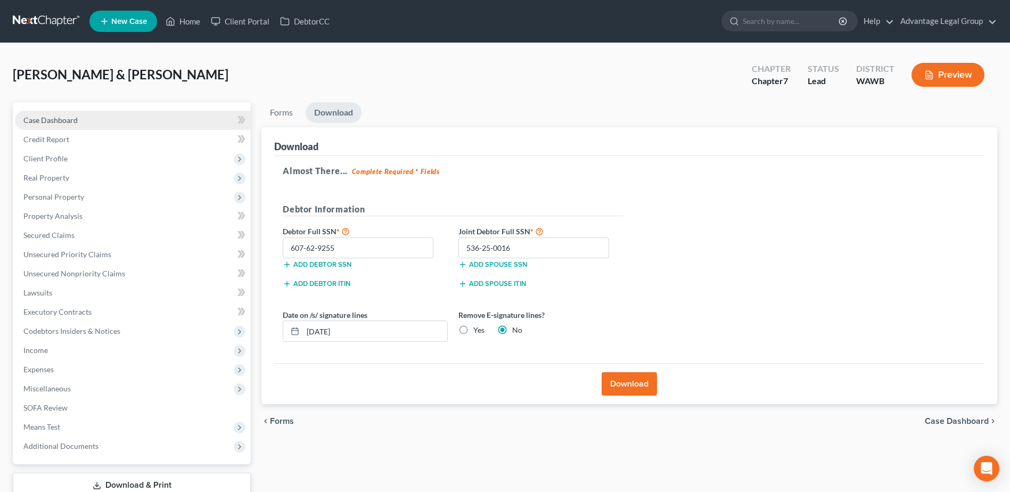
click at [42, 116] on span "Case Dashboard" at bounding box center [50, 120] width 54 height 9
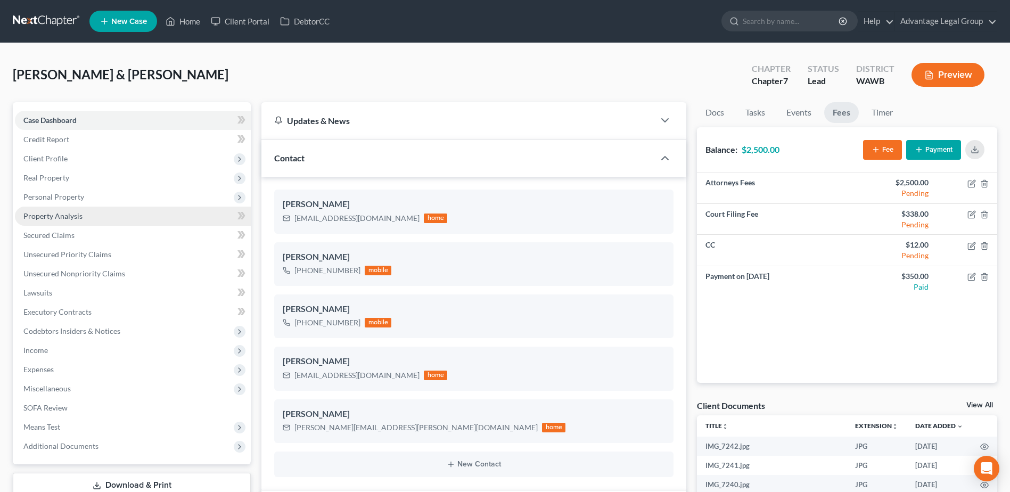
scroll to position [268, 0]
drag, startPoint x: 297, startPoint y: 221, endPoint x: 371, endPoint y: 218, distance: 73.5
click at [371, 218] on div "[EMAIL_ADDRESS][DOMAIN_NAME]" at bounding box center [356, 218] width 125 height 11
copy div "[EMAIL_ADDRESS][DOMAIN_NAME]"
drag, startPoint x: 191, startPoint y: 23, endPoint x: 315, endPoint y: 91, distance: 140.5
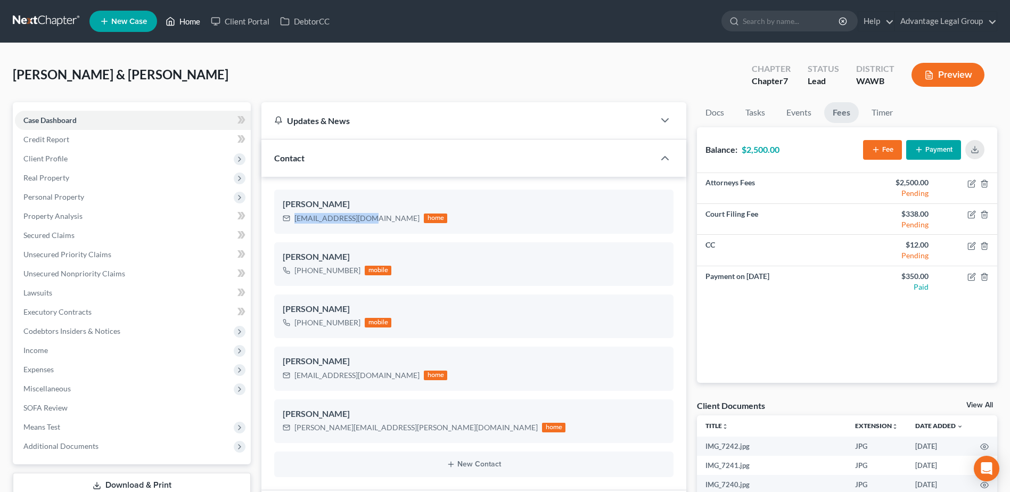
click at [191, 23] on link "Home" at bounding box center [182, 21] width 45 height 19
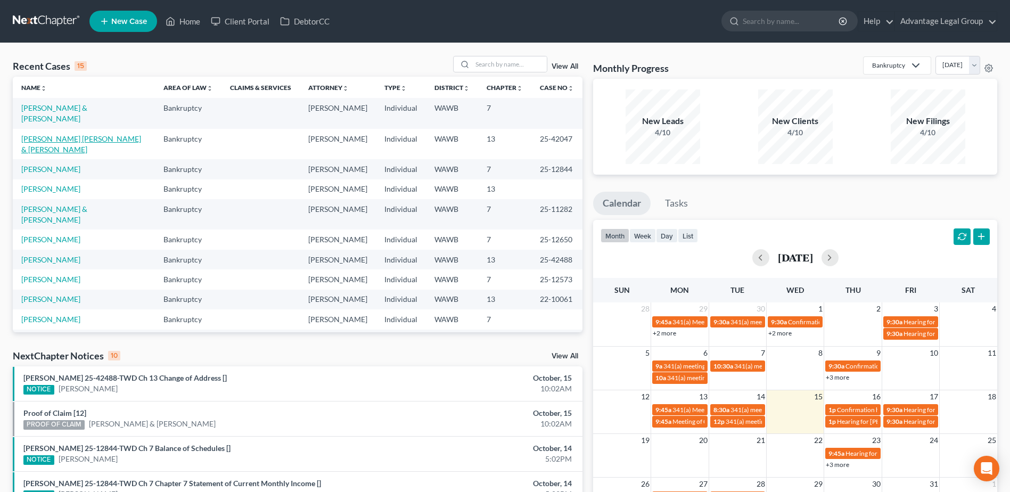
click at [65, 140] on link "[PERSON_NAME] [PERSON_NAME] & [PERSON_NAME]" at bounding box center [81, 144] width 120 height 20
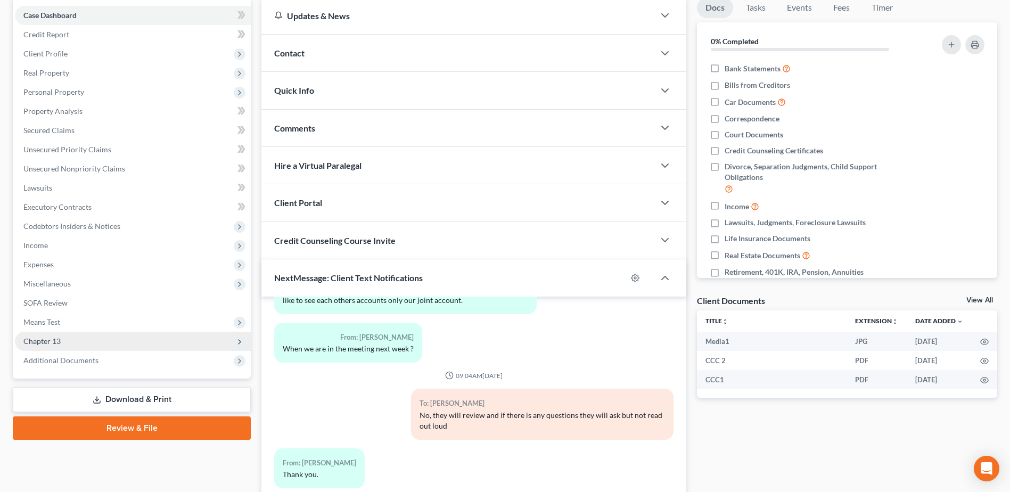
scroll to position [160, 0]
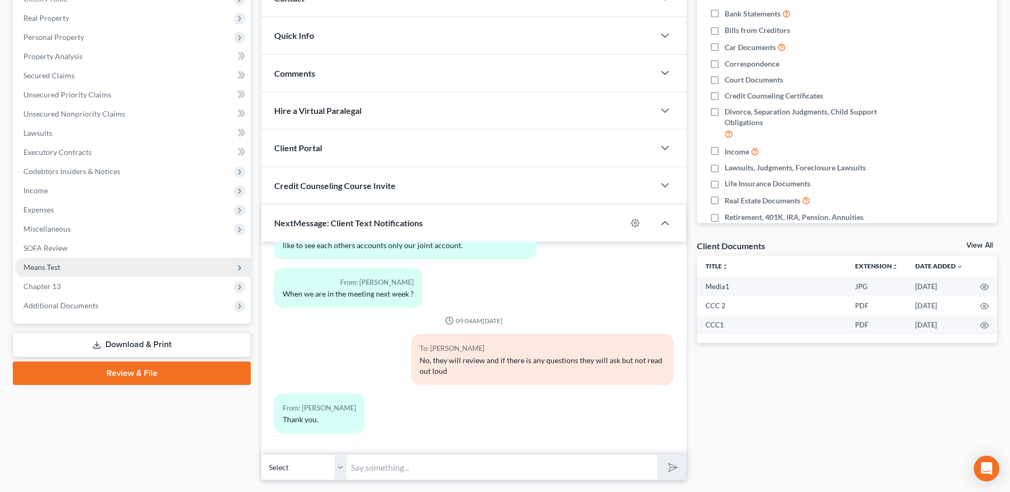
click at [56, 267] on span "Means Test" at bounding box center [41, 266] width 37 height 9
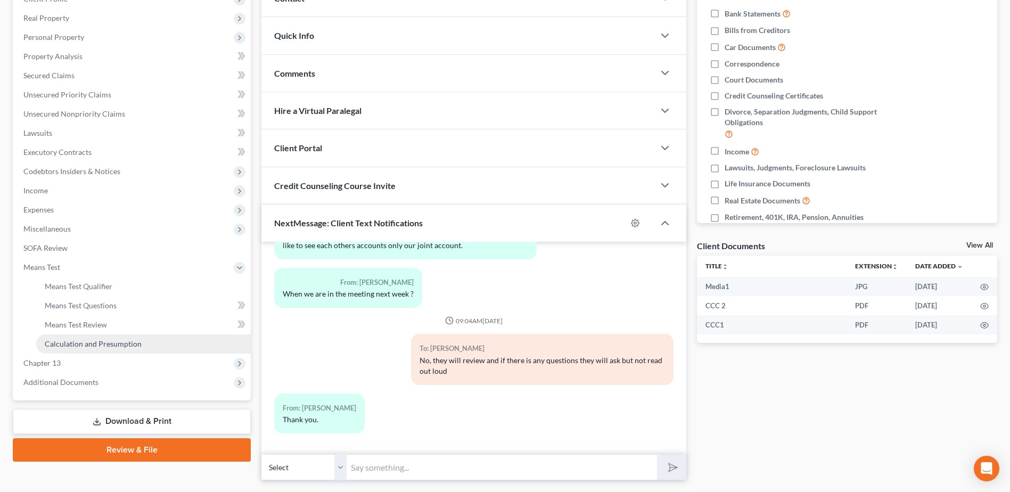
click at [112, 343] on span "Calculation and Presumption" at bounding box center [93, 343] width 97 height 9
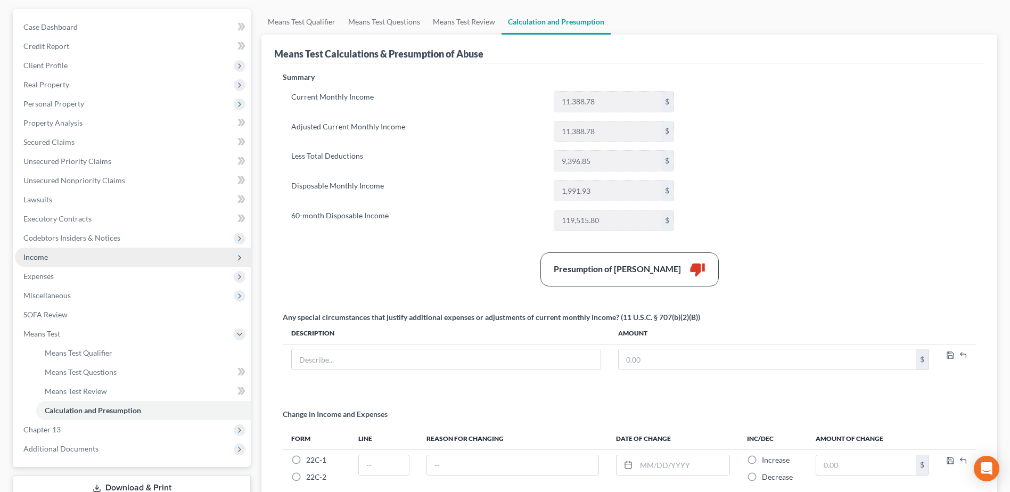
scroll to position [106, 0]
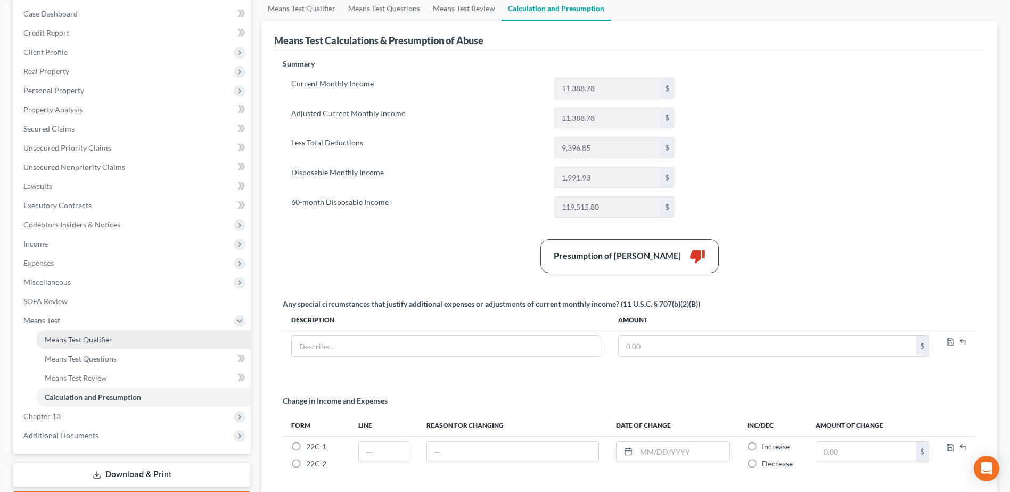
click at [92, 344] on link "Means Test Qualifier" at bounding box center [143, 339] width 215 height 19
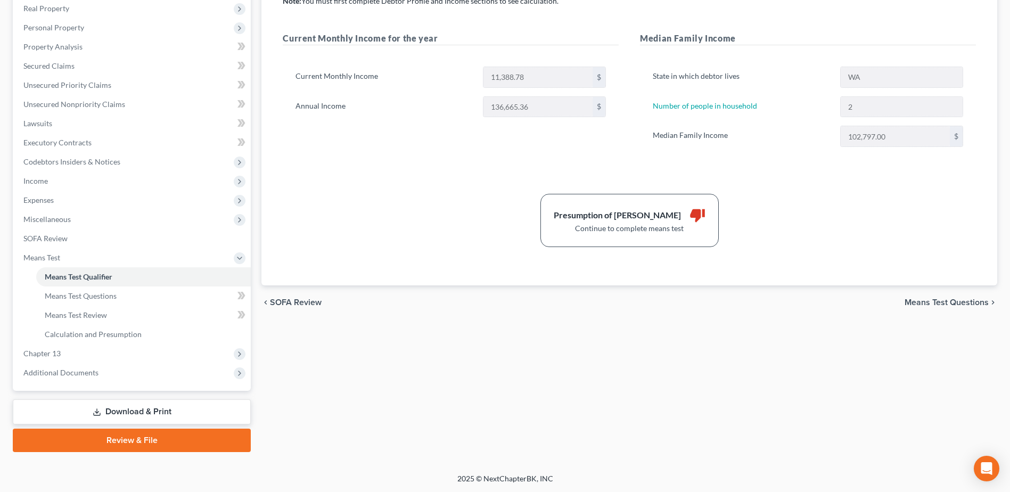
scroll to position [170, 0]
click at [86, 291] on span "Means Test Questions" at bounding box center [81, 295] width 72 height 9
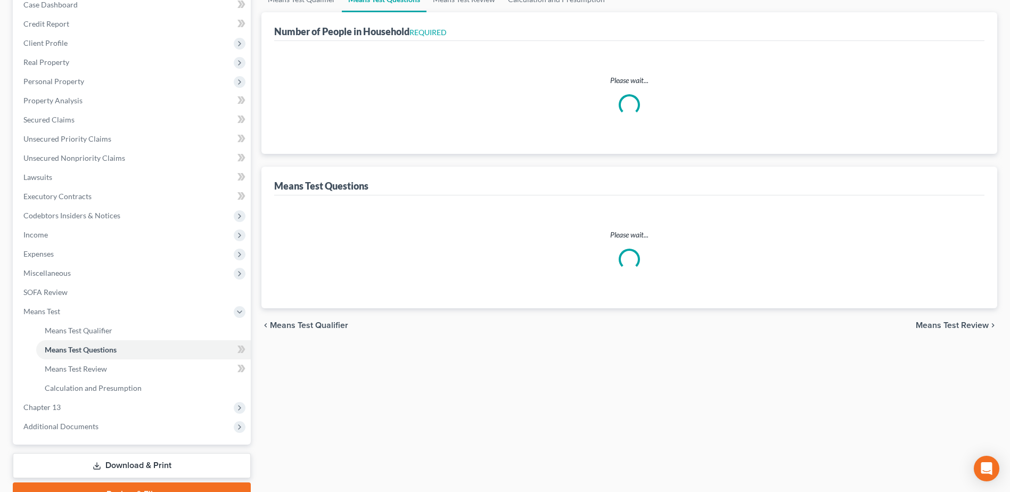
select select "1"
select select "60"
select select "1"
select select "60"
select select "2"
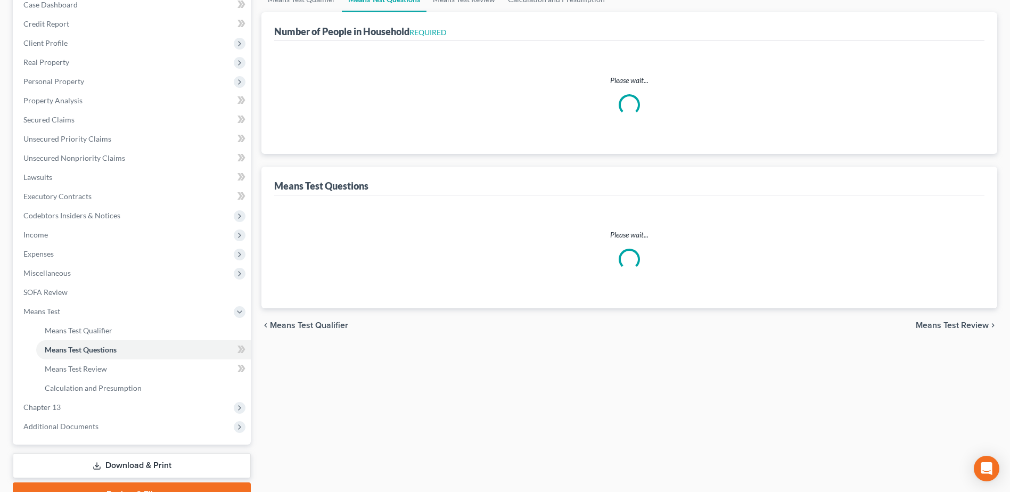
select select "0"
select select "2"
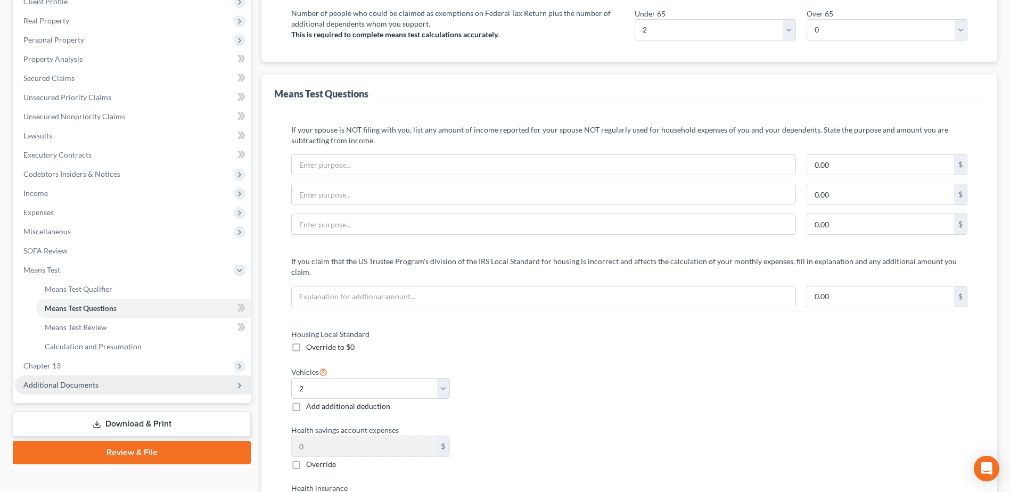
scroll to position [213, 0]
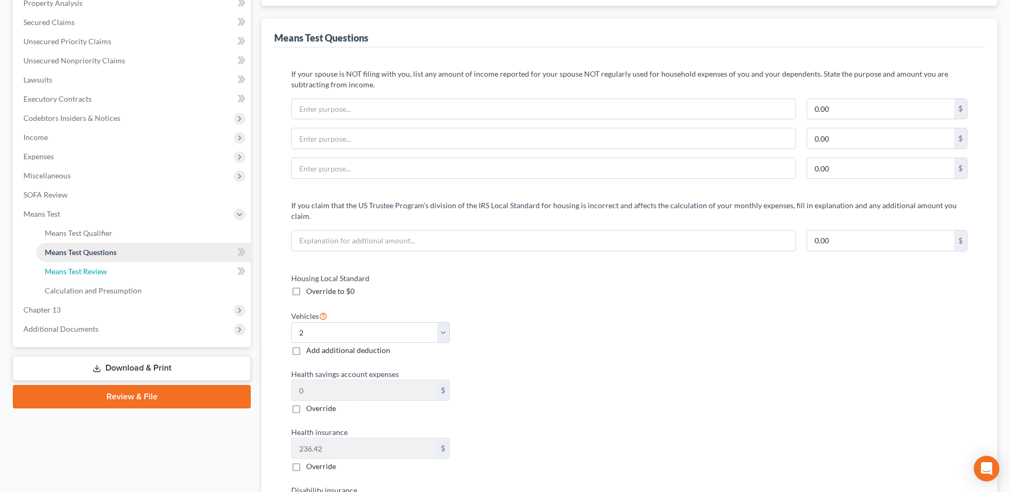
drag, startPoint x: 77, startPoint y: 276, endPoint x: 101, endPoint y: 286, distance: 25.3
click at [77, 276] on link "Means Test Review" at bounding box center [143, 271] width 215 height 19
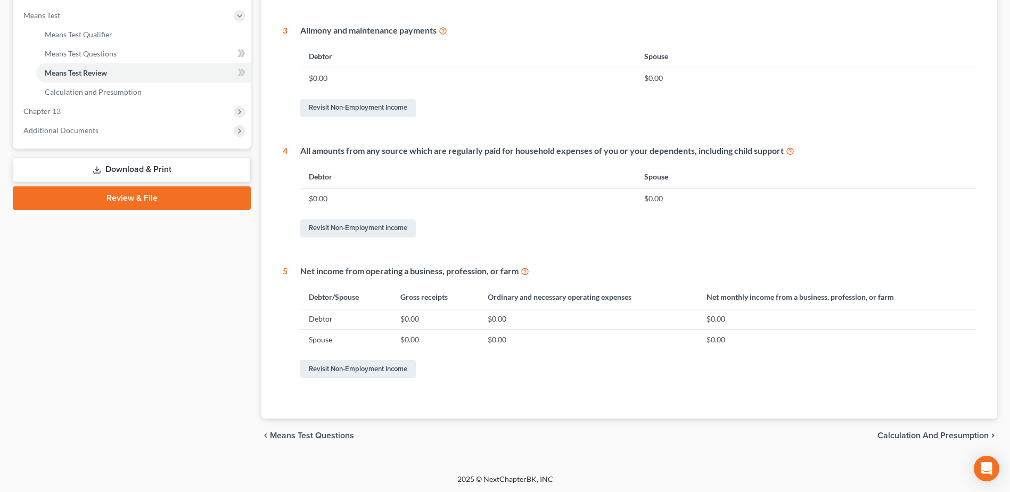
scroll to position [413, 0]
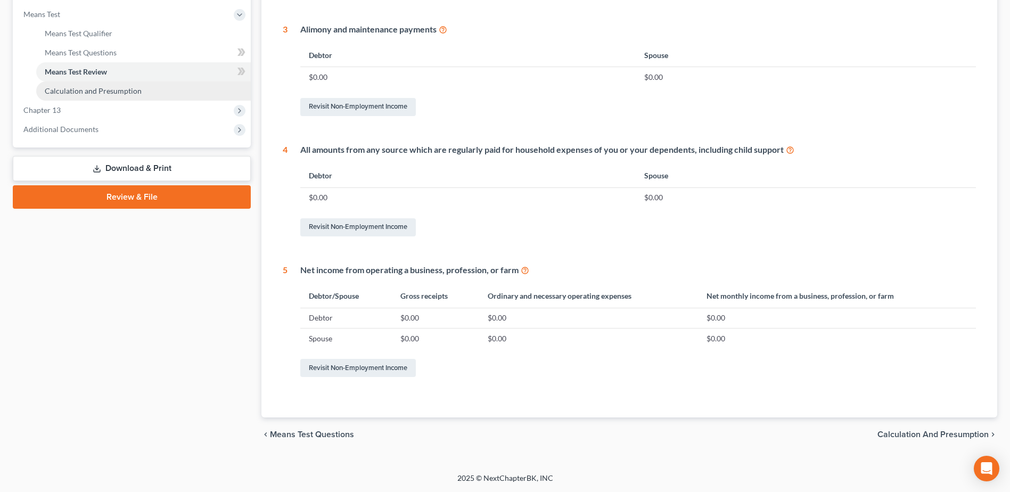
click at [114, 91] on span "Calculation and Presumption" at bounding box center [93, 90] width 97 height 9
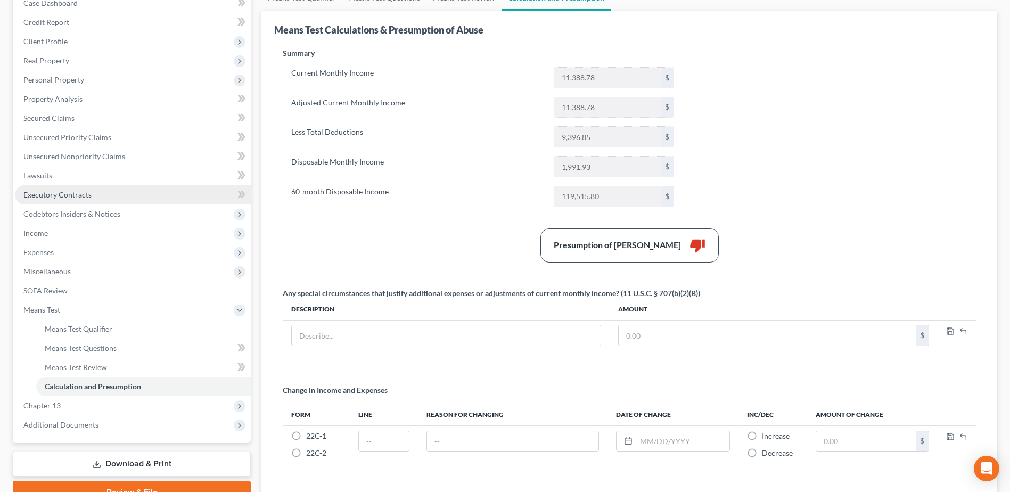
scroll to position [160, 0]
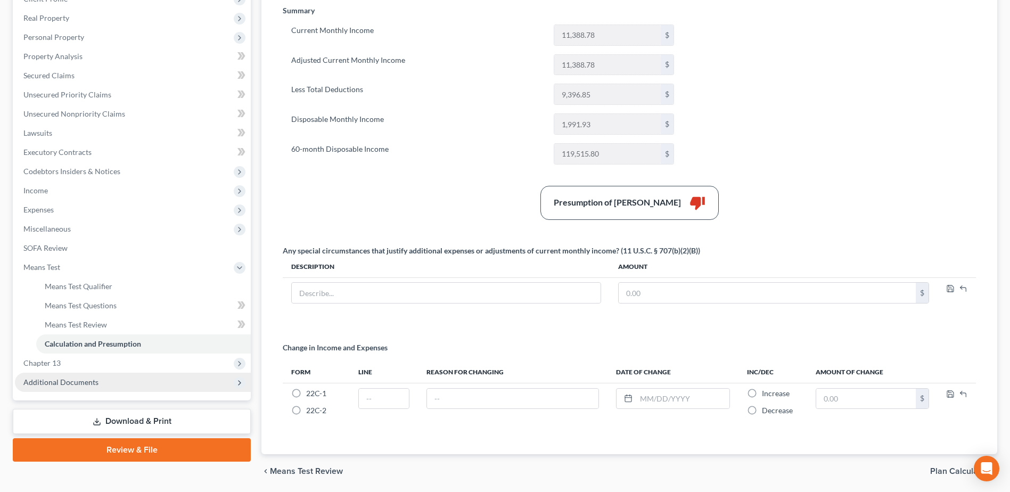
click at [82, 383] on span "Additional Documents" at bounding box center [60, 381] width 75 height 9
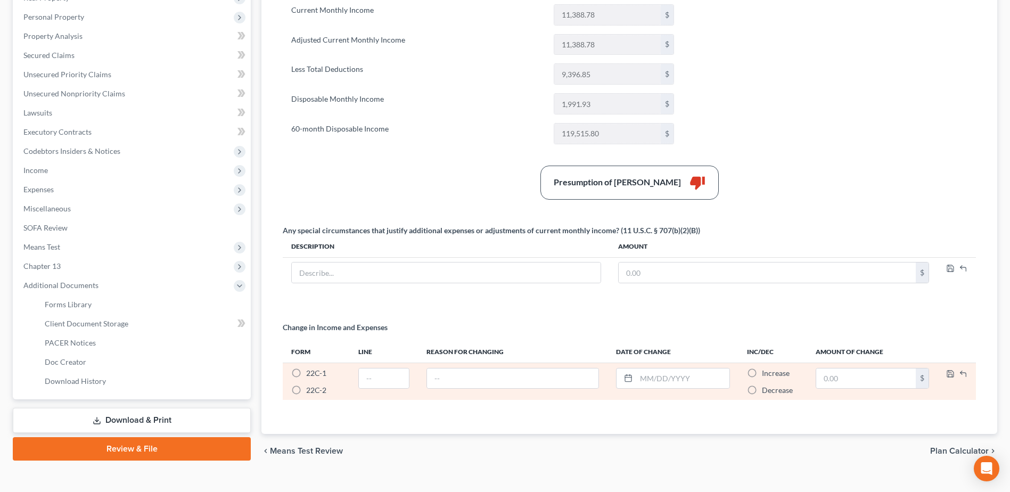
scroll to position [196, 0]
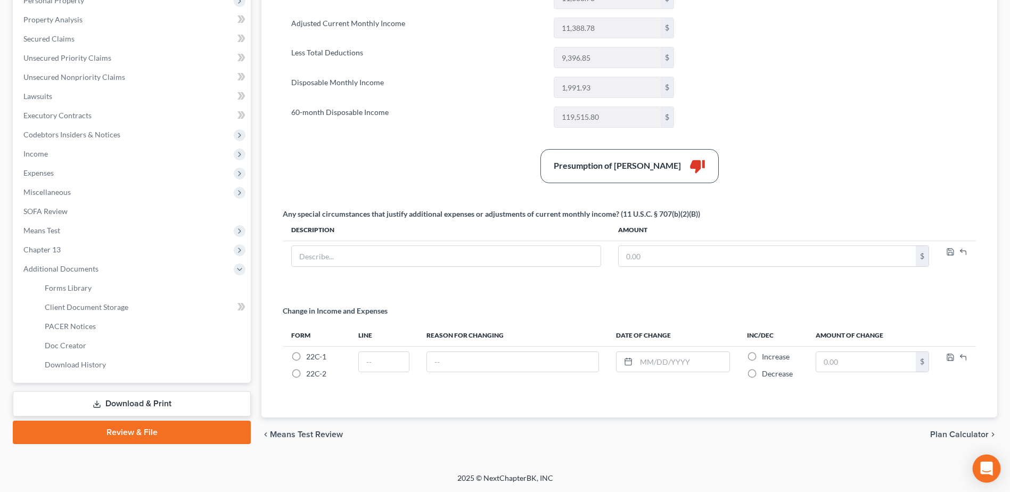
drag, startPoint x: 981, startPoint y: 467, endPoint x: 981, endPoint y: 473, distance: 5.9
click at [981, 467] on icon "Open Intercom Messenger" at bounding box center [987, 469] width 14 height 14
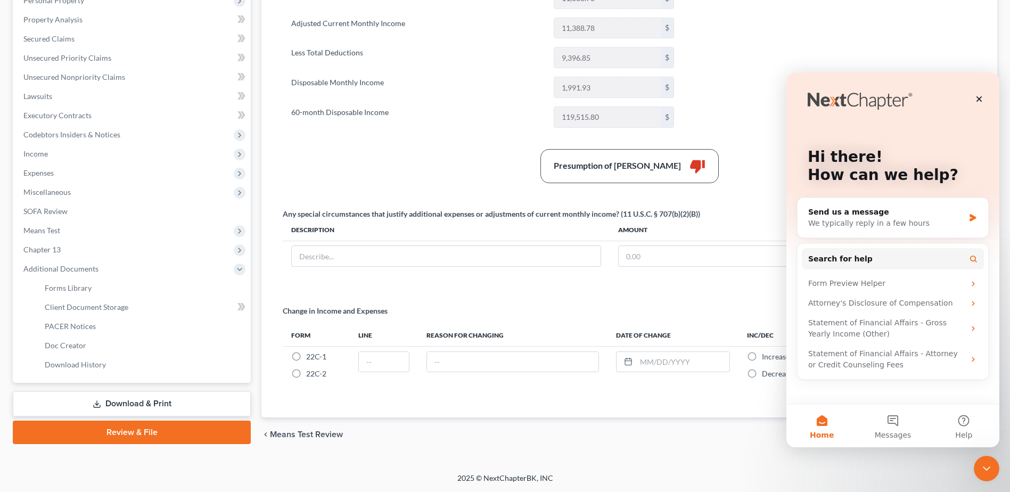
scroll to position [0, 0]
click at [892, 423] on button "Messages" at bounding box center [892, 426] width 71 height 43
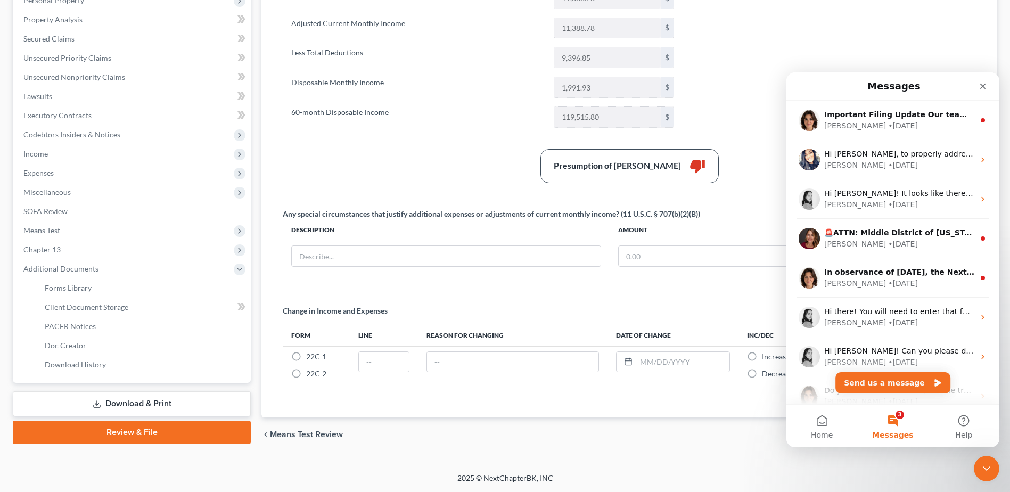
click at [891, 425] on button "3 Messages" at bounding box center [892, 426] width 71 height 43
click at [875, 392] on button "Send us a message" at bounding box center [892, 382] width 115 height 21
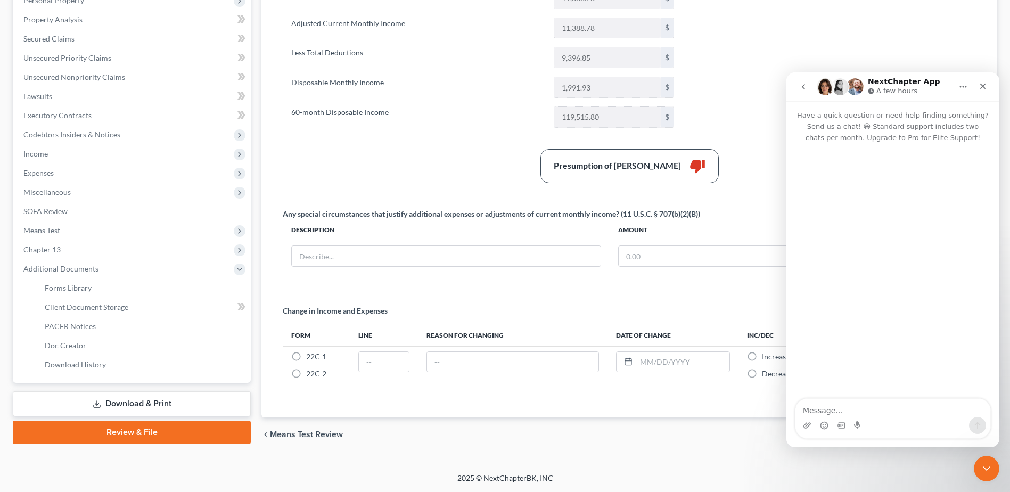
click at [872, 405] on textarea "Message…" at bounding box center [892, 408] width 195 height 18
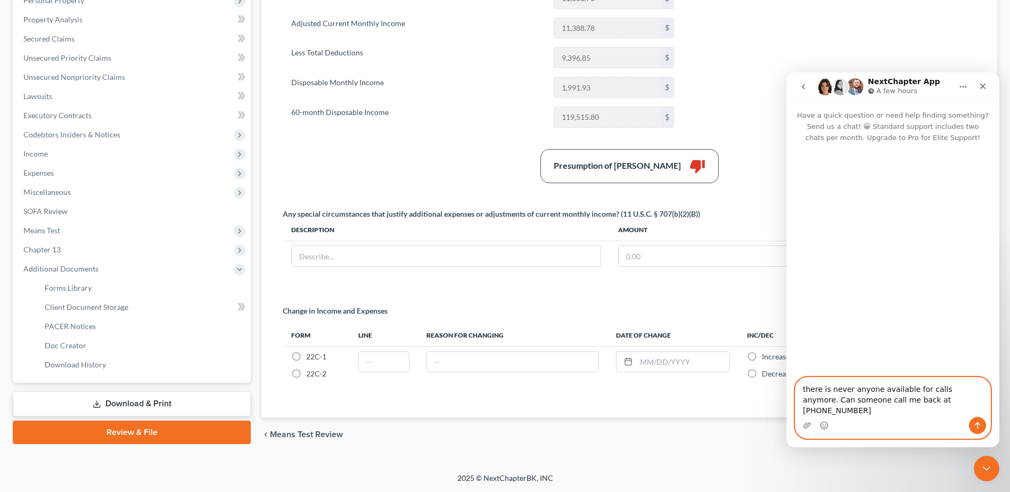
click at [933, 412] on textarea "there is never anyone available for calls anymore. Can someone call me back at …" at bounding box center [892, 396] width 195 height 39
type textarea "there is never anyone available for calls anymore. Can someone call me back at …"
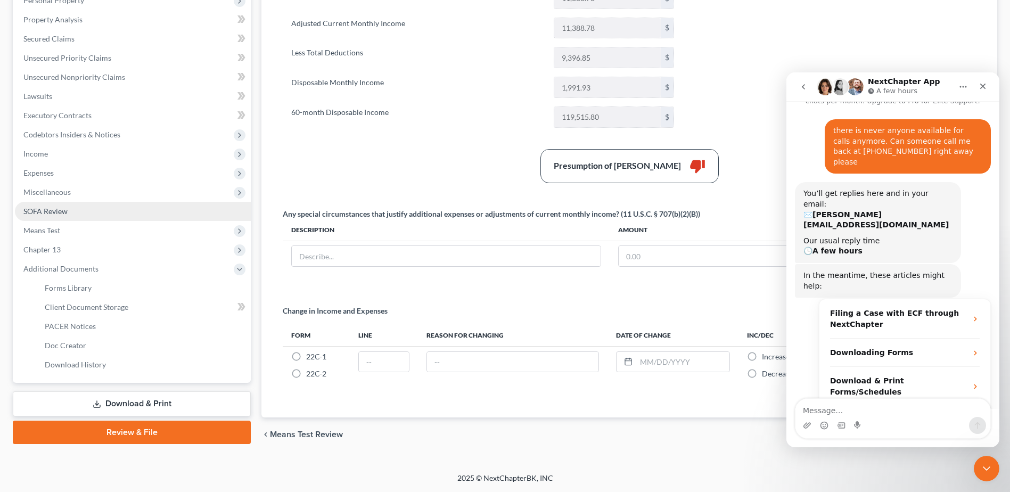
scroll to position [60, 0]
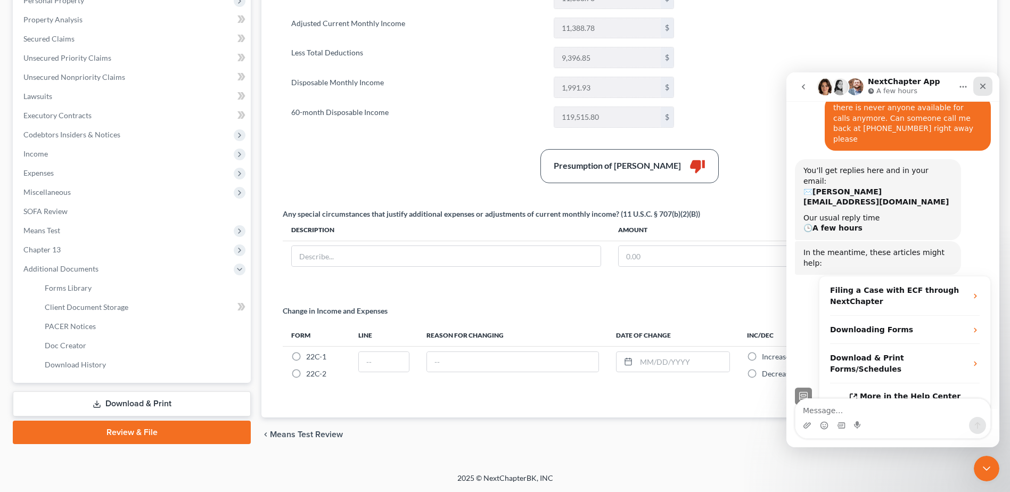
click at [981, 85] on icon "Close" at bounding box center [983, 87] width 6 height 6
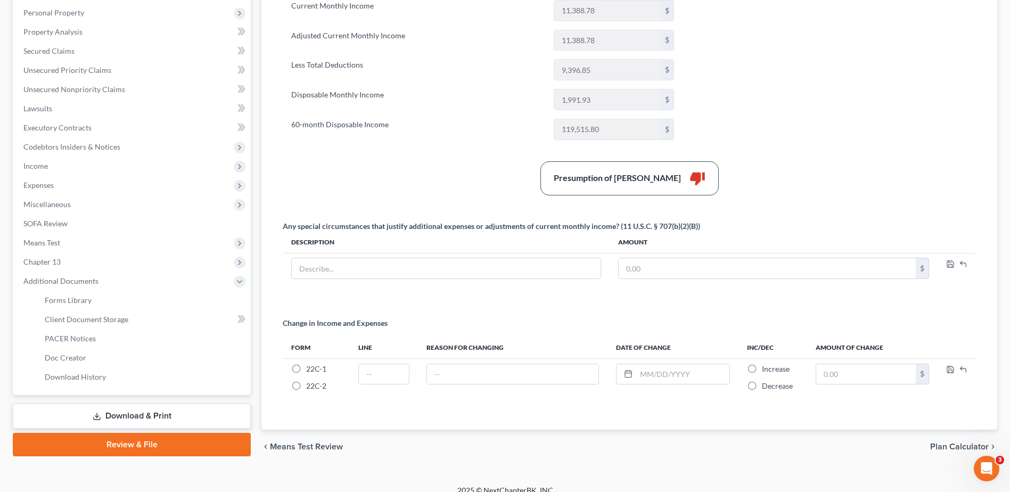
scroll to position [196, 0]
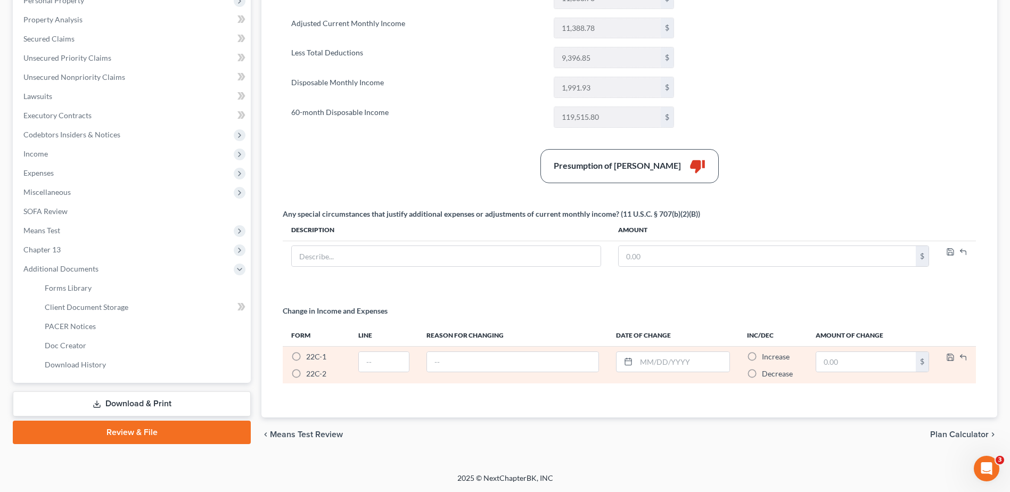
click at [306, 356] on label "22C-1 *" at bounding box center [316, 356] width 20 height 11
click at [310, 356] on input "22C-1 *" at bounding box center [313, 354] width 7 height 7
radio input "true"
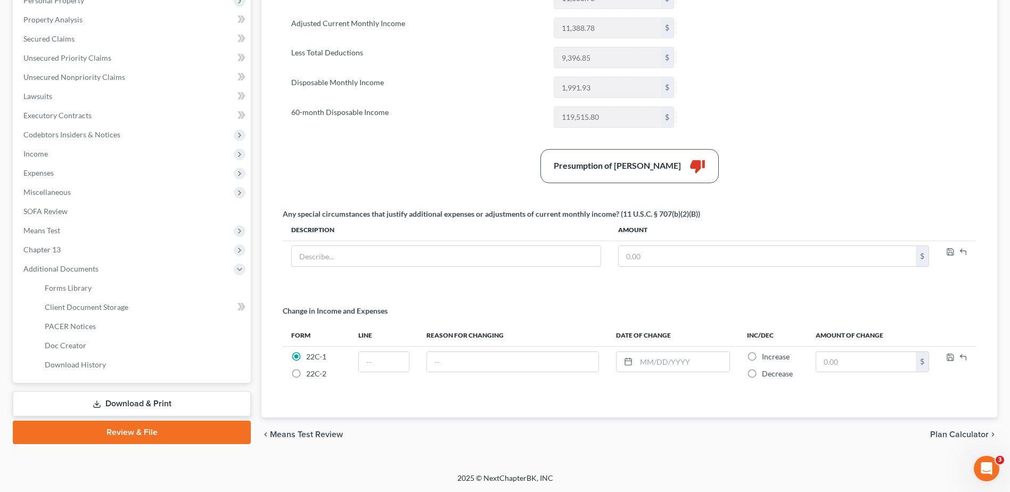
drag, startPoint x: 292, startPoint y: 374, endPoint x: 303, endPoint y: 388, distance: 17.9
click at [306, 374] on label "22C-2 *" at bounding box center [316, 373] width 20 height 11
click at [310, 374] on input "22C-2 *" at bounding box center [313, 371] width 7 height 7
radio input "true"
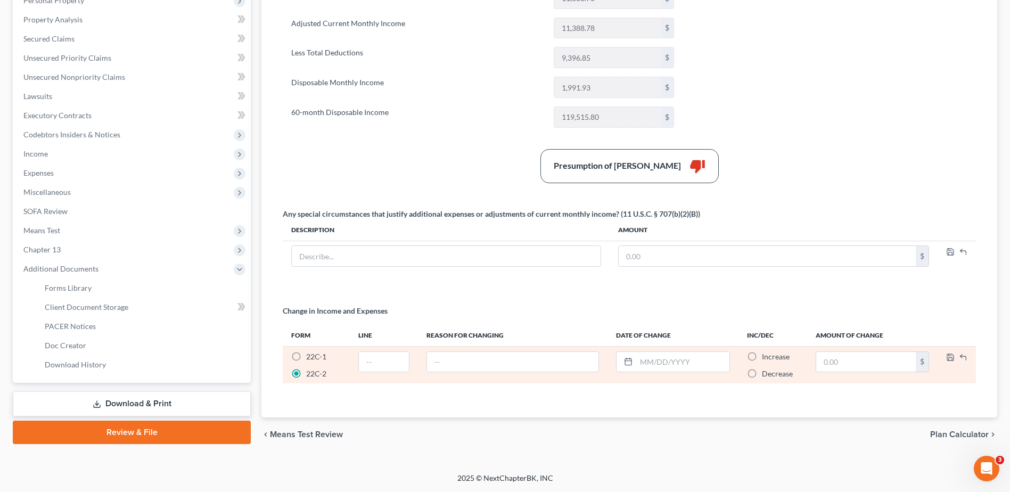
click at [306, 356] on label "22C-1 *" at bounding box center [316, 356] width 20 height 11
click at [310, 356] on input "22C-1 *" at bounding box center [313, 354] width 7 height 7
radio input "true"
click at [762, 376] on label "Decrease *" at bounding box center [777, 373] width 31 height 11
click at [766, 375] on input "Decrease *" at bounding box center [769, 371] width 7 height 7
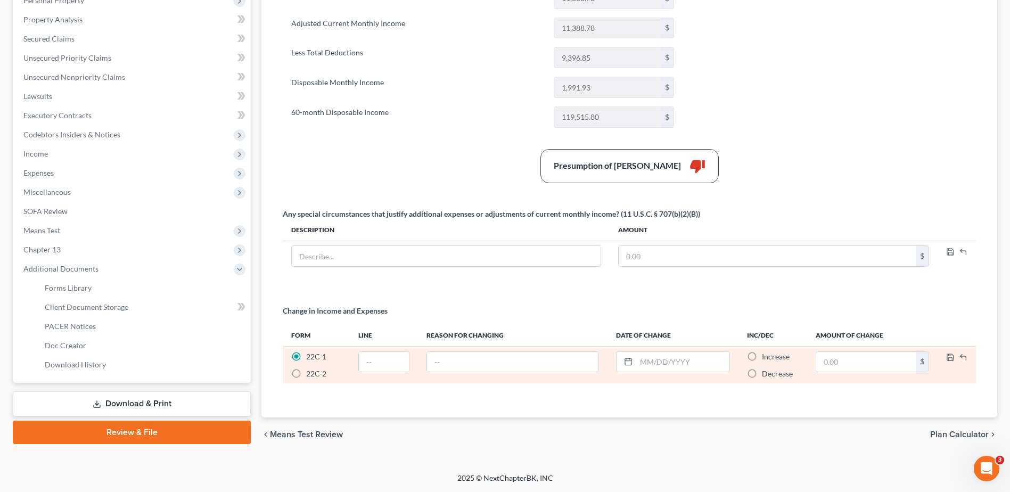
radio input "true"
click at [306, 375] on label "22C-2 *" at bounding box center [316, 373] width 20 height 11
click at [310, 375] on input "22C-2 *" at bounding box center [313, 371] width 7 height 7
radio input "true"
click at [389, 367] on input "text" at bounding box center [384, 362] width 50 height 20
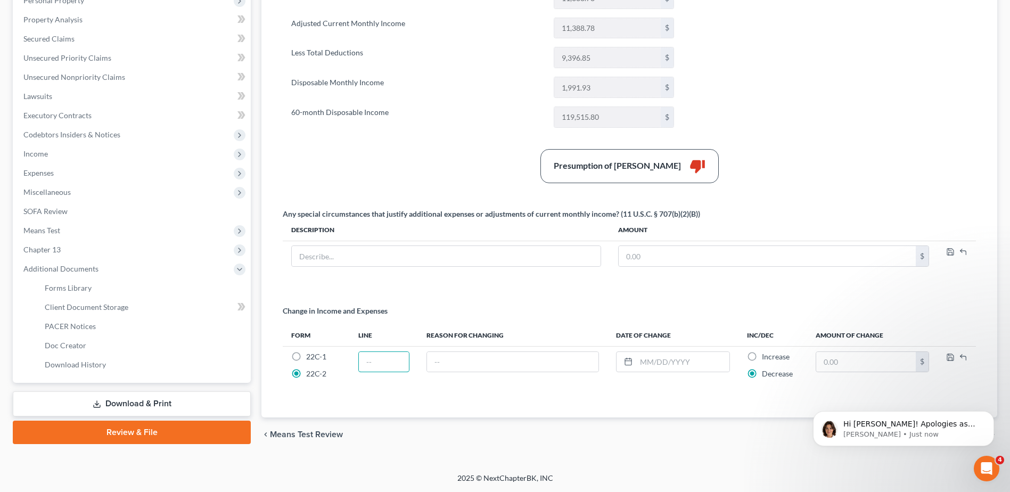
scroll to position [0, 0]
